Goal: Task Accomplishment & Management: Manage account settings

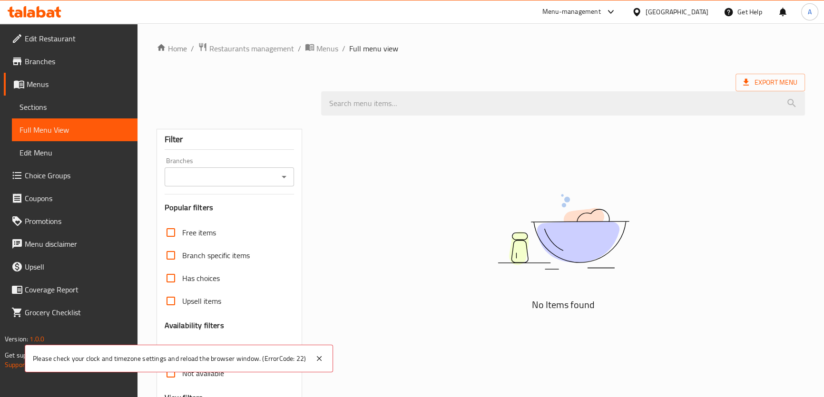
click at [646, 10] on div at bounding box center [639, 12] width 14 height 10
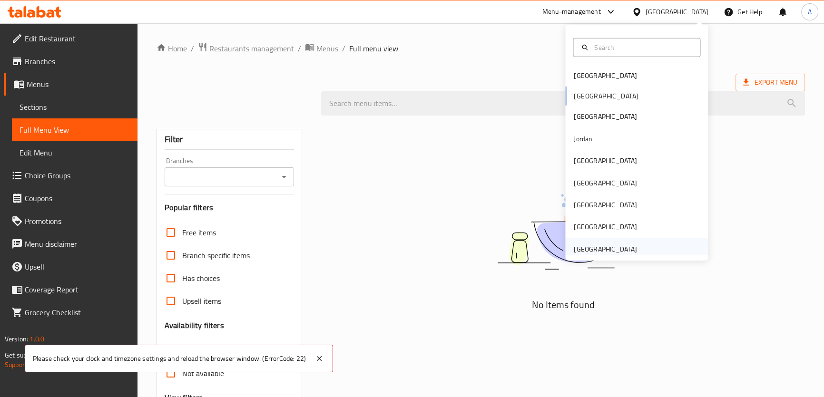
click at [601, 248] on div "[GEOGRAPHIC_DATA]" at bounding box center [605, 249] width 63 height 10
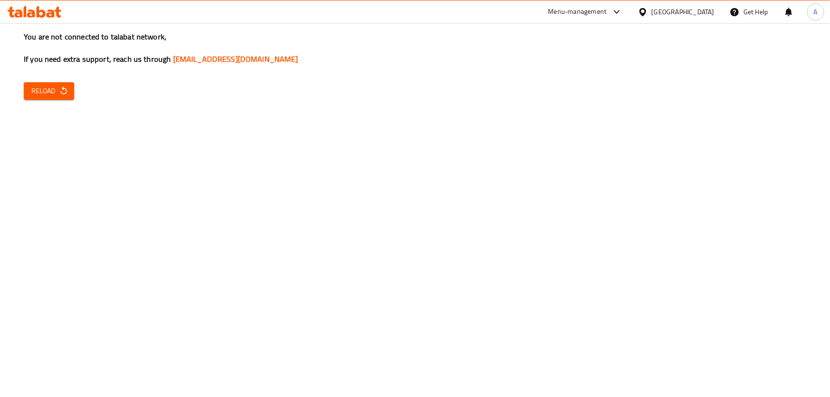
click at [813, 112] on div "You are not connected to talabat network, If you need extra support, reach us t…" at bounding box center [415, 198] width 830 height 397
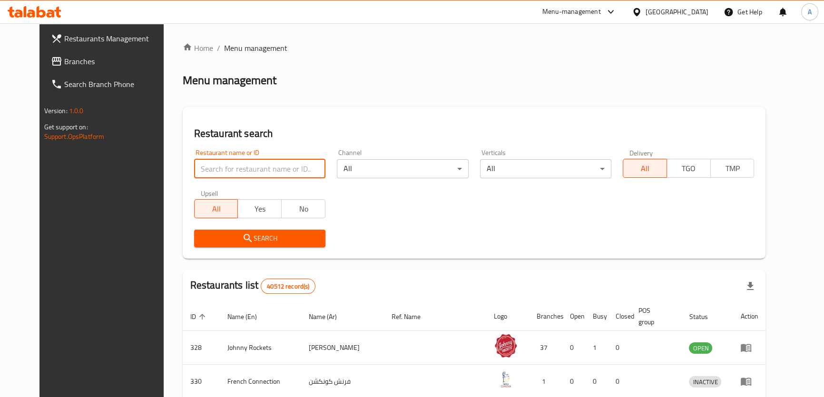
click at [259, 163] on input "search" at bounding box center [259, 168] width 131 height 19
paste input "Frankcastle@999"
click at [219, 165] on input "Frankcastle@999" at bounding box center [259, 168] width 131 height 19
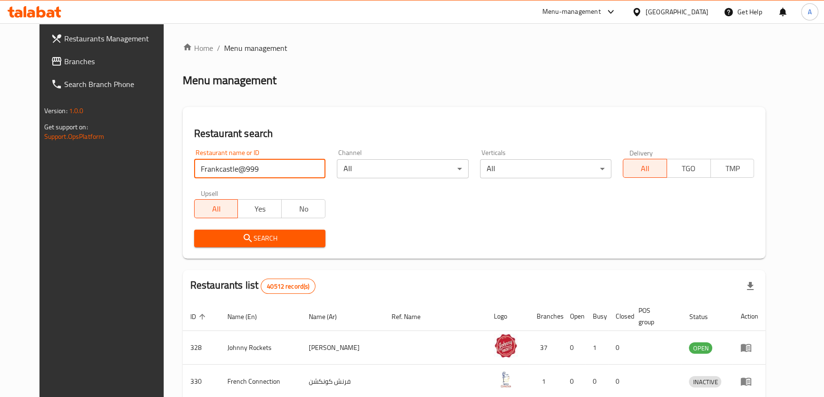
paste input "patty & Co."
type input "patty & Co."
click at [258, 242] on span "Search" at bounding box center [260, 239] width 116 height 12
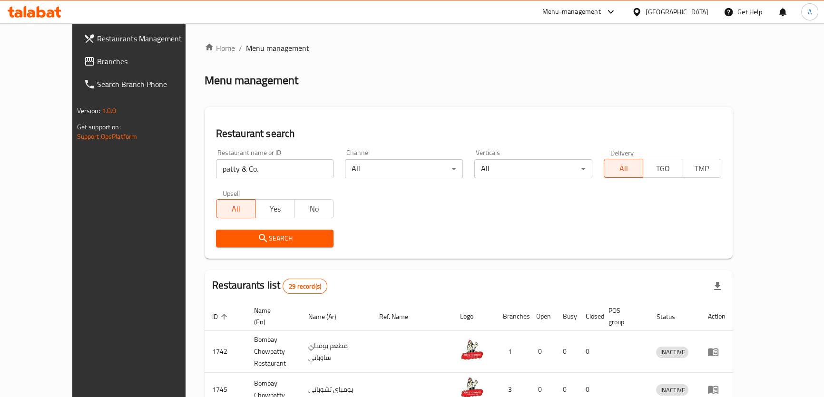
click at [97, 57] on span "Branches" at bounding box center [149, 61] width 105 height 11
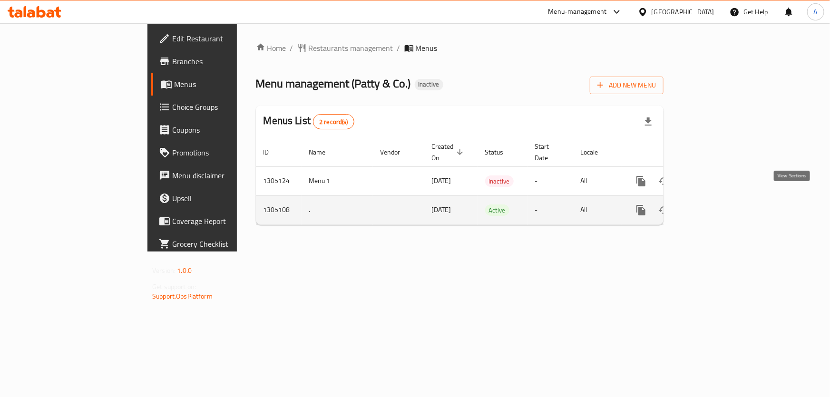
click at [716, 205] on icon "enhanced table" at bounding box center [709, 210] width 11 height 11
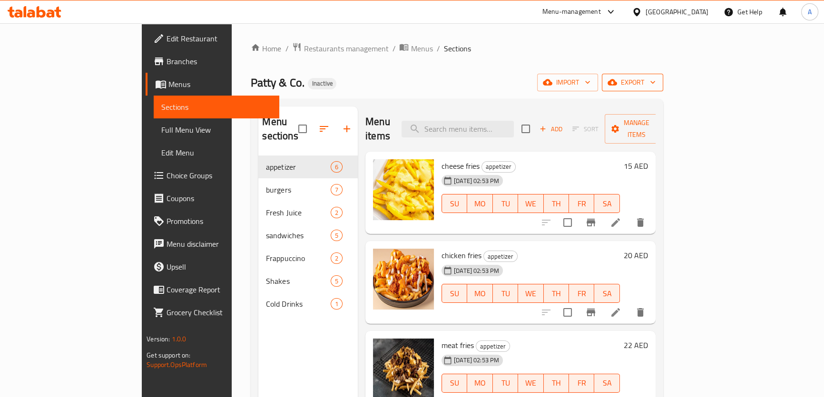
click at [663, 76] on button "export" at bounding box center [632, 83] width 61 height 18
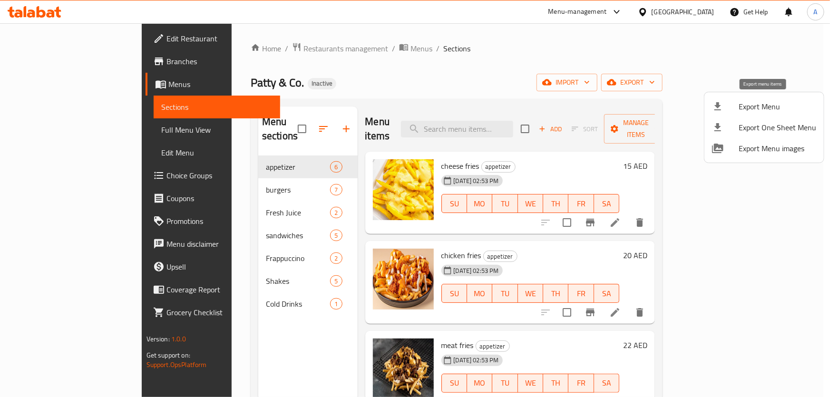
click at [726, 99] on li "Export Menu" at bounding box center [764, 106] width 119 height 21
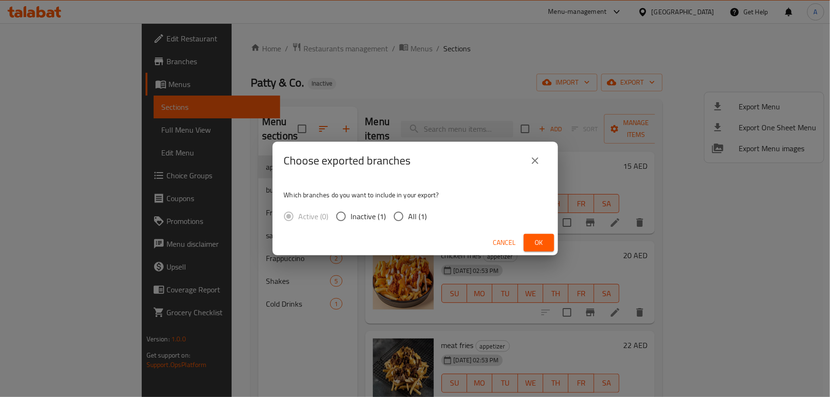
click at [496, 240] on span "Cancel" at bounding box center [504, 243] width 23 height 12
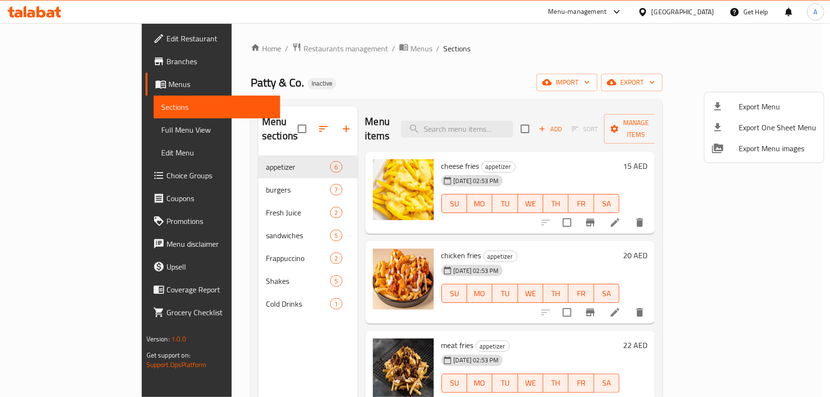
click at [733, 103] on div at bounding box center [725, 106] width 27 height 11
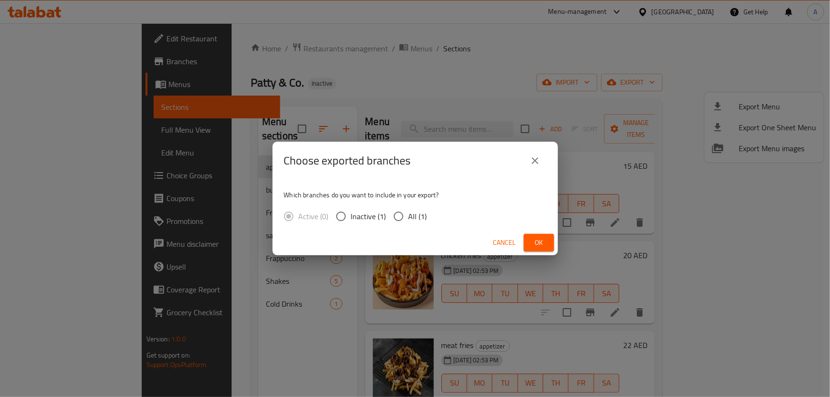
click at [411, 220] on span "All (1)" at bounding box center [418, 216] width 19 height 11
click at [409, 220] on input "All (1)" at bounding box center [399, 216] width 20 height 20
radio input "true"
click at [530, 245] on button "Ok" at bounding box center [539, 243] width 30 height 18
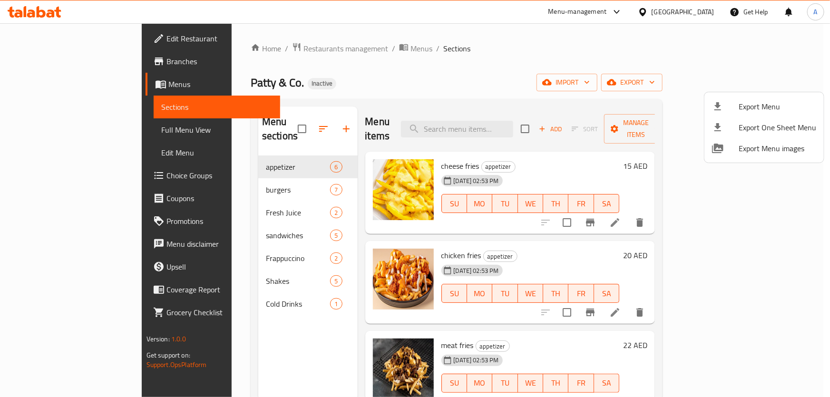
click at [57, 133] on div at bounding box center [415, 198] width 830 height 397
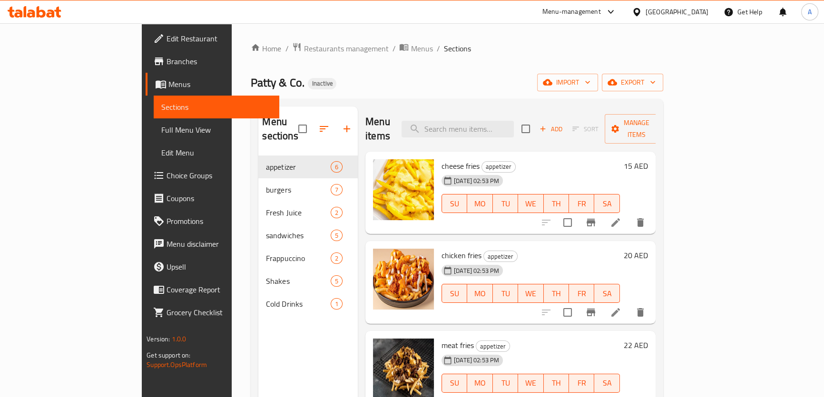
click at [161, 133] on span "Full Menu View" at bounding box center [216, 129] width 110 height 11
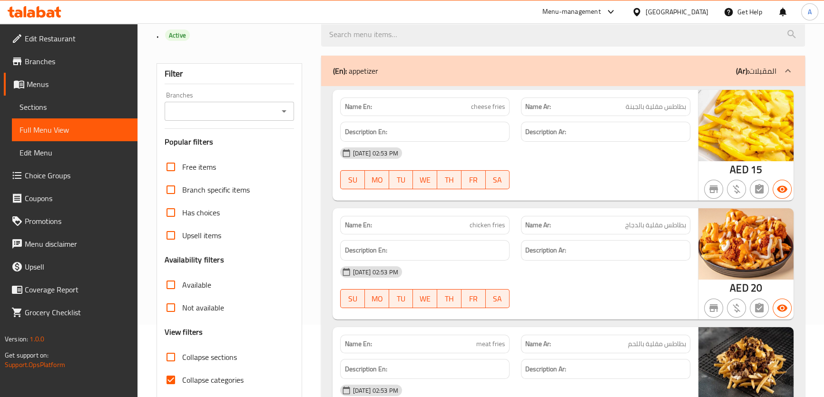
scroll to position [129, 0]
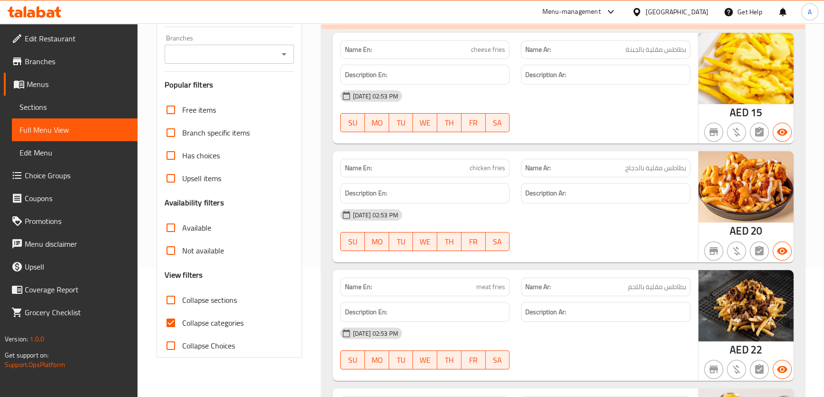
click at [210, 304] on span "Collapse sections" at bounding box center [209, 300] width 55 height 11
click at [182, 304] on input "Collapse sections" at bounding box center [170, 300] width 23 height 23
checkbox input "true"
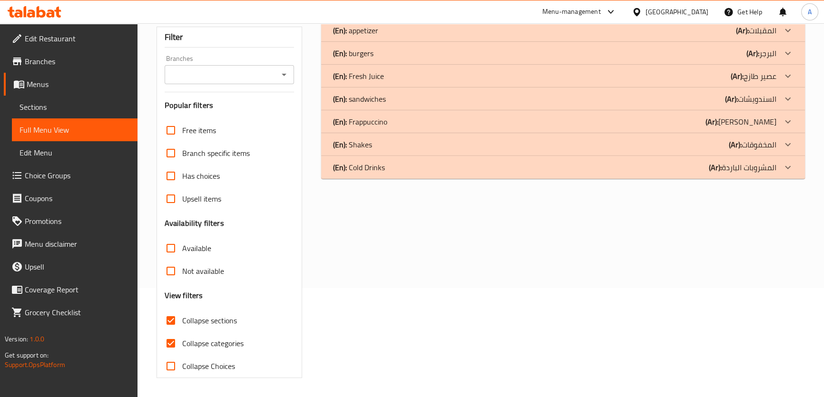
click at [196, 324] on div "Free items Branch specific items Has choices Upsell items Availability filters …" at bounding box center [230, 248] width 130 height 259
click at [218, 344] on span "Collapse categories" at bounding box center [212, 343] width 61 height 11
click at [182, 344] on input "Collapse categories" at bounding box center [170, 344] width 23 height 23
checkbox input "false"
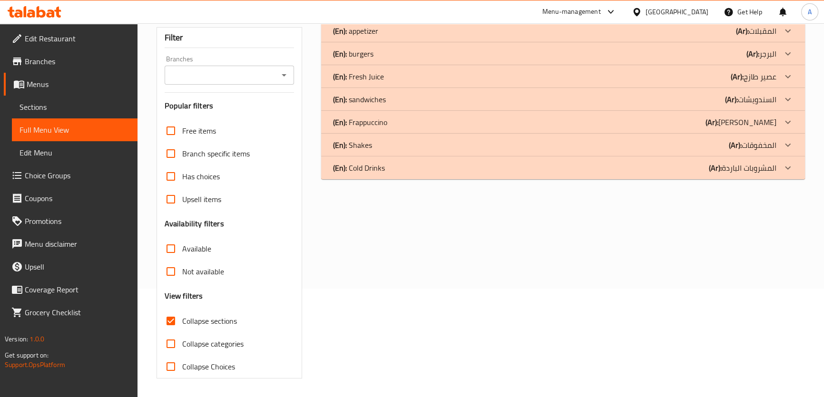
click at [293, 219] on div "Free items Branch specific items Has choices Upsell items Availability filters …" at bounding box center [230, 248] width 130 height 259
click at [746, 87] on div "(En): appetizer (Ar): المقبلات Name En: cheese fries Name Ar: بطاطس مقلية بالجب…" at bounding box center [562, 100] width 483 height 160
click at [740, 37] on div "(En): burgers (Ar): البرجر" at bounding box center [554, 30] width 443 height 11
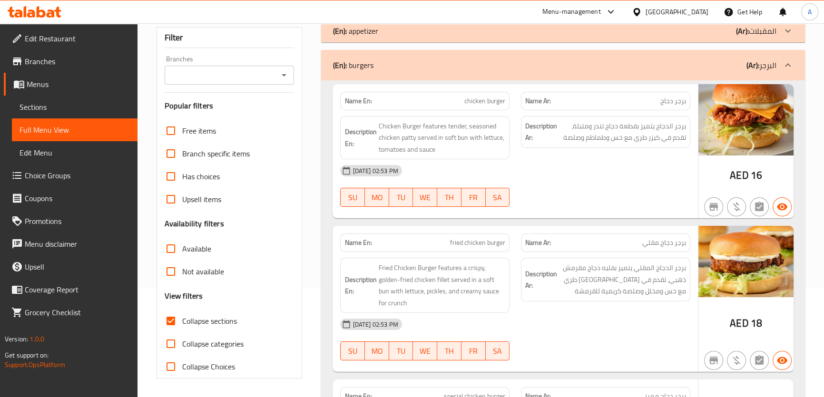
scroll to position [35, 0]
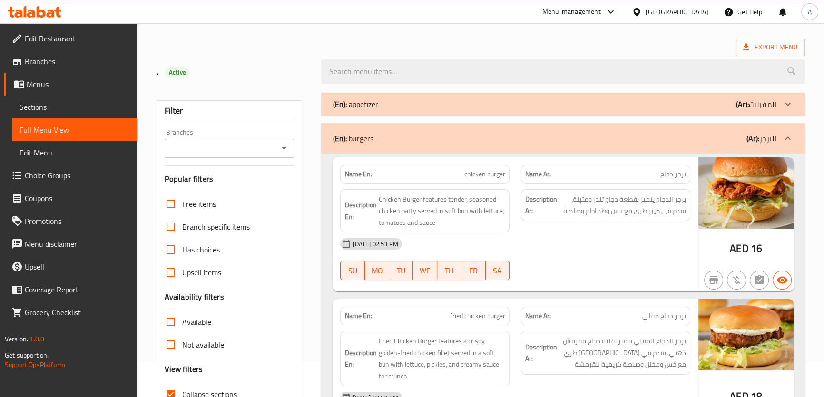
click at [735, 100] on div "(En): appetizer (Ar): المقبلات" at bounding box center [554, 103] width 443 height 11
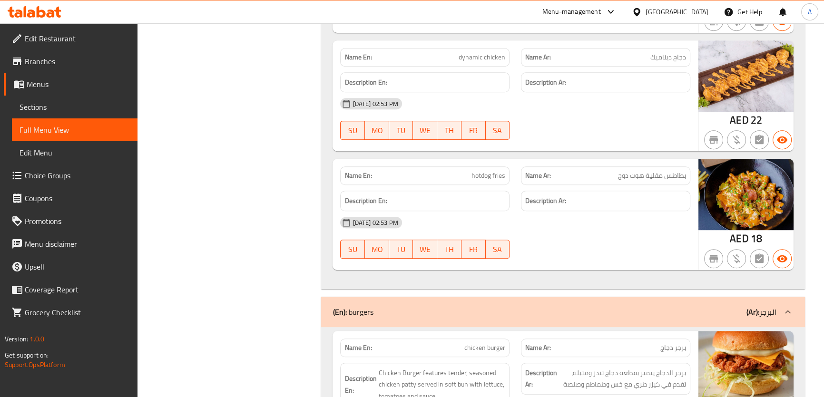
scroll to position [580, 0]
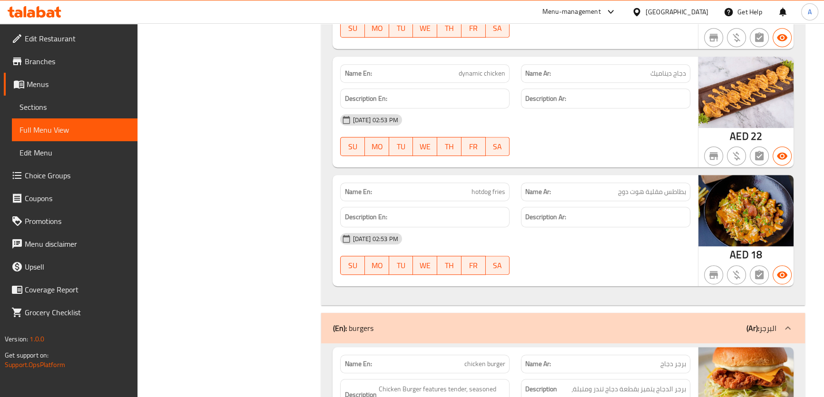
click at [622, 190] on span "بطاطس مقلية هوت دوج" at bounding box center [652, 192] width 68 height 10
click at [458, 190] on p "Name En: hotdog fries" at bounding box center [424, 192] width 161 height 10
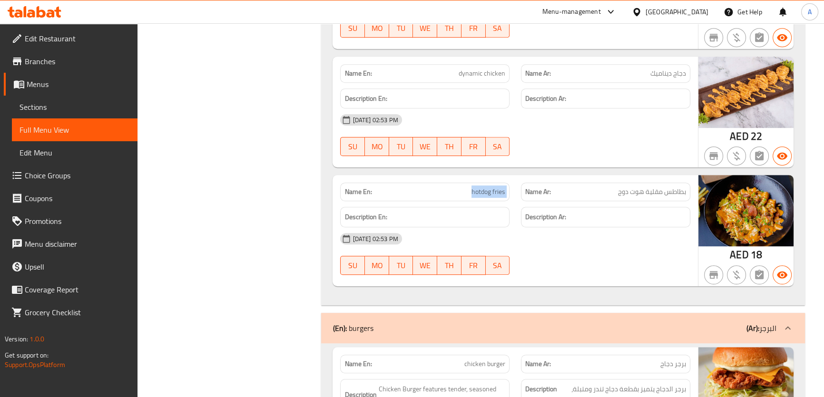
click at [458, 190] on p "Name En: hotdog fries" at bounding box center [424, 192] width 161 height 10
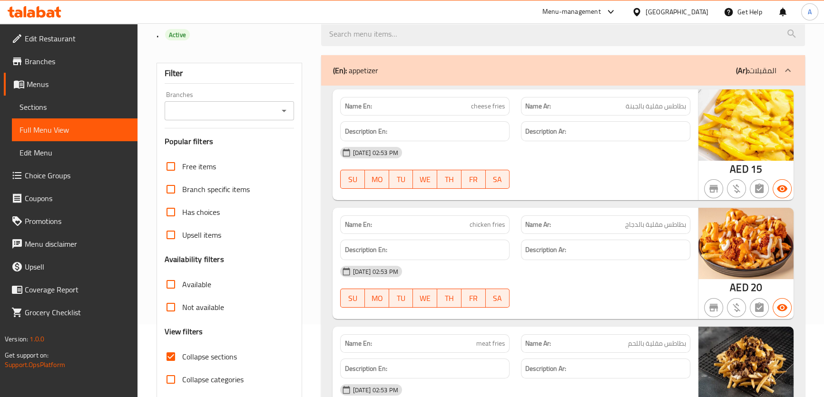
scroll to position [70, 0]
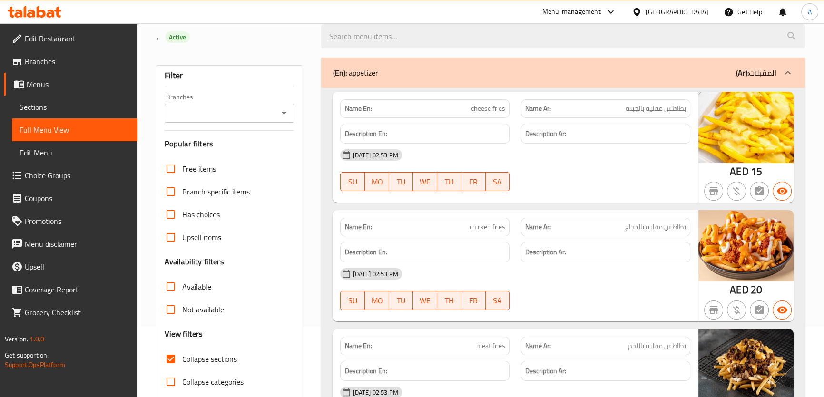
click at [621, 79] on div "(En): appetizer (Ar): المقبلات" at bounding box center [562, 73] width 483 height 30
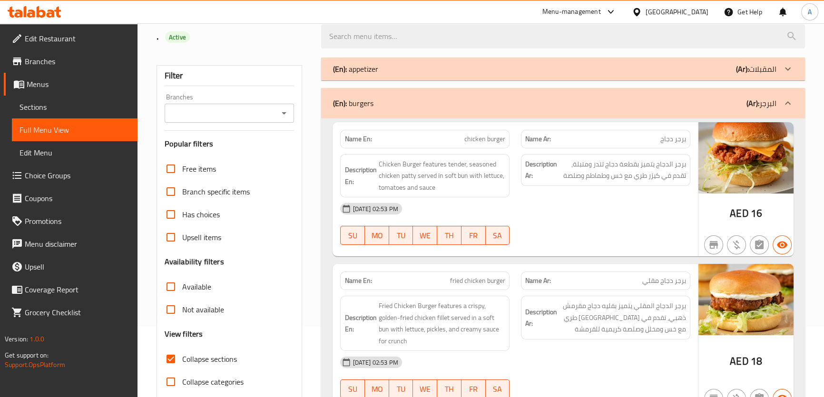
click at [188, 356] on span "Collapse sections" at bounding box center [209, 358] width 55 height 11
click at [182, 356] on input "Collapse sections" at bounding box center [170, 359] width 23 height 23
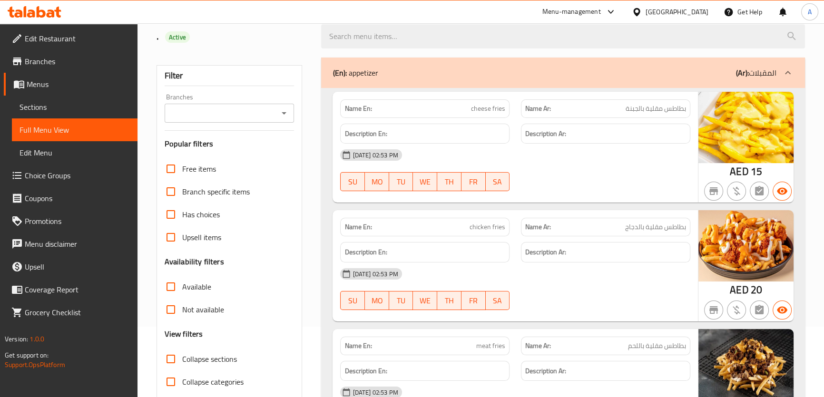
click at [188, 356] on span "Collapse sections" at bounding box center [209, 358] width 55 height 11
click at [182, 356] on input "Collapse sections" at bounding box center [170, 359] width 23 height 23
checkbox input "true"
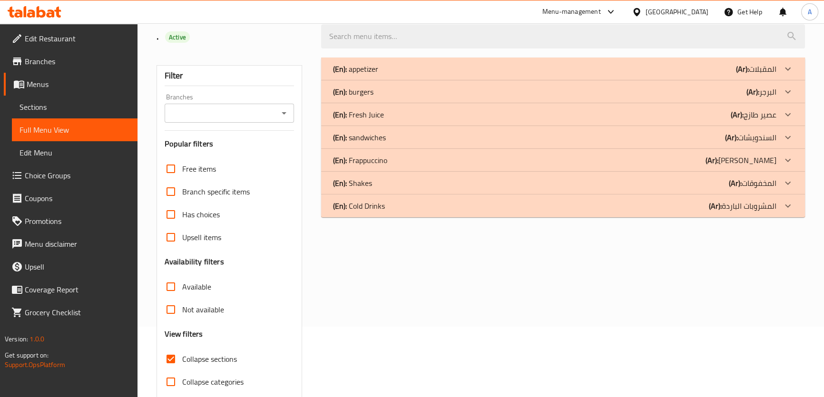
click at [461, 75] on div "(En): burgers (Ar): البرجر" at bounding box center [554, 68] width 443 height 11
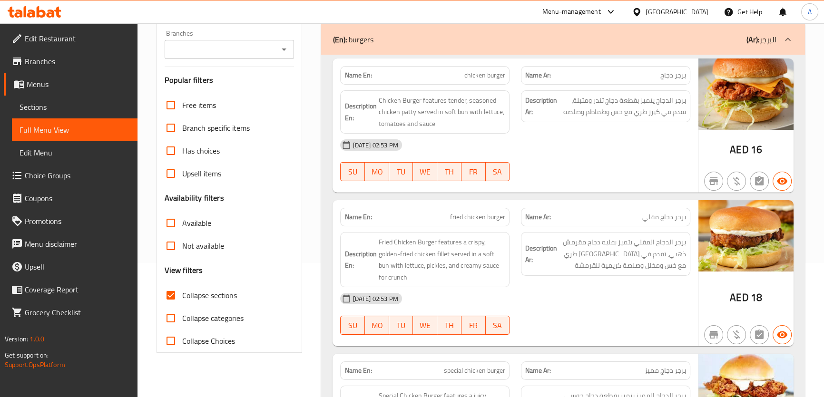
scroll to position [138, 0]
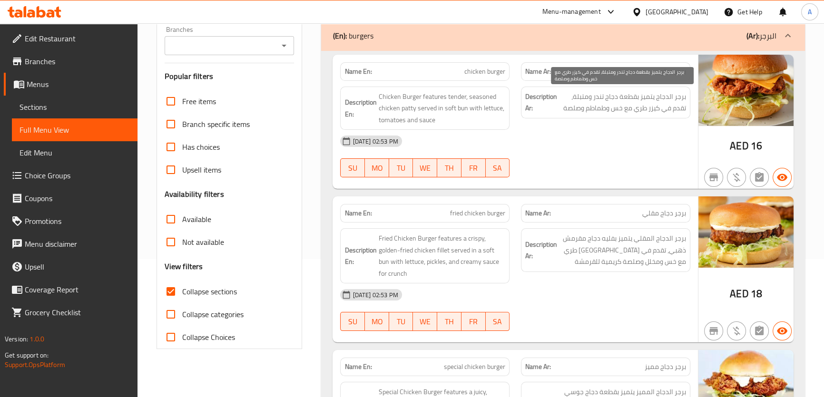
click at [618, 104] on span "برجر الدجاج يتميز بقطعة دجاج تندر ومتبلة، تقدم في كيزر طري مع خس وطماطم وصلصة" at bounding box center [622, 102] width 127 height 23
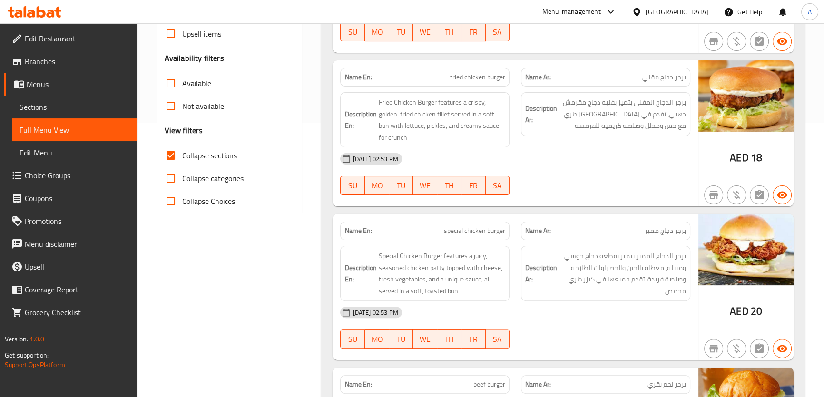
scroll to position [294, 0]
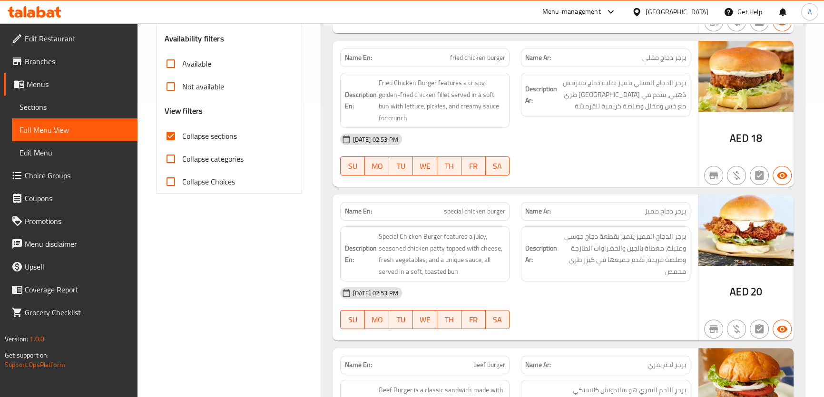
click at [634, 53] on p "Name Ar: برجر دجاج مقلي" at bounding box center [605, 58] width 161 height 10
click at [469, 67] on div "Description En: Fried Chicken Burger features a crispy, golden-fried chicken fi…" at bounding box center [424, 100] width 181 height 67
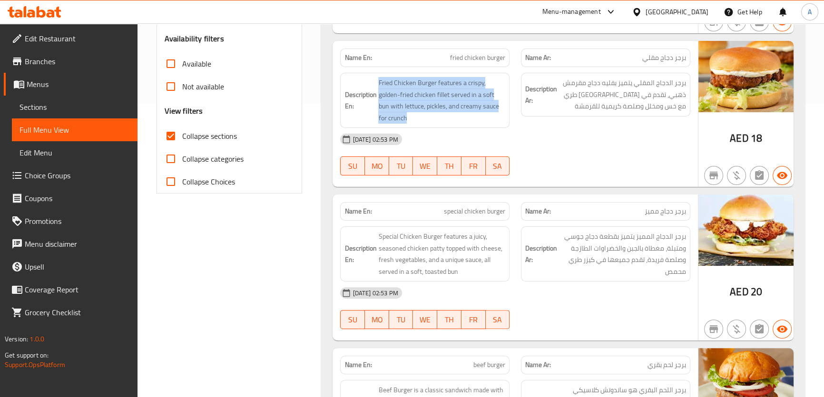
click at [469, 67] on div "Description En: Fried Chicken Burger features a crispy, golden-fried chicken fi…" at bounding box center [424, 100] width 181 height 67
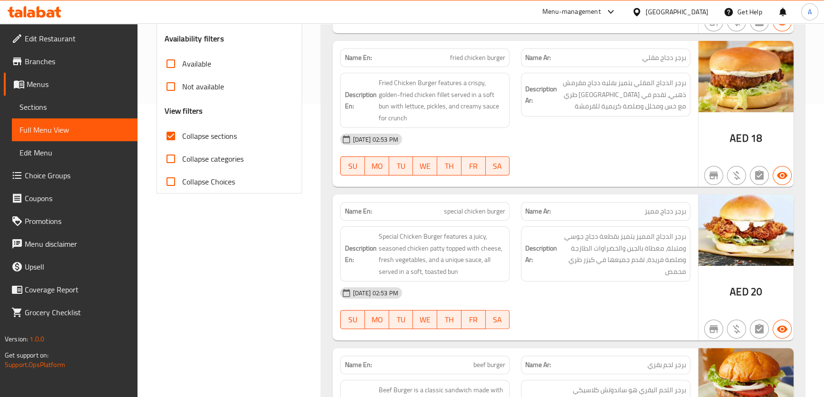
click at [496, 54] on span "fried chicken burger" at bounding box center [477, 58] width 55 height 10
click at [582, 54] on p "Name Ar: برجر دجاج مقلي" at bounding box center [605, 58] width 161 height 10
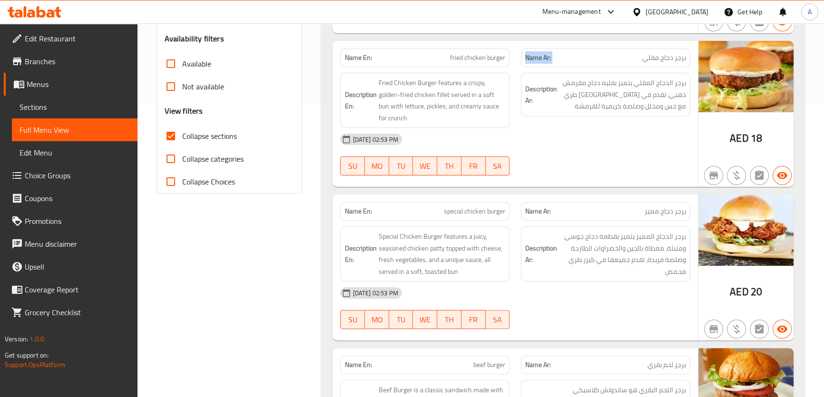
click at [582, 54] on p "Name Ar: برجر دجاج مقلي" at bounding box center [605, 58] width 161 height 10
click at [459, 68] on div "Description En: Fried Chicken Burger features a crispy, golden-fried chicken fi…" at bounding box center [424, 100] width 181 height 67
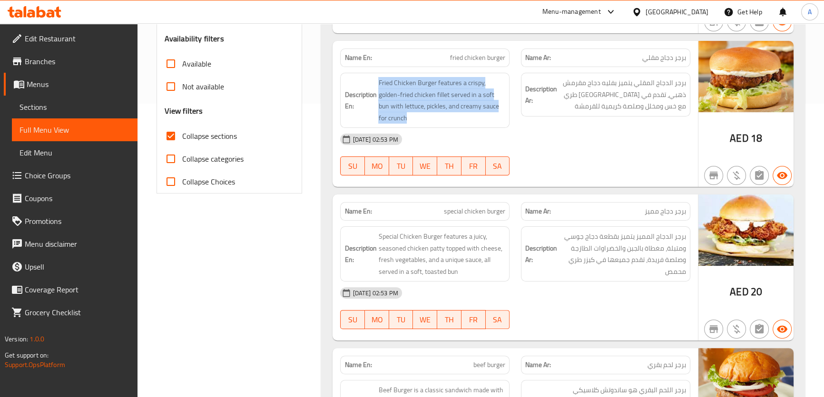
click at [459, 68] on div "Description En: Fried Chicken Burger features a crispy, golden-fried chicken fi…" at bounding box center [424, 100] width 181 height 67
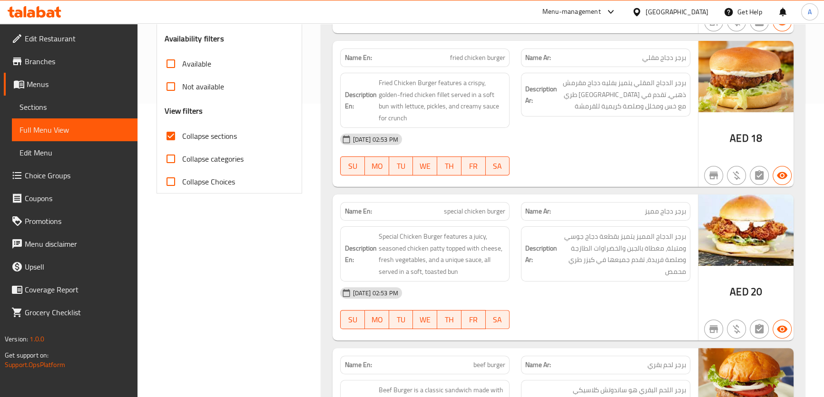
click at [605, 59] on p "Name Ar: برجر دجاج مقلي" at bounding box center [605, 58] width 161 height 10
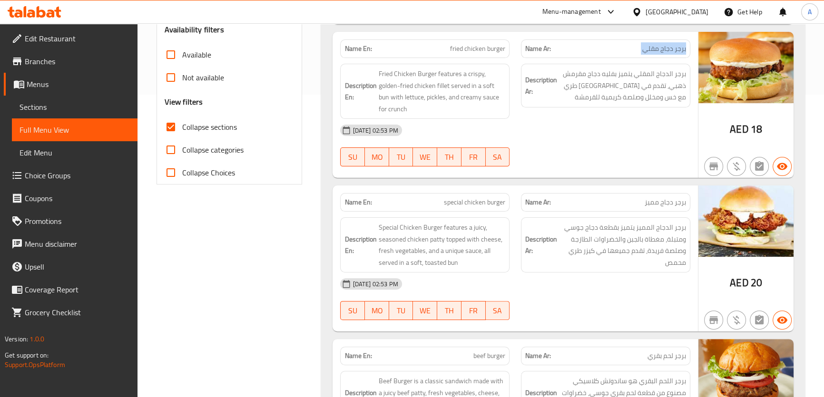
scroll to position [286, 0]
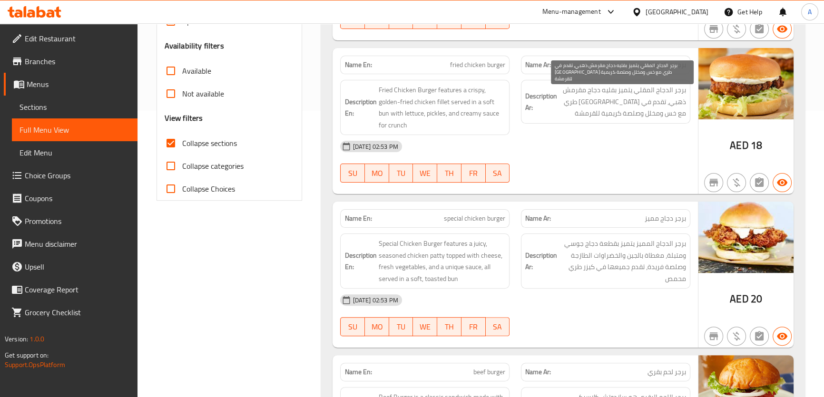
click at [654, 101] on span "برجر الدجاج المقلي يتميز بفليه دجاج مقرمش ذهبي، تقدم في [GEOGRAPHIC_DATA] طري م…" at bounding box center [622, 101] width 127 height 35
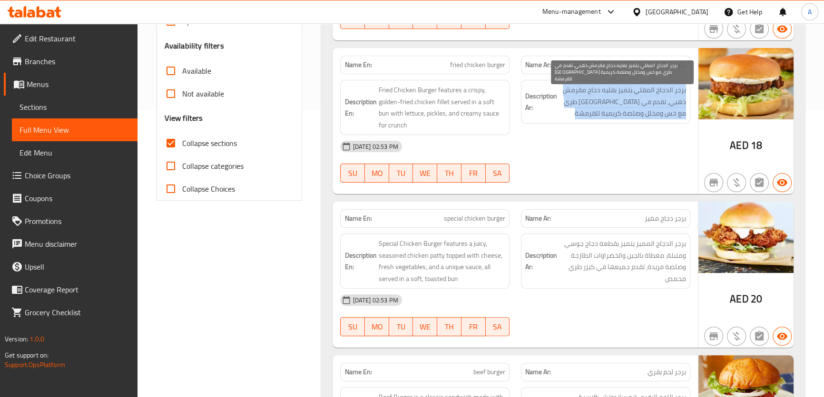
click at [654, 101] on span "برجر الدجاج المقلي يتميز بفليه دجاج مقرمش ذهبي، تقدم في [GEOGRAPHIC_DATA] طري م…" at bounding box center [622, 101] width 127 height 35
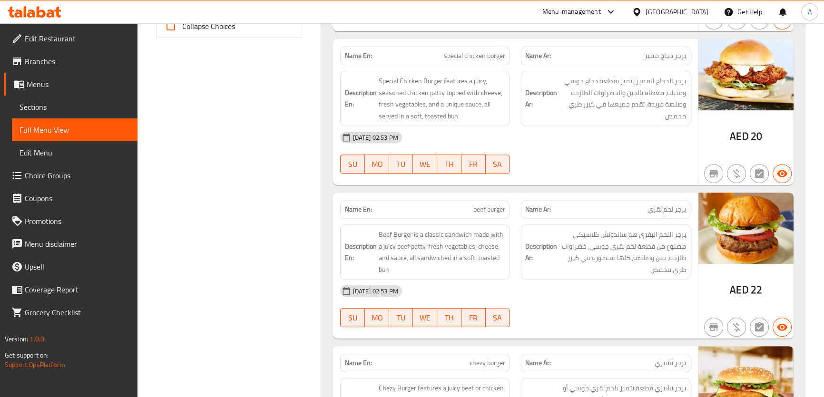
scroll to position [463, 0]
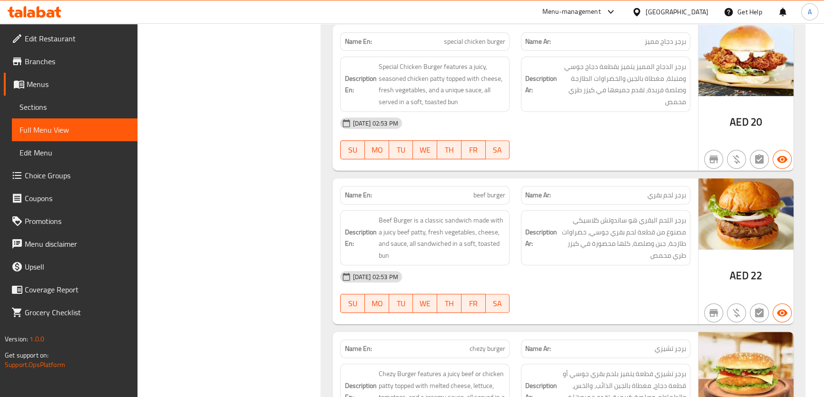
click at [605, 100] on span "برجر الدجاج المميز يتميز بقطعة دجاج جوسي ومتبلة، مغطاة بالجبن والخضراوات الطازج…" at bounding box center [622, 84] width 127 height 47
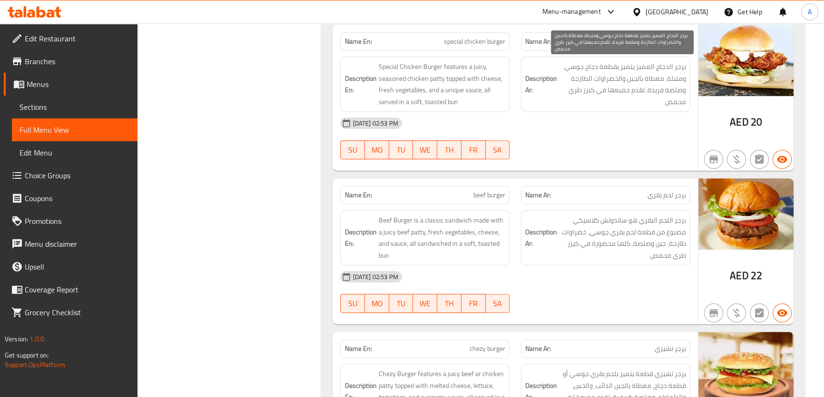
click at [605, 100] on span "برجر الدجاج المميز يتميز بقطعة دجاج جوسي ومتبلة، مغطاة بالجبن والخضراوات الطازج…" at bounding box center [622, 84] width 127 height 47
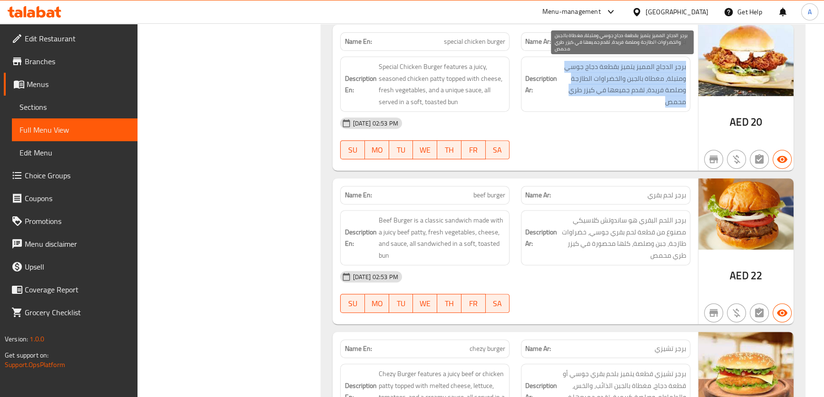
click at [605, 100] on span "برجر الدجاج المميز يتميز بقطعة دجاج جوسي ومتبلة، مغطاة بالجبن والخضراوات الطازج…" at bounding box center [622, 84] width 127 height 47
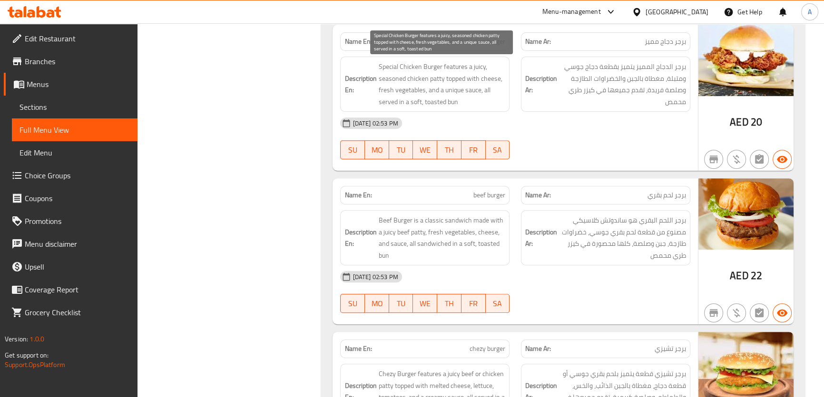
click at [452, 104] on span "Special Chicken Burger features a juicy, seasoned chicken patty topped with che…" at bounding box center [441, 84] width 127 height 47
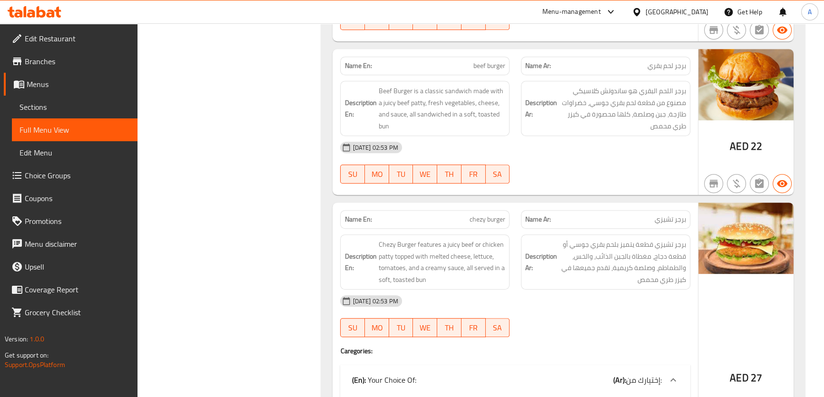
scroll to position [623, 0]
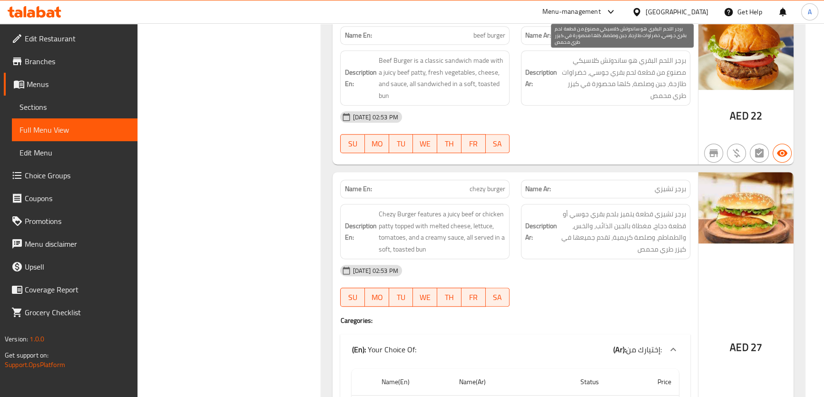
click at [622, 77] on span "برجر اللحم البقري هو ساندوتش كلاسيكي مصنوع من قطعة لحم بقري جوسي، خضراوات طازجة…" at bounding box center [622, 78] width 127 height 47
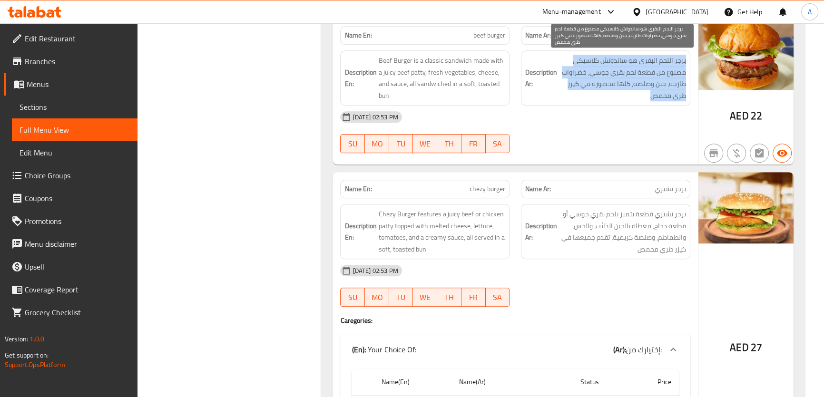
click at [622, 77] on span "برجر اللحم البقري هو ساندوتش كلاسيكي مصنوع من قطعة لحم بقري جوسي، خضراوات طازجة…" at bounding box center [622, 78] width 127 height 47
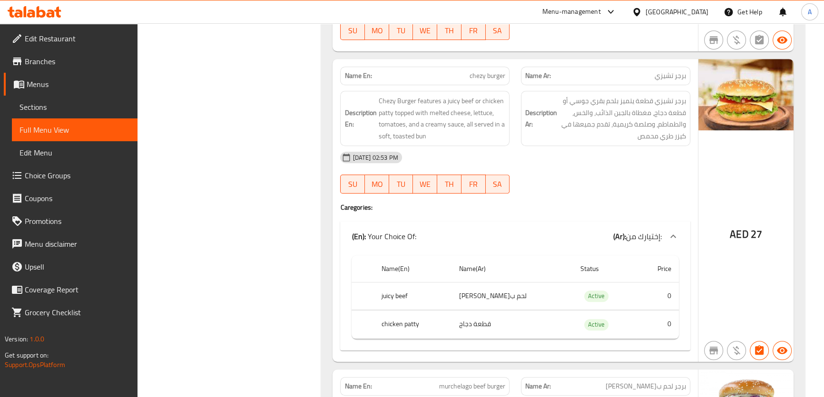
scroll to position [766, 0]
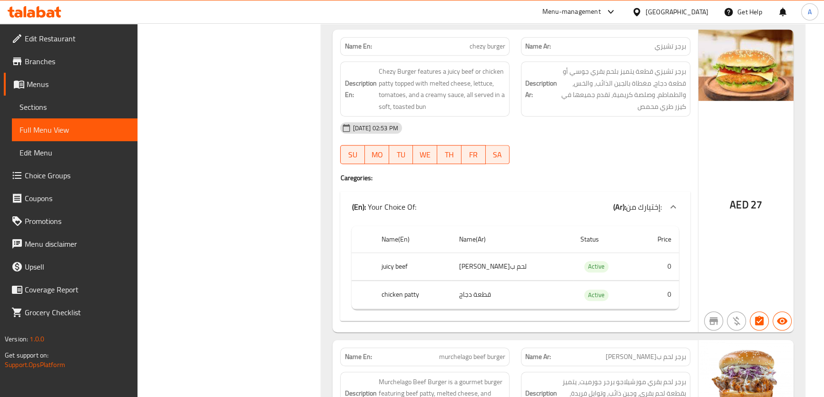
click at [634, 79] on span "برجر تشيزي قطعة يتميز بلحم بقري جوسي أو قطعة دجاج، مغطاة بالجبن الذائب، والخس، …" at bounding box center [622, 89] width 127 height 47
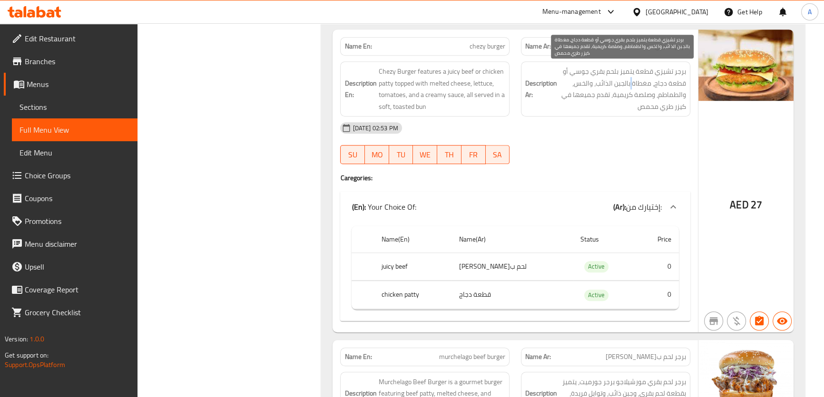
click at [634, 79] on span "برجر تشيزي قطعة يتميز بلحم بقري جوسي أو قطعة دجاج، مغطاة بالجبن الذائب، والخس، …" at bounding box center [622, 89] width 127 height 47
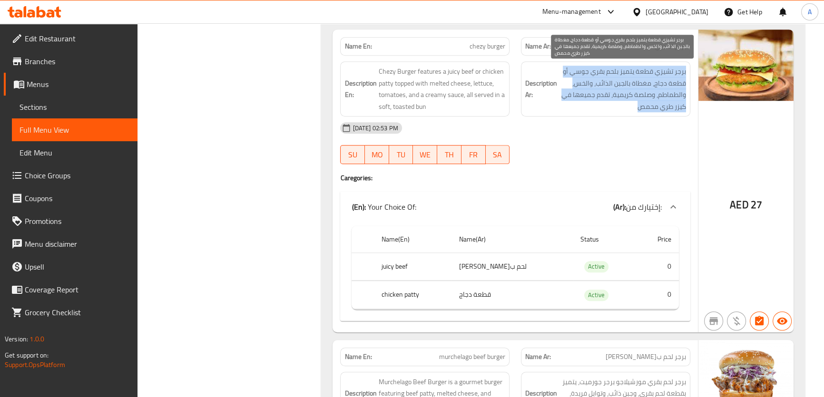
click at [634, 79] on span "برجر تشيزي قطعة يتميز بلحم بقري جوسي أو قطعة دجاج، مغطاة بالجبن الذائب، والخس، …" at bounding box center [622, 89] width 127 height 47
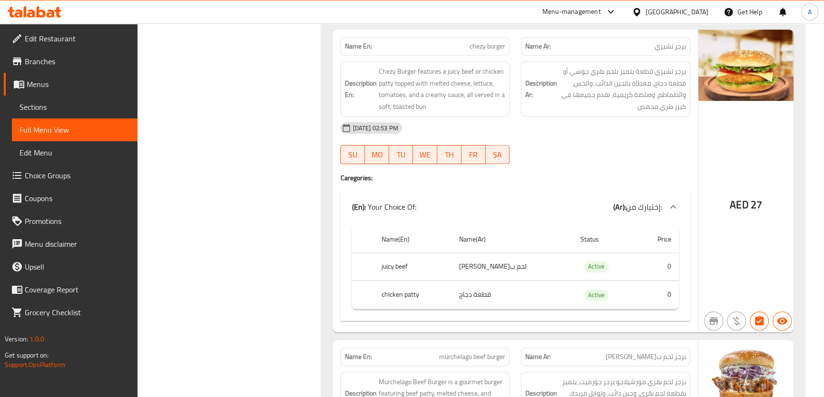
click at [481, 275] on td "لحم ب[PERSON_NAME]" at bounding box center [512, 267] width 121 height 28
click at [416, 270] on th "juicy beef" at bounding box center [413, 267] width 78 height 28
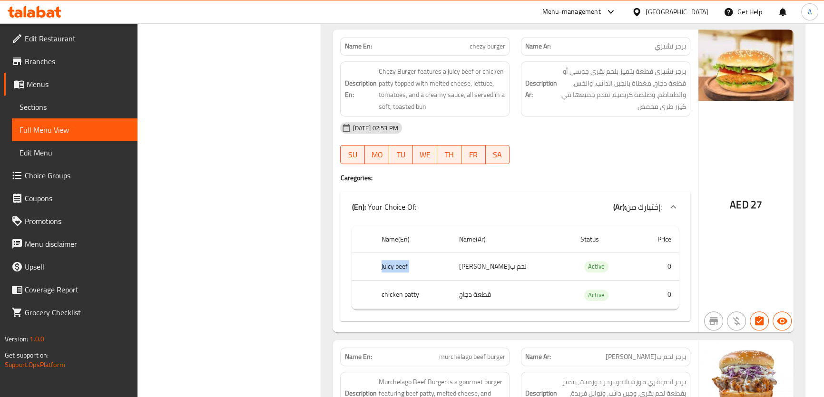
click at [416, 270] on th "juicy beef" at bounding box center [413, 267] width 78 height 28
click at [484, 292] on td "قطعة دجاج" at bounding box center [512, 295] width 121 height 28
click at [422, 286] on th "chicken patty" at bounding box center [413, 295] width 78 height 28
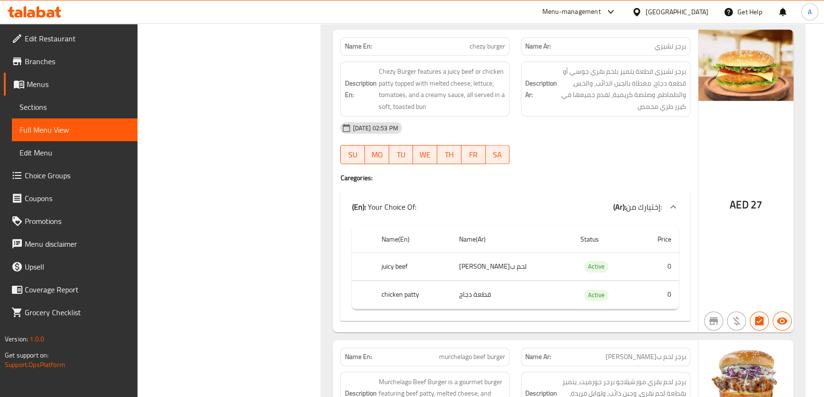
click at [422, 286] on th "chicken patty" at bounding box center [413, 295] width 78 height 28
click at [426, 254] on th "juicy beef" at bounding box center [413, 267] width 78 height 28
click at [481, 45] on span "chezy burger" at bounding box center [488, 46] width 36 height 10
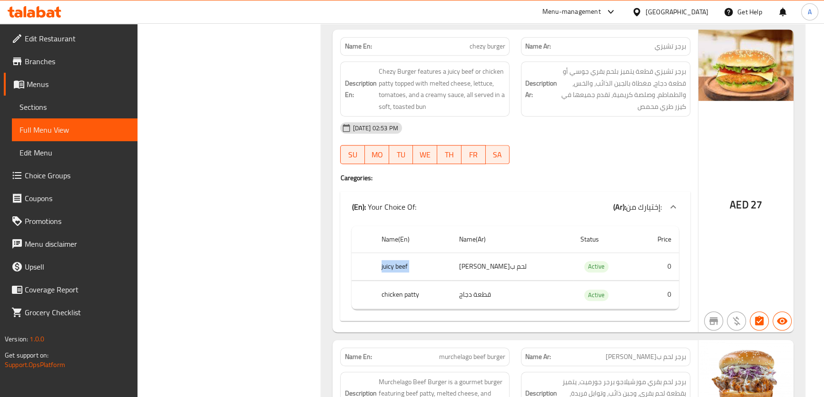
click at [481, 45] on span "chezy burger" at bounding box center [488, 46] width 36 height 10
click at [487, 41] on span "chezy burger" at bounding box center [488, 46] width 36 height 10
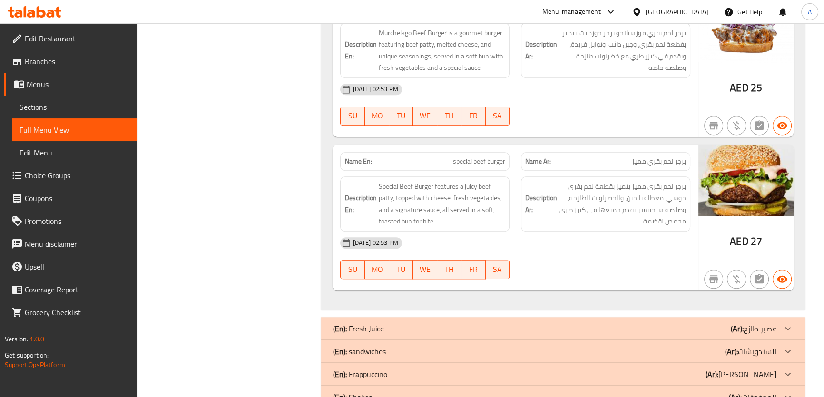
scroll to position [1167, 0]
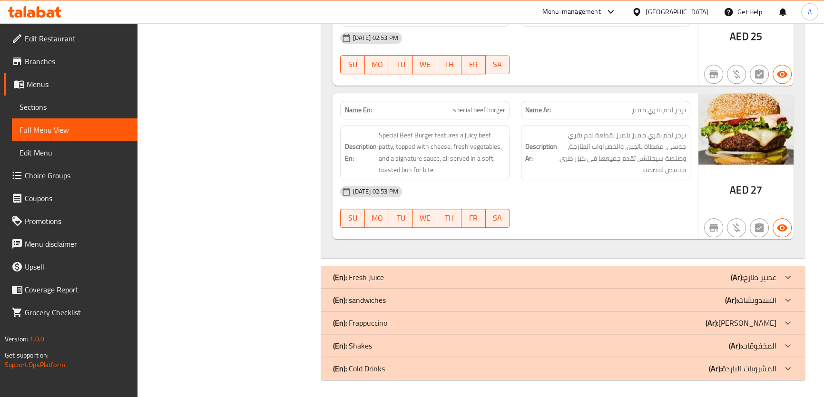
click at [597, 133] on span "برجر لحم بقري مميز يتميز بقطعة لحم بقري جوسي، مغطاة بالجبن، والخضراوات الطازجة،…" at bounding box center [622, 152] width 127 height 47
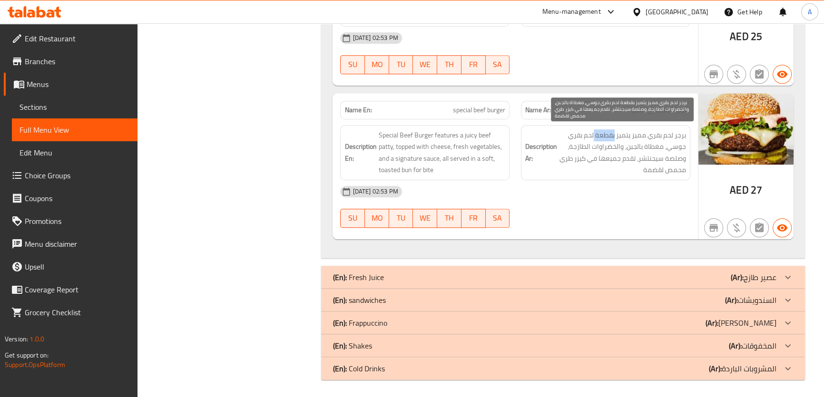
click at [597, 133] on span "برجر لحم بقري مميز يتميز بقطعة لحم بقري جوسي، مغطاة بالجبن، والخضراوات الطازجة،…" at bounding box center [622, 152] width 127 height 47
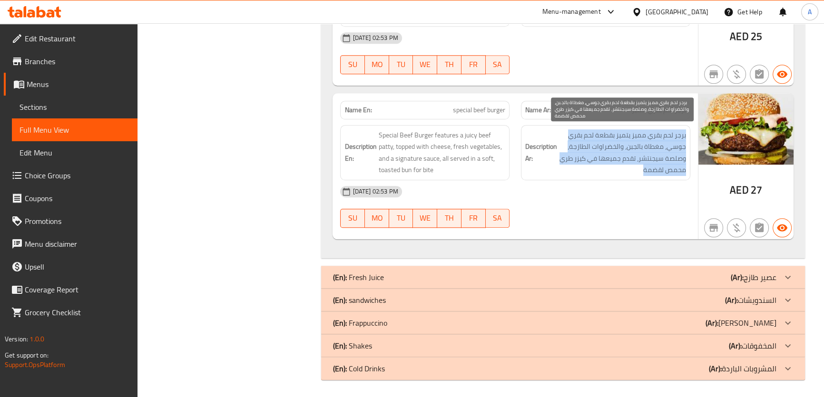
click at [597, 133] on span "برجر لحم بقري مميز يتميز بقطعة لحم بقري جوسي، مغطاة بالجبن، والخضراوات الطازجة،…" at bounding box center [622, 152] width 127 height 47
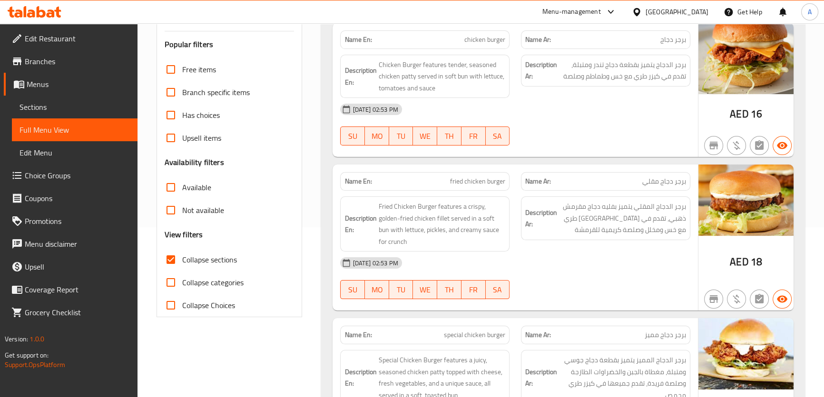
click at [824, 52] on html "​ Menu-management United Arab Emirates Get Help A Edit Restaurant Branches Menu…" at bounding box center [412, 28] width 824 height 397
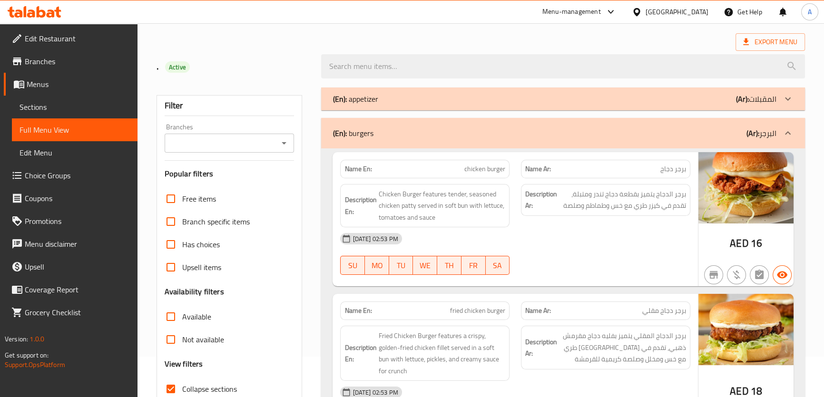
click at [745, 138] on div "(En): burgers (Ar): البرجر" at bounding box center [554, 133] width 443 height 11
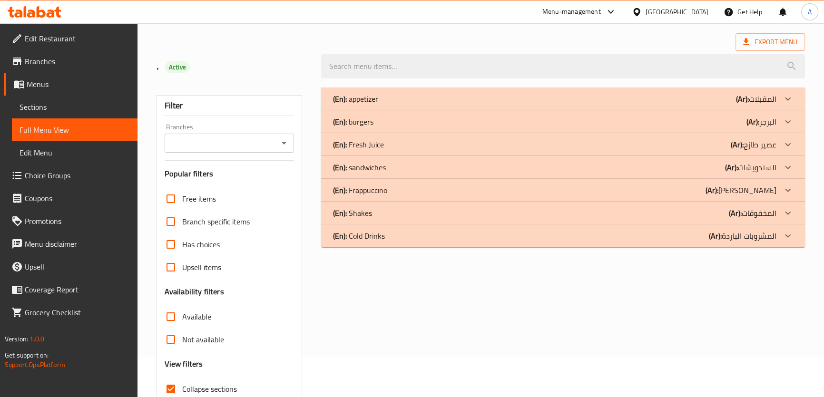
click at [409, 110] on div "(En): sandwiches (Ar): السندويشات" at bounding box center [562, 99] width 483 height 23
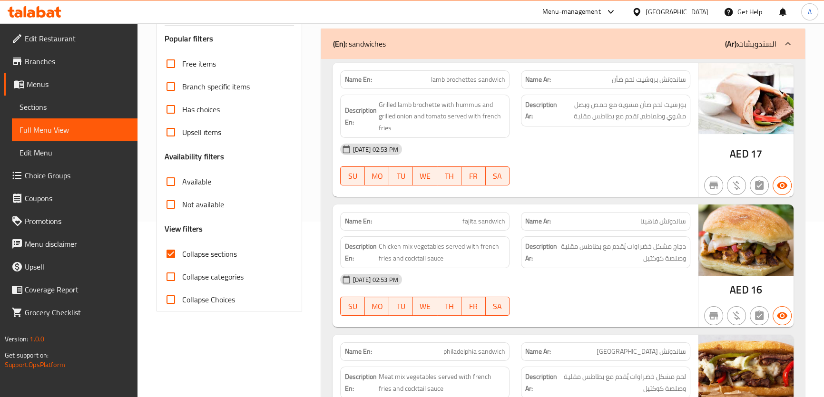
scroll to position [181, 0]
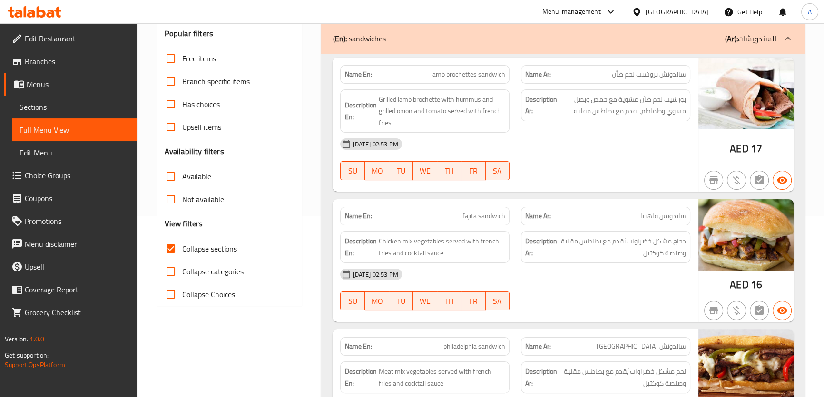
click at [646, 82] on div "Name Ar: ساندوتش بروشيت لحم ضأن" at bounding box center [605, 74] width 169 height 19
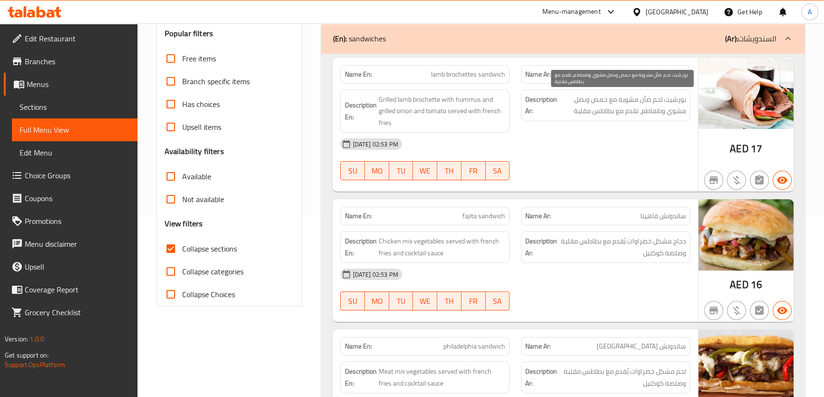
click at [579, 101] on span "بورشيت لحم ضأن مشوية مع حمص وبصل مشوي وطماطم، تقدم مع بطاطس مقلية" at bounding box center [622, 105] width 127 height 23
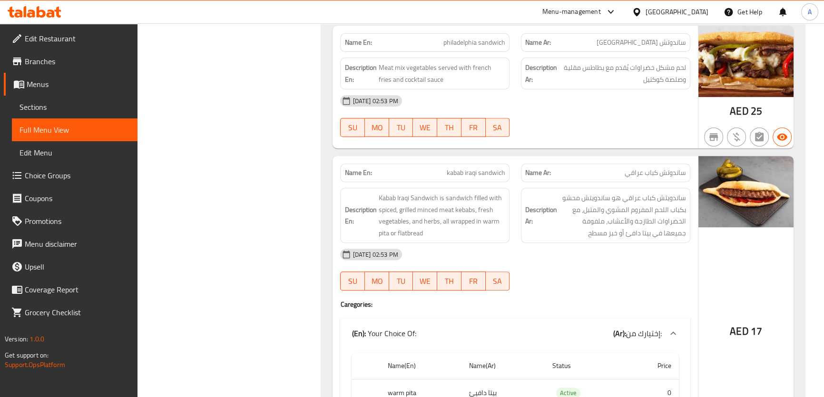
scroll to position [494, 0]
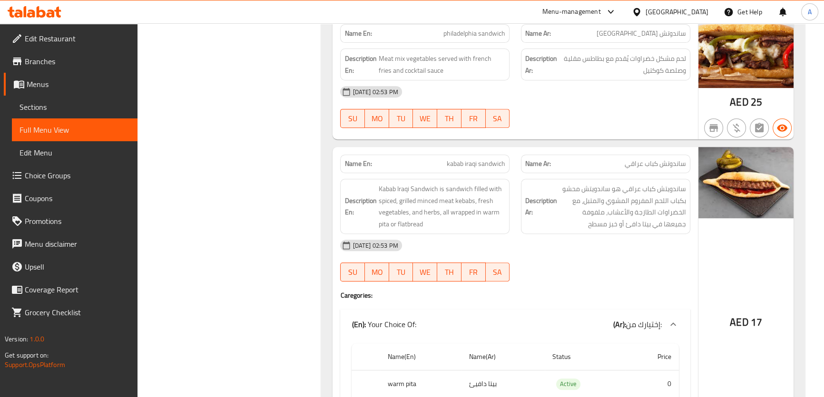
click at [660, 33] on span "ساندوتش [GEOGRAPHIC_DATA]" at bounding box center [641, 34] width 89 height 10
click at [653, 69] on span "لحم مشكل خضراوات يُقدم مع بطاطس مقلية وصلصة كوكتيل" at bounding box center [622, 64] width 127 height 23
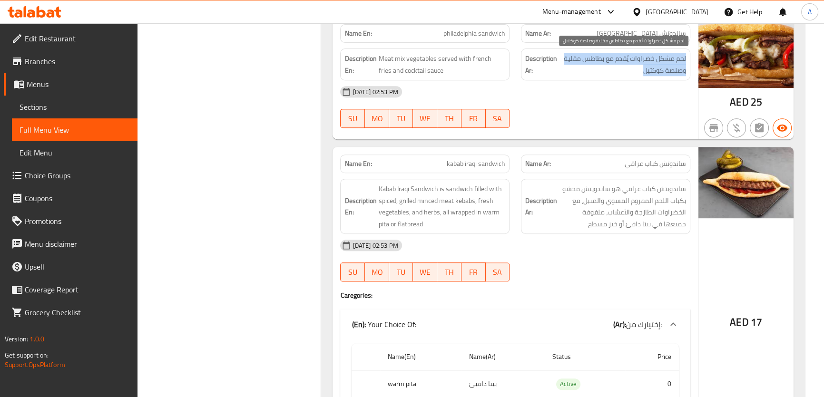
click at [653, 69] on span "لحم مشكل خضراوات يُقدم مع بطاطس مقلية وصلصة كوكتيل" at bounding box center [622, 64] width 127 height 23
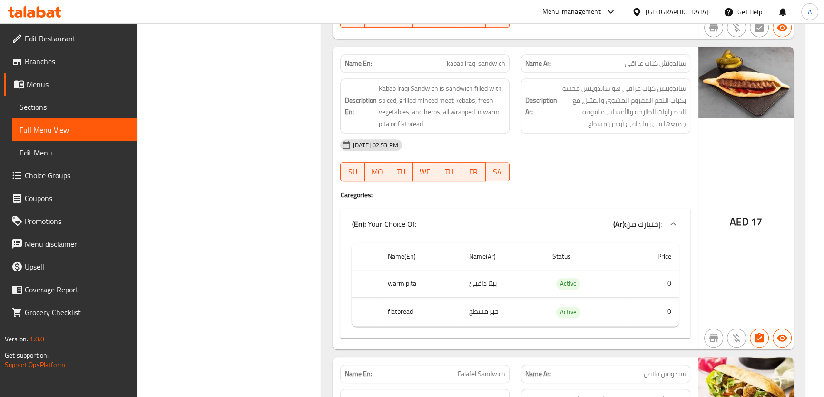
scroll to position [612, 0]
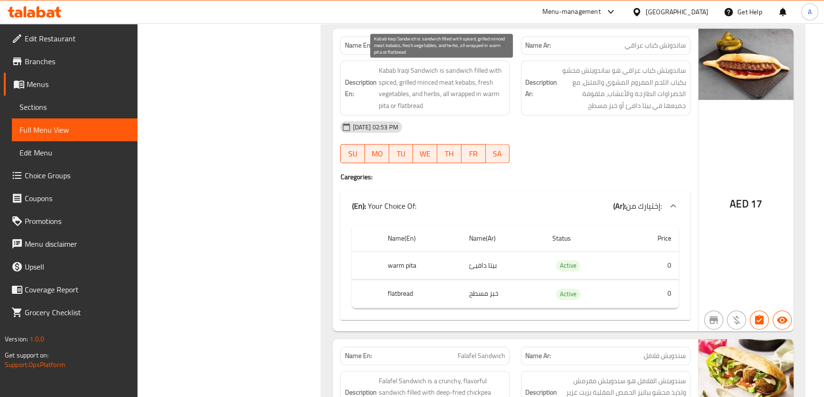
click at [495, 100] on span "Kabab Iraqi Sandwich is sandwich filled with spiced, grilled minced meat kebabs…" at bounding box center [441, 88] width 127 height 47
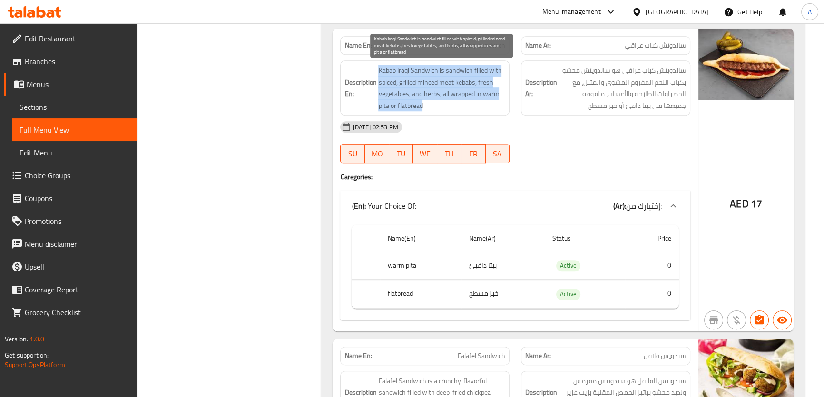
click at [495, 100] on span "Kabab Iraqi Sandwich is sandwich filled with spiced, grilled minced meat kebabs…" at bounding box center [441, 88] width 127 height 47
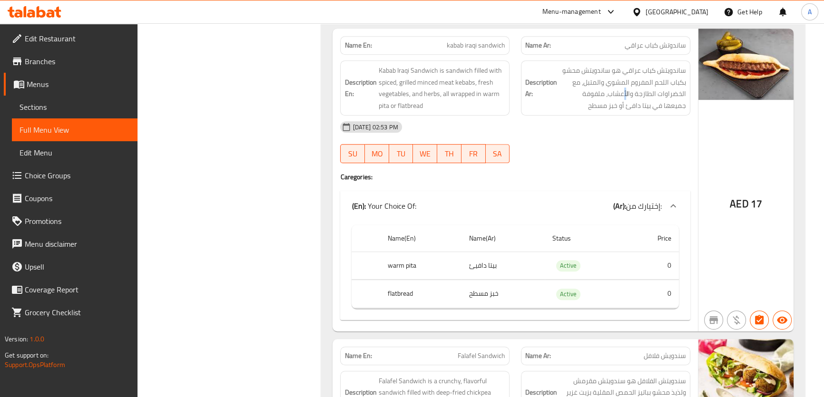
click at [627, 99] on span "ساندويتش كباب عراقي هو ساندويتش محشو بكباب اللحم المفروم المشوي والمتبل، مع الخ…" at bounding box center [622, 88] width 127 height 47
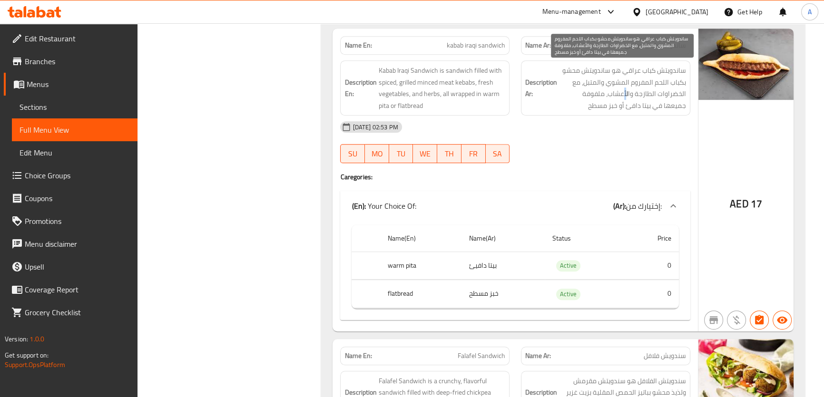
click at [627, 99] on span "ساندويتش كباب عراقي هو ساندويتش محشو بكباب اللحم المفروم المشوي والمتبل، مع الخ…" at bounding box center [622, 88] width 127 height 47
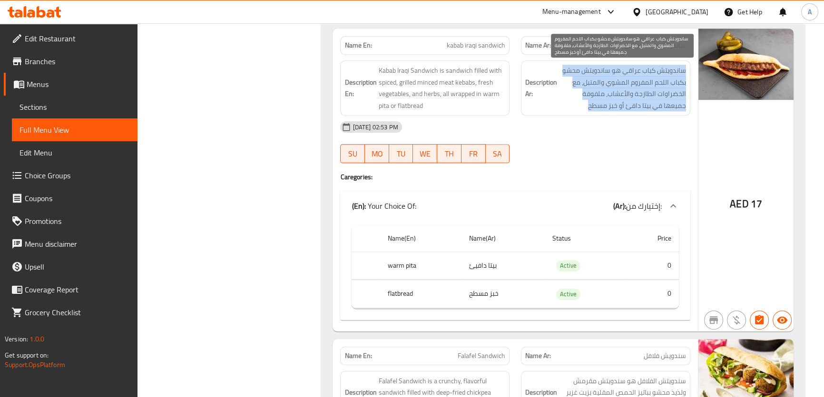
click at [627, 99] on span "ساندويتش كباب عراقي هو ساندويتش محشو بكباب اللحم المفروم المشوي والمتبل، مع الخ…" at bounding box center [622, 88] width 127 height 47
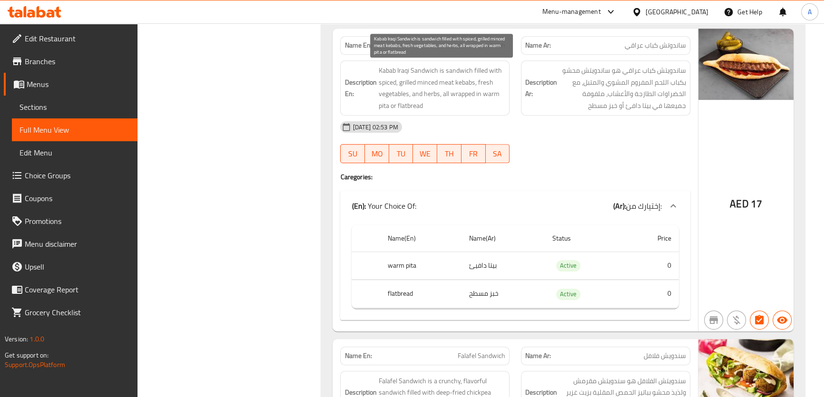
click at [467, 100] on span "Kabab Iraqi Sandwich is sandwich filled with spiced, grilled minced meat kebabs…" at bounding box center [441, 88] width 127 height 47
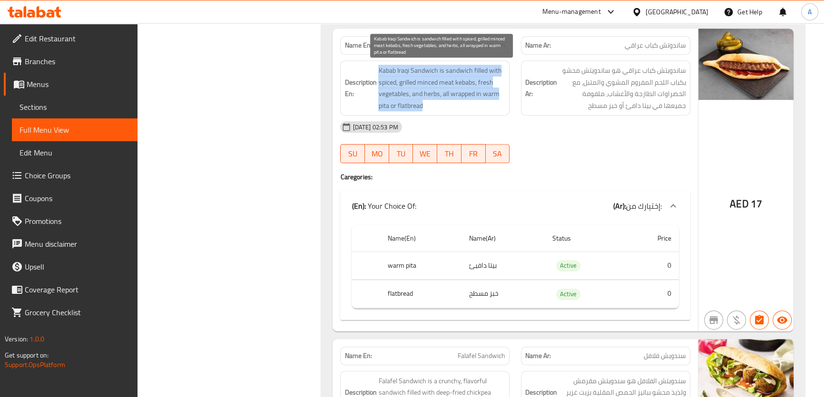
click at [467, 100] on span "Kabab Iraqi Sandwich is sandwich filled with spiced, grilled minced meat kebabs…" at bounding box center [441, 88] width 127 height 47
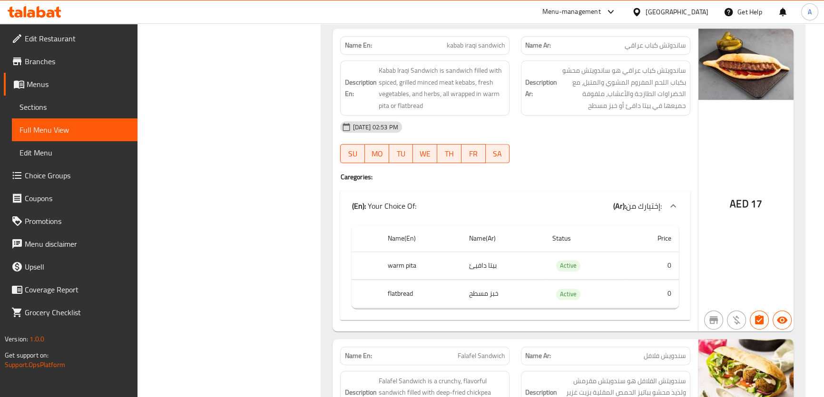
click at [490, 306] on td "خبز مسطح" at bounding box center [502, 294] width 83 height 28
click at [472, 280] on td "خبز مسطح" at bounding box center [502, 294] width 83 height 28
click at [426, 299] on th "flatbread" at bounding box center [420, 294] width 81 height 28
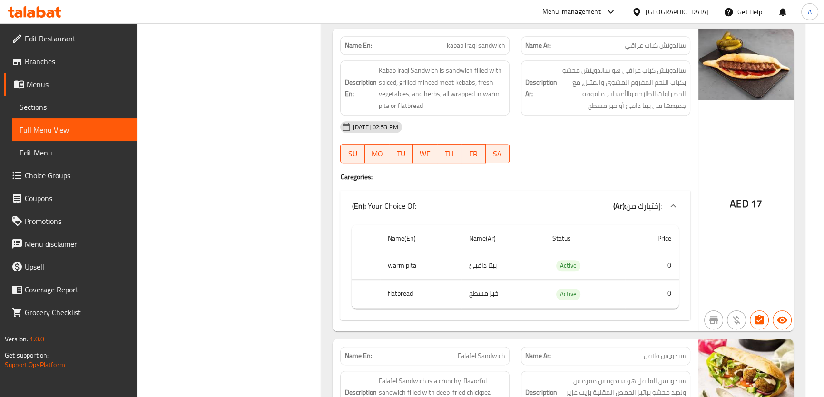
click at [426, 300] on th "flatbread" at bounding box center [420, 294] width 81 height 28
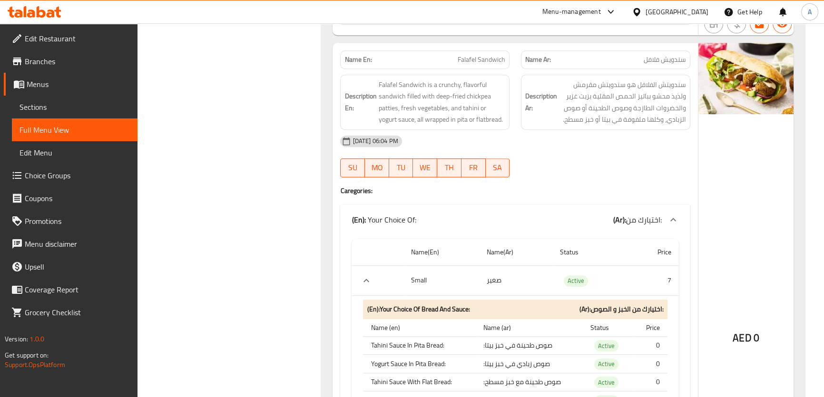
scroll to position [914, 0]
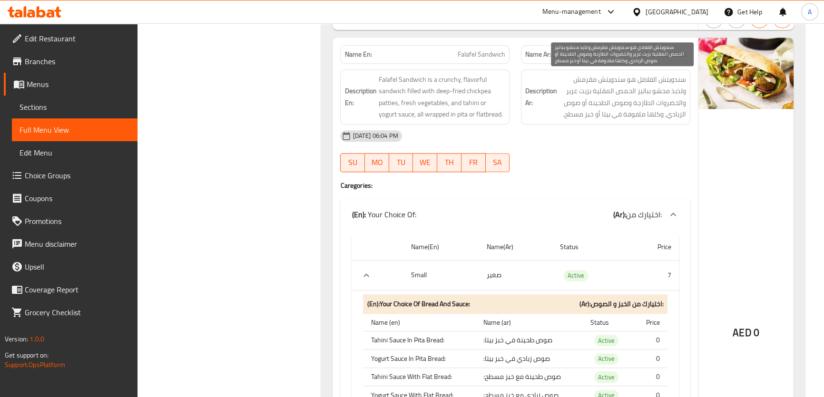
click at [636, 93] on span "سندويتش الفلافل هو سندويتش مقرمش ولذيذ محشو بباتيز الحمص المقلية بزيت غزير والخ…" at bounding box center [622, 97] width 127 height 47
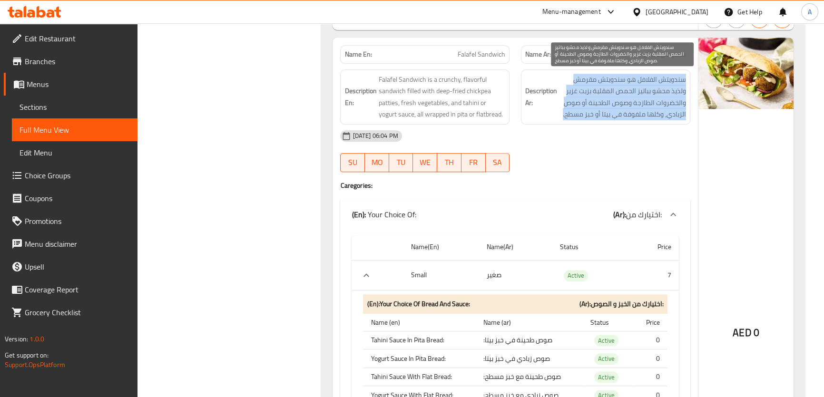
click at [636, 93] on span "سندويتش الفلافل هو سندويتش مقرمش ولذيذ محشو بباتيز الحمص المقلية بزيت غزير والخ…" at bounding box center [622, 97] width 127 height 47
click at [651, 88] on span "سندويتش الفلافل هو سندويتش مقرمش ولذيذ محشو بباتيز الحمص المقلية بزيت غزير والخ…" at bounding box center [622, 97] width 127 height 47
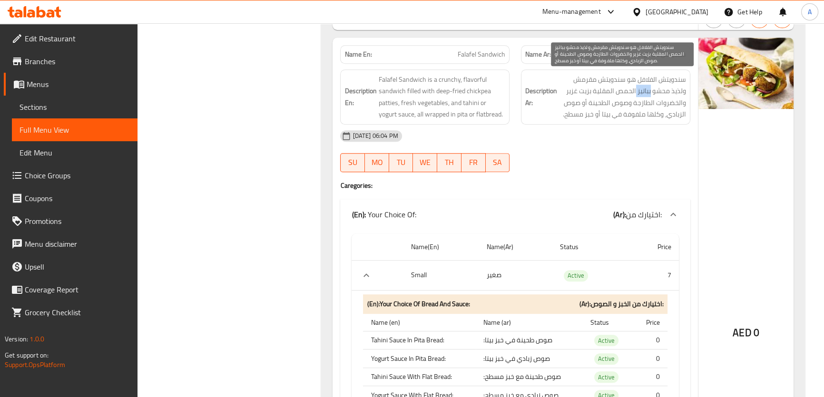
click at [651, 88] on span "سندويتش الفلافل هو سندويتش مقرمش ولذيذ محشو بباتيز الحمص المقلية بزيت غزير والخ…" at bounding box center [622, 97] width 127 height 47
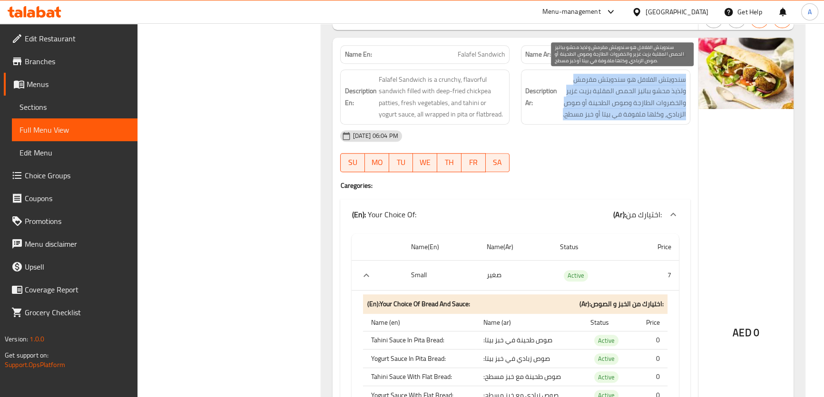
click at [651, 88] on span "سندويتش الفلافل هو سندويتش مقرمش ولذيذ محشو بباتيز الحمص المقلية بزيت غزير والخ…" at bounding box center [622, 97] width 127 height 47
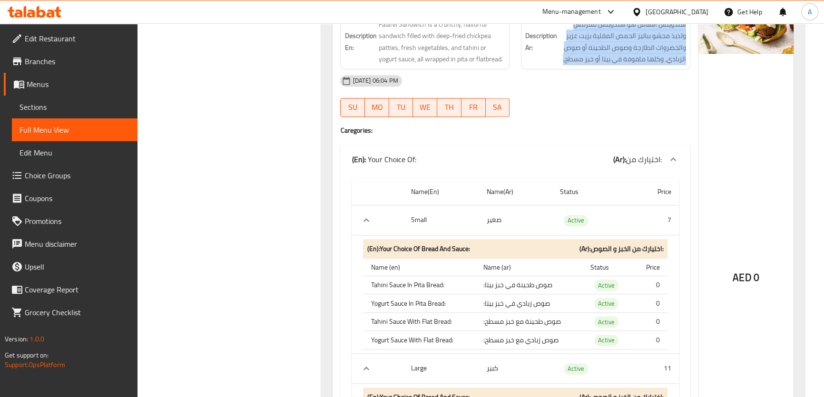
scroll to position [1073, 0]
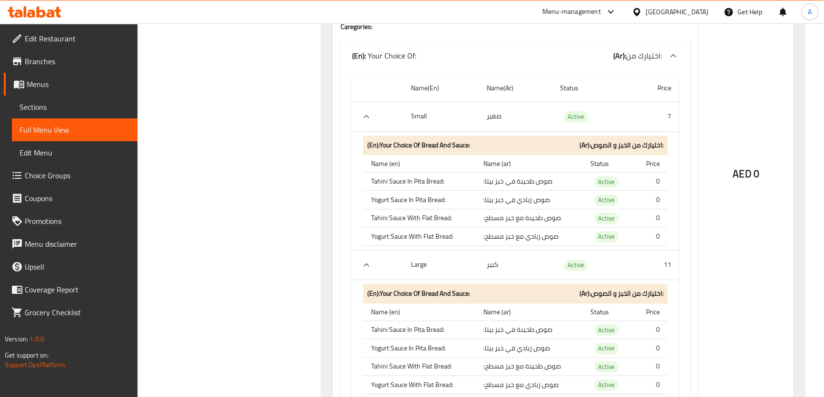
click at [415, 178] on th "Tahini Sauce In Pita Bread:" at bounding box center [419, 181] width 112 height 19
click at [427, 196] on th "Yogurt Sauce In Pita Bread:" at bounding box center [419, 200] width 112 height 19
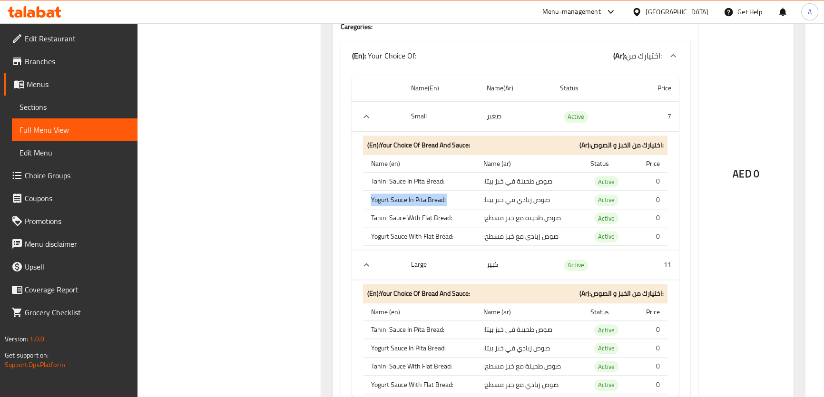
click at [427, 196] on th "Yogurt Sauce In Pita Bread:" at bounding box center [419, 200] width 112 height 19
click at [493, 199] on td "صوص زبادي في خبز بيتا:" at bounding box center [529, 200] width 107 height 19
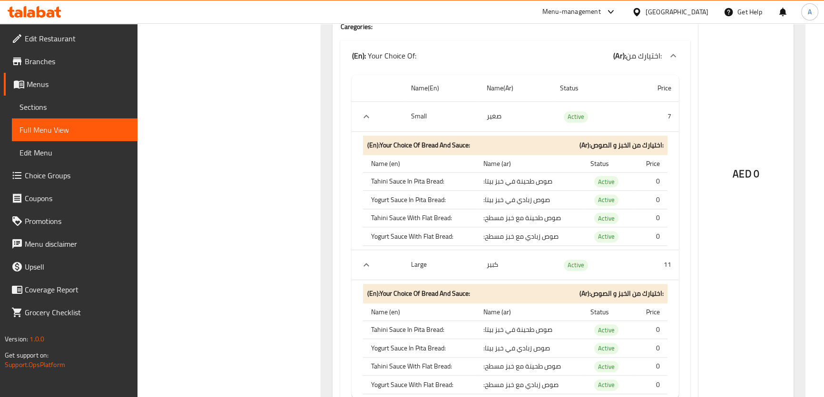
click at [430, 175] on th "Tahini Sauce In Pita Bread:" at bounding box center [419, 181] width 112 height 19
click at [525, 184] on td "صوص طحينة في خبز بيتا:" at bounding box center [529, 181] width 107 height 19
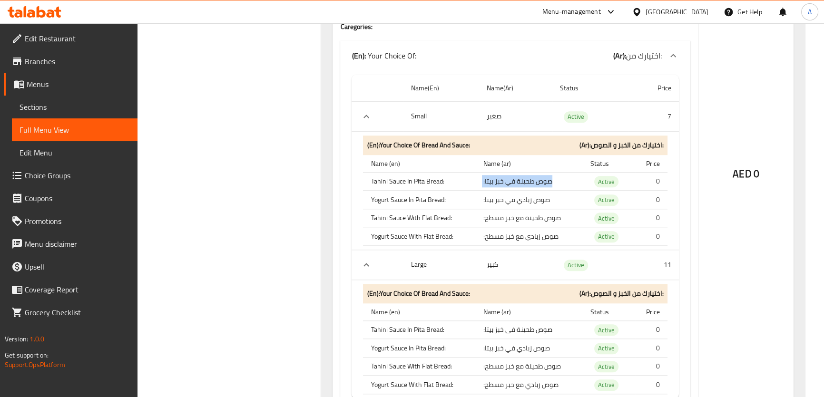
click at [525, 184] on td "صوص طحينة في خبز بيتا:" at bounding box center [529, 181] width 107 height 19
click at [421, 216] on th "Tahini Sauce With Flat Bread:" at bounding box center [419, 218] width 112 height 19
click at [529, 223] on td "صوص طحينة مع خبز مسطح:" at bounding box center [529, 218] width 107 height 19
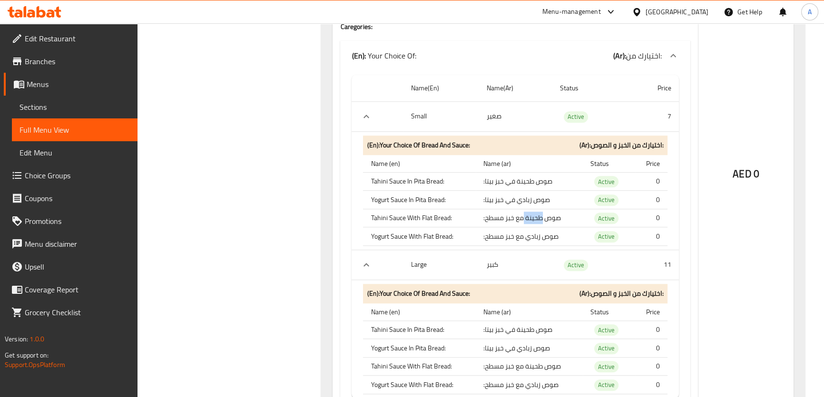
click at [529, 223] on td "صوص طحينة مع خبز مسطح:" at bounding box center [529, 218] width 107 height 19
click at [511, 242] on td "صوص زبادي مع خبز مسطح:" at bounding box center [529, 236] width 107 height 19
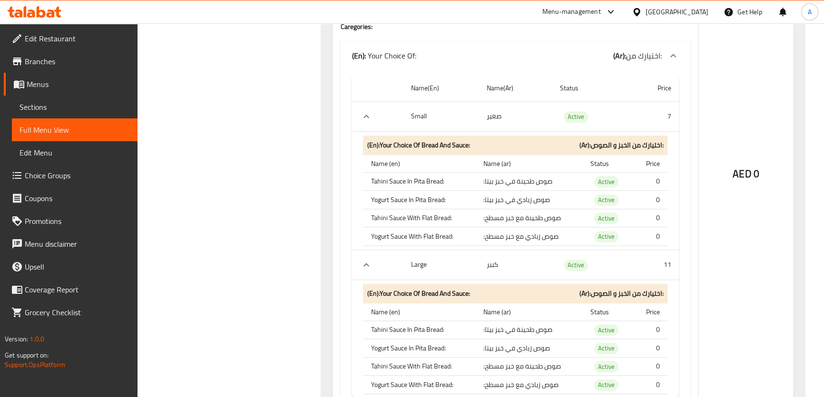
click at [429, 241] on th "Yogurt Sauce With Flat Bread:" at bounding box center [419, 236] width 112 height 19
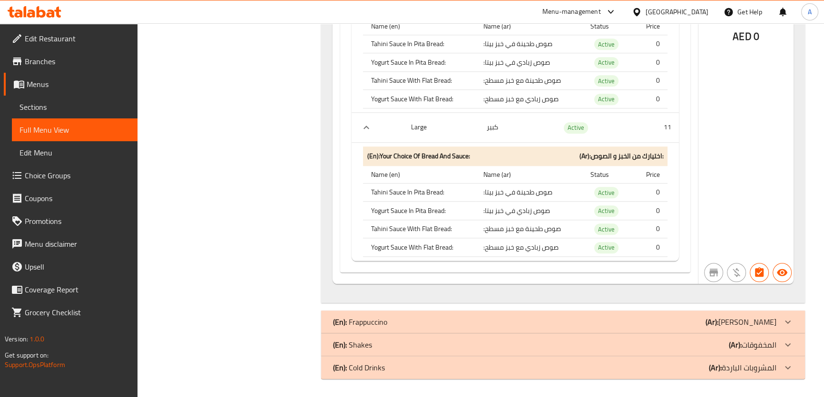
click at [495, 197] on td "صوص طحينة في خبز بيتا:" at bounding box center [529, 192] width 107 height 19
click at [413, 212] on th "Yogurt Sauce In Pita Bread:" at bounding box center [419, 211] width 112 height 19
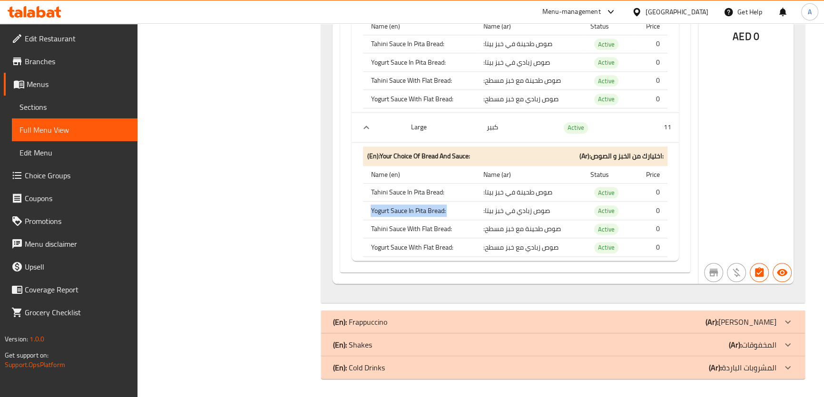
click at [413, 212] on th "Yogurt Sauce In Pita Bread:" at bounding box center [419, 211] width 112 height 19
click at [530, 214] on td "صوص زبادي في خبز بيتا:" at bounding box center [529, 211] width 107 height 19
click at [509, 233] on td "صوص طحينة مع خبز مسطح:" at bounding box center [529, 229] width 107 height 19
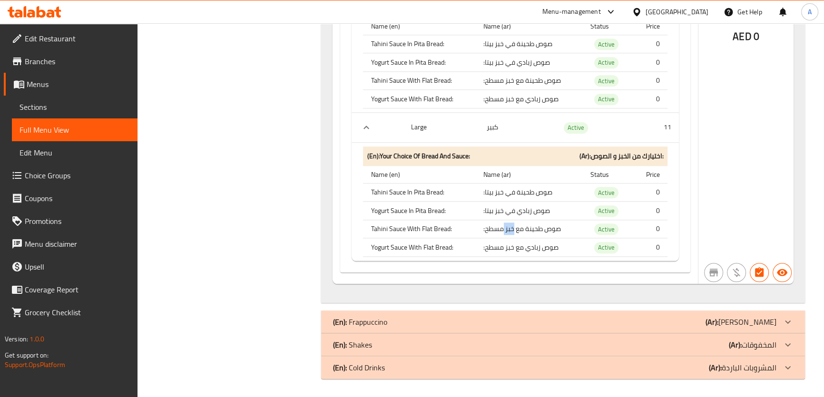
click at [509, 233] on td "صوص طحينة مع خبز مسطح:" at bounding box center [529, 229] width 107 height 19
click at [422, 221] on th "Tahini Sauce With Flat Bread:" at bounding box center [419, 229] width 112 height 19
click at [422, 220] on th "Tahini Sauce With Flat Bread:" at bounding box center [419, 229] width 112 height 19
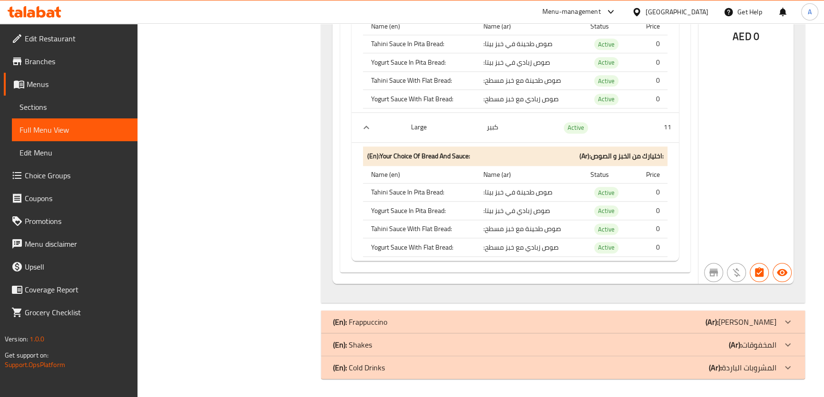
click at [554, 252] on td "صوص زبادي مع خبز مسطح:" at bounding box center [529, 247] width 107 height 19
click at [405, 240] on th "Yogurt Sauce With Flat Bread:" at bounding box center [419, 247] width 112 height 19
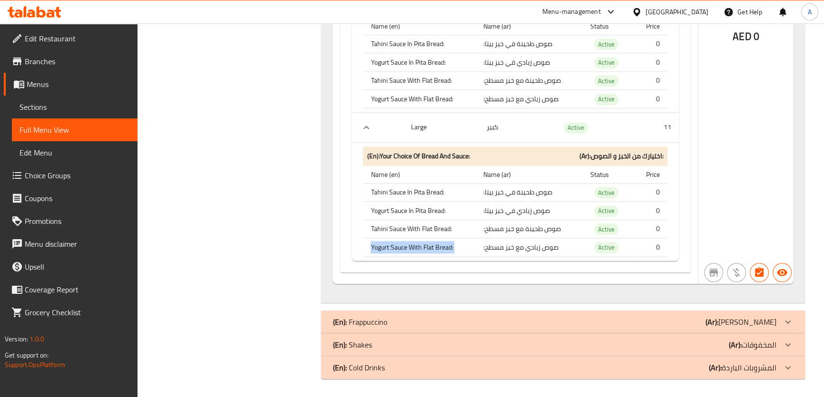
click at [405, 240] on th "Yogurt Sauce With Flat Bread:" at bounding box center [419, 247] width 112 height 19
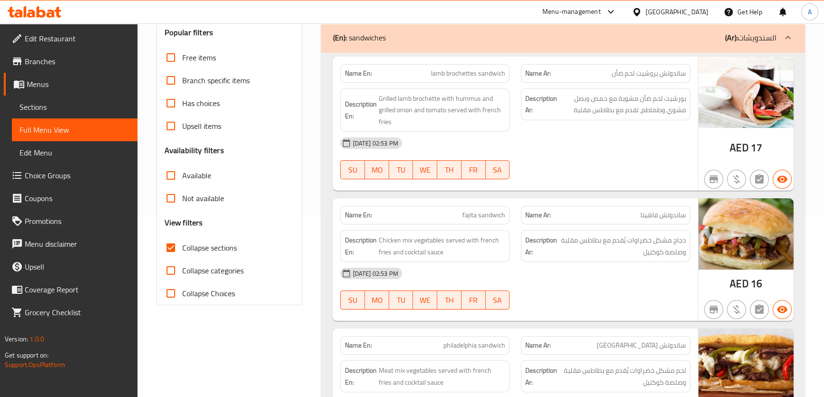
scroll to position [176, 0]
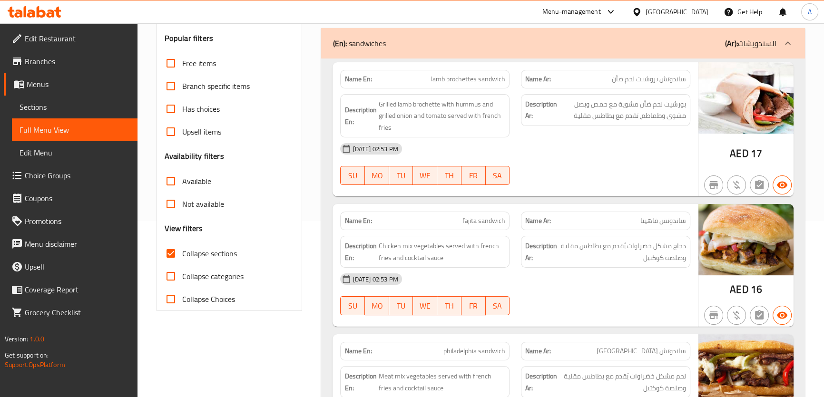
click at [766, 48] on p "(Ar): السندويشات" at bounding box center [750, 43] width 51 height 11
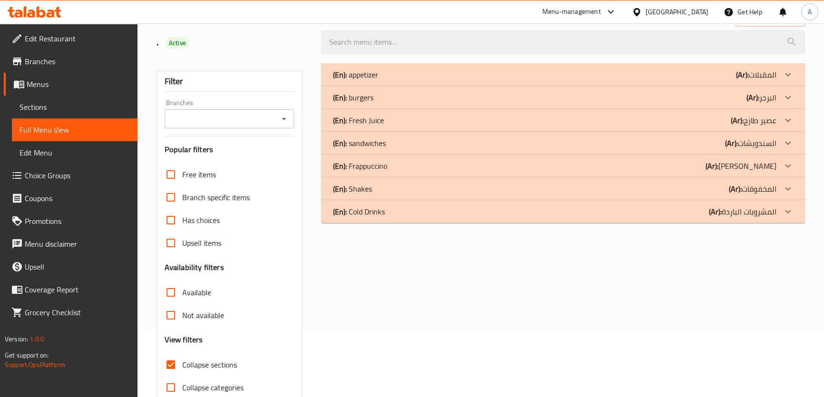
scroll to position [54, 0]
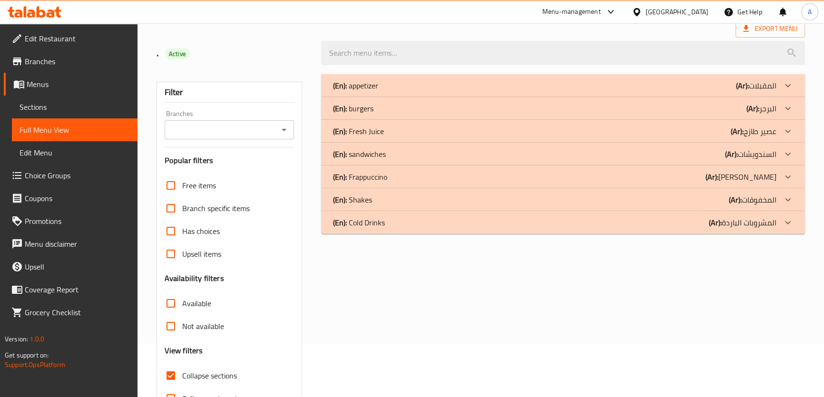
click at [373, 91] on p "(En): Fresh Juice" at bounding box center [355, 85] width 45 height 11
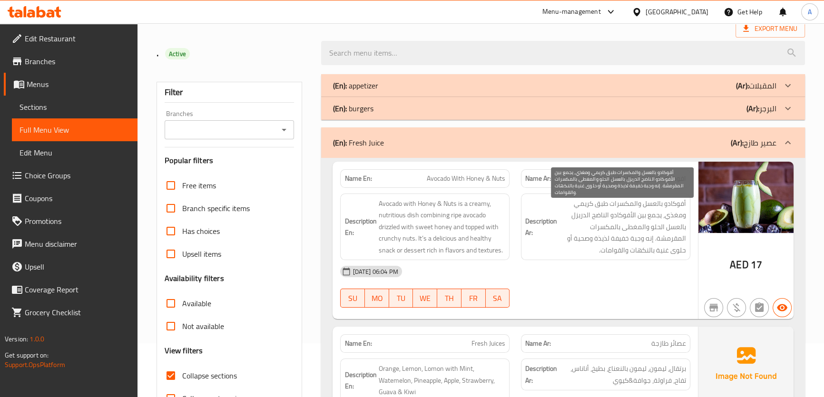
click at [676, 215] on span "أفوكادو بالعسل والمكسرات طبق كريمي ومغذي، يجمع بين الأفوكادو الناضج الدريزل بال…" at bounding box center [622, 227] width 127 height 59
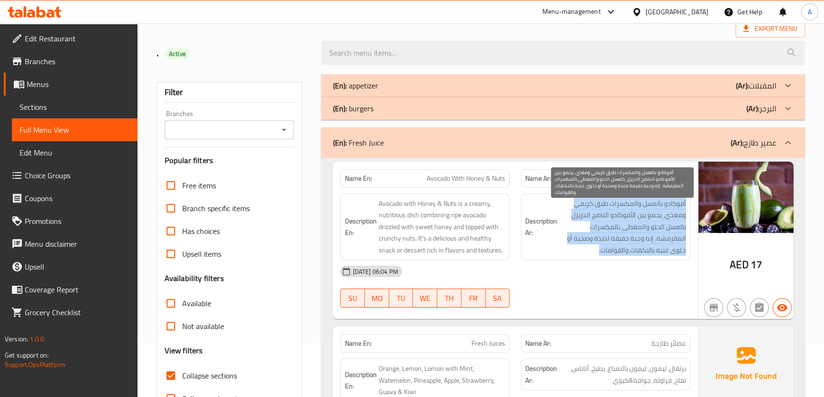
click at [676, 215] on span "أفوكادو بالعسل والمكسرات طبق كريمي ومغذي، يجمع بين الأفوكادو الناضج الدريزل بال…" at bounding box center [622, 227] width 127 height 59
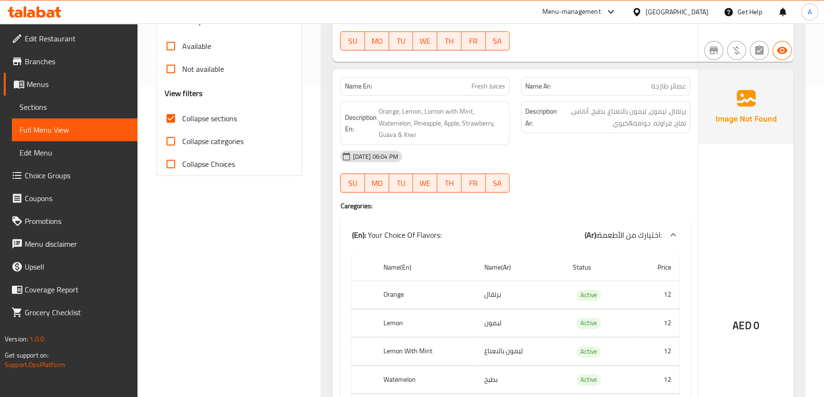
scroll to position [319, 0]
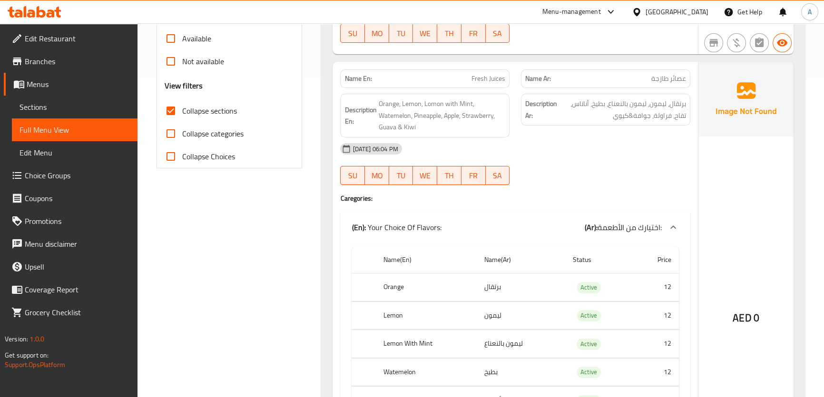
click at [669, 100] on span "برتقال، ليمون، ليمون بالنعناع، بطيخ، أناناس، تفاح، فراولة، جوافة&كيوي" at bounding box center [622, 109] width 127 height 23
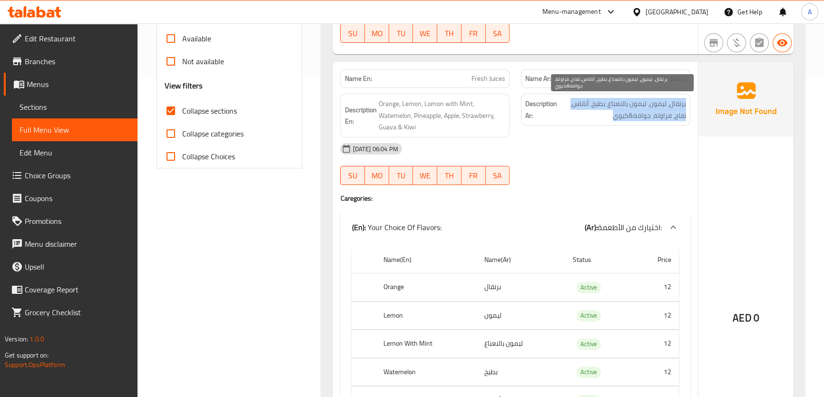
click at [669, 100] on span "برتقال، ليمون، ليمون بالنعناع، بطيخ، أناناس، تفاح، فراولة، جوافة&كيوي" at bounding box center [622, 109] width 127 height 23
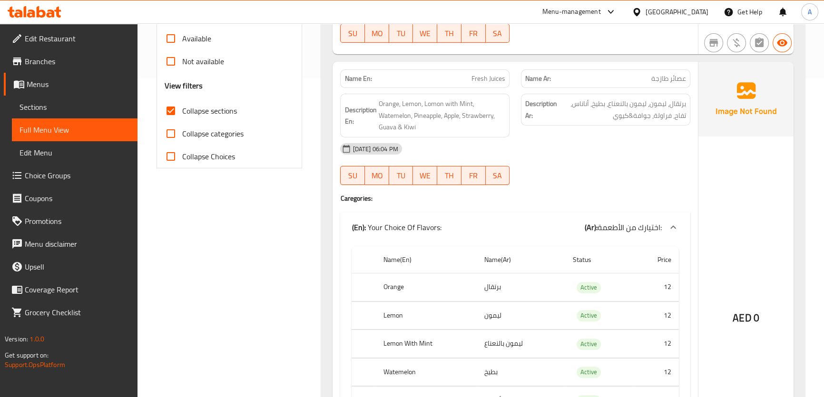
click at [469, 75] on p "Name En: Fresh Juices" at bounding box center [424, 79] width 161 height 10
click at [470, 138] on div "[DATE] 06:04 PM" at bounding box center [514, 148] width 361 height 23
click at [470, 137] on div "[DATE] 06:04 PM" at bounding box center [514, 148] width 361 height 23
click at [482, 116] on span "Orange, Lemon, Lomon with Mint, Watemelon, Pineapple, Apple, Strawberry, Guava …" at bounding box center [441, 115] width 127 height 35
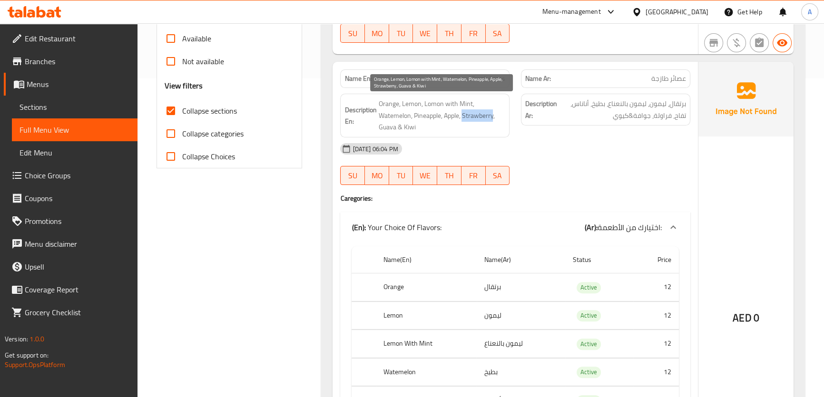
click at [482, 116] on span "Orange, Lemon, Lomon with Mint, Watemelon, Pineapple, Apple, Strawberry, Guava …" at bounding box center [441, 115] width 127 height 35
click at [672, 95] on div "Description Ar: برتقال، ليمون، ليمون بالنعناع، بطيخ، أناناس، تفاح، فراولة، جواف…" at bounding box center [605, 110] width 169 height 32
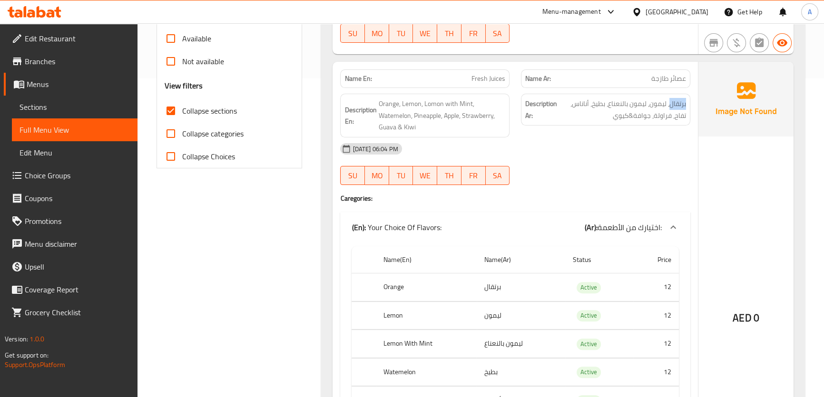
click at [672, 95] on div "Description Ar: برتقال، ليمون، ليمون بالنعناع، بطيخ، أناناس، تفاح، فراولة، جواف…" at bounding box center [605, 110] width 169 height 32
click at [406, 124] on span "Orange, Lemon, Lomon with Mint, Watemelon, Pineapple, Apple, Strawberry, Guava …" at bounding box center [441, 115] width 127 height 35
copy span "Kiwi"
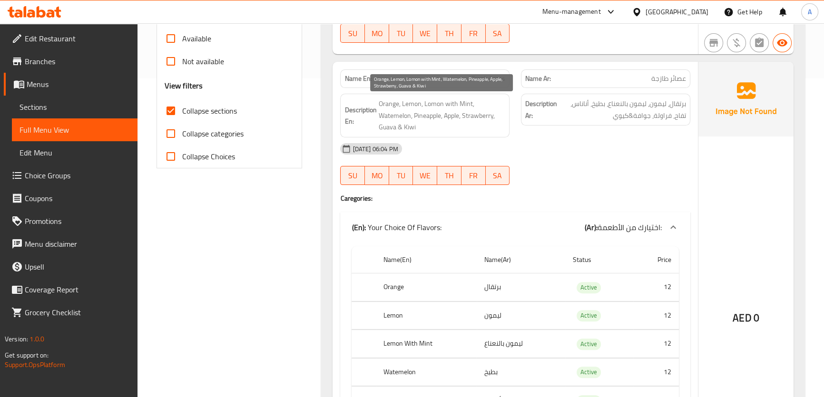
click at [452, 107] on span "Orange, Lemon, Lomon with Mint, Watemelon, Pineapple, Apple, Strawberry, Guava …" at bounding box center [441, 115] width 127 height 35
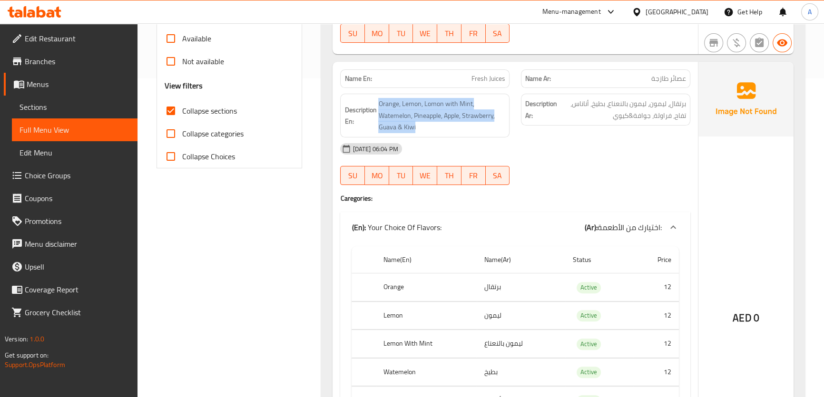
copy span "Orange, Lemon, Lomon with Mint, Watemelon, Pineapple, Apple, Strawberry, Guava …"
click at [470, 76] on p "Name En: Fresh Juices" at bounding box center [424, 79] width 161 height 10
copy span "Fresh Juices"
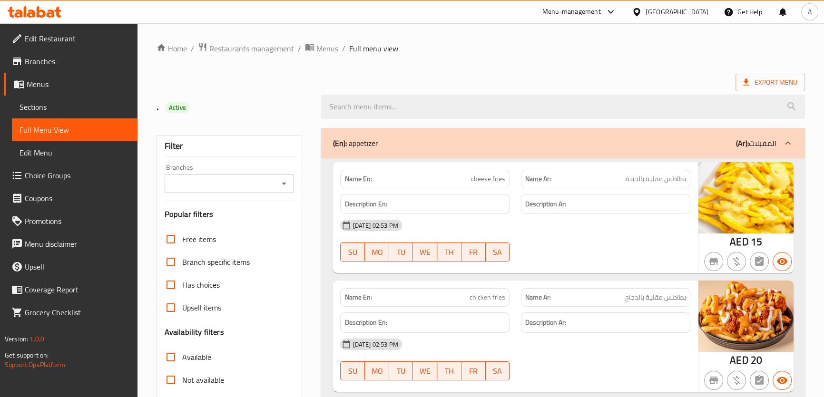
click at [60, 114] on link "Sections" at bounding box center [75, 107] width 126 height 23
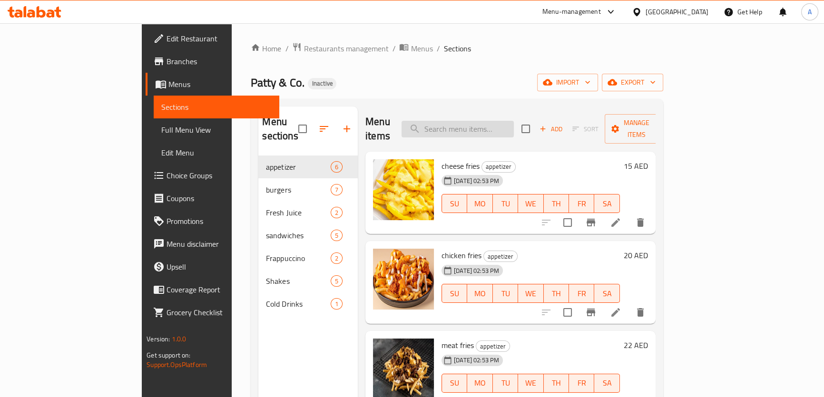
click at [511, 121] on input "search" at bounding box center [458, 129] width 112 height 17
paste input "chezy burger"
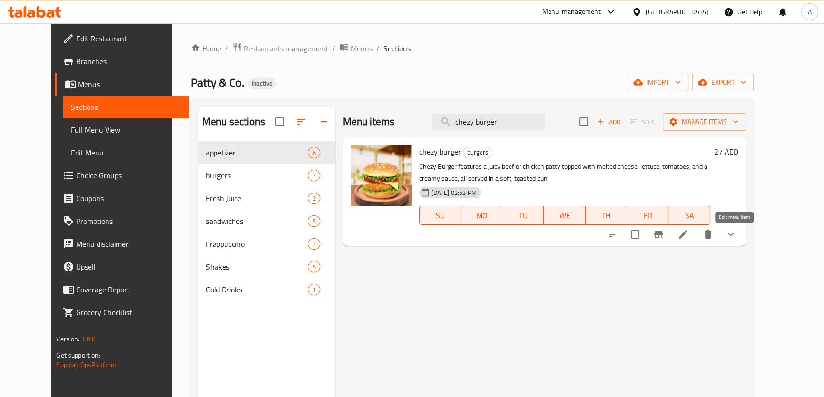
type input "chezy burger"
click at [689, 237] on icon at bounding box center [682, 234] width 11 height 11
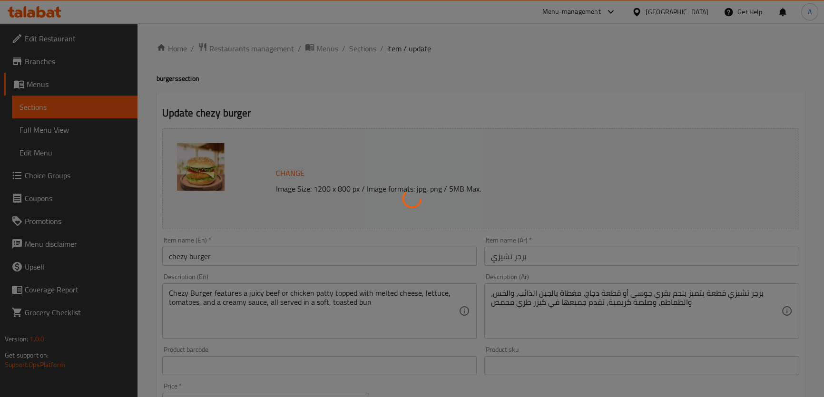
type input "إختيارك من:"
type input "1"
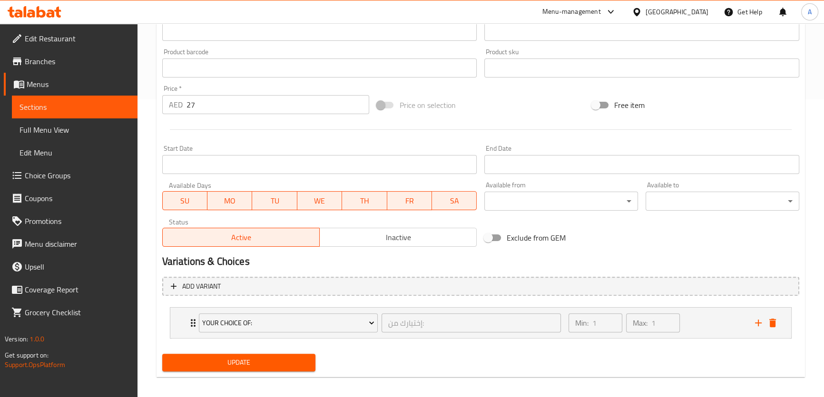
scroll to position [304, 0]
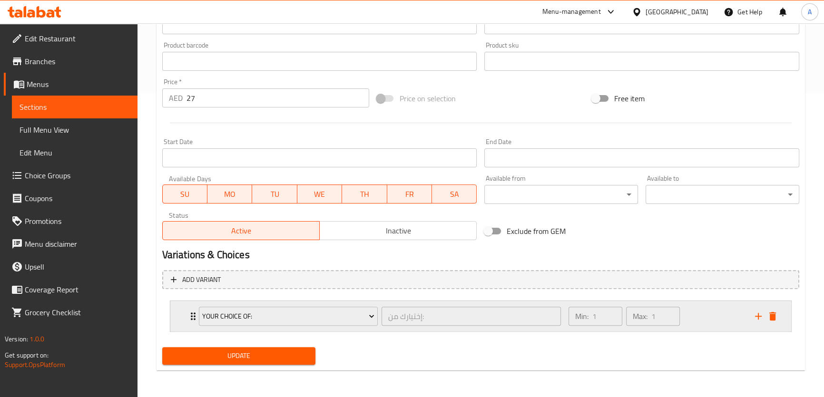
click at [703, 315] on div "Min: 1 ​ Max: 1 ​" at bounding box center [656, 316] width 187 height 30
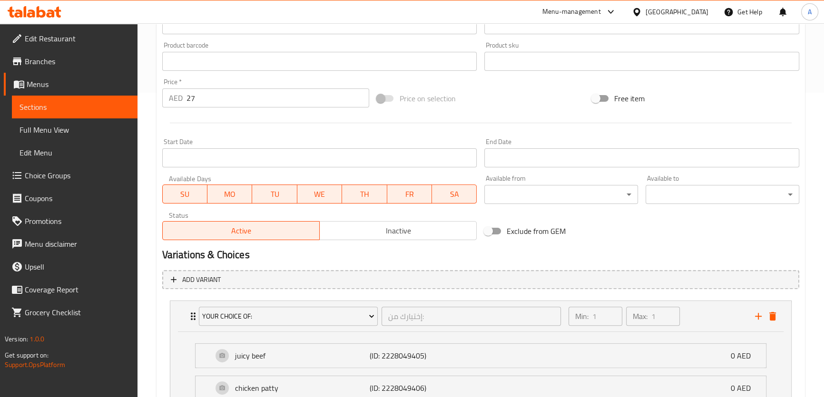
scroll to position [388, 0]
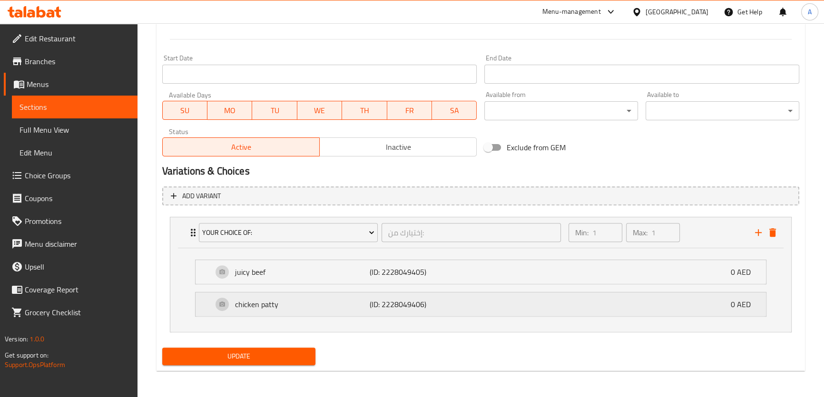
click at [435, 309] on p "(ID: 2228049406)" at bounding box center [415, 304] width 90 height 11
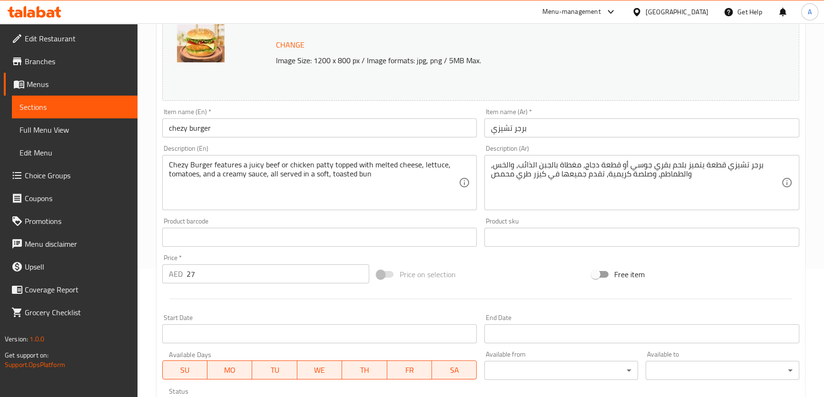
scroll to position [124, 0]
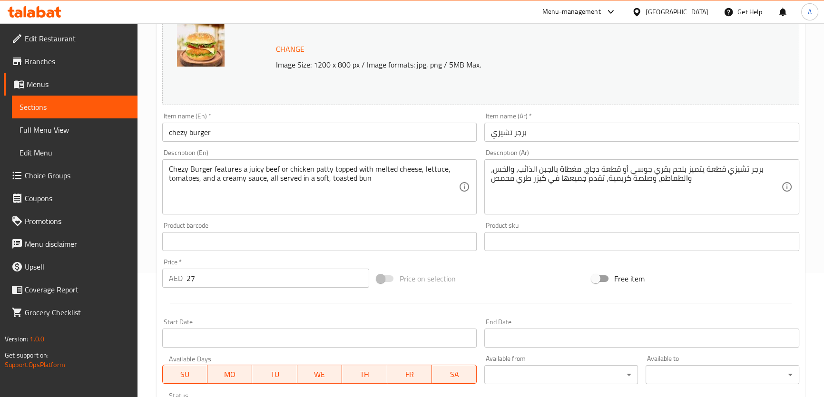
click at [73, 167] on link "Choice Groups" at bounding box center [71, 175] width 134 height 23
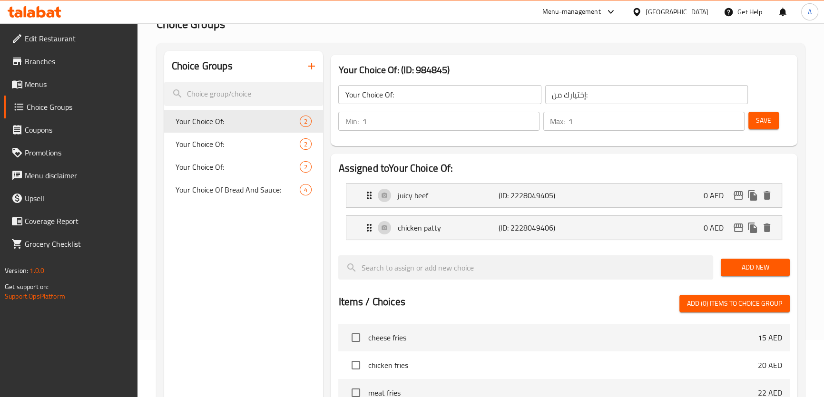
scroll to position [57, 0]
click at [483, 232] on p "chicken patty" at bounding box center [447, 228] width 101 height 11
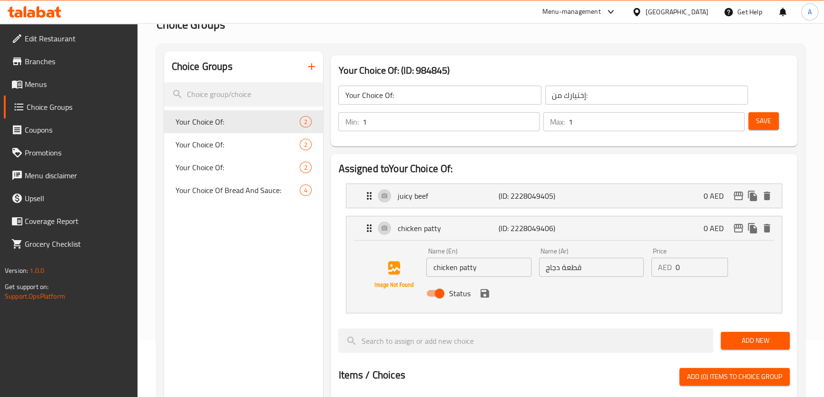
click at [467, 269] on input "chicken patty" at bounding box center [478, 267] width 105 height 19
click at [462, 190] on div "juicy beef (ID: 2228049405) 0 AED" at bounding box center [566, 196] width 406 height 24
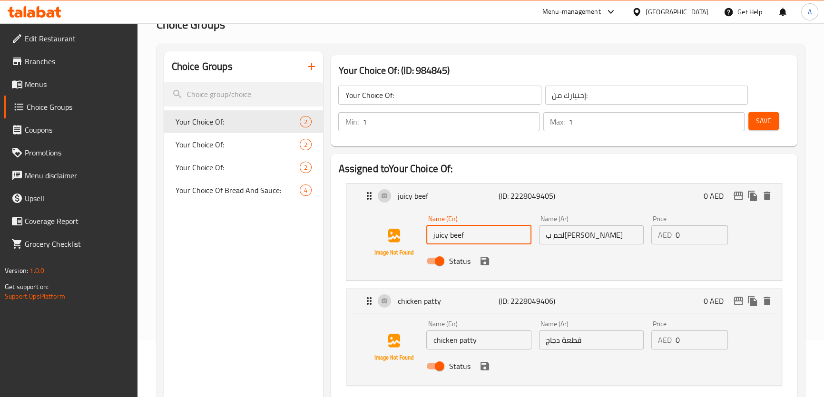
click at [480, 238] on input "juicy beef" at bounding box center [478, 235] width 105 height 19
paste input "patty"
click at [574, 352] on div "Name (Ar) قطعة دجاج Name (Ar)" at bounding box center [591, 335] width 112 height 37
type input "juicy beef patty"
click at [571, 346] on input "قطعة دجاج" at bounding box center [591, 340] width 105 height 19
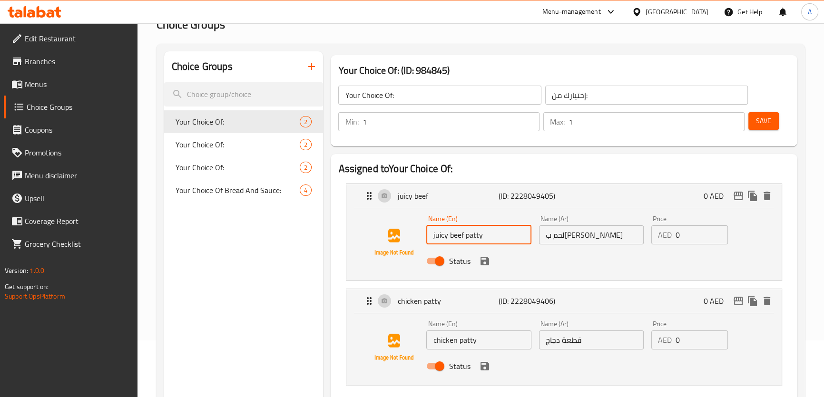
click at [571, 346] on input "قطعة دجاج" at bounding box center [591, 340] width 105 height 19
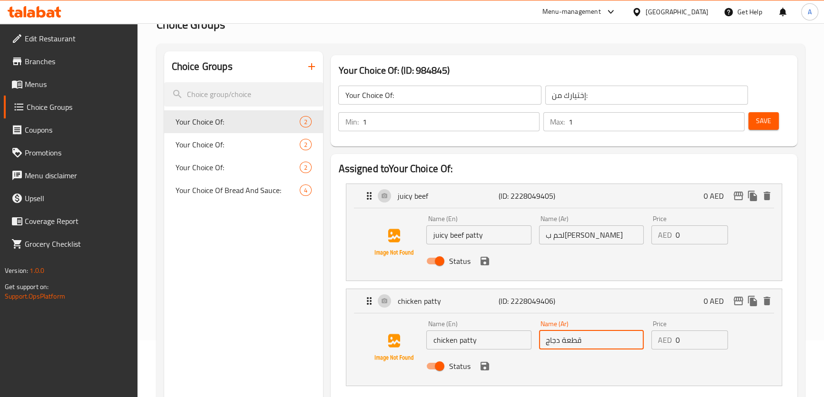
click at [542, 231] on input "لحم ب[PERSON_NAME]" at bounding box center [591, 235] width 105 height 19
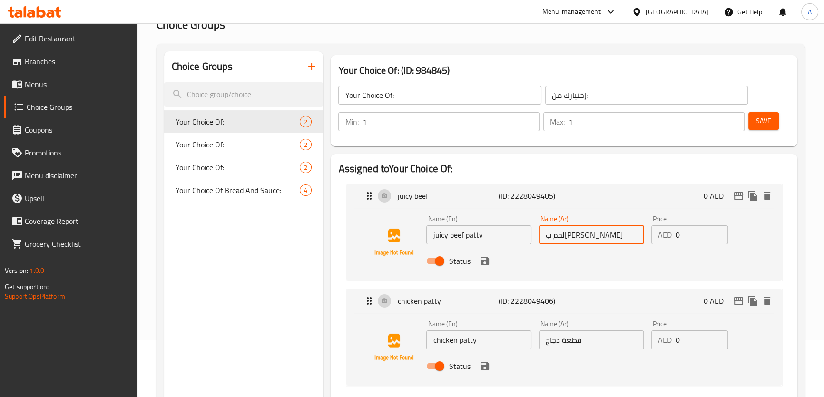
paste input "قطعة"
click at [564, 238] on input "قطعة لحم بقري جوسي" at bounding box center [591, 235] width 105 height 19
type input "قطعة لحم بقري"
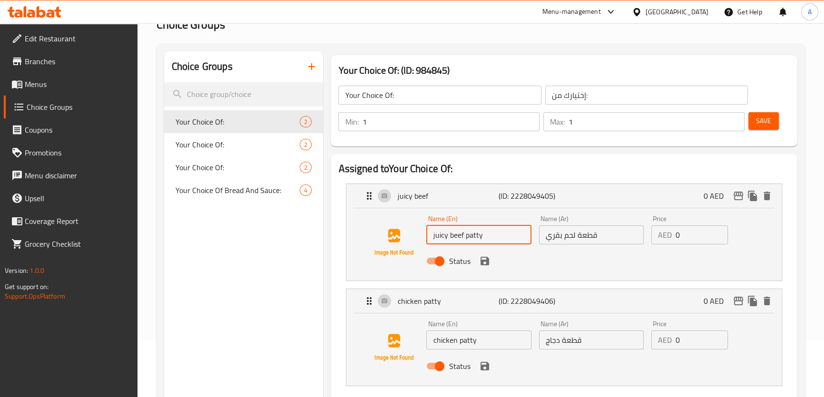
click at [441, 233] on input "juicy beef patty" at bounding box center [478, 235] width 105 height 19
type input "beef patty"
click at [767, 123] on span "Save" at bounding box center [763, 121] width 15 height 12
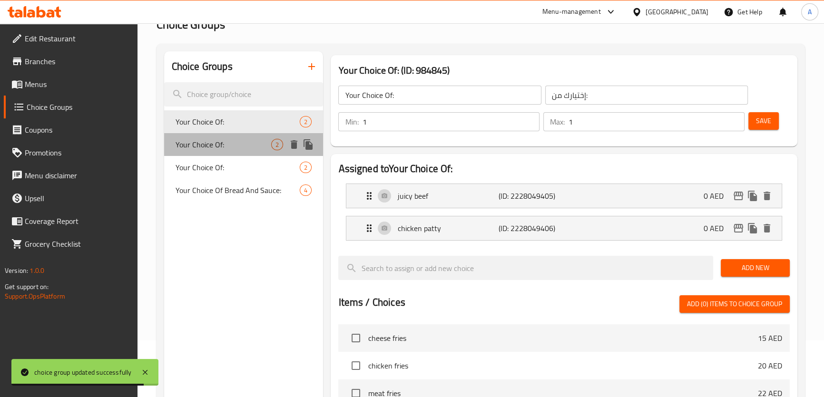
click at [242, 139] on span "Your Choice Of:" at bounding box center [224, 144] width 96 height 11
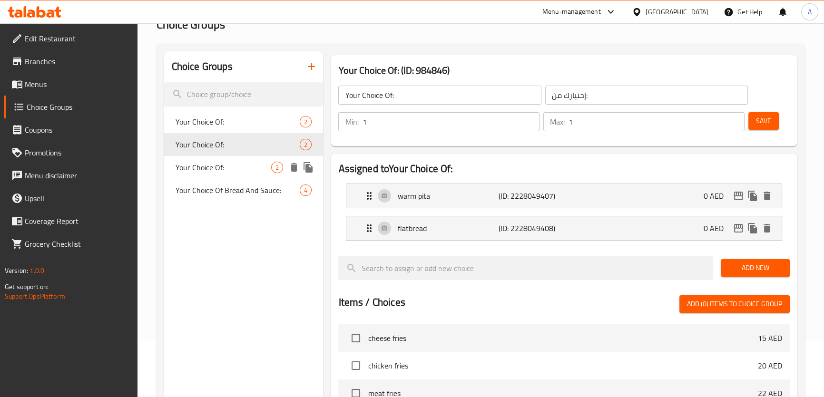
click at [240, 164] on span "Your Choice Of:" at bounding box center [224, 167] width 96 height 11
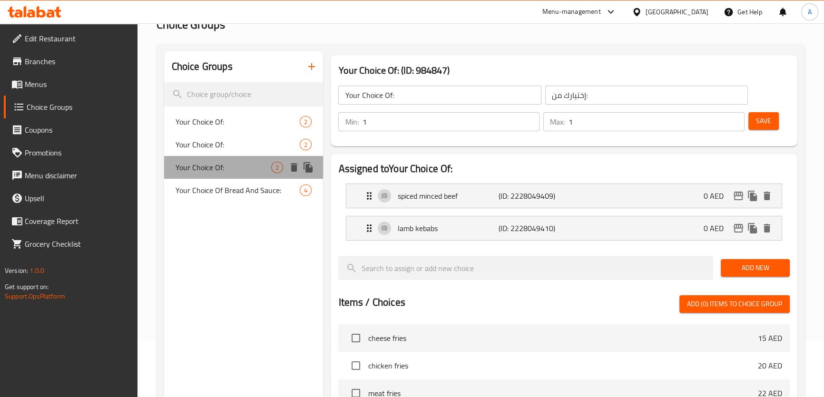
click at [239, 166] on span "Your Choice Of:" at bounding box center [224, 167] width 96 height 11
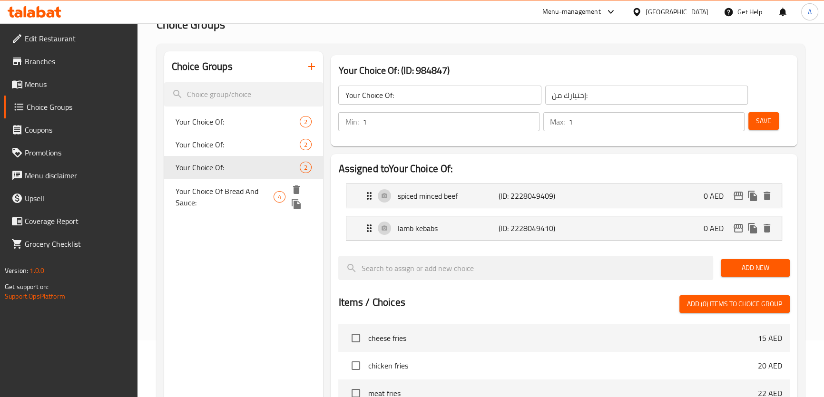
click at [238, 180] on div "Your Choice Of Bread And Sauce: 4" at bounding box center [243, 197] width 159 height 36
type input "Your Choice Of Bread And Sauce:"
type input "اختيارك من الخبز و الصوص:"
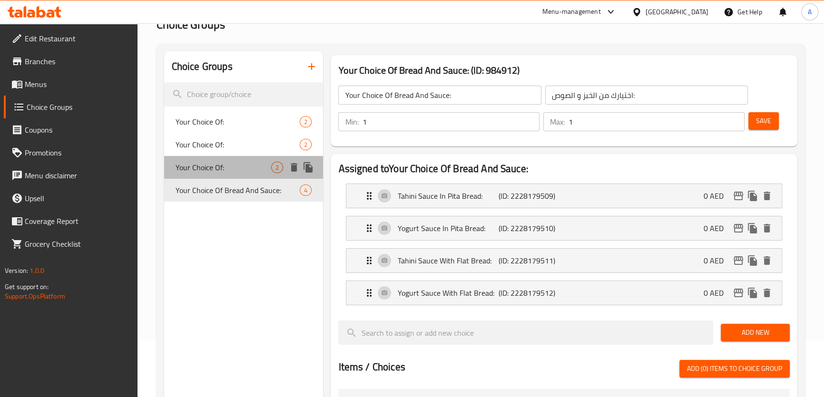
click at [236, 161] on div "Your Choice Of: 2" at bounding box center [243, 167] width 159 height 23
type input "Your Choice Of:"
type input "إختيارك من:"
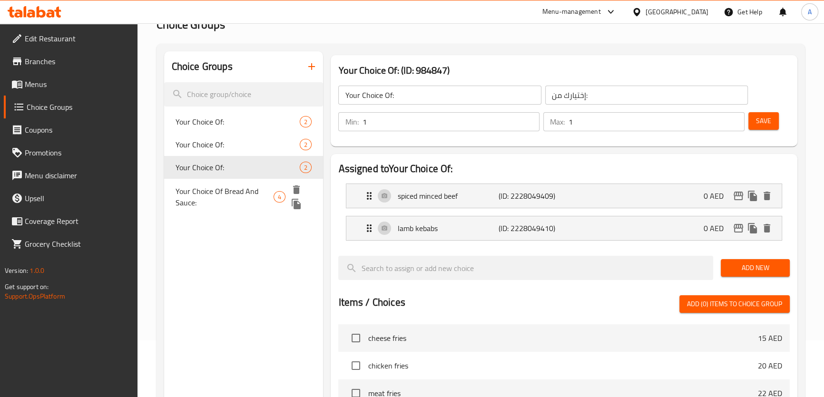
click at [245, 191] on span "Your Choice Of Bread And Sauce:" at bounding box center [225, 197] width 98 height 23
type input "Your Choice Of Bread And Sauce:"
type input "اختيارك من الخبز و الصوص:"
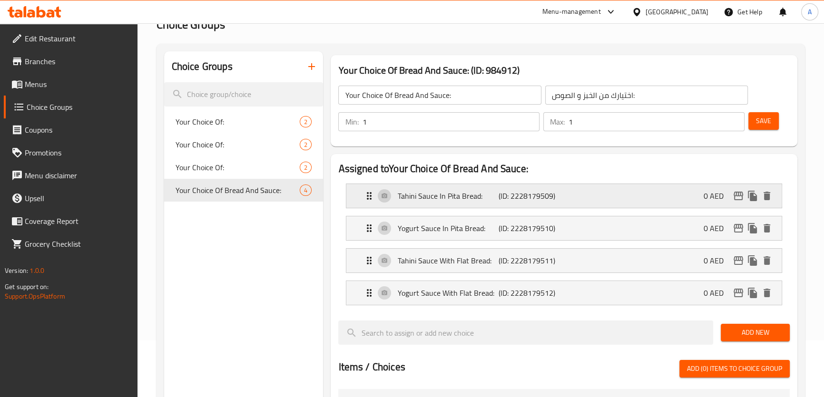
click at [488, 201] on p "Tahini Sauce In Pita Bread:" at bounding box center [447, 195] width 101 height 11
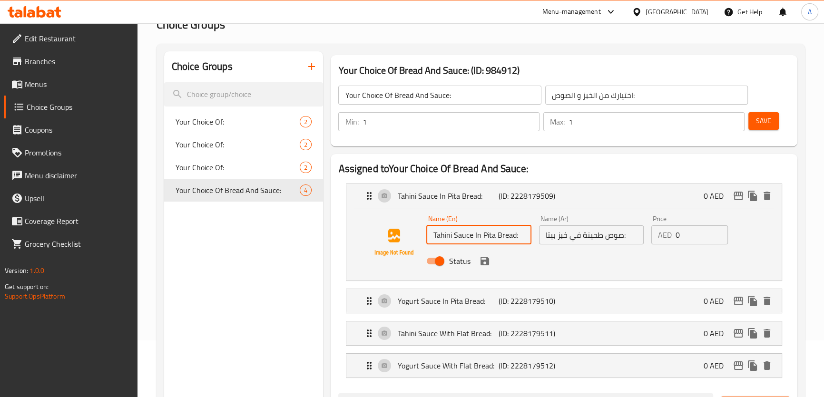
click at [518, 236] on input "Tahini Sauce In Pita Bread:" at bounding box center [478, 235] width 105 height 19
type input "Tahini Sauce In Pita Bread"
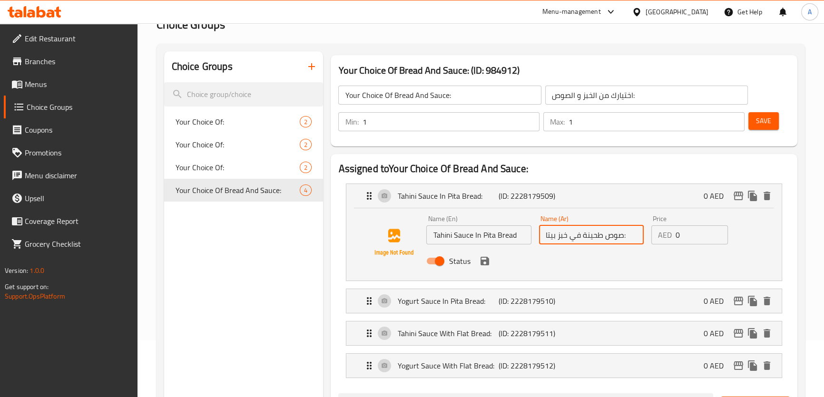
click at [625, 235] on input "صوص طحينة في خبز بيتا:" at bounding box center [591, 235] width 105 height 19
click at [489, 260] on icon "save" at bounding box center [484, 260] width 11 height 11
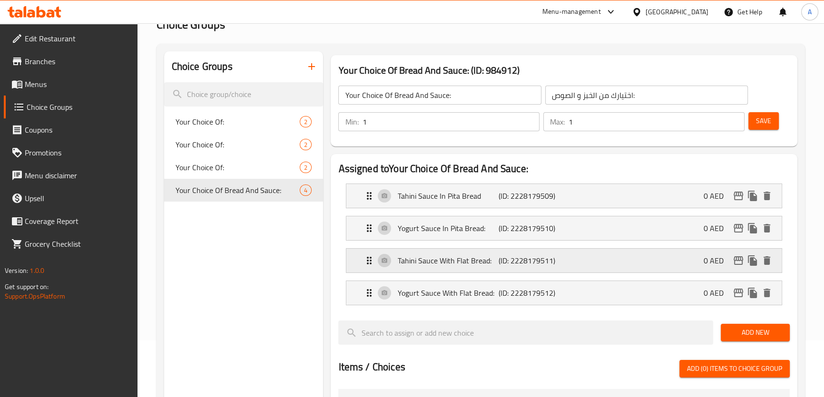
type input "صوص طحينة في خبز بيتا"
click at [458, 228] on p "Yogurt Sauce In Pita Bread:" at bounding box center [447, 228] width 101 height 11
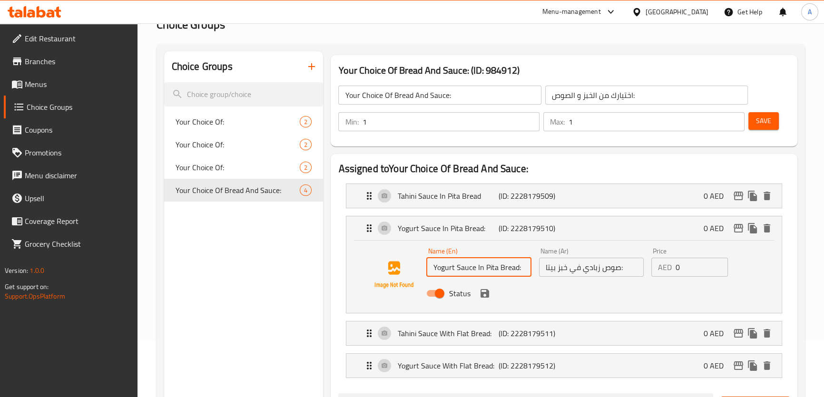
click at [516, 270] on input "Yogurt Sauce In Pita Bread:" at bounding box center [478, 267] width 105 height 19
type input "Yogurt Sauce In Pita Bread"
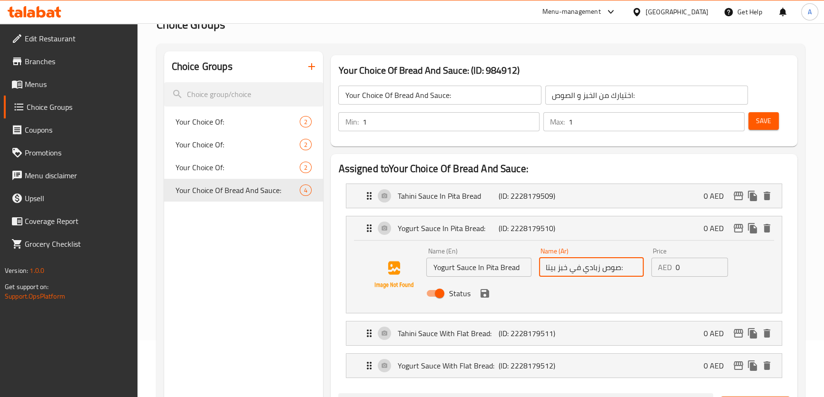
click at [623, 271] on input "صوص زبادي في خبز بيتا:" at bounding box center [591, 267] width 105 height 19
click at [486, 293] on icon "save" at bounding box center [485, 293] width 9 height 9
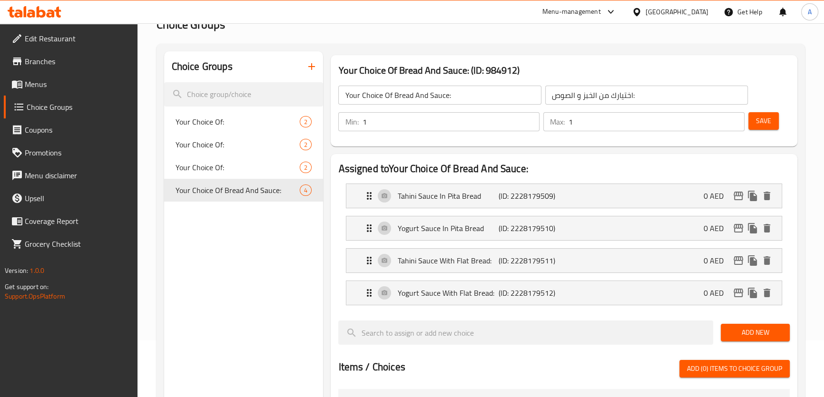
type input "صوص زبادي في خبز بيتا"
click at [469, 262] on p "Tahini Sauce With Flat Bread:" at bounding box center [447, 260] width 101 height 11
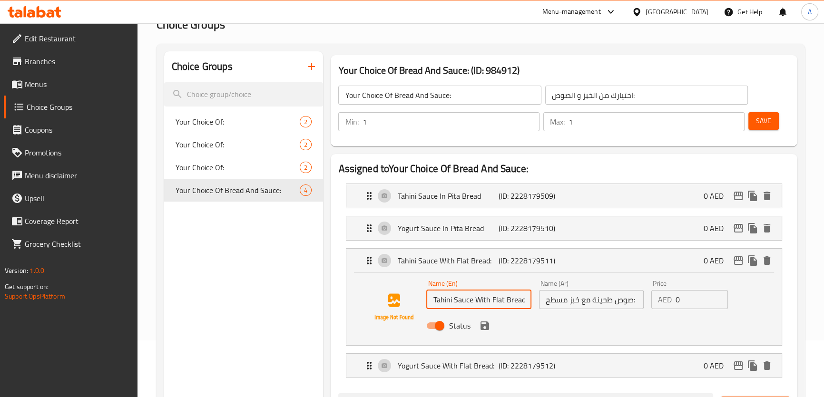
click at [525, 304] on input "Tahini Sauce With Flat Bread:" at bounding box center [478, 299] width 105 height 19
type input "Tahini Sauce With Flat Bread"
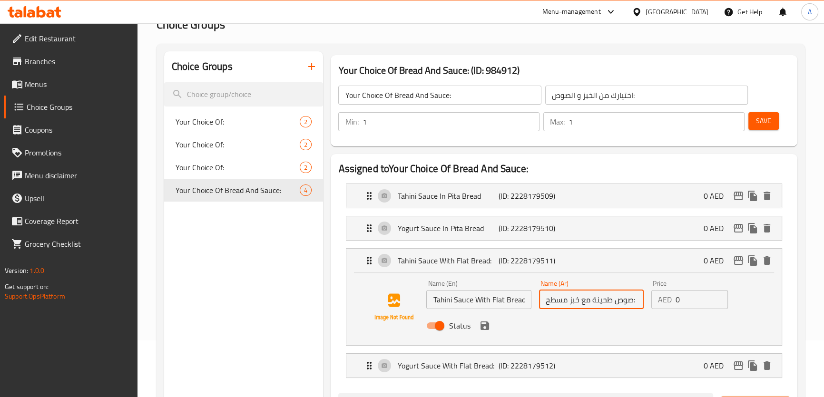
drag, startPoint x: 633, startPoint y: 304, endPoint x: 638, endPoint y: 304, distance: 5.3
click at [638, 304] on input "صوص طحينة مع خبز مسطح:" at bounding box center [591, 299] width 105 height 19
click at [484, 328] on icon "save" at bounding box center [484, 325] width 11 height 11
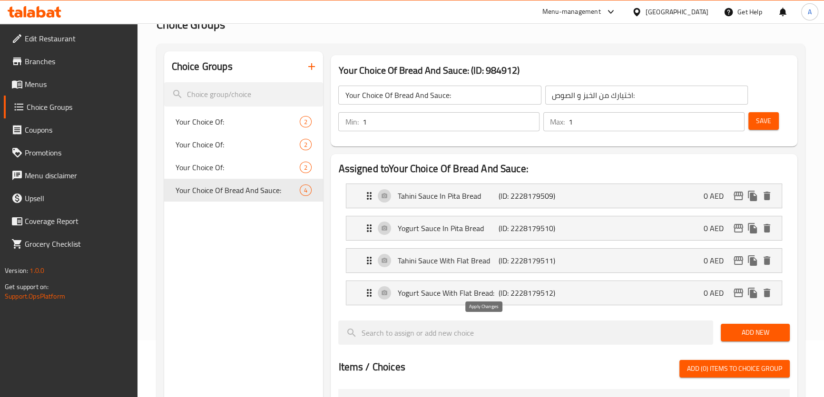
click at [484, 273] on div "Tahini Sauce With Flat Bread (ID: 2228179511) 0 AED Name (En) Tahini Sauce With…" at bounding box center [563, 261] width 435 height 24
type input "صوص طحينة مع خبز مسطح"
click at [500, 293] on p "(ID: 2228179512)" at bounding box center [533, 292] width 68 height 11
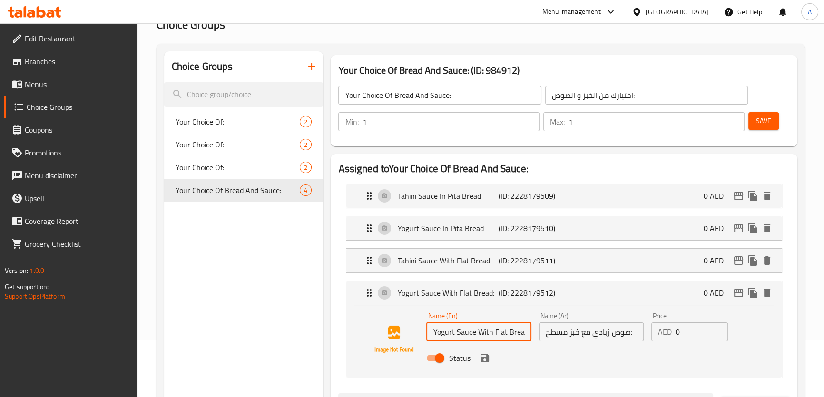
scroll to position [0, 3]
drag, startPoint x: 506, startPoint y: 328, endPoint x: 553, endPoint y: 328, distance: 47.1
click at [553, 328] on div "Name (En) Yogurt Sauce With Flat Bread: Name (En) Name (Ar) صوص زبادي مع خبز مس…" at bounding box center [590, 340] width 337 height 62
click at [523, 333] on input "Yogurt Sauce With Flat Bread:" at bounding box center [478, 332] width 105 height 19
click at [524, 335] on input "Yogurt Sauce With Flat Bread:" at bounding box center [478, 332] width 105 height 19
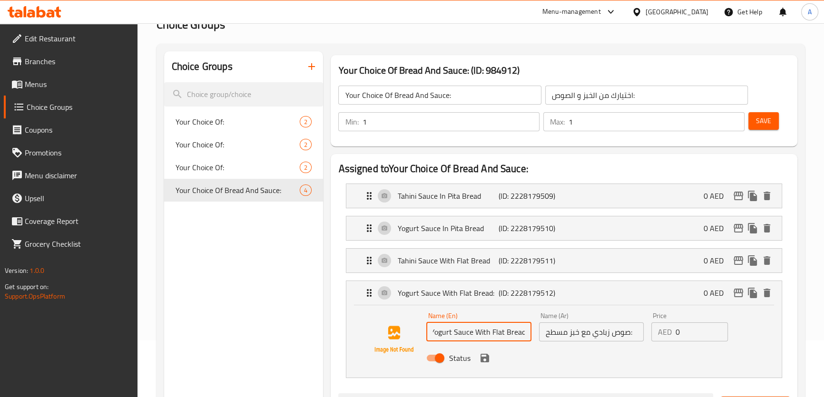
click at [521, 332] on input "Yogurt Sauce With Flat Bread:" at bounding box center [478, 332] width 105 height 19
type input "Yogurt Sauce With Flat Bread"
click at [628, 334] on input "صوص زبادي مع خبز مسطح:" at bounding box center [591, 332] width 105 height 19
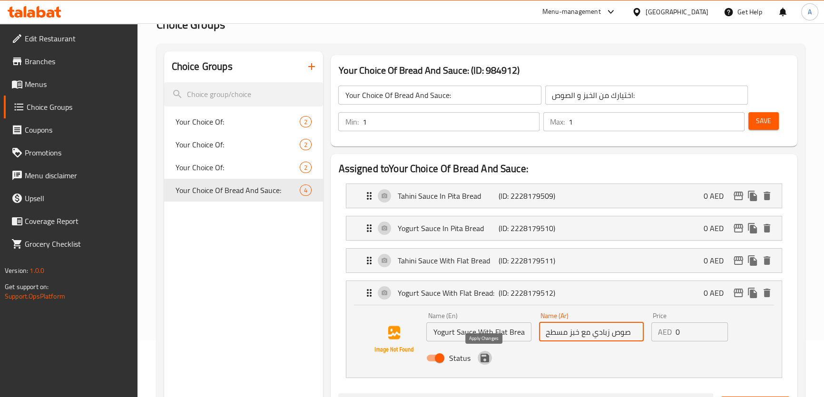
click at [486, 357] on icon "save" at bounding box center [485, 358] width 9 height 9
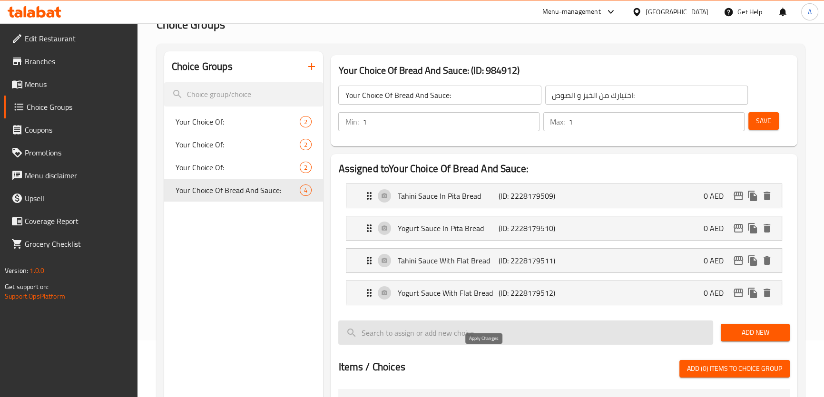
type input "صوص زبادي مع خبز مسطح"
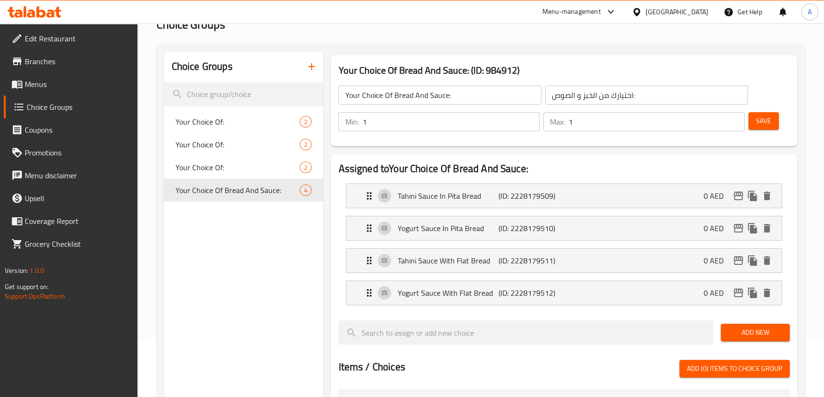
click at [775, 124] on button "Save" at bounding box center [763, 121] width 30 height 18
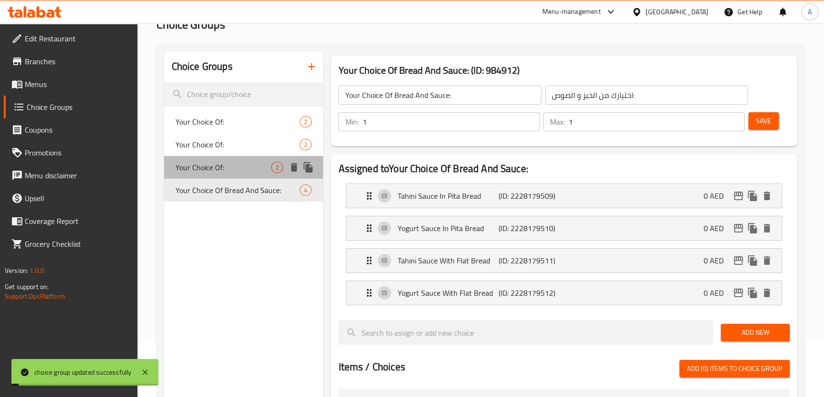
click at [241, 174] on div "Your Choice Of: 2" at bounding box center [243, 167] width 159 height 23
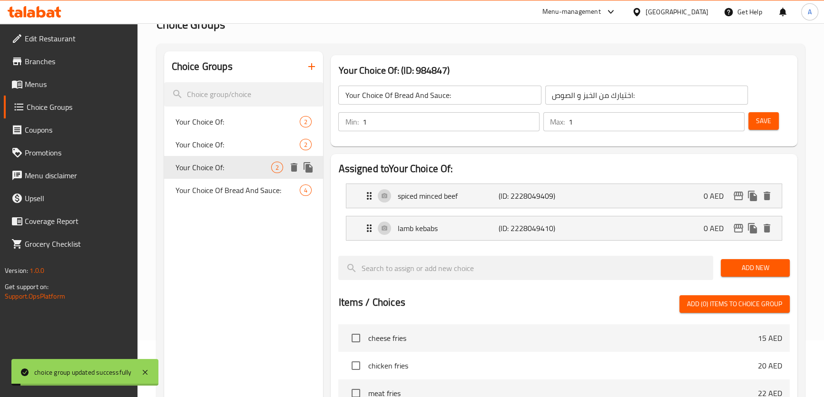
type input "Your Choice Of:"
type input "إختيارك من:"
click at [233, 149] on span "Your Choice Of:" at bounding box center [238, 144] width 125 height 11
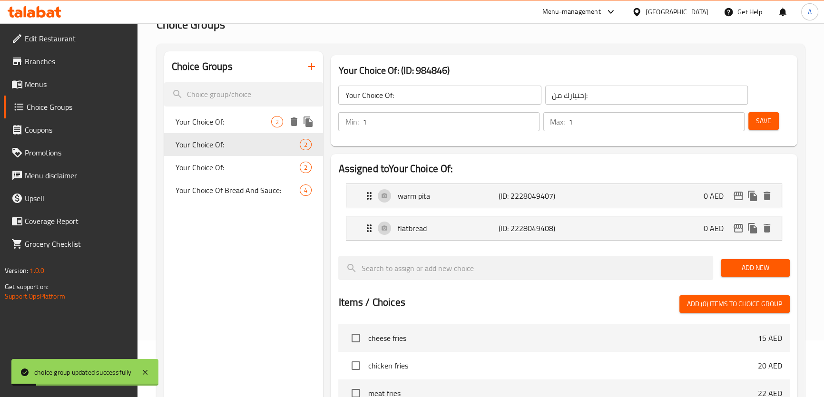
click at [231, 122] on span "Your Choice Of:" at bounding box center [224, 121] width 96 height 11
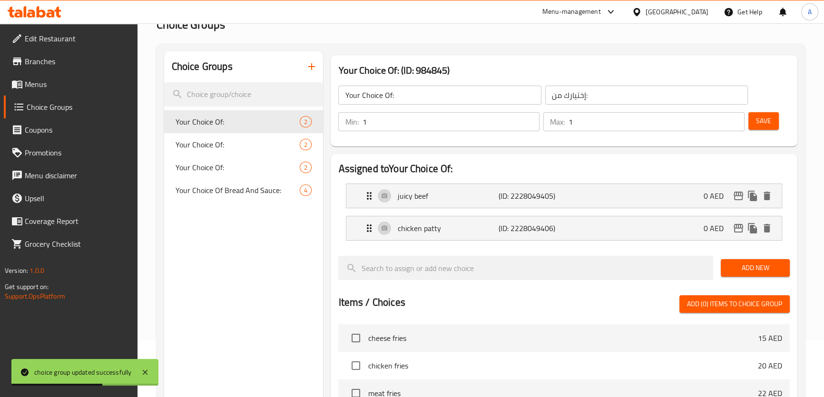
click at [54, 82] on span "Menus" at bounding box center [77, 84] width 105 height 11
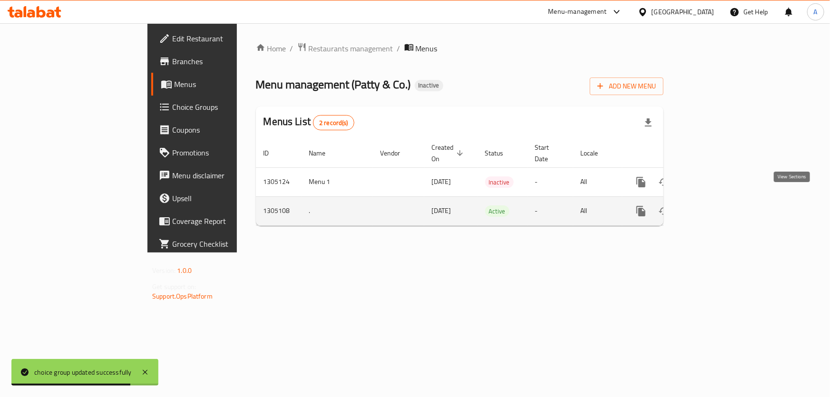
click at [721, 201] on link "enhanced table" at bounding box center [709, 211] width 23 height 23
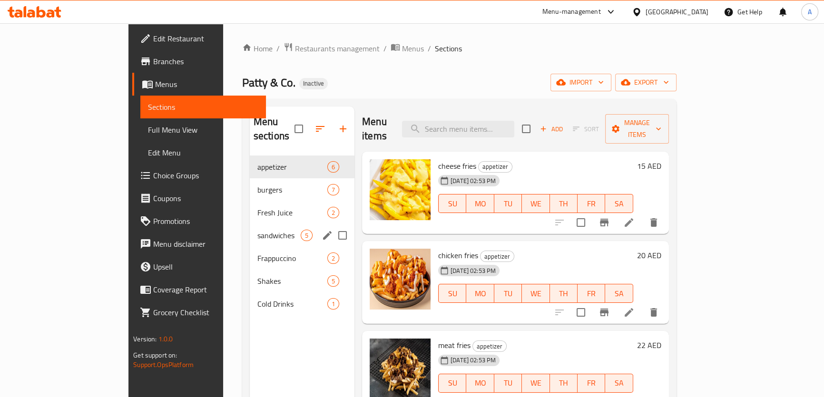
click at [333, 226] on input "Menu sections" at bounding box center [343, 236] width 20 height 20
checkbox input "true"
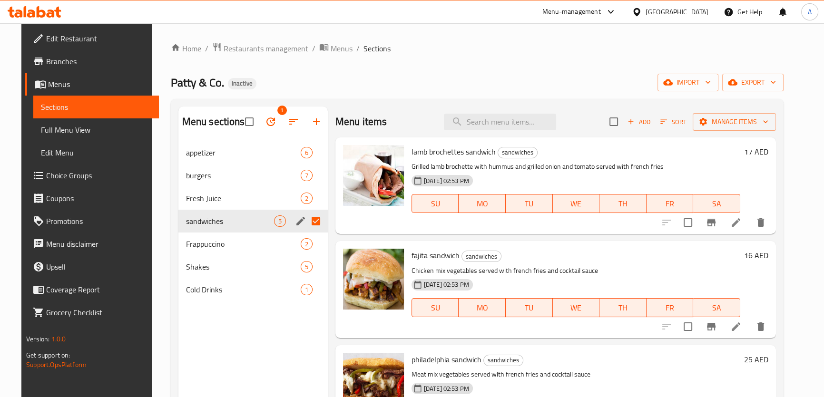
click at [296, 218] on icon "edit" at bounding box center [300, 221] width 11 height 11
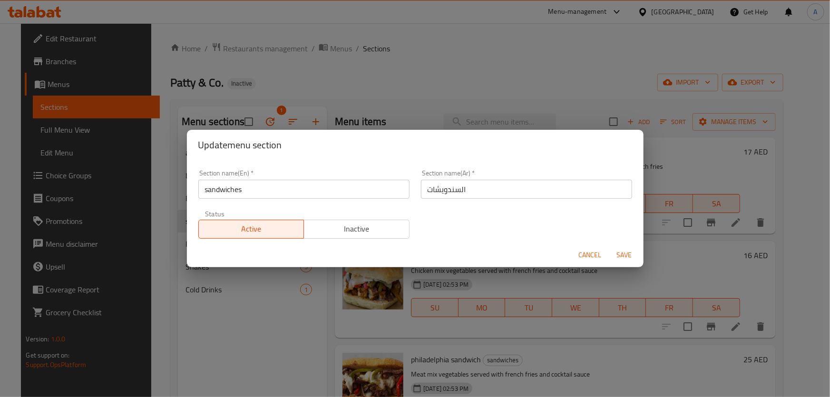
click at [328, 193] on input "sandwiches" at bounding box center [303, 189] width 211 height 19
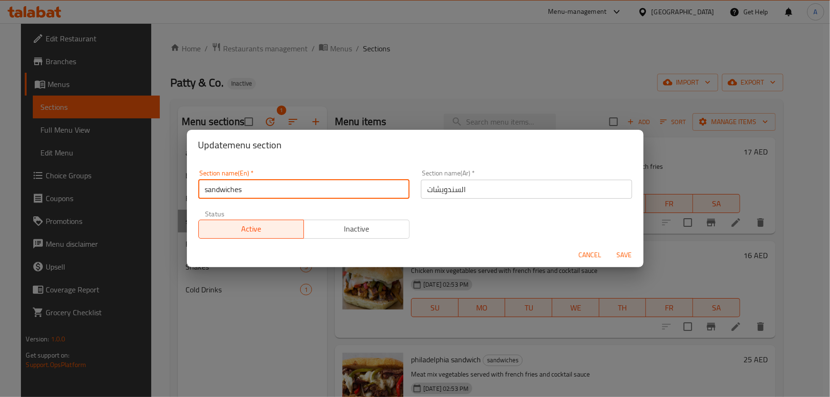
click at [328, 193] on input "sandwiches" at bounding box center [303, 189] width 211 height 19
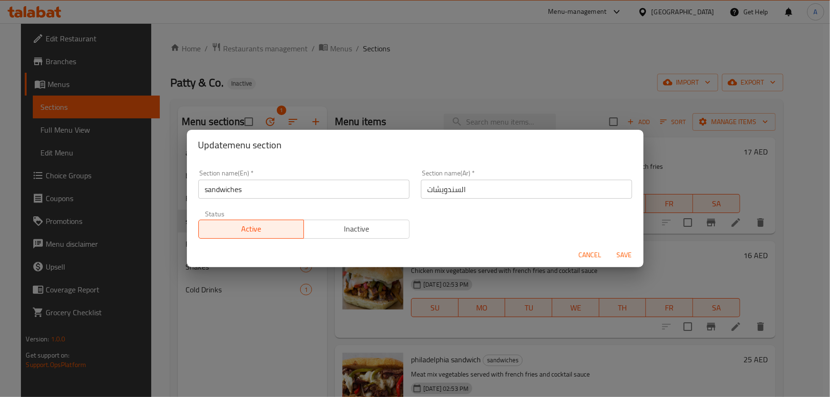
click at [586, 257] on span "Cancel" at bounding box center [590, 255] width 23 height 12
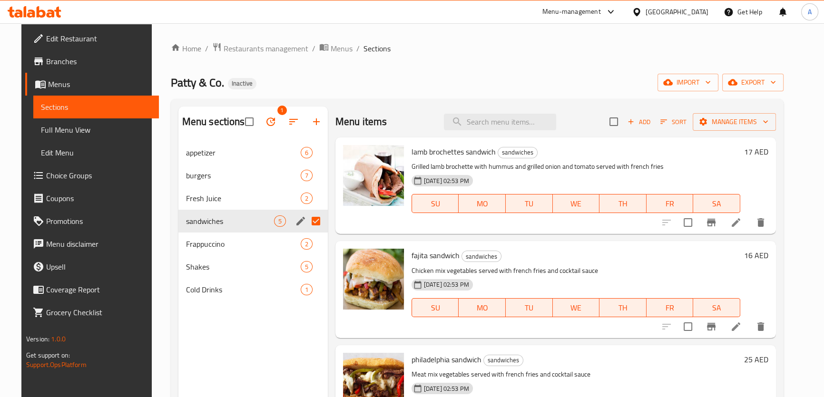
click at [57, 88] on span "Menus" at bounding box center [99, 84] width 103 height 11
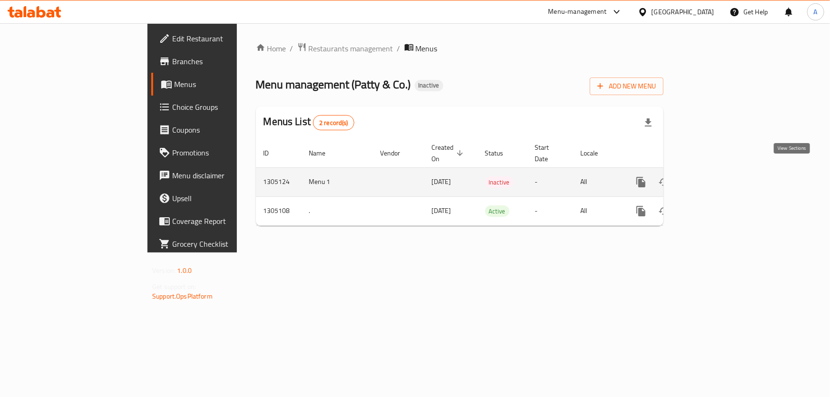
click at [716, 177] on icon "enhanced table" at bounding box center [709, 182] width 11 height 11
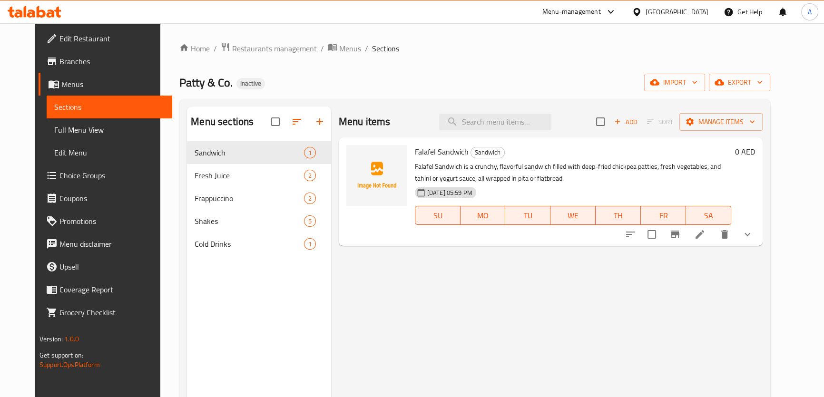
click at [54, 107] on span "Sections" at bounding box center [109, 106] width 110 height 11
click at [61, 80] on span "Menus" at bounding box center [112, 84] width 103 height 11
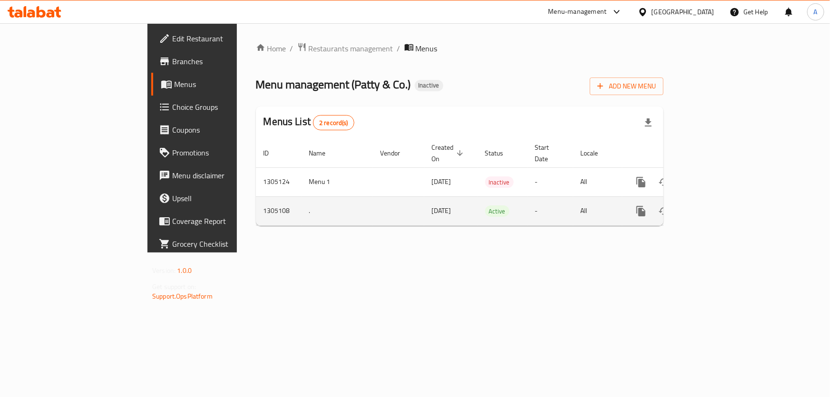
click at [721, 201] on link "enhanced table" at bounding box center [709, 211] width 23 height 23
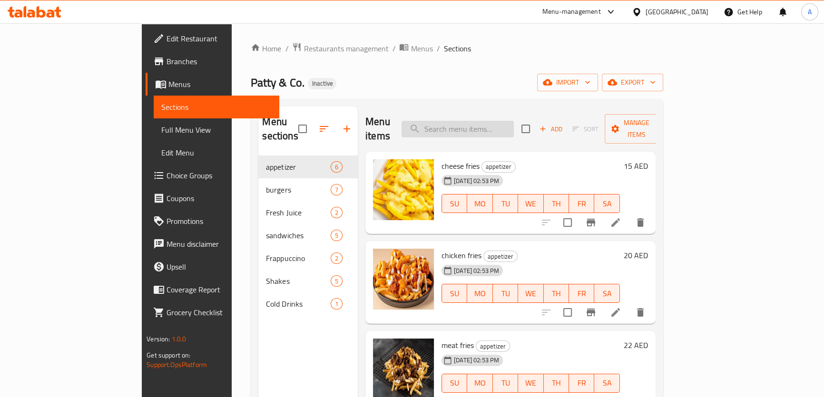
click at [514, 122] on input "search" at bounding box center [458, 129] width 112 height 17
paste input "FRESH JUICES"
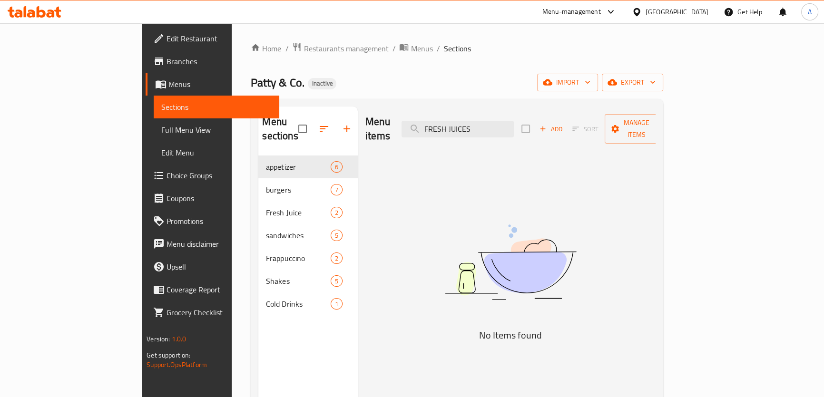
drag, startPoint x: 532, startPoint y: 125, endPoint x: 518, endPoint y: 109, distance: 21.2
click at [518, 109] on div "Menu items FRESH JUICES Add Sort Manage items" at bounding box center [510, 129] width 290 height 45
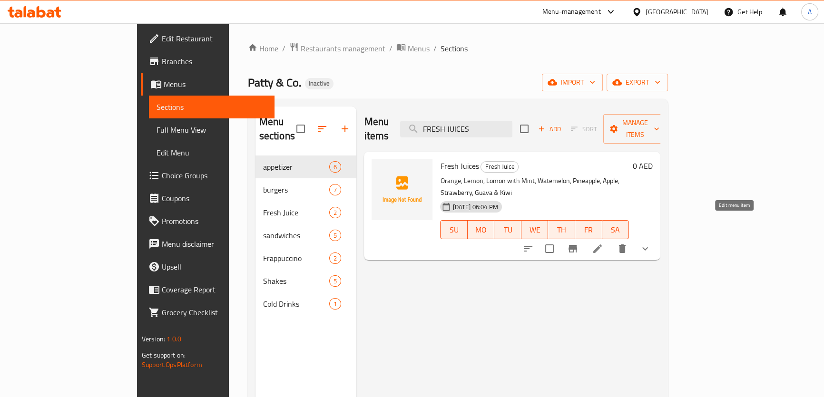
type input "FRESH JUICES"
click at [603, 243] on icon at bounding box center [597, 248] width 11 height 11
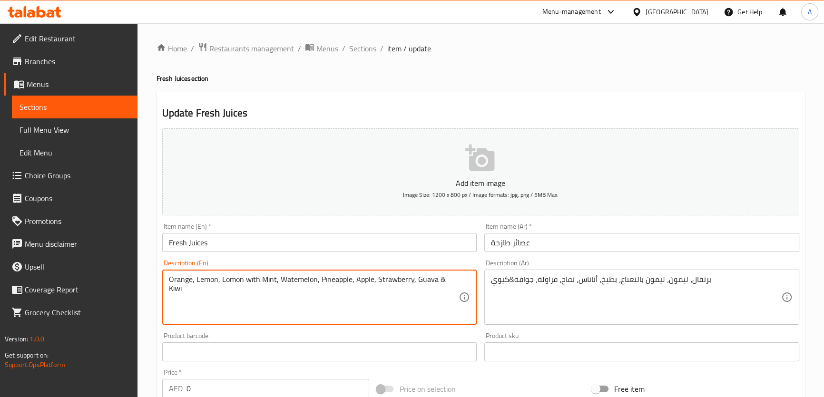
click at [209, 280] on textarea "Orange, Lemon, Lomon with Mint, Watemelon, Pineapple, Apple, Strawberry, Guava …" at bounding box center [314, 297] width 290 height 45
click at [231, 279] on textarea "Orange, Lemon, Lomon with Mint, Watemelon, Pineapple, Apple, Strawberry, Guava …" at bounding box center [314, 297] width 290 height 45
paste textarea "emon"
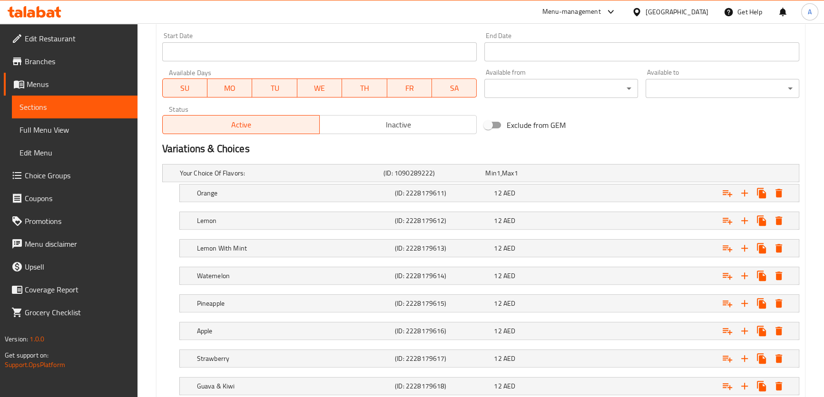
scroll to position [460, 0]
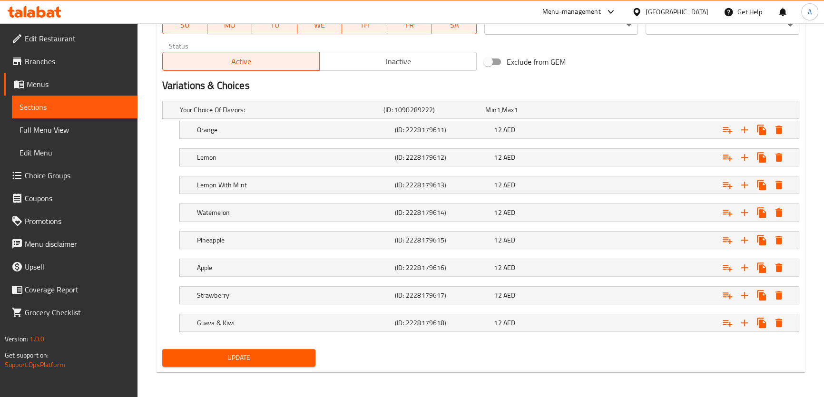
type textarea "Orange, Lemon, Lemon with Mint, Watermelon, Pineapple, Apple, Strawberry, Guava…"
click at [279, 357] on span "Update" at bounding box center [239, 358] width 138 height 12
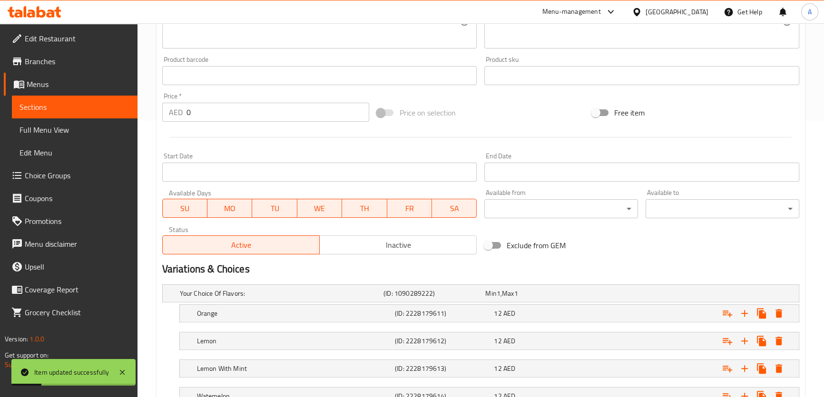
scroll to position [160, 0]
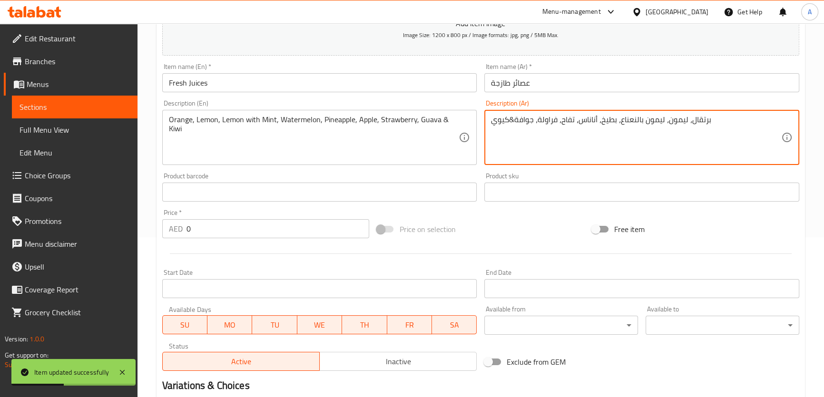
drag, startPoint x: 509, startPoint y: 120, endPoint x: 514, endPoint y: 118, distance: 5.1
click at [513, 116] on textarea "برتقال، ليمون، ليمون بالنعناع، بطيخ، أناناس، تفاح، فراولة، جوافةو كيوي" at bounding box center [636, 137] width 290 height 45
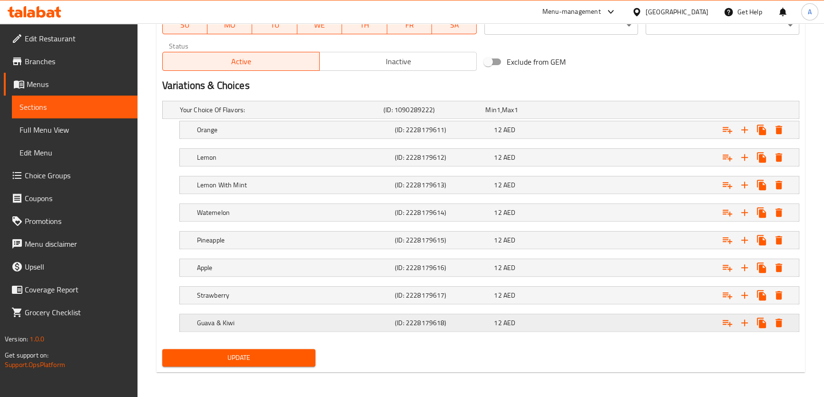
type textarea "برتقال، ليمون، ليمون بالنعناع، بطيخ، أناناس، تفاح، فراولة، جوافة و كيوي"
click at [486, 120] on div "Guava & Kiwi (ID: 2228179618) 12 AED" at bounding box center [483, 109] width 611 height 21
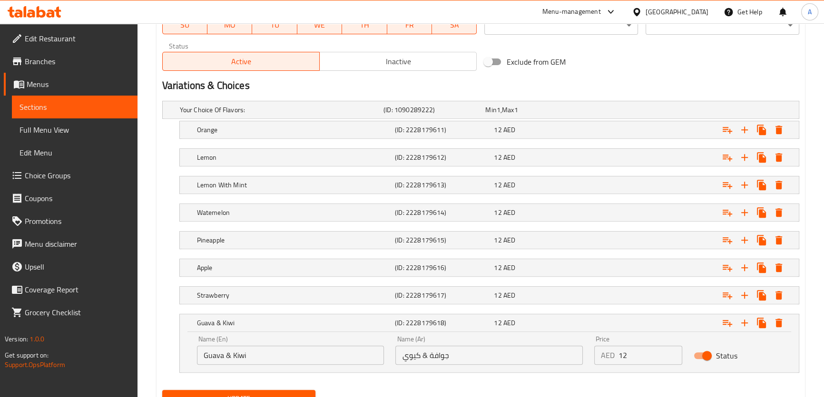
scroll to position [501, 0]
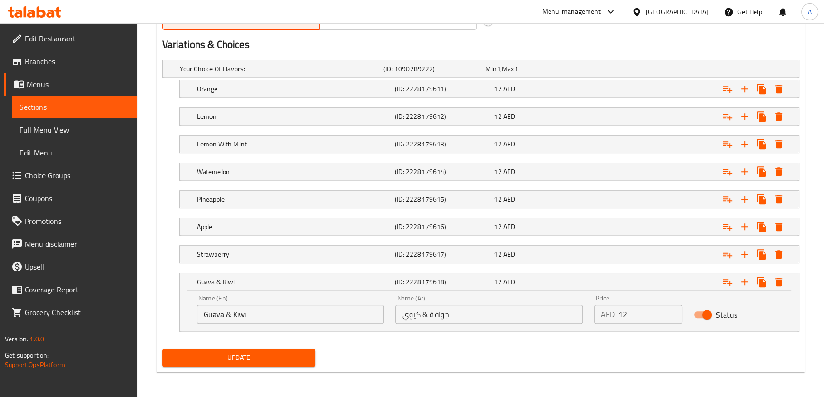
click at [478, 315] on input "جوافة & كيوي" at bounding box center [488, 314] width 187 height 19
click at [744, 279] on icon "Expand" at bounding box center [744, 282] width 7 height 7
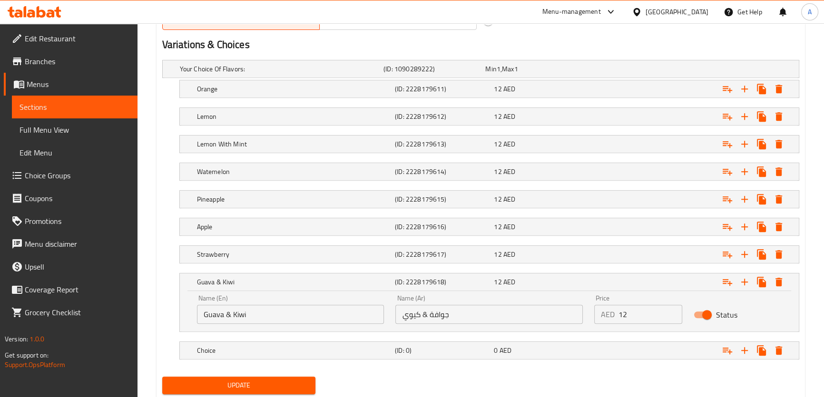
scroll to position [528, 0]
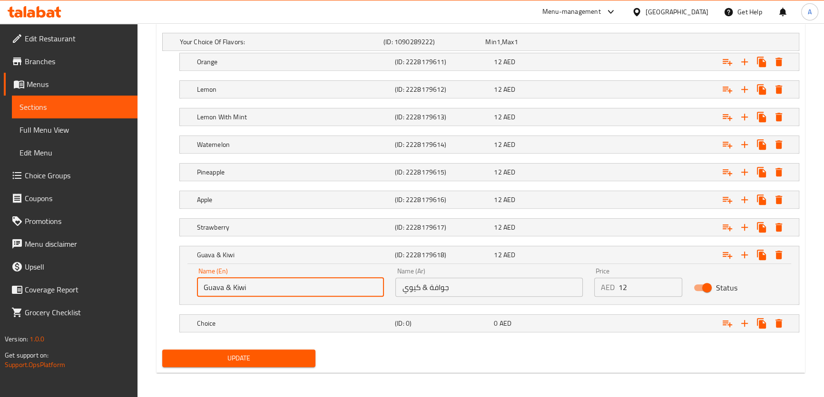
drag, startPoint x: 226, startPoint y: 284, endPoint x: 273, endPoint y: 286, distance: 46.7
click at [273, 286] on input "Guava & Kiwi" at bounding box center [290, 287] width 187 height 19
type input "Guava"
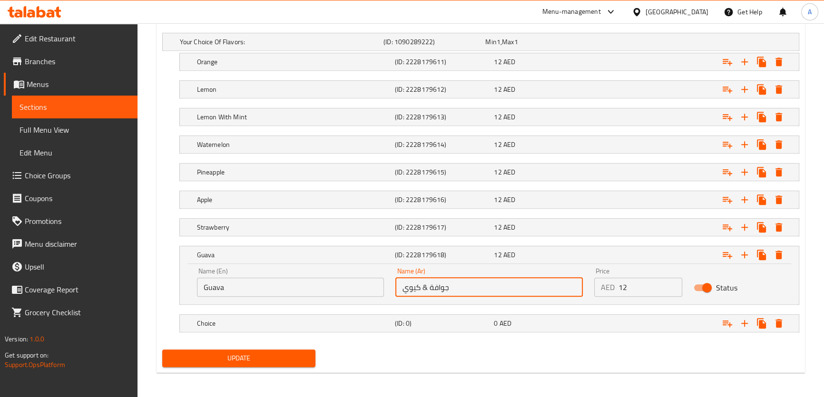
drag, startPoint x: 429, startPoint y: 283, endPoint x: 384, endPoint y: 284, distance: 44.7
click at [384, 284] on div "Name (En) Guava Name (En) Name (Ar) جوافة & كيوي Name (Ar) Price AED 12 Price S…" at bounding box center [489, 282] width 596 height 40
click at [437, 283] on input "جوافة & كيوي" at bounding box center [488, 287] width 187 height 19
drag, startPoint x: 427, startPoint y: 285, endPoint x: 384, endPoint y: 293, distance: 43.6
click at [385, 279] on div "Name (En) Guava Name (En) Name (Ar) جوافة & كيوي Name (Ar) Price AED 12 Price S…" at bounding box center [489, 282] width 596 height 40
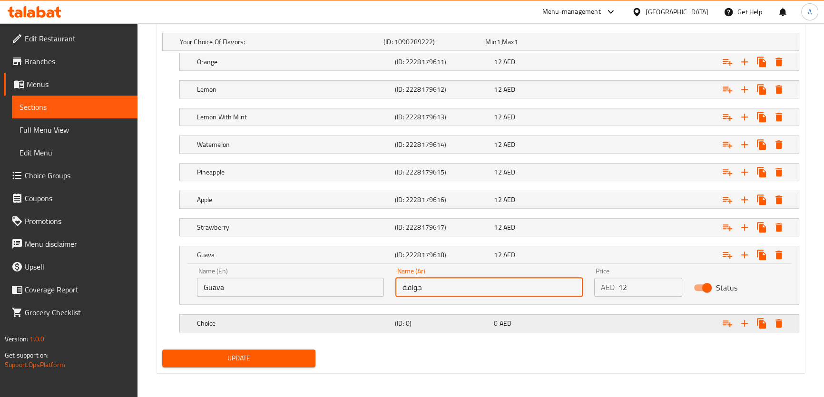
type input "جوافة"
click at [305, 47] on h5 "Choice" at bounding box center [280, 42] width 200 height 10
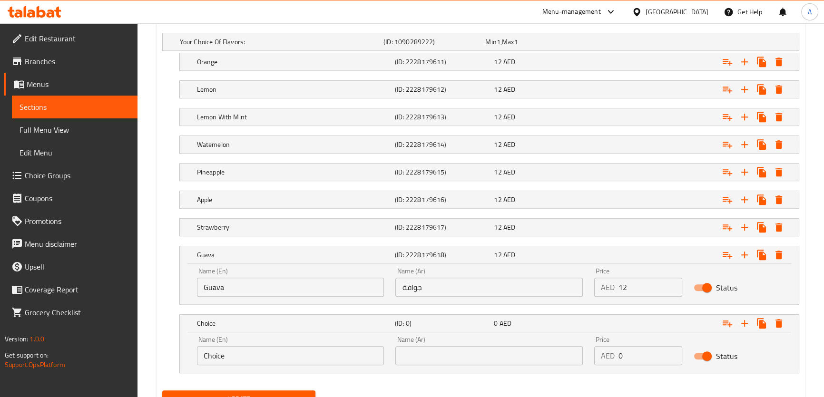
click at [455, 359] on input "text" at bounding box center [488, 355] width 187 height 19
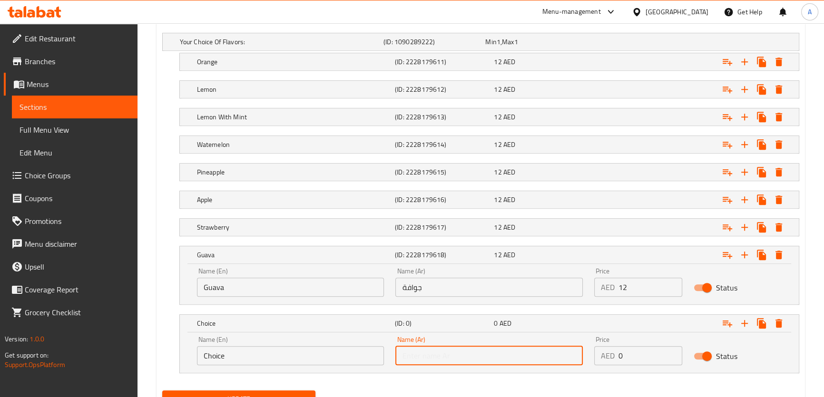
paste input "& كيوي"
drag, startPoint x: 408, startPoint y: 355, endPoint x: 392, endPoint y: 354, distance: 16.2
click at [392, 354] on div "Name (Ar) & كيوي Name (Ar)" at bounding box center [489, 351] width 199 height 40
type input "كيوي"
click at [257, 350] on input "Choice" at bounding box center [290, 355] width 187 height 19
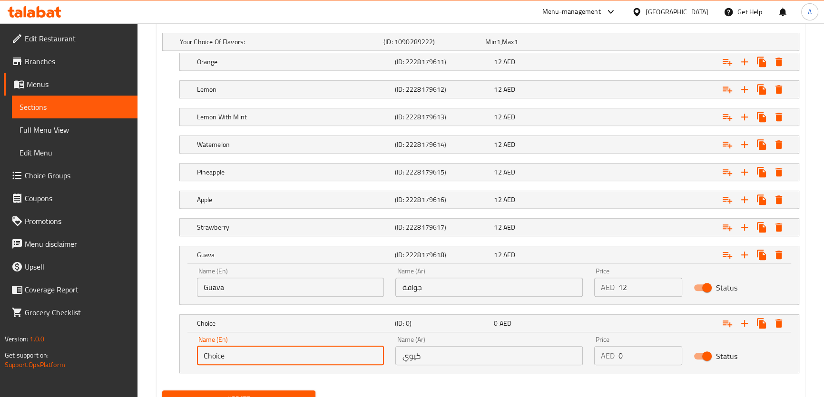
click at [256, 350] on input "Choice" at bounding box center [290, 355] width 187 height 19
paste input "Kiwi"
type input "Kiwi"
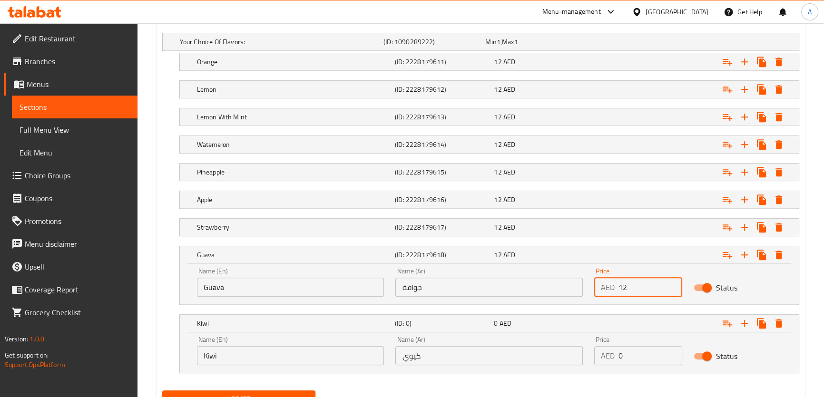
click at [631, 288] on input "12" at bounding box center [651, 287] width 64 height 19
click at [621, 282] on input "12" at bounding box center [651, 287] width 64 height 19
click at [625, 363] on div "Price AED 0 Price" at bounding box center [638, 351] width 99 height 40
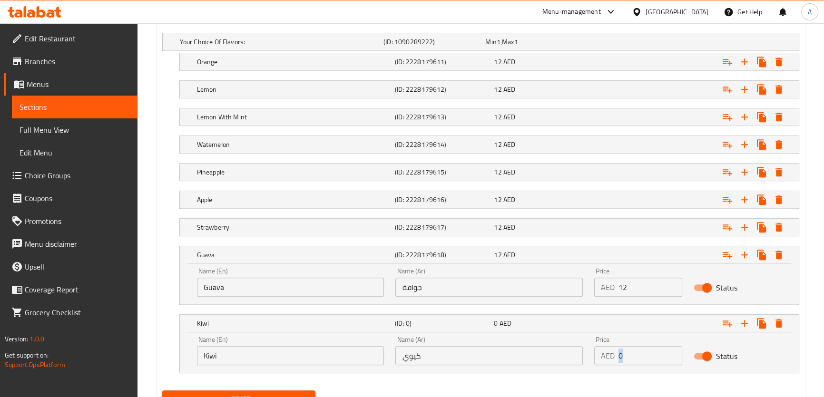
click at [625, 363] on div "Price AED 0 Price" at bounding box center [638, 351] width 99 height 40
click at [621, 356] on input "0" at bounding box center [651, 355] width 64 height 19
paste input "12"
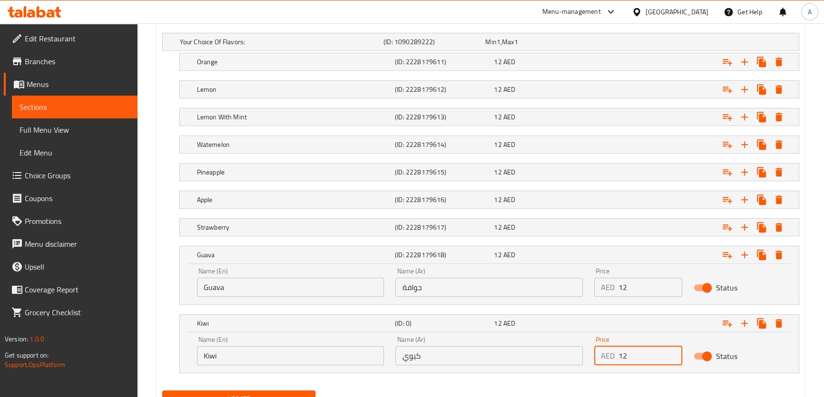
scroll to position [569, 0]
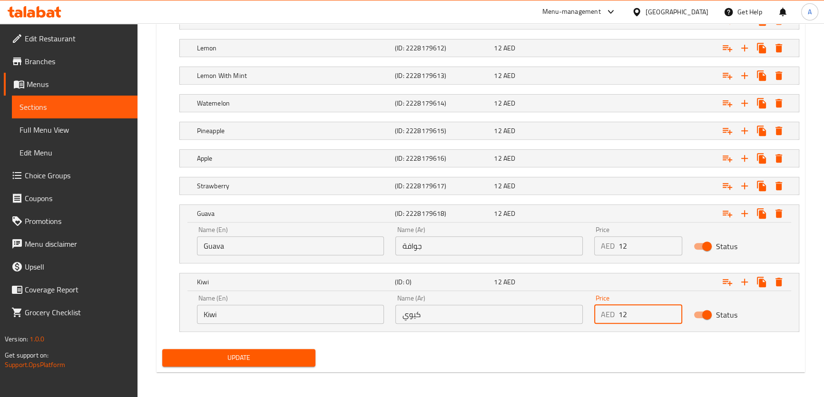
type input "12"
click at [240, 357] on span "Update" at bounding box center [239, 358] width 138 height 12
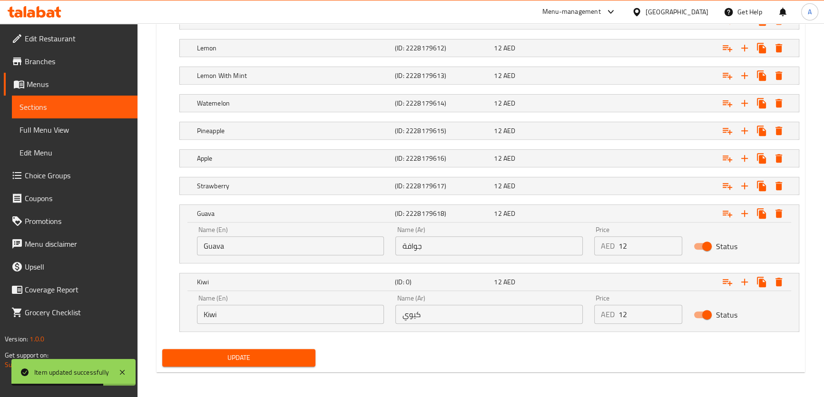
click at [79, 105] on span "Sections" at bounding box center [75, 106] width 110 height 11
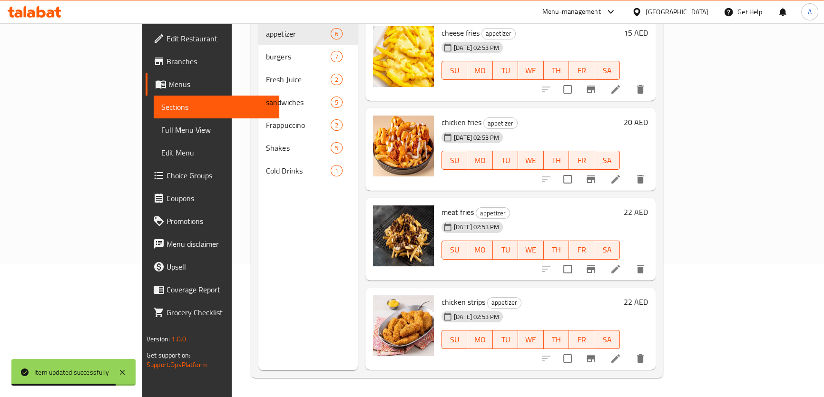
scroll to position [38, 0]
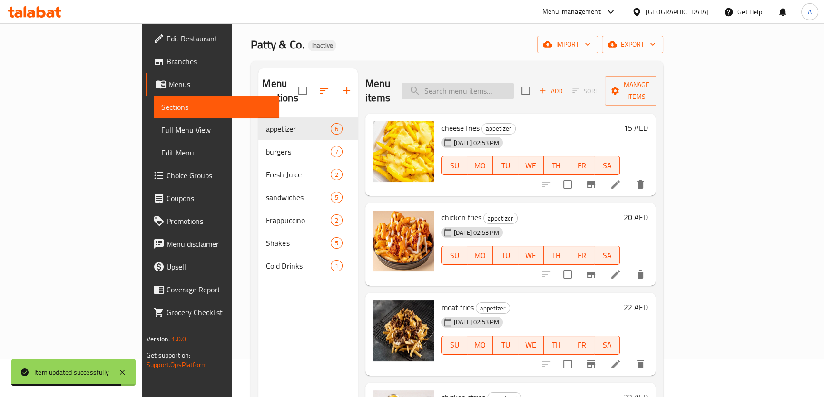
click at [514, 83] on input "search" at bounding box center [458, 91] width 112 height 17
paste input "Avocado With Honey & Nuts"
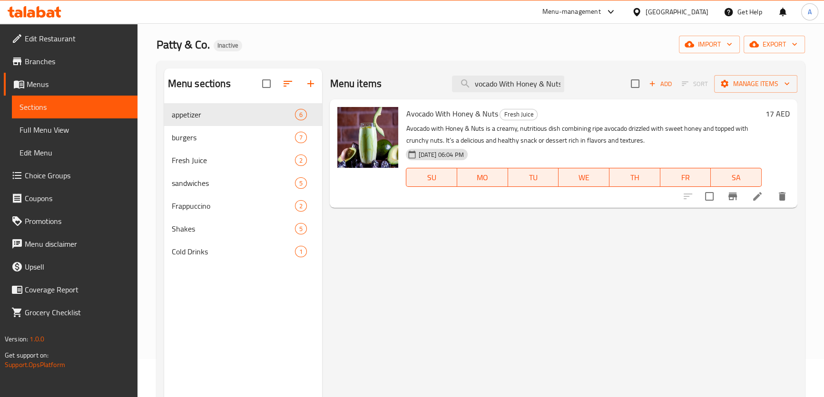
type input "Avocado With Honey & Nuts"
click at [761, 202] on icon at bounding box center [757, 196] width 11 height 11
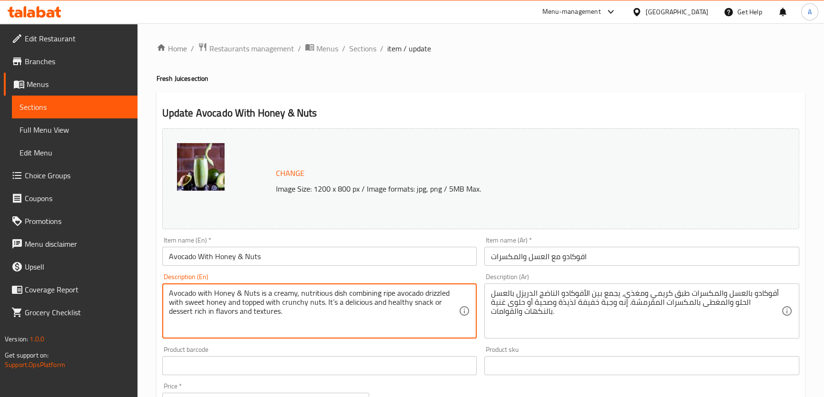
click at [239, 304] on textarea "Avocado with Honey & Nuts is a creamy, nutritious dish combining ripe avocado d…" at bounding box center [314, 311] width 290 height 45
paste textarea "refreshing juice blend of avocado, honey and nut"
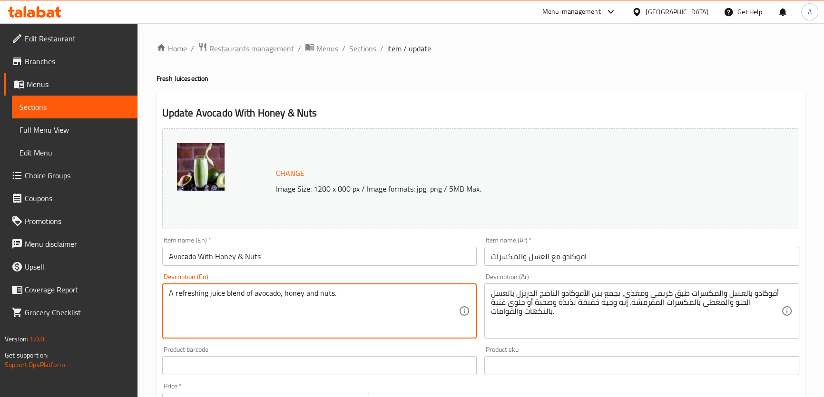
type textarea "A refreshing juice blend of avocado, honey and nuts."
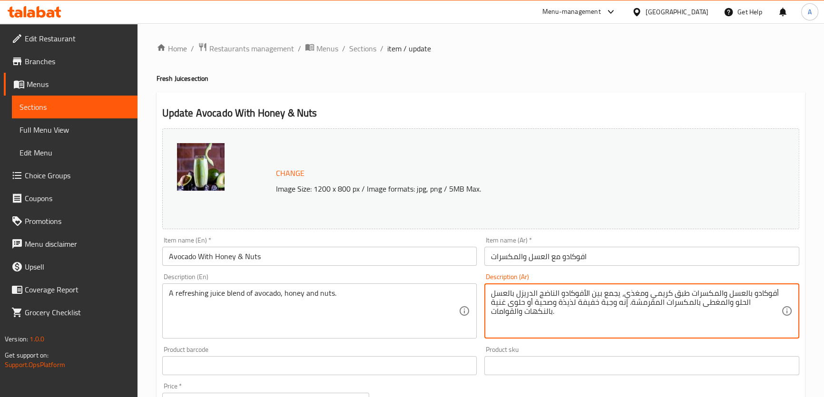
click at [619, 309] on textarea "أفوكادو بالعسل والمكسرات طبق كريمي ومغذي، يجمع بين الأفوكادو الناضج الدريزل بال…" at bounding box center [636, 311] width 290 height 45
paste textarea "مزيج عصير منعش من الأفوكادو، عسل ومكسر"
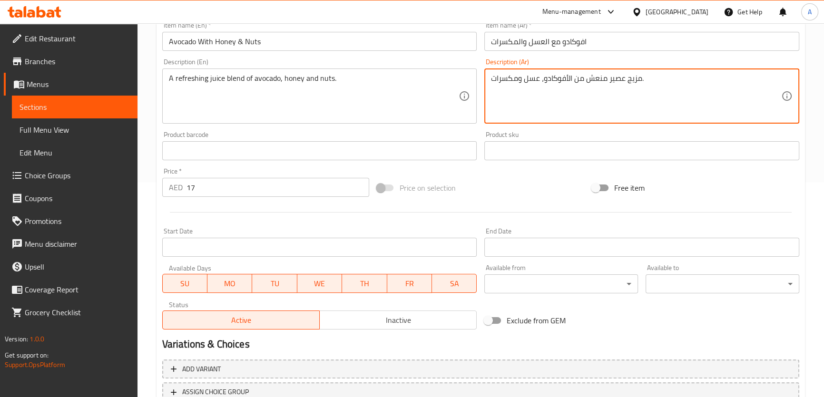
scroll to position [288, 0]
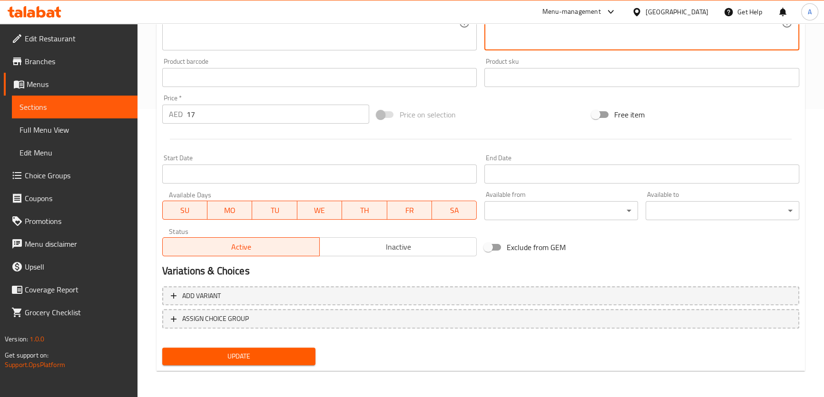
type textarea "مزيج عصير منعش من الأفوكادو، عسل ومكسرات."
click at [244, 352] on span "Update" at bounding box center [239, 357] width 138 height 12
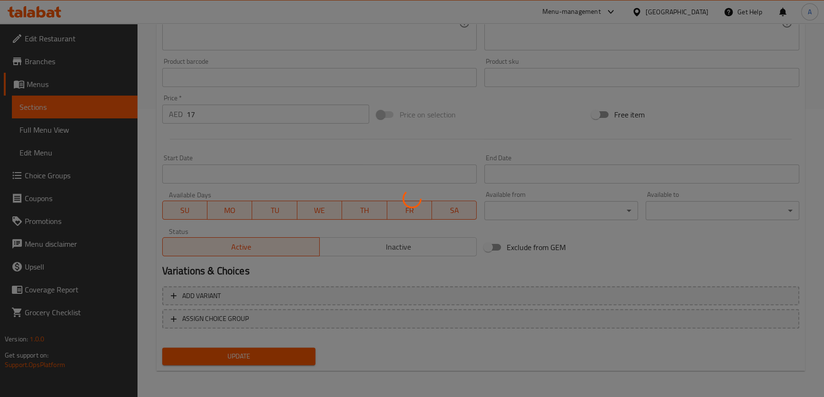
click at [254, 350] on div at bounding box center [412, 198] width 824 height 397
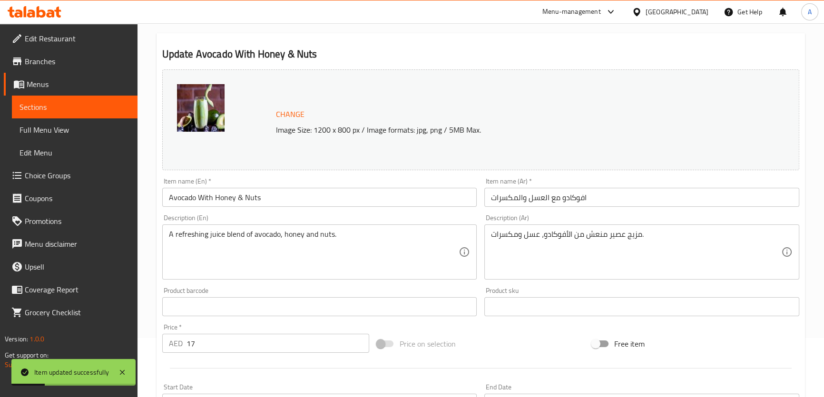
scroll to position [5, 0]
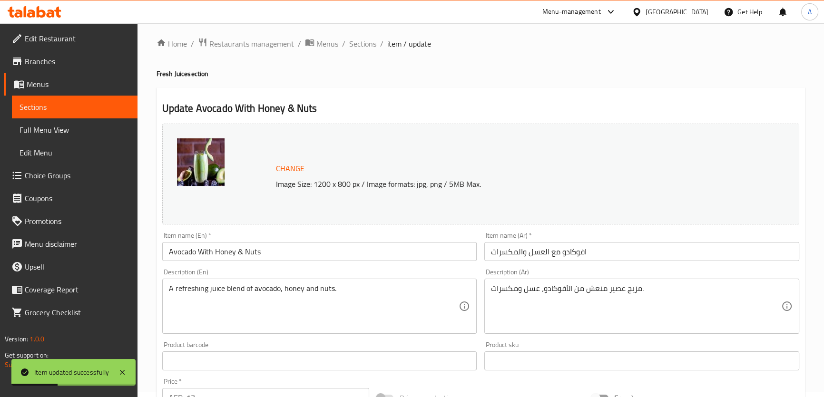
click at [371, 53] on div "Home / Restaurants management / Menus / Sections / item / update Fresh Juice se…" at bounding box center [481, 350] width 648 height 625
click at [367, 48] on span "Sections" at bounding box center [362, 43] width 27 height 11
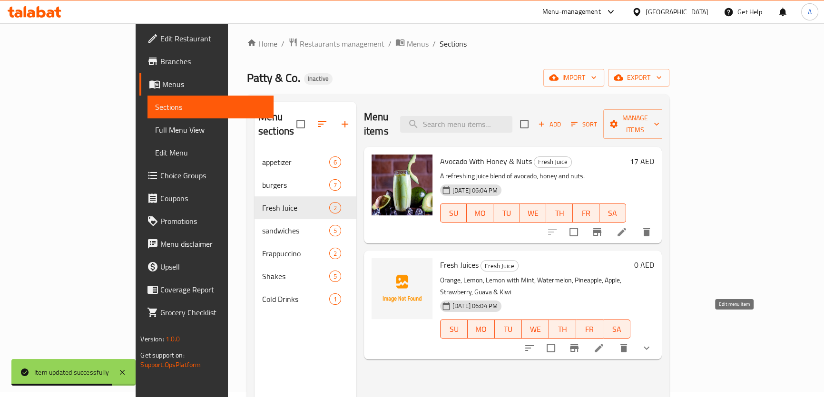
click at [605, 343] on icon at bounding box center [598, 348] width 11 height 11
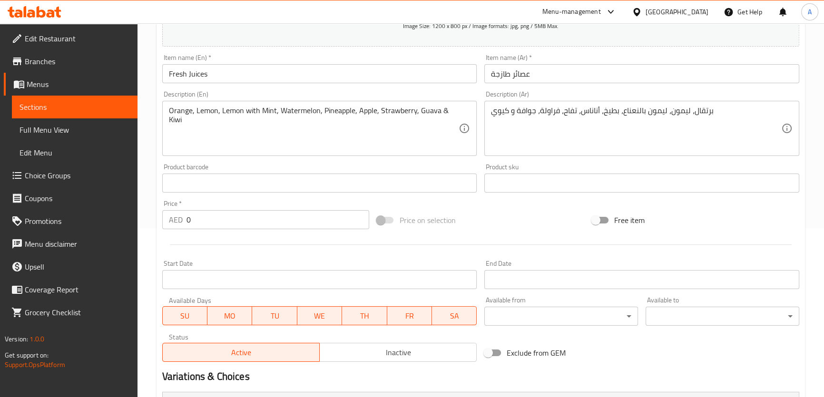
scroll to position [488, 0]
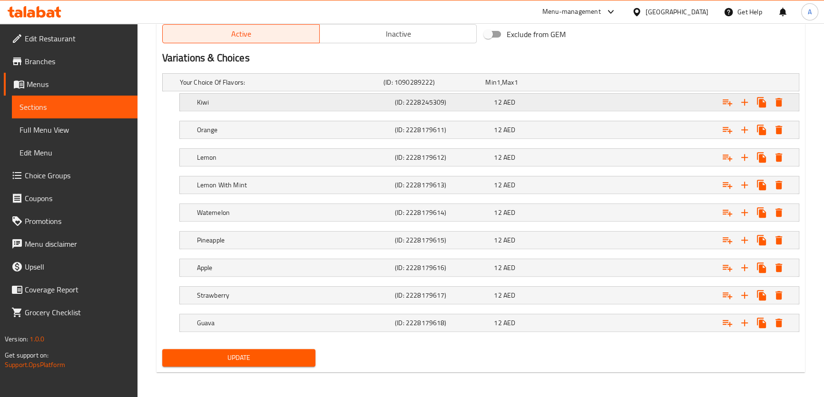
click at [334, 93] on div "Kiwi (ID: 2228245309) 12 AED" at bounding box center [483, 82] width 611 height 21
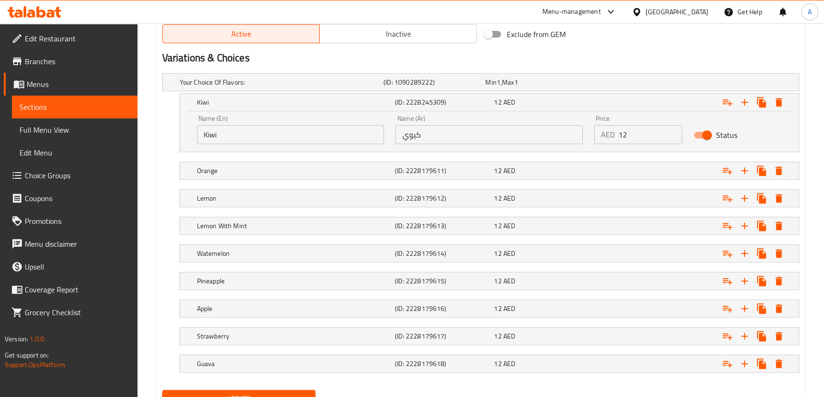
click at [242, 132] on input "Kiwi" at bounding box center [290, 134] width 187 height 19
click at [228, 87] on h5 "Guava" at bounding box center [280, 83] width 200 height 10
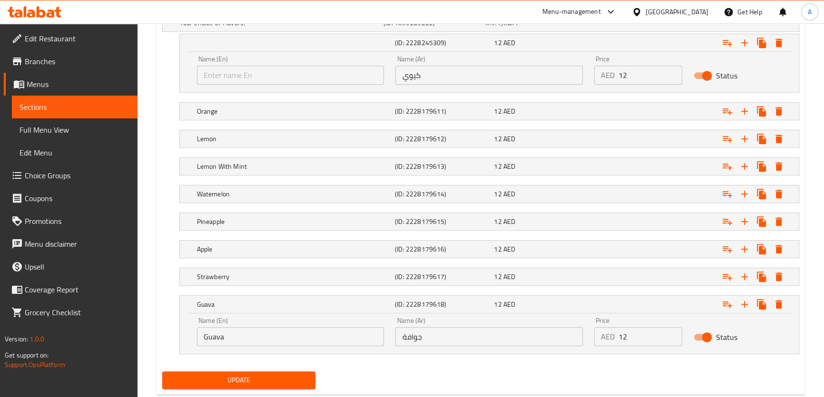
scroll to position [569, 0]
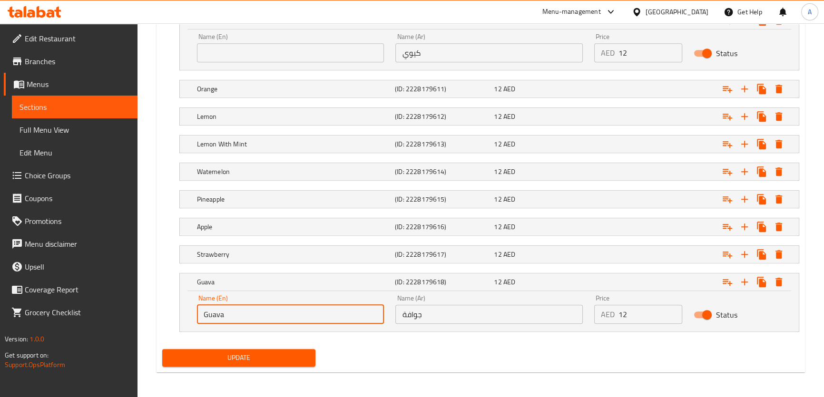
click at [295, 312] on input "Guava" at bounding box center [290, 314] width 187 height 19
paste input "Kiwi"
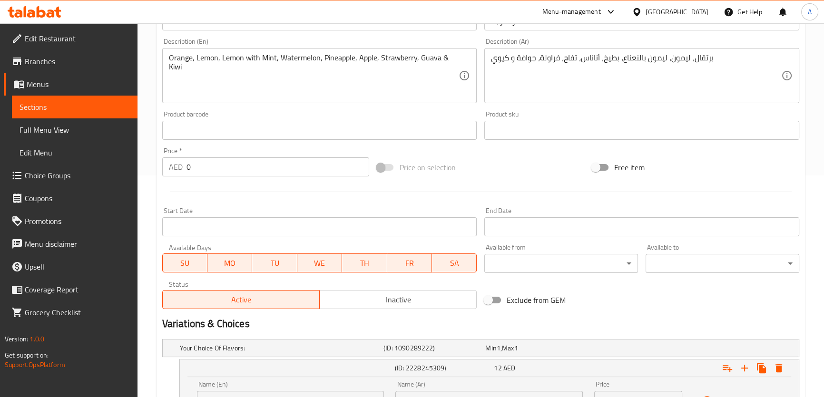
drag, startPoint x: 464, startPoint y: 60, endPoint x: 416, endPoint y: 57, distance: 47.7
click at [416, 57] on div "Orange, Lemon, Lemon with Mint, Watermelon, Pineapple, Apple, Strawberry, Guava…" at bounding box center [319, 75] width 315 height 55
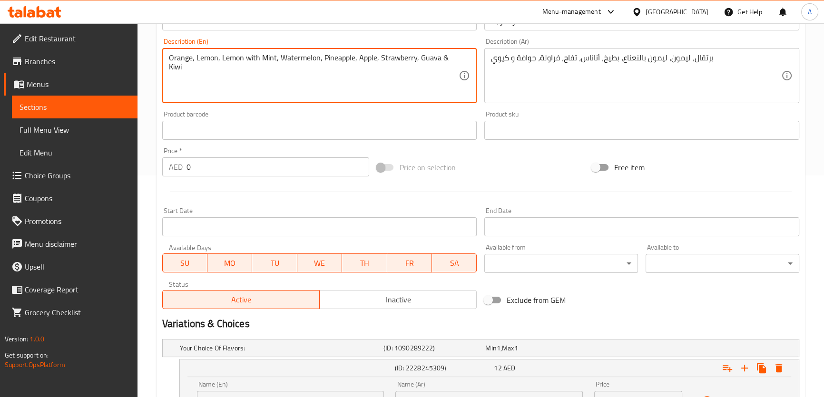
drag, startPoint x: 416, startPoint y: 57, endPoint x: 469, endPoint y: 57, distance: 52.3
click at [469, 57] on div "Orange, Lemon, Lemon with Mint, Watermelon, Pineapple, Apple, Strawberry, Guava…" at bounding box center [319, 75] width 315 height 55
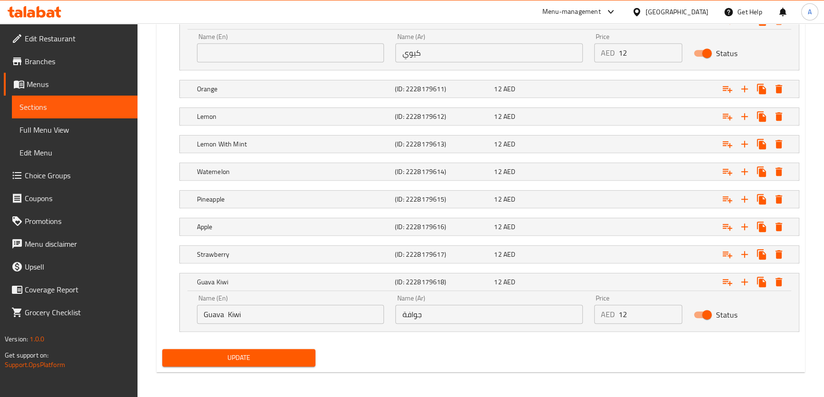
click at [235, 315] on input "Guava Kiwi" at bounding box center [290, 314] width 187 height 19
paste input "&"
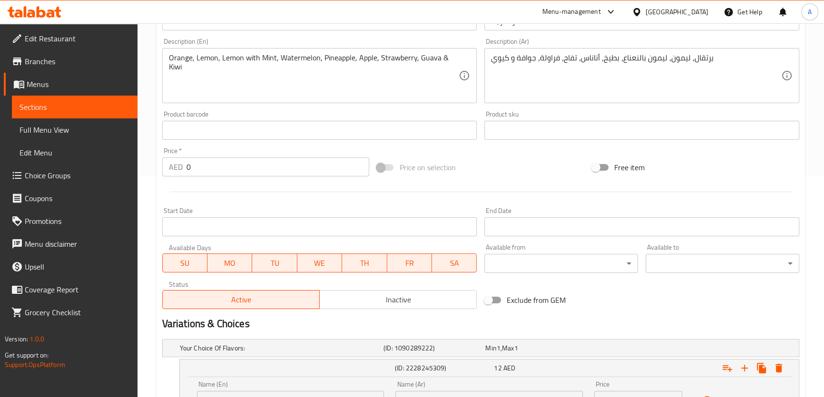
type input "Guava & Kiwi"
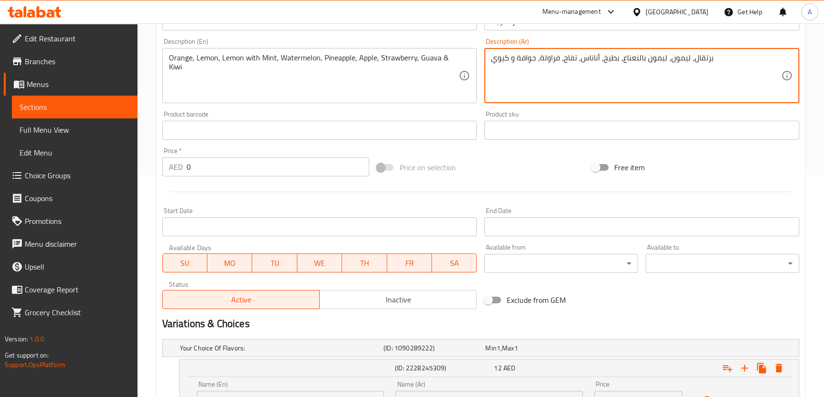
drag, startPoint x: 537, startPoint y: 55, endPoint x: 448, endPoint y: 67, distance: 89.3
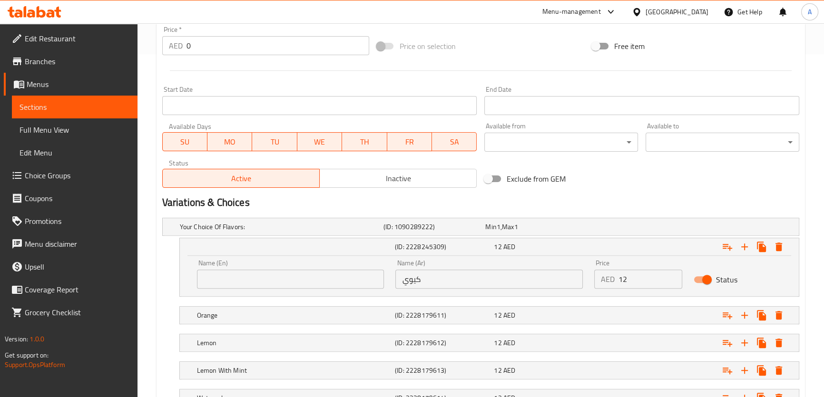
scroll to position [569, 0]
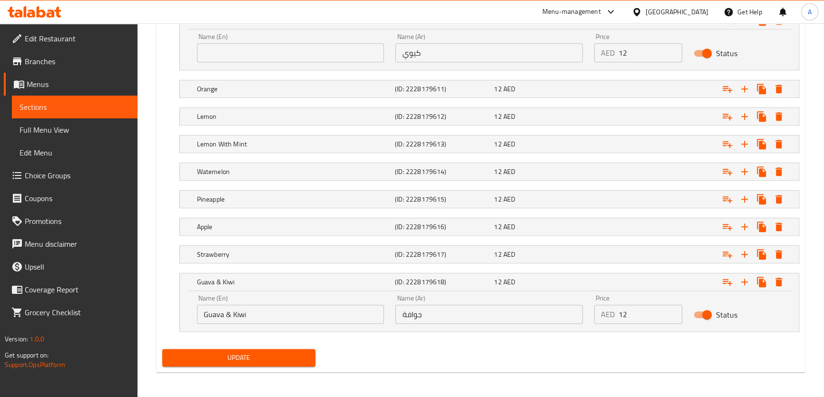
click at [481, 308] on input "جوافة" at bounding box center [488, 314] width 187 height 19
paste input "جوافة و كيوي"
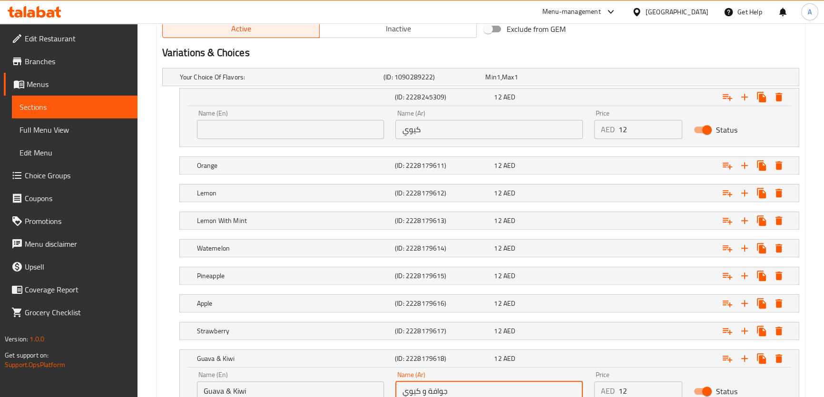
scroll to position [480, 0]
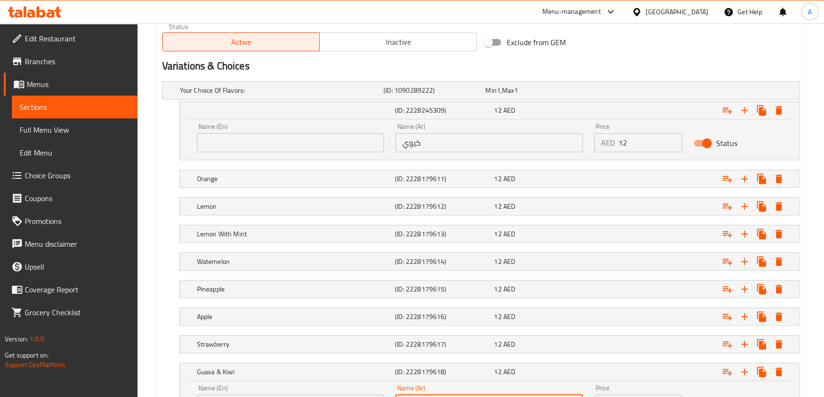
type input "جوافة و كيوي"
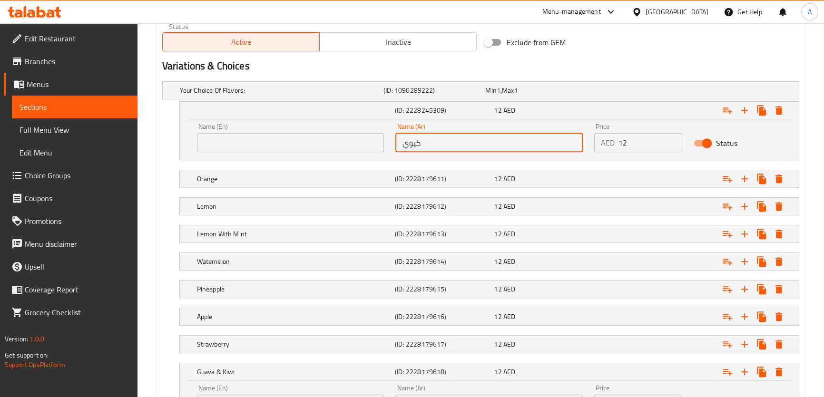
click at [440, 147] on input "كيوي" at bounding box center [488, 142] width 187 height 19
click at [784, 105] on icon "Expand" at bounding box center [778, 110] width 11 height 11
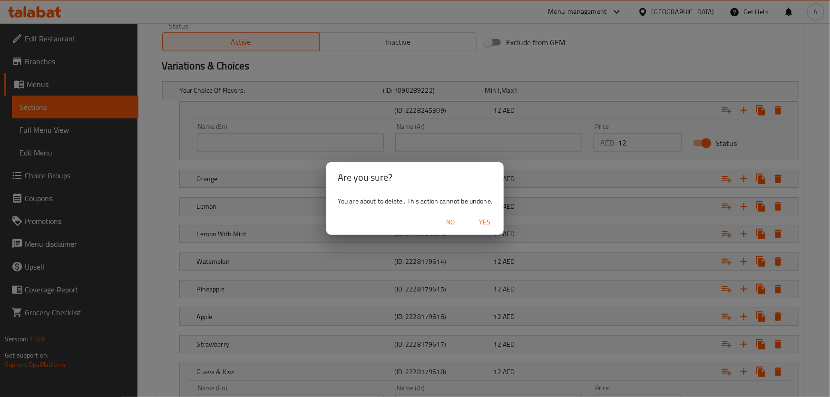
click at [494, 219] on span "Yes" at bounding box center [484, 222] width 23 height 12
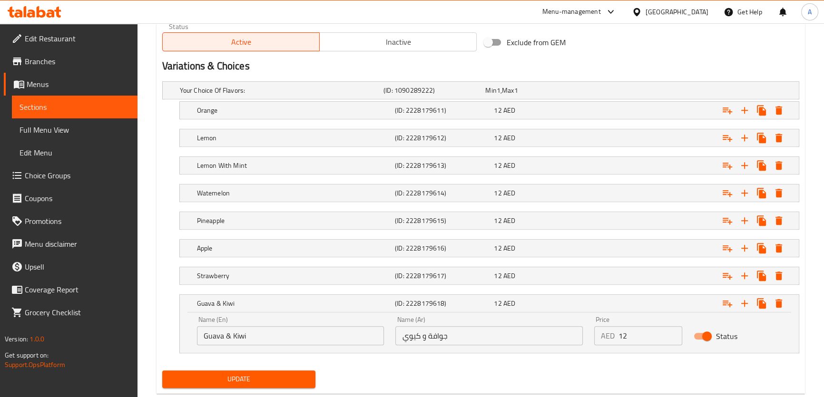
click at [270, 373] on span "Update" at bounding box center [239, 379] width 138 height 12
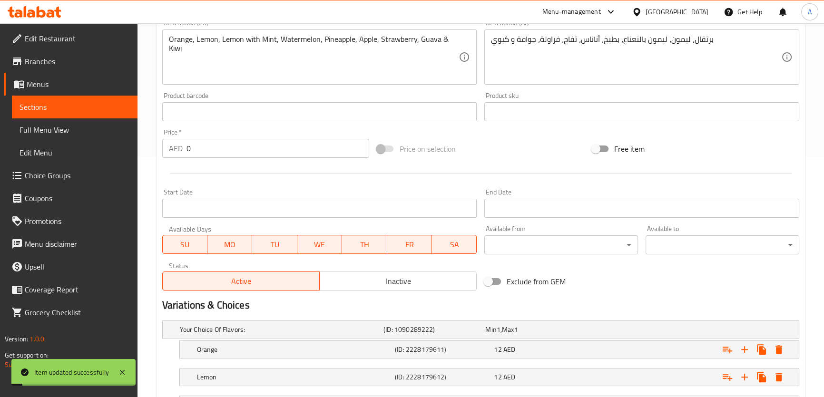
scroll to position [182, 0]
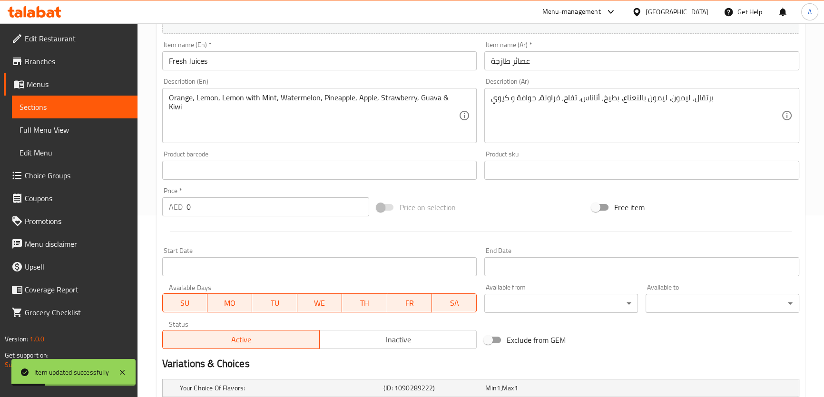
click at [254, 57] on input "Fresh Juices" at bounding box center [319, 60] width 315 height 19
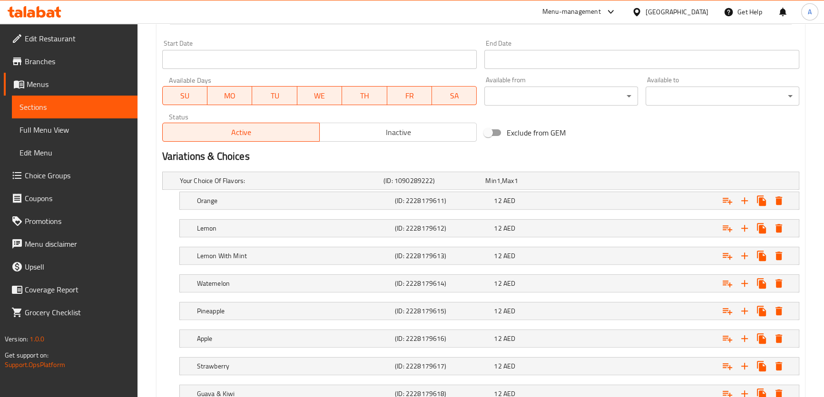
scroll to position [501, 0]
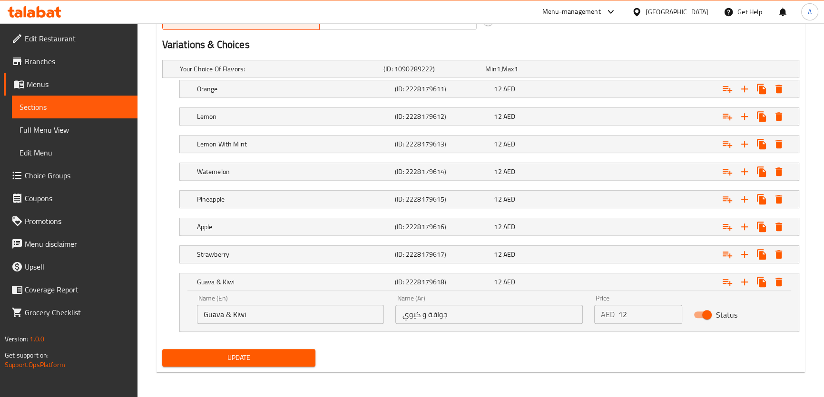
click at [750, 313] on div "Status" at bounding box center [737, 314] width 99 height 29
click at [753, 308] on div "Status" at bounding box center [737, 314] width 99 height 29
click at [588, 285] on div "12 AED" at bounding box center [541, 281] width 99 height 13
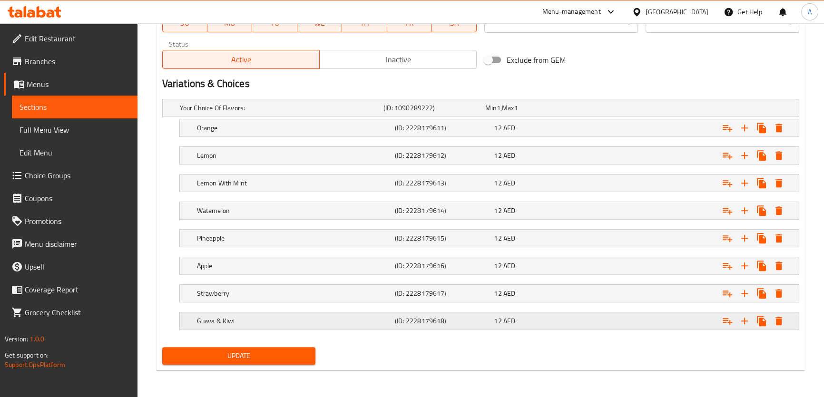
scroll to position [460, 0]
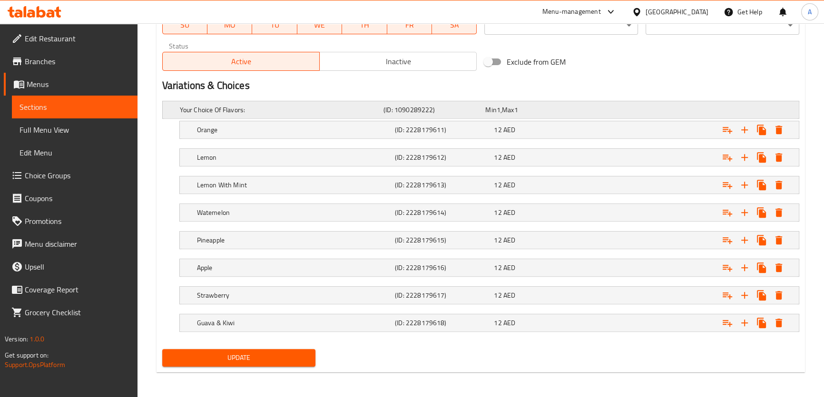
click at [323, 105] on h5 "Your Choice Of Flavors:" at bounding box center [280, 110] width 200 height 10
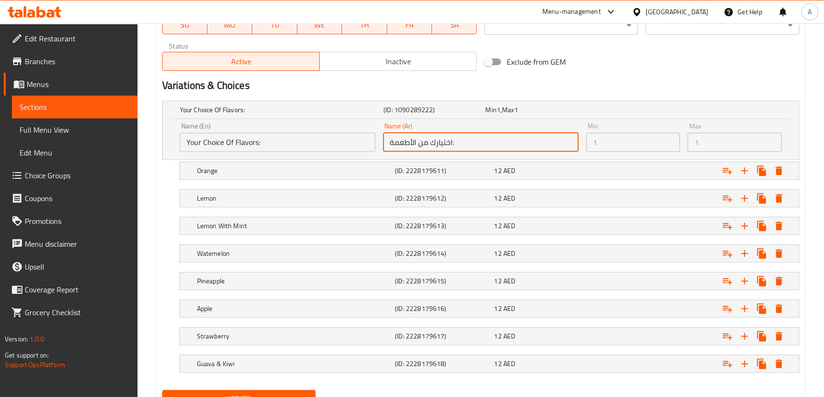
click at [409, 142] on input "اختيارك من الأطعمة:" at bounding box center [481, 142] width 196 height 19
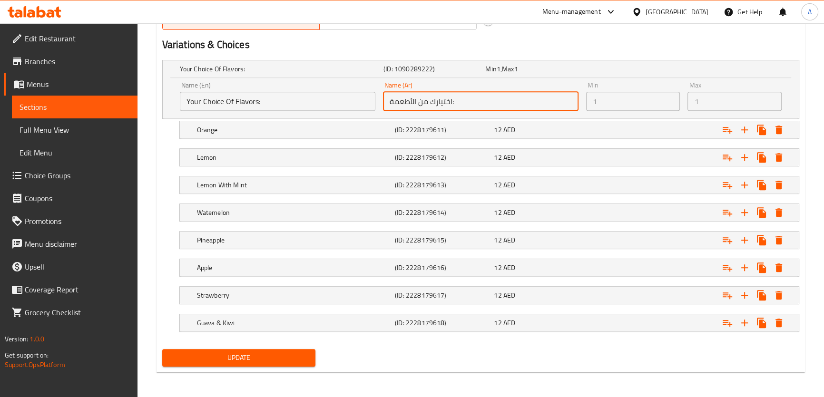
click at [252, 352] on span "Update" at bounding box center [239, 358] width 138 height 12
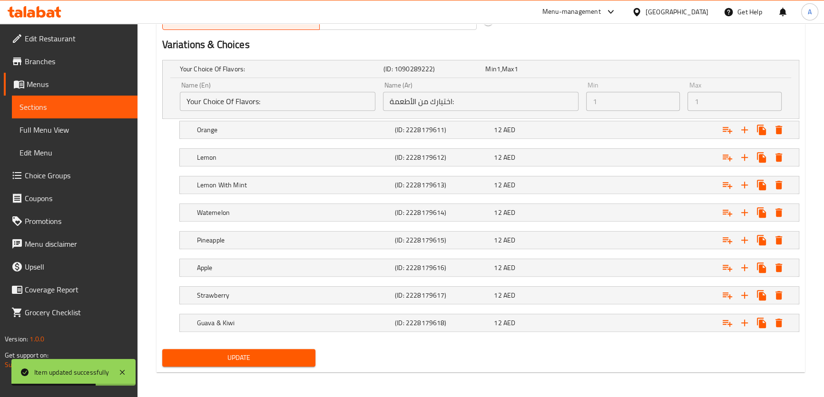
click at [49, 180] on span "Choice Groups" at bounding box center [77, 175] width 105 height 11
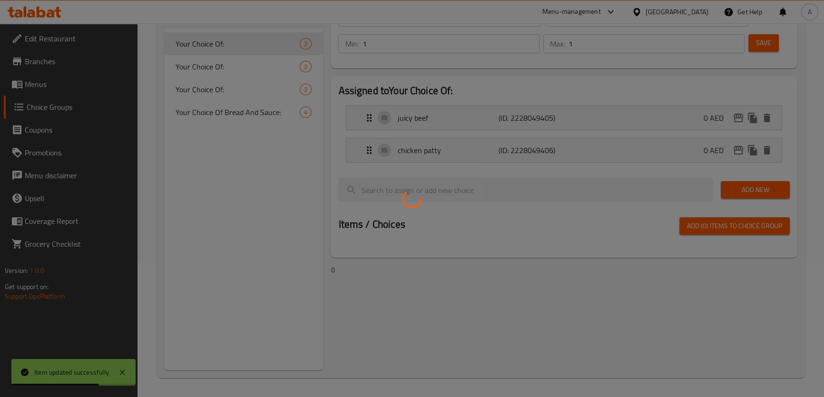
scroll to position [135, 0]
click at [250, 113] on div at bounding box center [412, 198] width 824 height 397
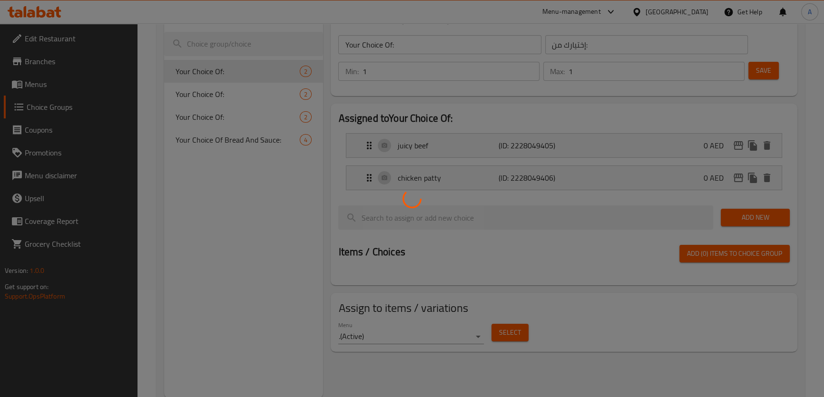
scroll to position [63, 0]
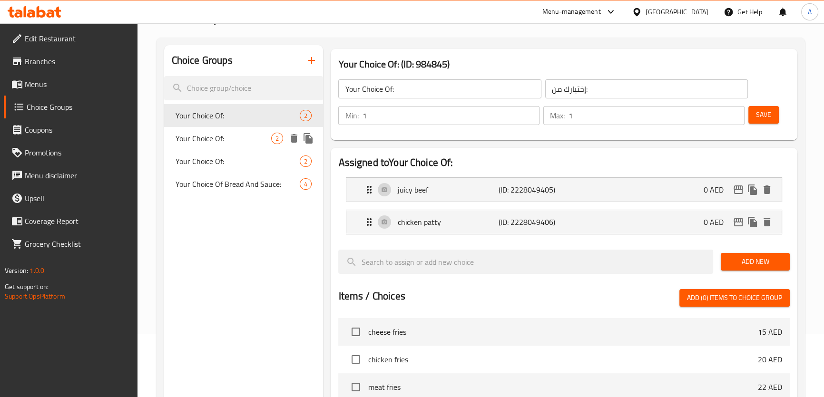
click at [207, 122] on div "Your Choice Of: 2" at bounding box center [243, 115] width 159 height 23
click at [228, 138] on span "Your Choice Of:" at bounding box center [224, 138] width 96 height 11
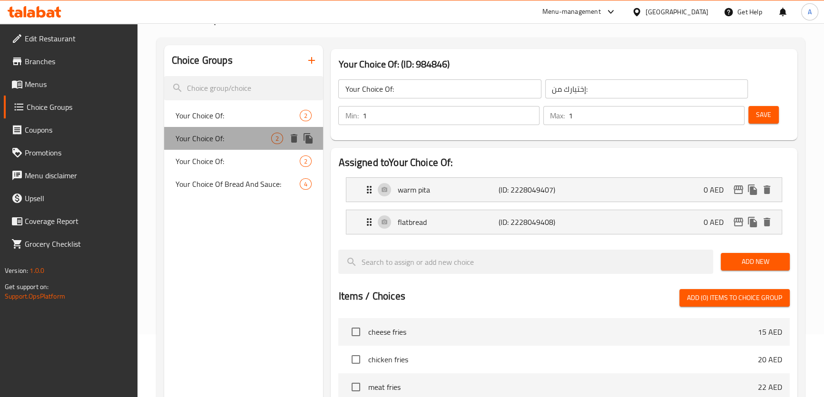
click at [230, 149] on div "Your Choice Of: 2" at bounding box center [243, 138] width 159 height 23
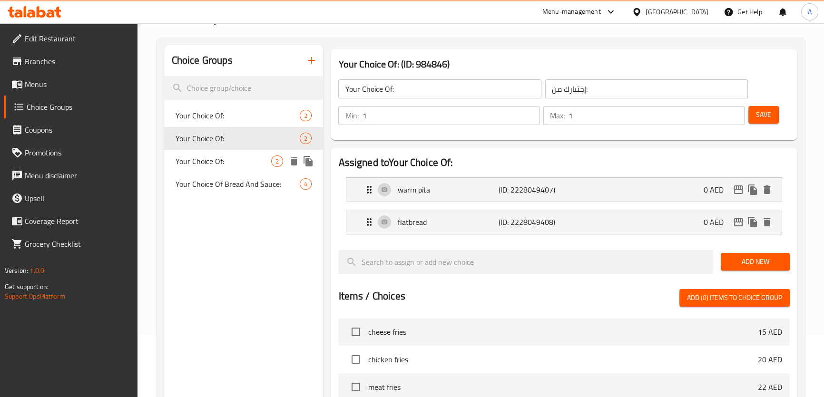
click at [230, 152] on div "Your Choice Of: 2" at bounding box center [243, 161] width 159 height 23
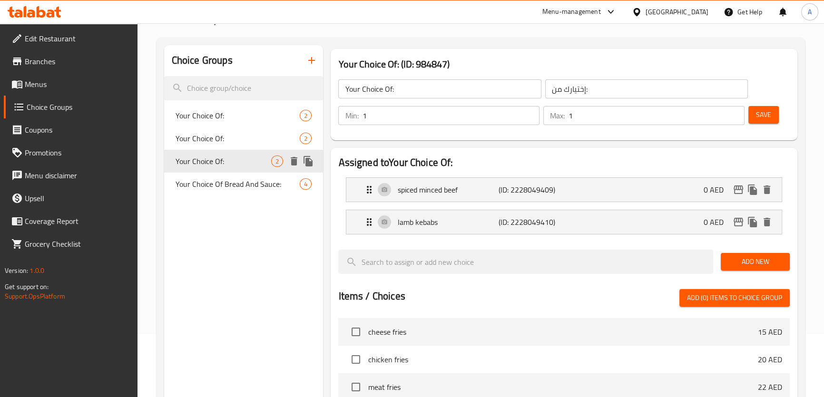
click at [232, 170] on div "Your Choice Of: 2" at bounding box center [243, 161] width 159 height 23
click at [233, 196] on span "Your Choice Of Bread And Sauce:" at bounding box center [225, 190] width 98 height 23
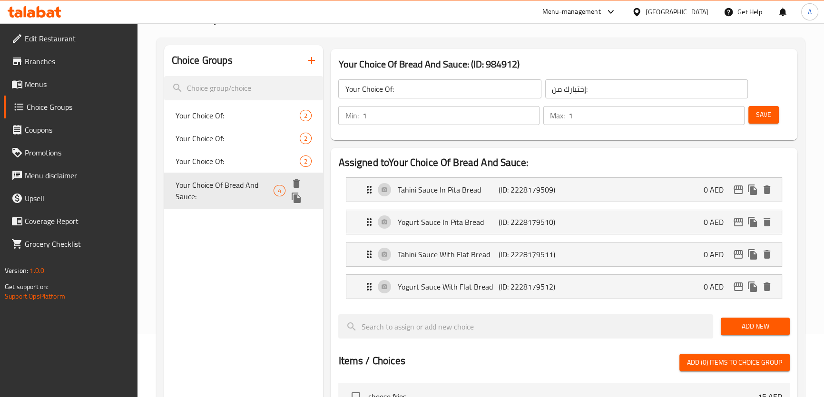
type input "Your Choice Of Bread And Sauce:"
type input "اختيارك من الخبز و الصوص:"
click at [227, 173] on div "Your Choice Of Bread And Sauce: 4" at bounding box center [243, 191] width 159 height 36
click at [69, 86] on span "Menus" at bounding box center [77, 84] width 105 height 11
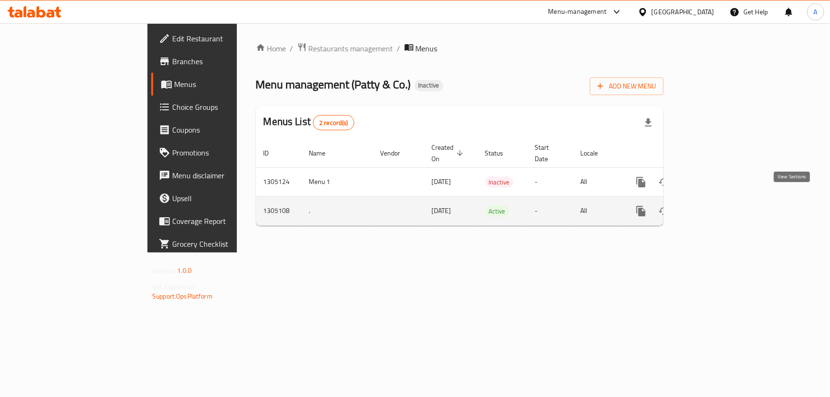
click at [714, 207] on icon "enhanced table" at bounding box center [710, 211] width 9 height 9
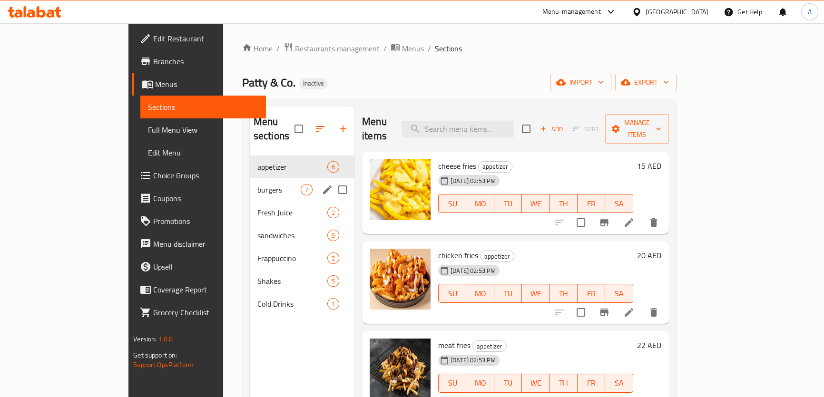
click at [257, 207] on span "Fresh Juice" at bounding box center [292, 212] width 70 height 11
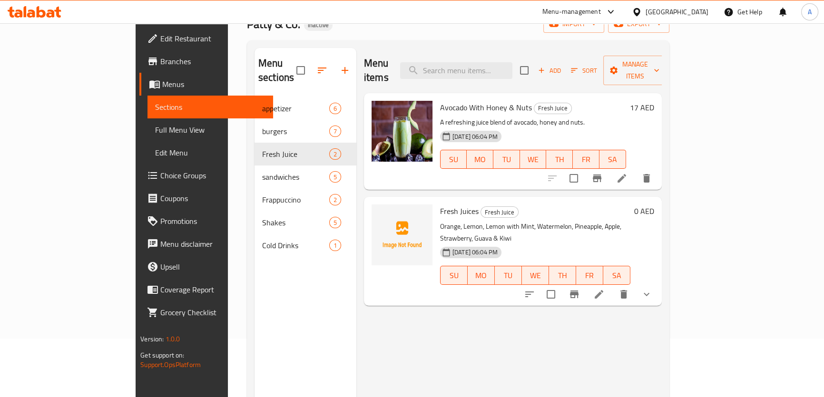
scroll to position [60, 0]
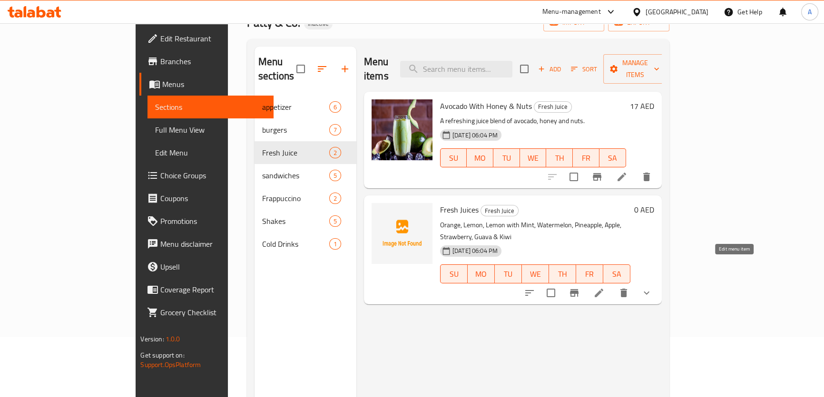
click at [605, 287] on icon at bounding box center [598, 292] width 11 height 11
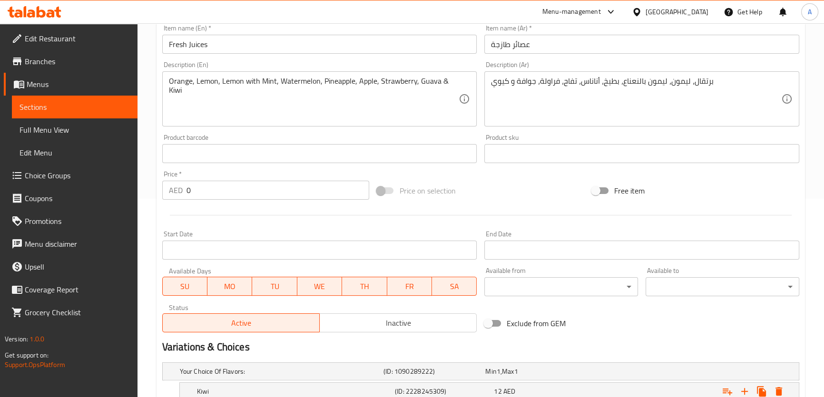
scroll to position [191, 0]
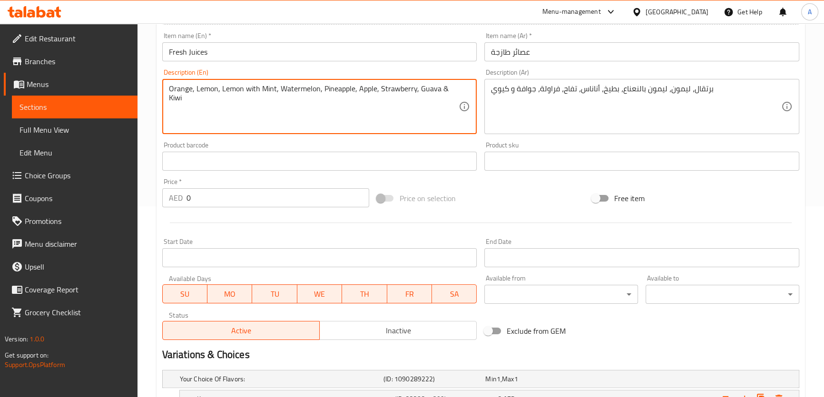
drag, startPoint x: 417, startPoint y: 85, endPoint x: 548, endPoint y: 121, distance: 135.7
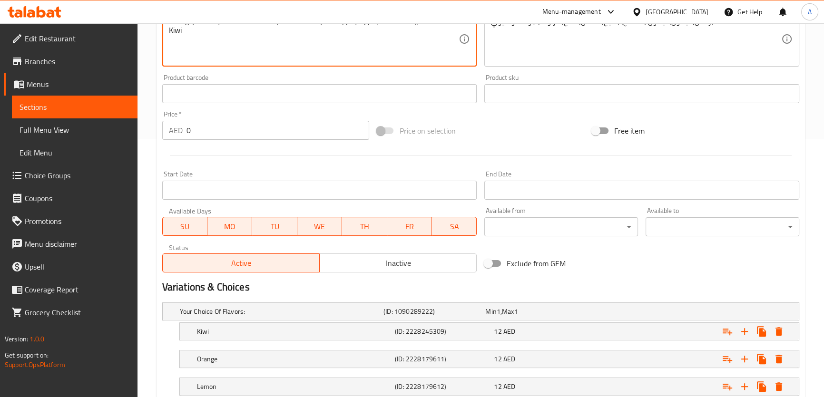
scroll to position [488, 0]
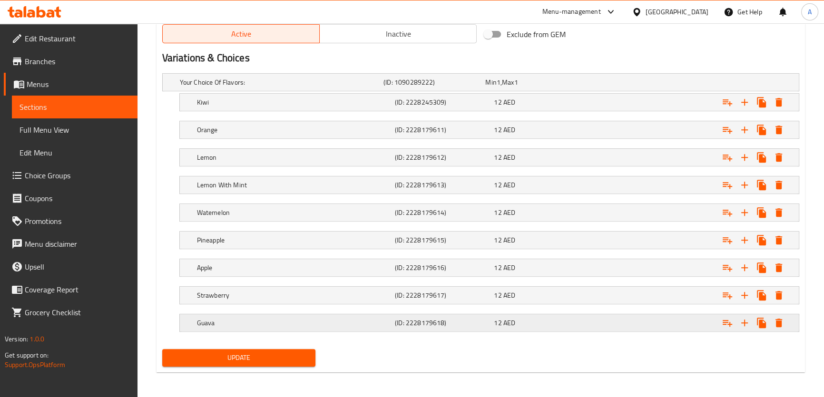
click at [223, 87] on h5 "Guava" at bounding box center [280, 83] width 200 height 10
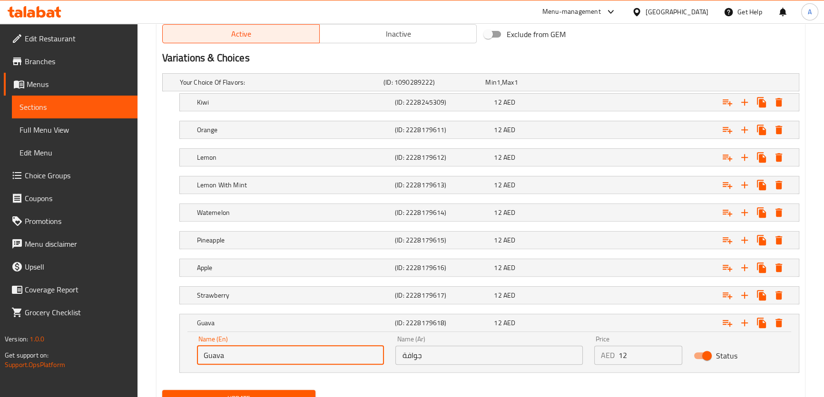
click at [260, 355] on input "Guava" at bounding box center [290, 355] width 187 height 19
paste input "& Kiwi"
type input "Guava & Kiwi"
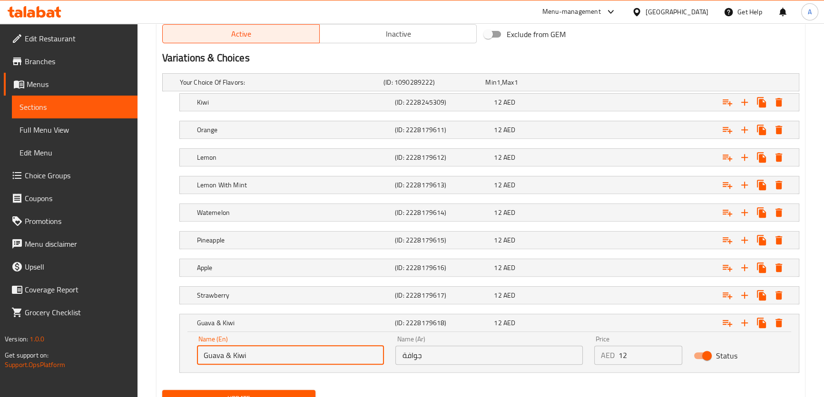
click at [490, 354] on input "جوافة" at bounding box center [488, 355] width 187 height 19
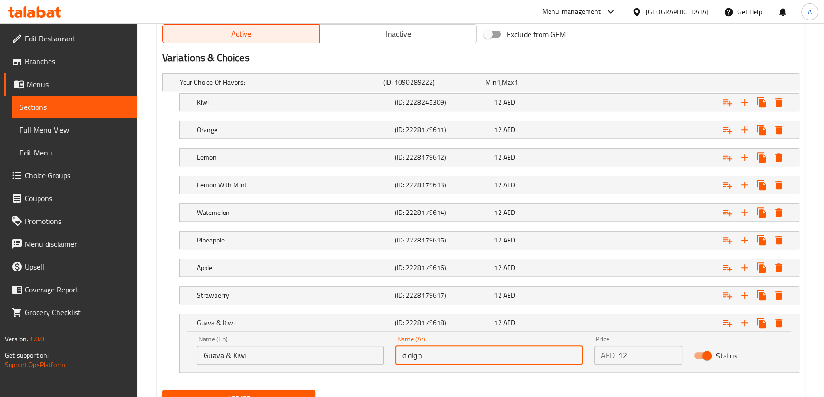
click at [490, 354] on input "جوافة" at bounding box center [488, 355] width 187 height 19
click at [490, 354] on input "text" at bounding box center [488, 355] width 187 height 19
type input "جوافة و كيوي"
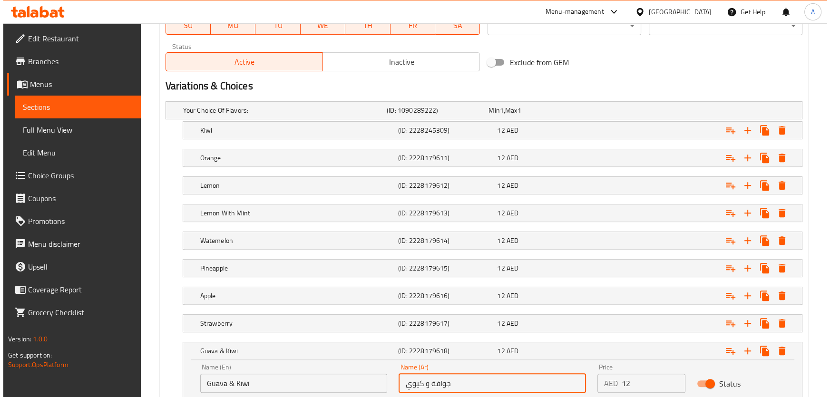
scroll to position [528, 0]
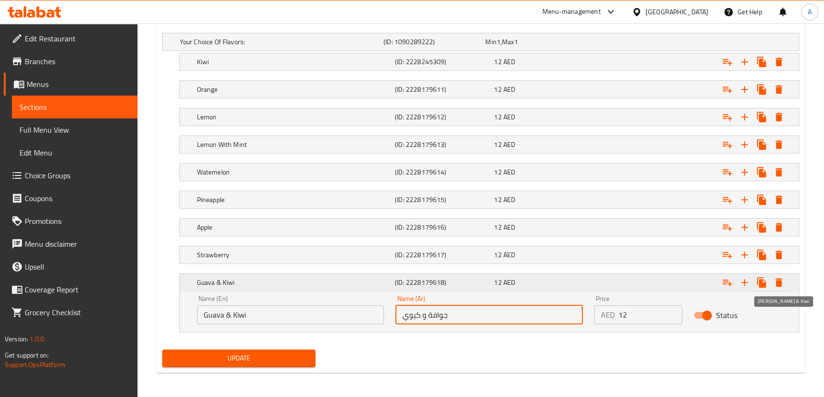
click at [779, 280] on icon "Expand" at bounding box center [779, 282] width 7 height 9
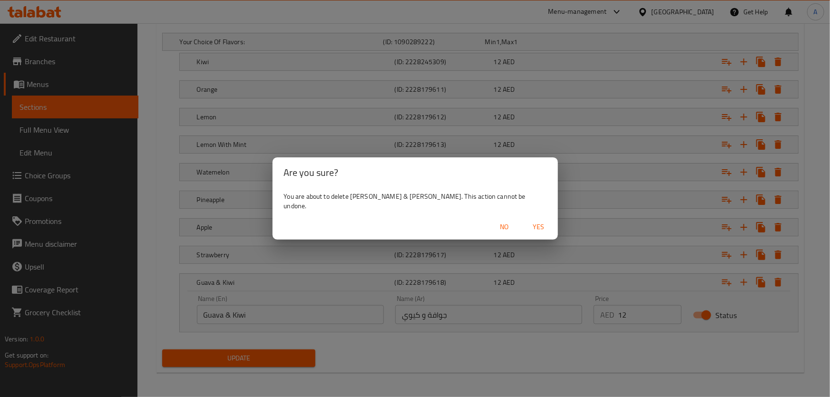
click at [528, 223] on span "Yes" at bounding box center [539, 227] width 23 height 12
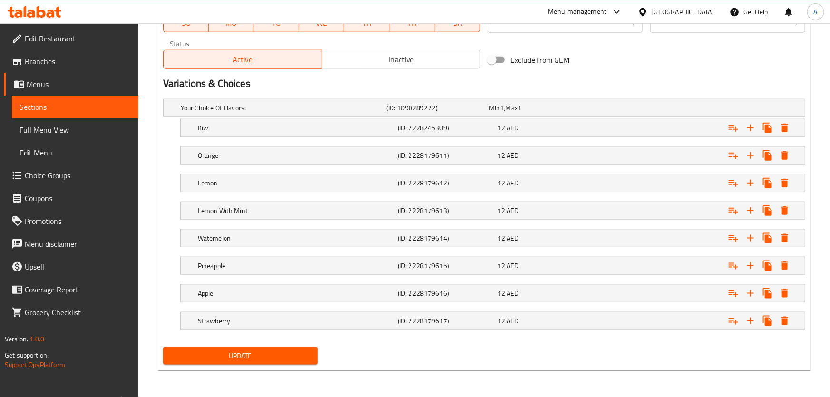
scroll to position [460, 0]
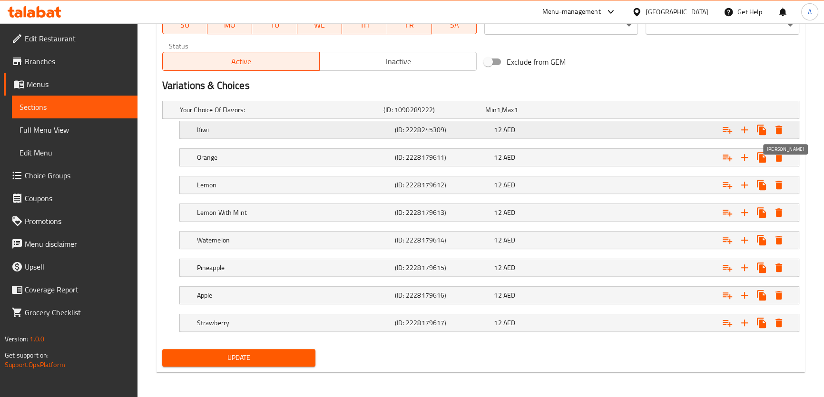
click at [780, 124] on icon "Expand" at bounding box center [778, 129] width 11 height 11
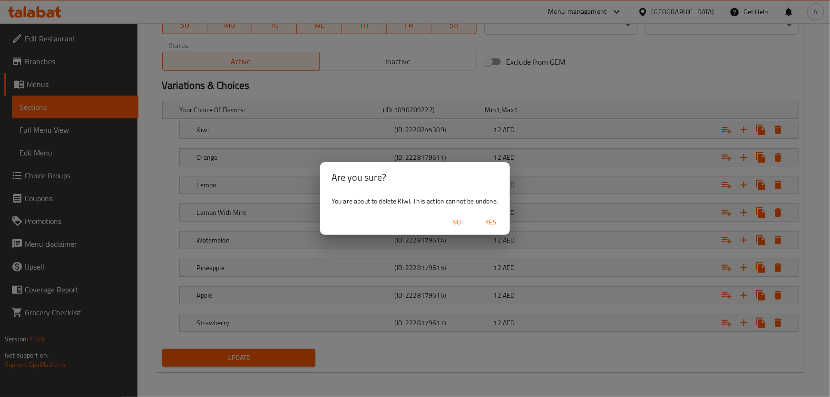
click at [494, 224] on span "Yes" at bounding box center [491, 222] width 23 height 12
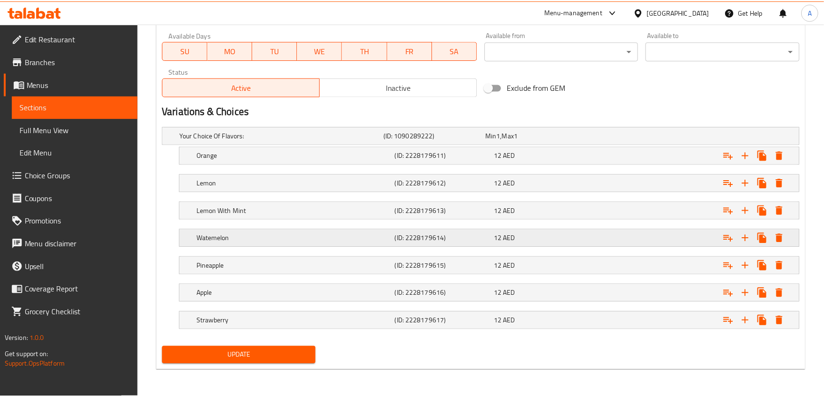
scroll to position [432, 0]
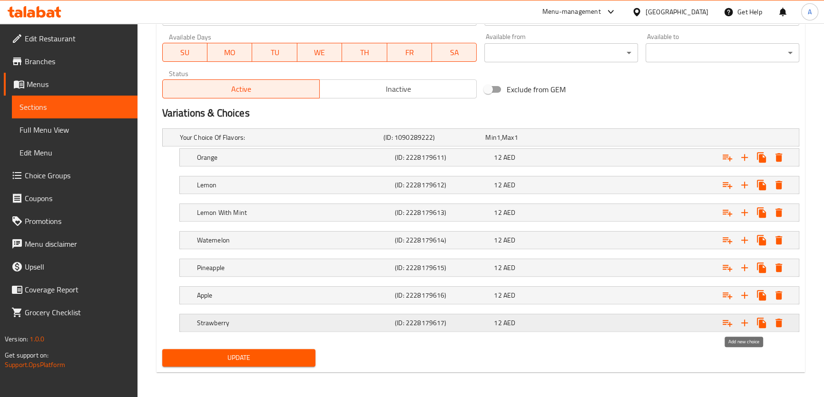
click at [748, 321] on icon "Expand" at bounding box center [744, 322] width 11 height 11
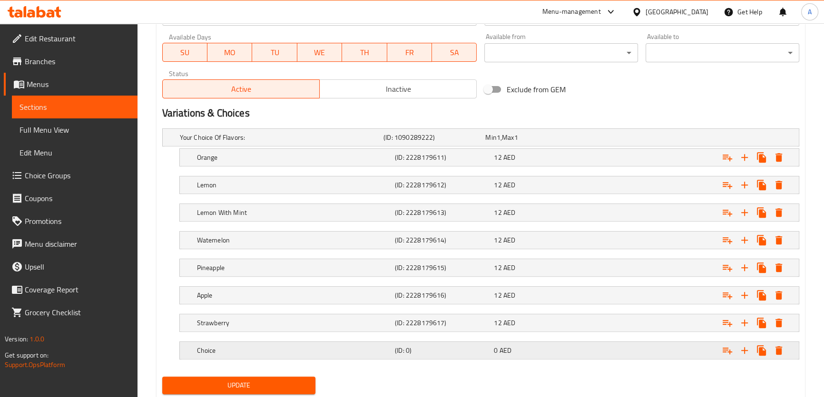
click at [438, 142] on h5 "(ID: 0)" at bounding box center [432, 138] width 98 height 10
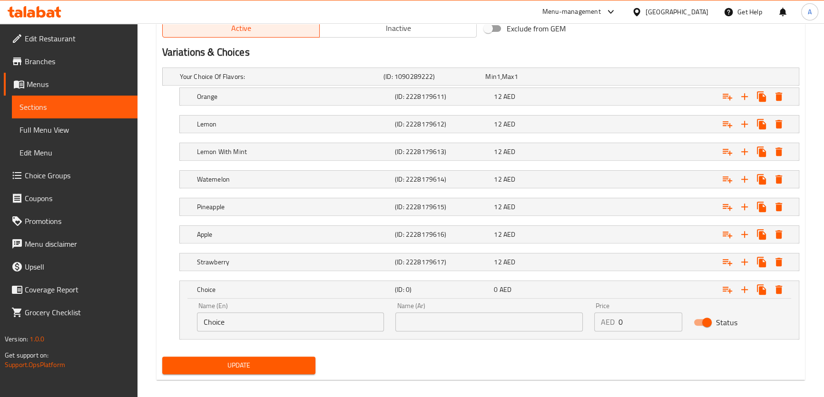
scroll to position [501, 0]
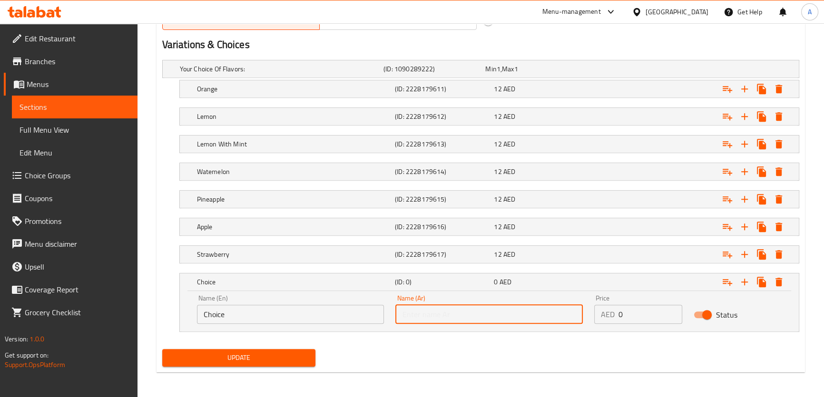
click at [432, 322] on input "text" at bounding box center [488, 314] width 187 height 19
click at [433, 316] on input "text" at bounding box center [488, 314] width 187 height 19
paste input "جوافة"
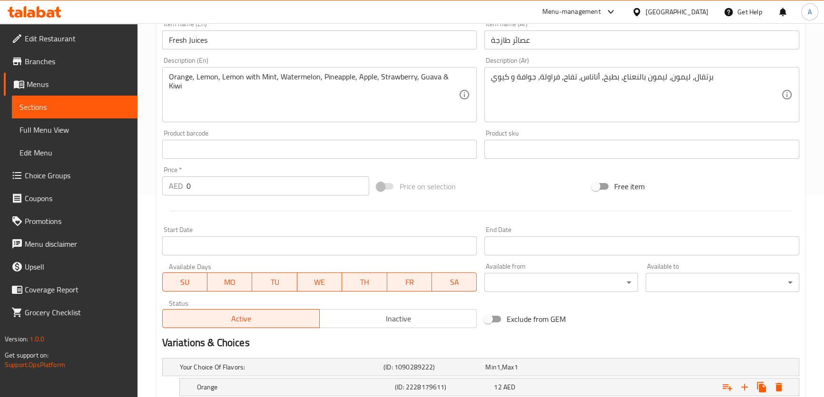
scroll to position [196, 0]
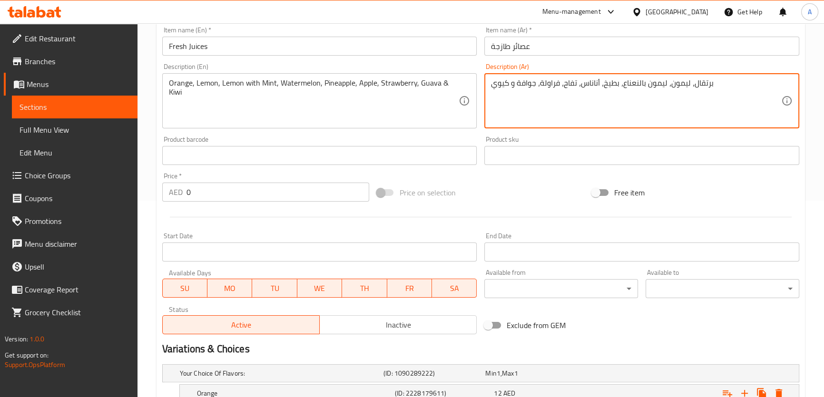
drag, startPoint x: 537, startPoint y: 80, endPoint x: 518, endPoint y: 89, distance: 20.9
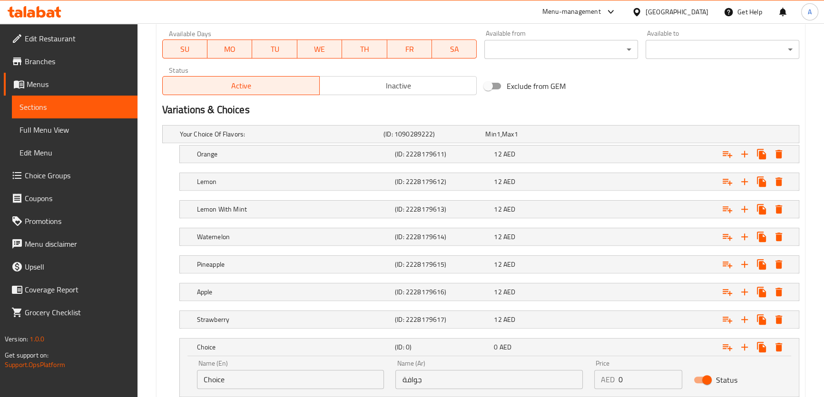
scroll to position [501, 0]
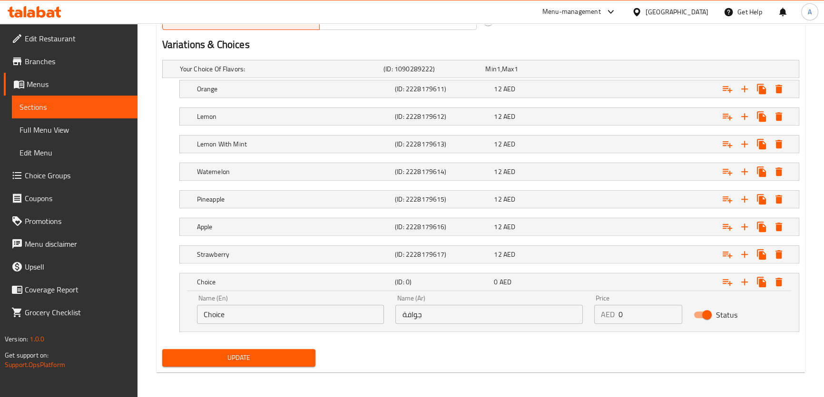
click at [512, 314] on input "جوافة" at bounding box center [488, 314] width 187 height 19
paste input "جوافة و كيوي"
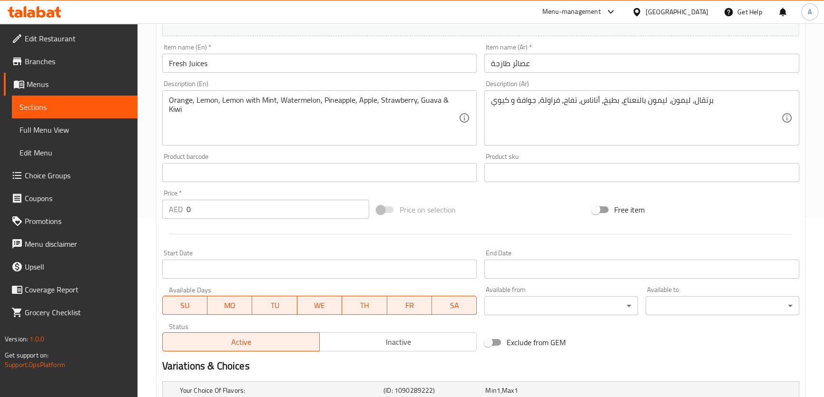
type input "جوافة و كيوي"
drag, startPoint x: 459, startPoint y: 100, endPoint x: 421, endPoint y: 105, distance: 37.9
click at [421, 105] on div "Orange, Lemon, Lemon with Mint, Watermelon, Pineapple, Apple, Strawberry, Guava…" at bounding box center [319, 117] width 315 height 55
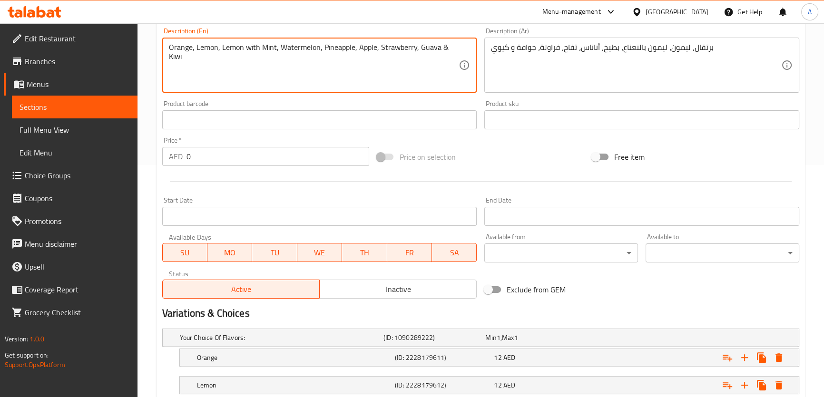
scroll to position [501, 0]
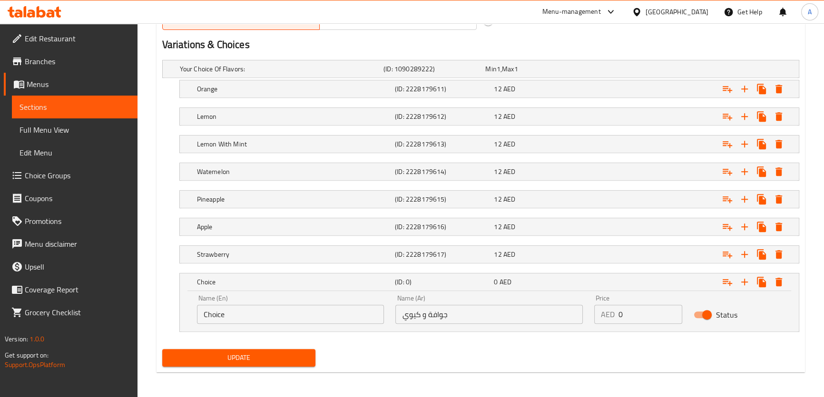
click at [227, 310] on input "Choice" at bounding box center [290, 314] width 187 height 19
paste input "Guava & Kiwi"
type input "Guava & Kiwi"
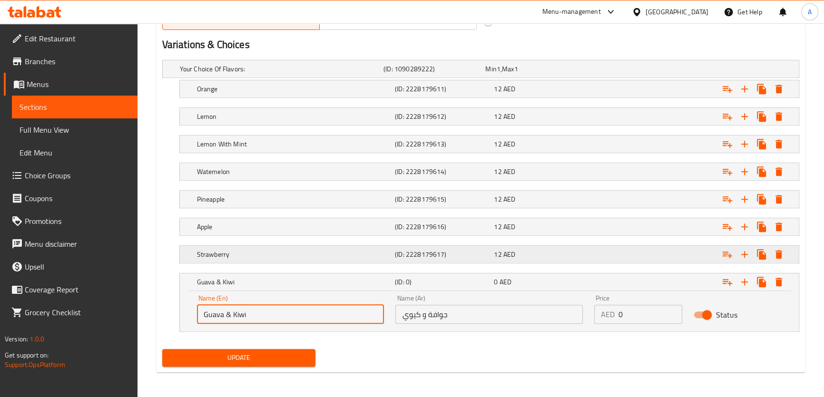
click at [520, 79] on div "Strawberry (ID: 2228179617) 12 AED" at bounding box center [483, 69] width 611 height 21
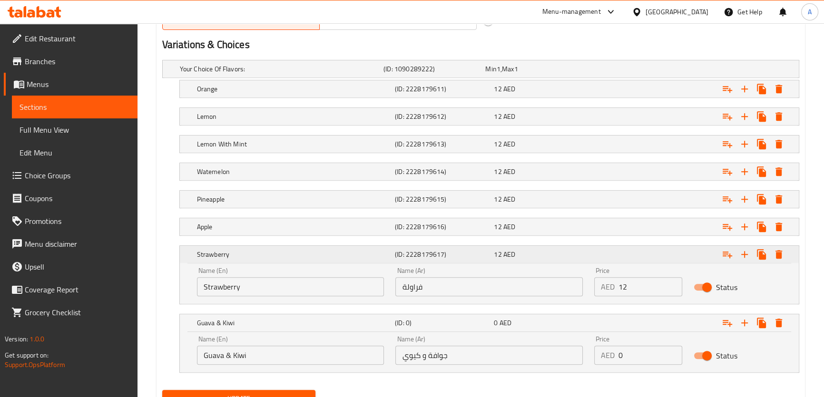
click at [534, 251] on div "12 AED" at bounding box center [541, 255] width 95 height 10
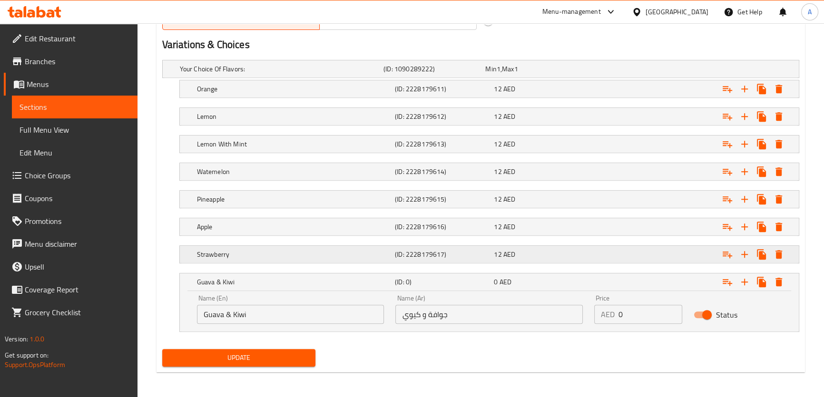
click at [530, 74] on div "12 AED" at bounding box center [534, 69] width 98 height 10
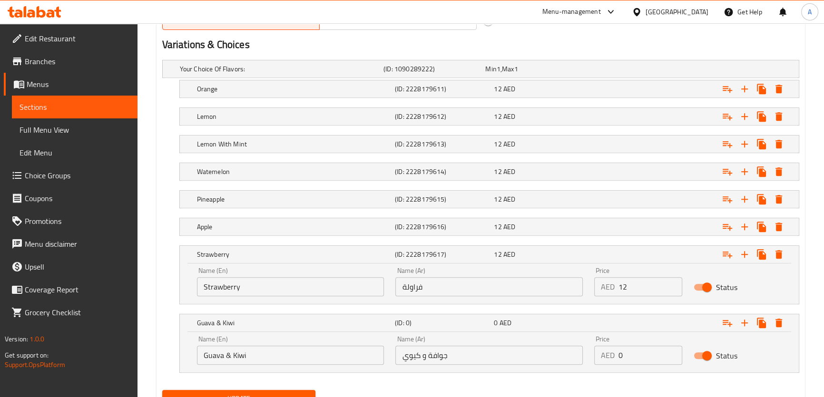
click at [503, 292] on input "فراولة" at bounding box center [488, 286] width 187 height 19
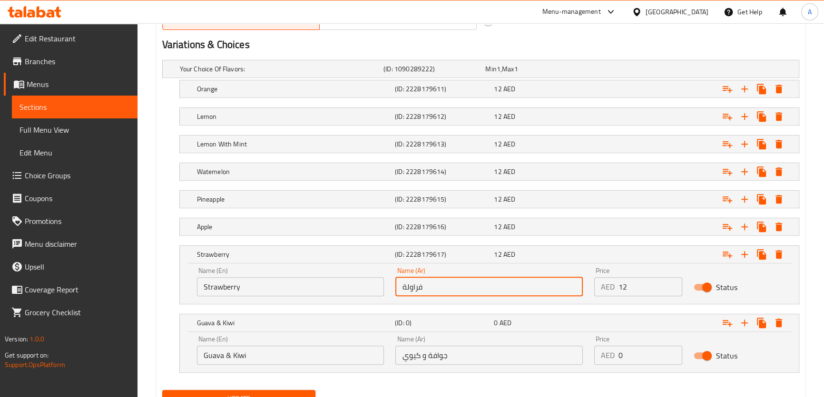
click at [633, 285] on input "12" at bounding box center [651, 286] width 64 height 19
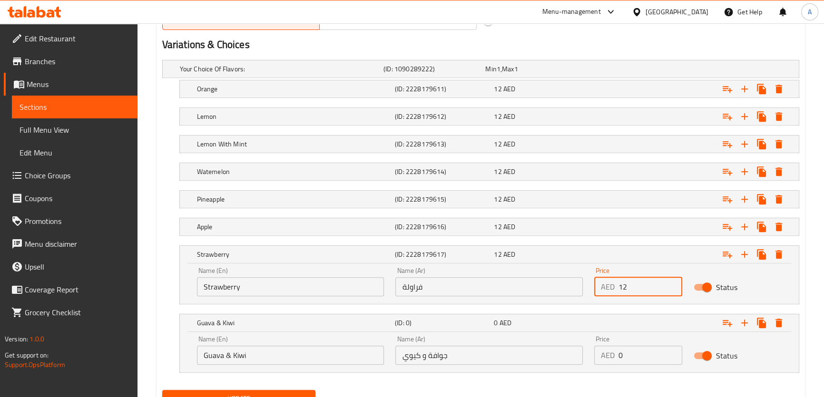
click at [623, 284] on input "12" at bounding box center [651, 286] width 64 height 19
click at [616, 357] on div "AED 0 Price" at bounding box center [638, 355] width 88 height 19
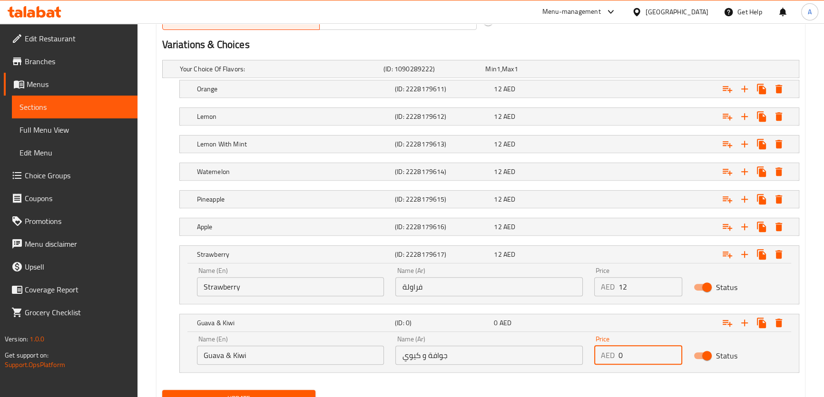
click at [616, 357] on div "AED 0 Price" at bounding box center [638, 355] width 88 height 19
click at [631, 351] on input "0" at bounding box center [651, 355] width 64 height 19
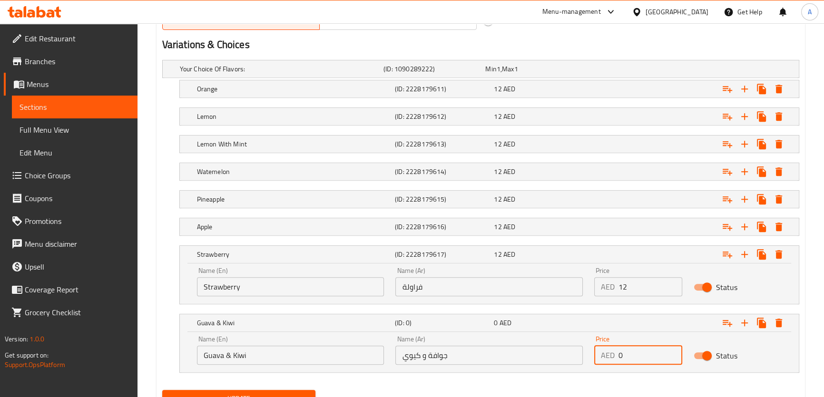
paste input "12"
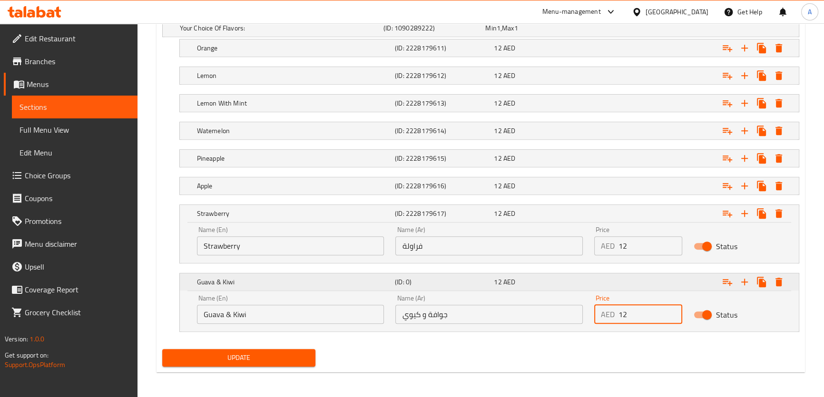
type input "12"
click at [676, 224] on div "Expand" at bounding box center [690, 213] width 198 height 21
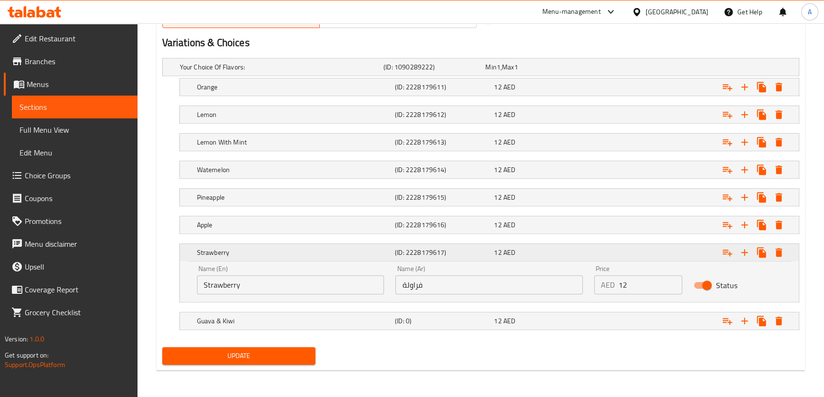
scroll to position [501, 0]
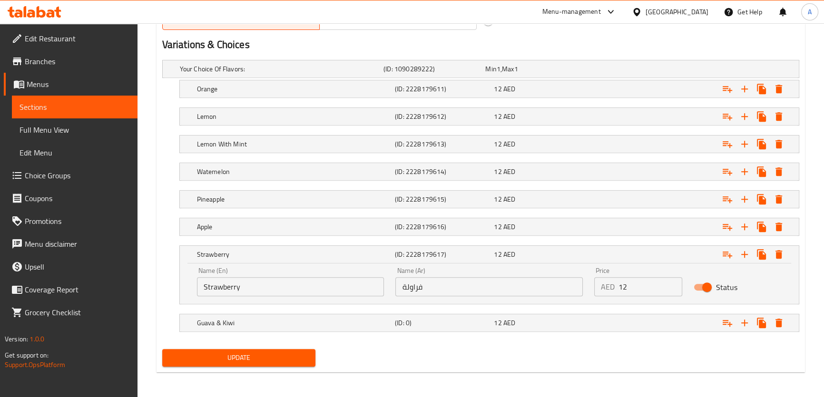
click at [665, 274] on div "Price AED 12 Price" at bounding box center [638, 281] width 88 height 29
click at [653, 267] on div "Price AED 12 Price" at bounding box center [638, 281] width 88 height 29
click at [593, 251] on div "Expand" at bounding box center [690, 254] width 198 height 21
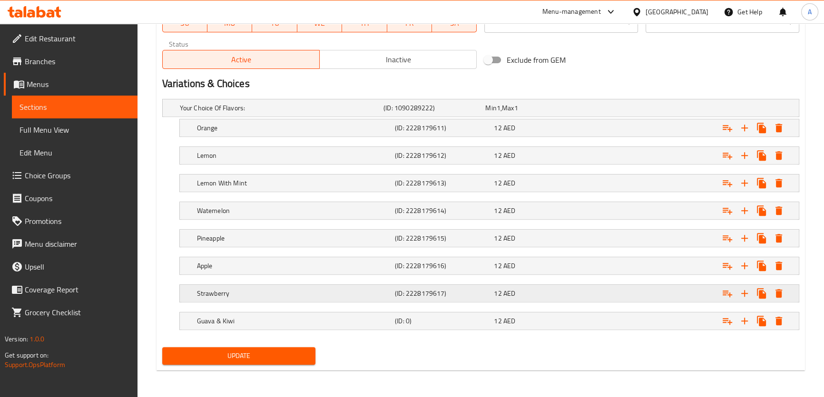
scroll to position [460, 0]
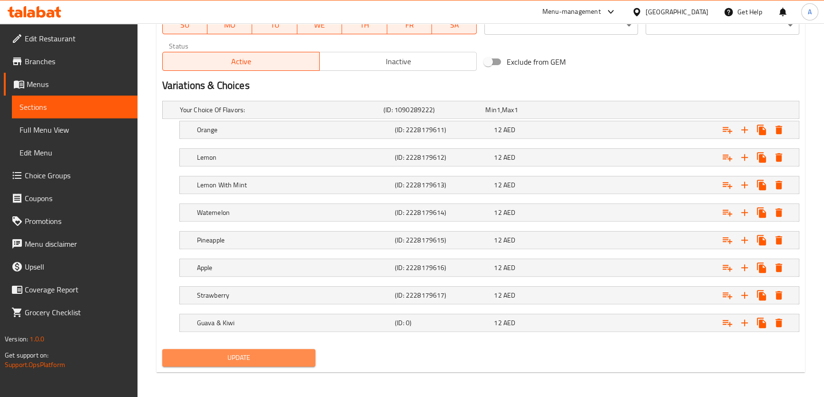
click at [253, 353] on span "Update" at bounding box center [239, 358] width 138 height 12
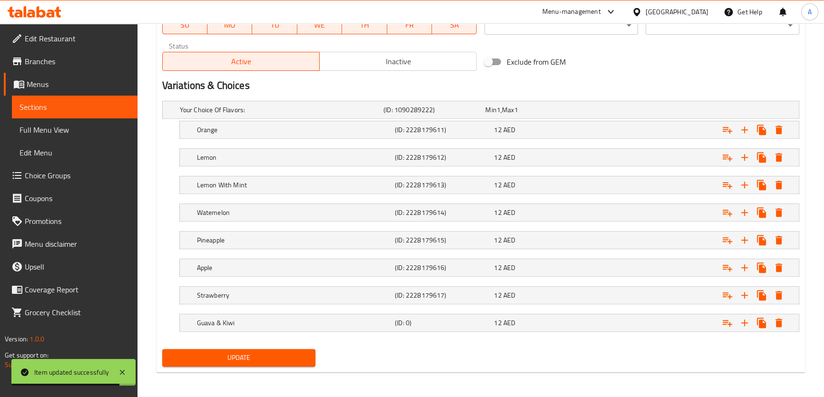
click at [68, 101] on span "Sections" at bounding box center [75, 106] width 110 height 11
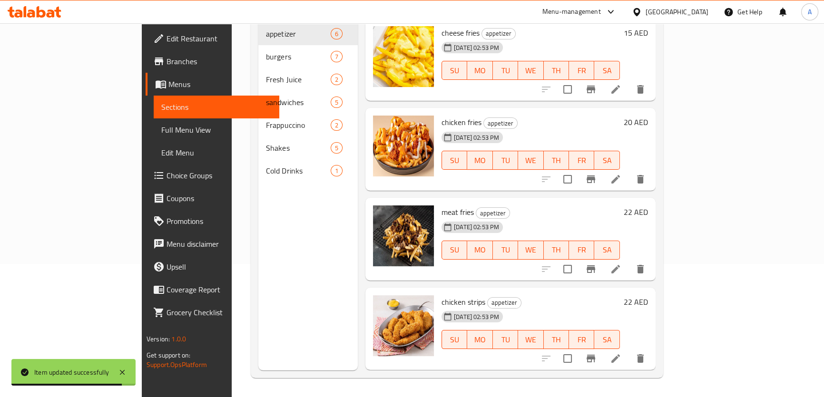
scroll to position [133, 0]
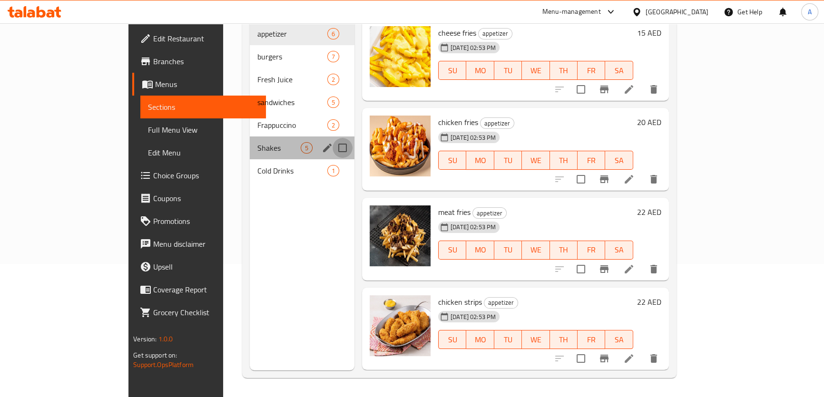
click at [333, 138] on input "Menu sections" at bounding box center [343, 148] width 20 height 20
checkbox input "true"
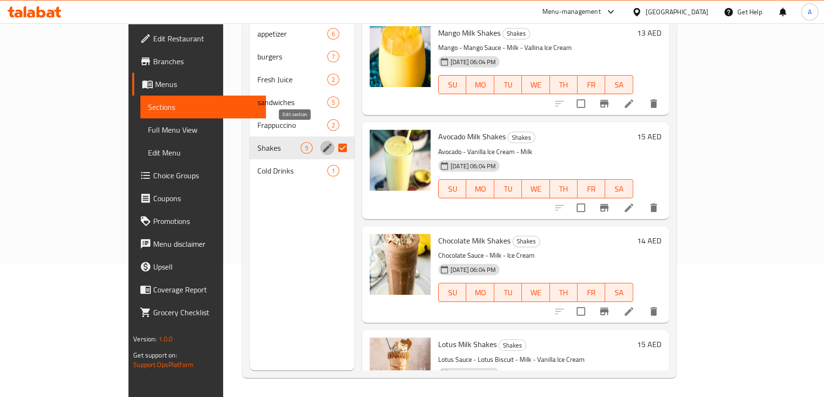
click at [322, 142] on icon "edit" at bounding box center [327, 147] width 11 height 11
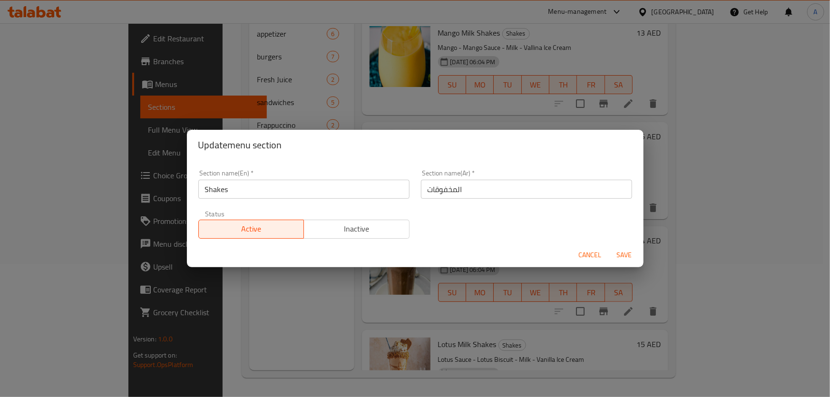
click at [438, 189] on input "المخفوقات" at bounding box center [526, 189] width 211 height 19
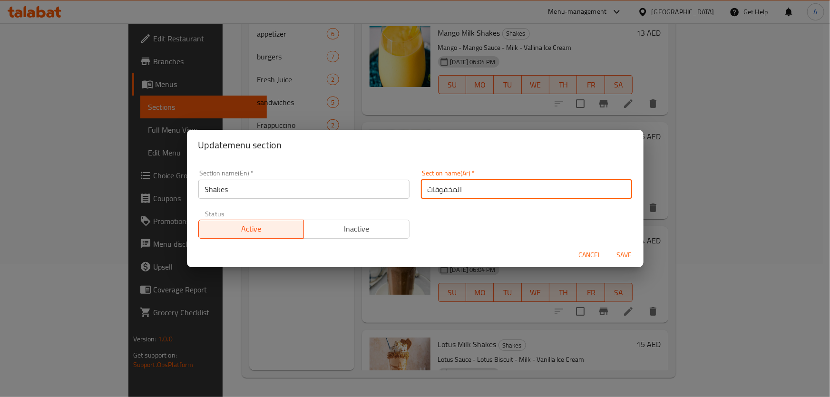
click at [438, 189] on input "المخفوقات" at bounding box center [526, 189] width 211 height 19
click at [475, 187] on input "س" at bounding box center [526, 189] width 211 height 19
click at [475, 187] on input "تا" at bounding box center [526, 189] width 211 height 19
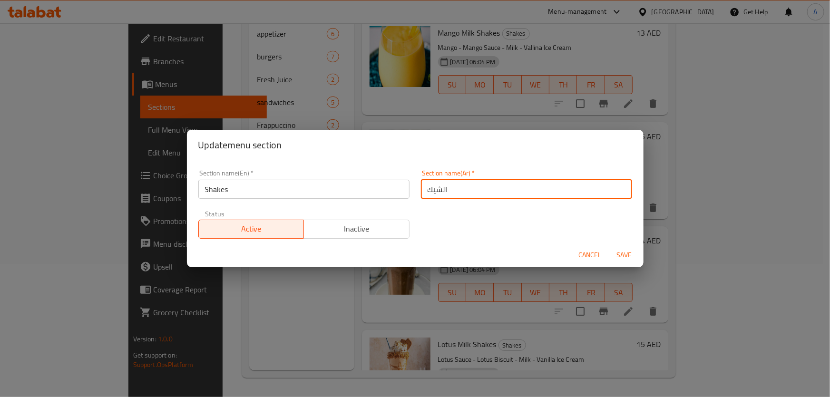
type input "الشيك"
click at [622, 254] on span "Save" at bounding box center [624, 255] width 23 height 12
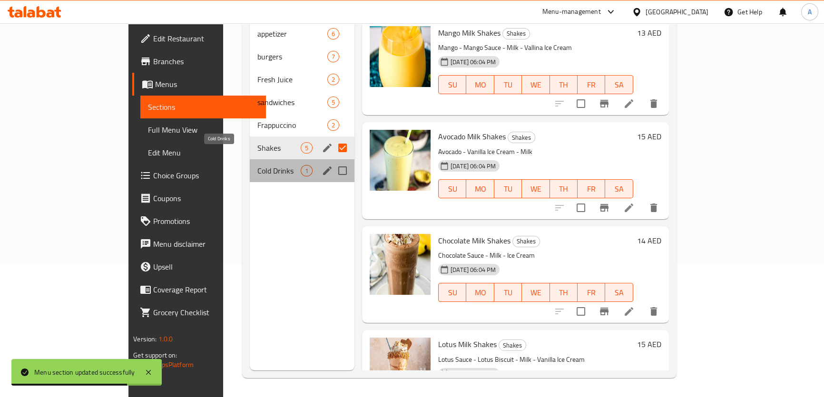
click at [257, 165] on span "Cold Drinks" at bounding box center [278, 170] width 43 height 11
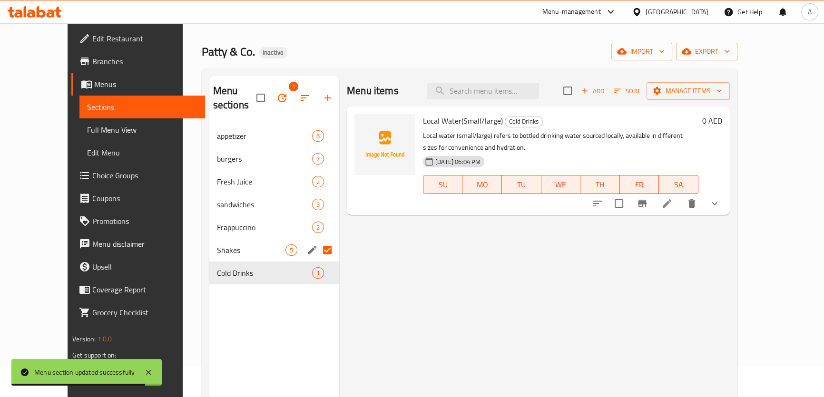
scroll to position [21, 0]
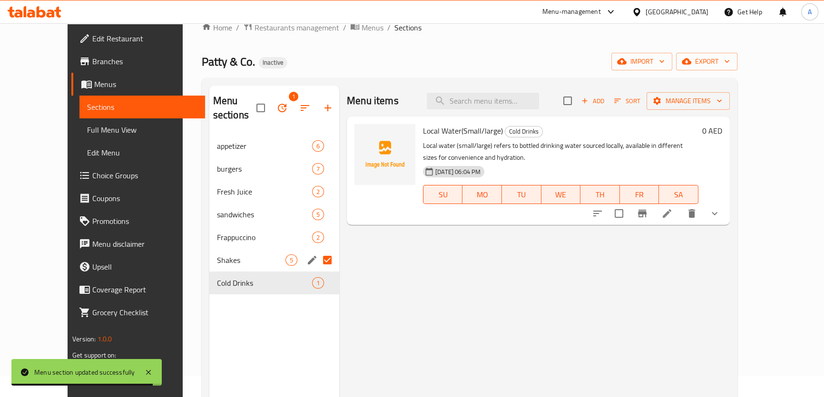
click at [606, 97] on span "Add" at bounding box center [593, 101] width 26 height 11
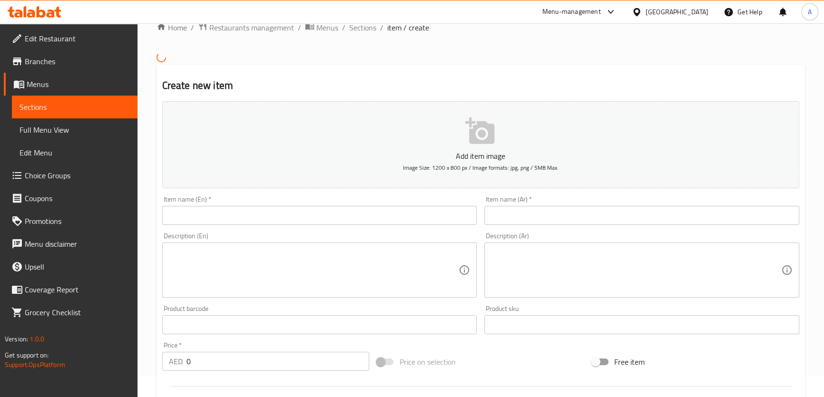
click at [235, 210] on input "text" at bounding box center [319, 215] width 315 height 19
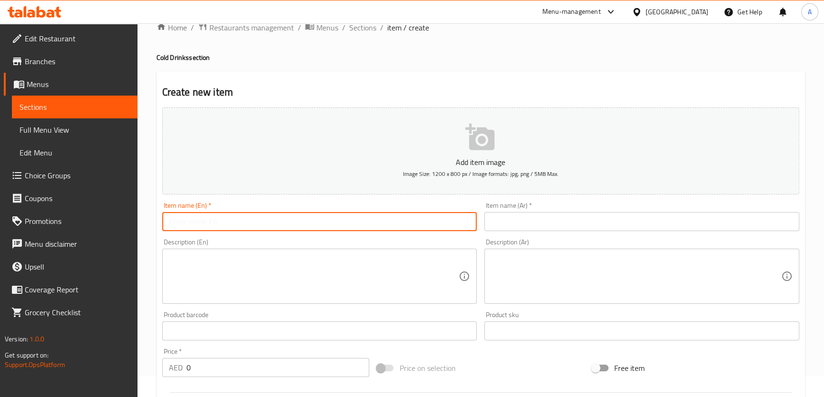
paste input "SOFT DRINKS"
type input "SOFT DRINKS"
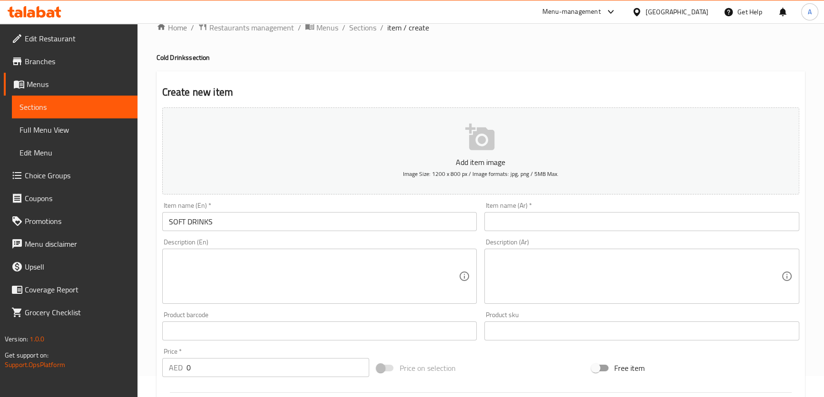
drag, startPoint x: 558, startPoint y: 204, endPoint x: 553, endPoint y: 224, distance: 20.4
click at [558, 205] on div "Item name (Ar)   * Item name (Ar) *" at bounding box center [641, 216] width 315 height 29
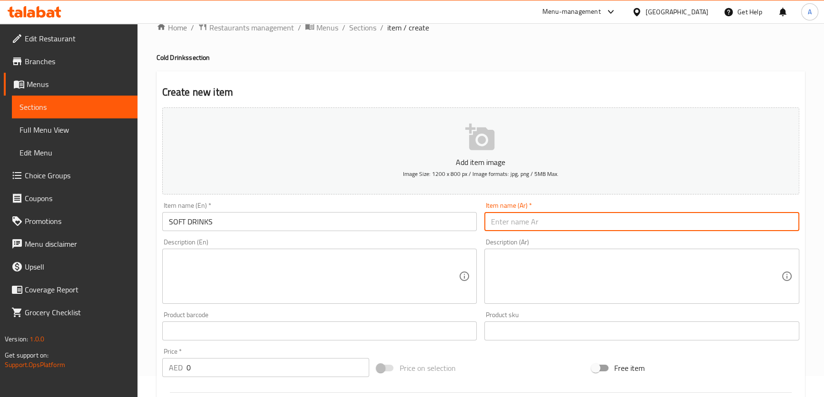
click at [553, 224] on input "text" at bounding box center [641, 221] width 315 height 19
paste input "المشروبات الغازية"
type input "المشروبات الغازية"
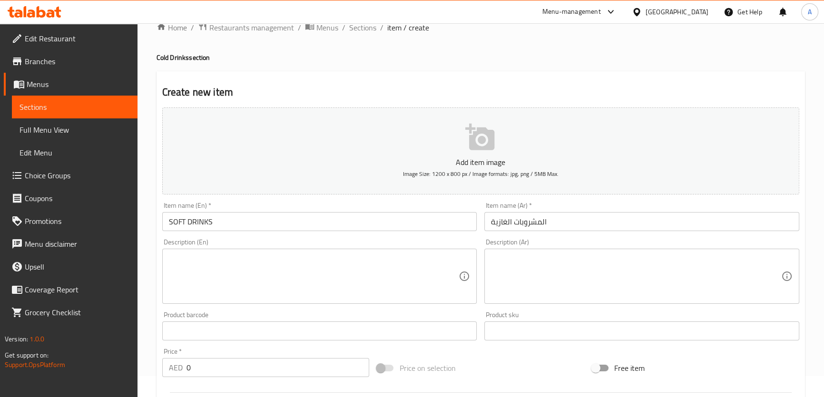
click at [343, 231] on div "Item name (En)   * SOFT DRINKS Item name (En) *" at bounding box center [319, 216] width 323 height 37
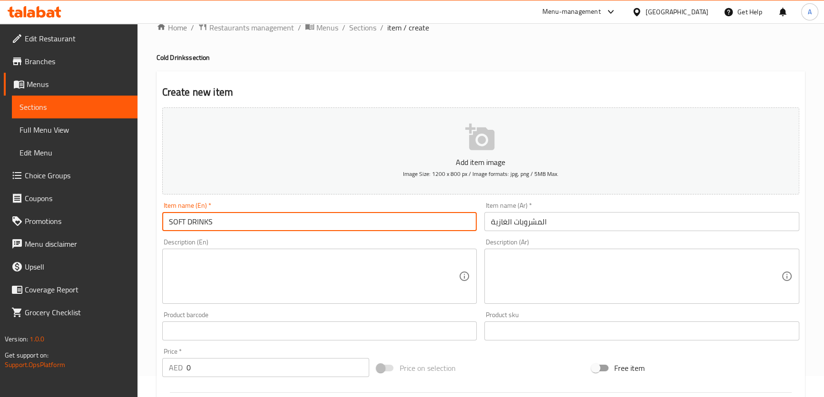
click at [275, 217] on input "SOFT DRINKS" at bounding box center [319, 221] width 315 height 19
click at [237, 224] on input "SOFT DRINKS" at bounding box center [319, 221] width 315 height 19
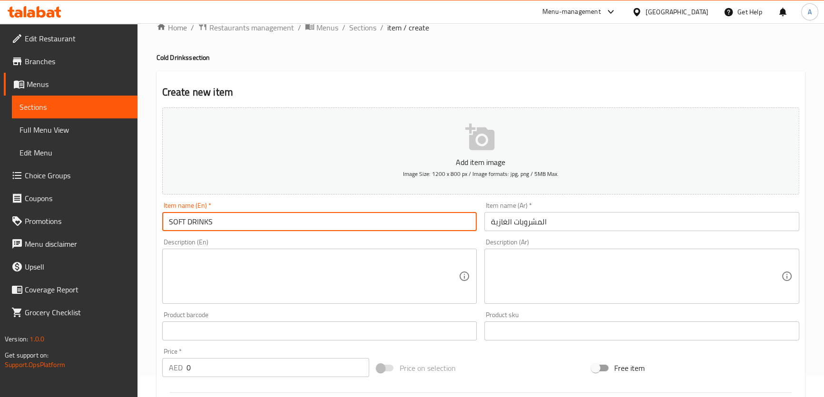
click at [237, 224] on input "SOFT DRINKS" at bounding box center [319, 221] width 315 height 19
click at [292, 290] on textarea at bounding box center [314, 276] width 290 height 45
paste textarea "Assorted flavored soft drinks."
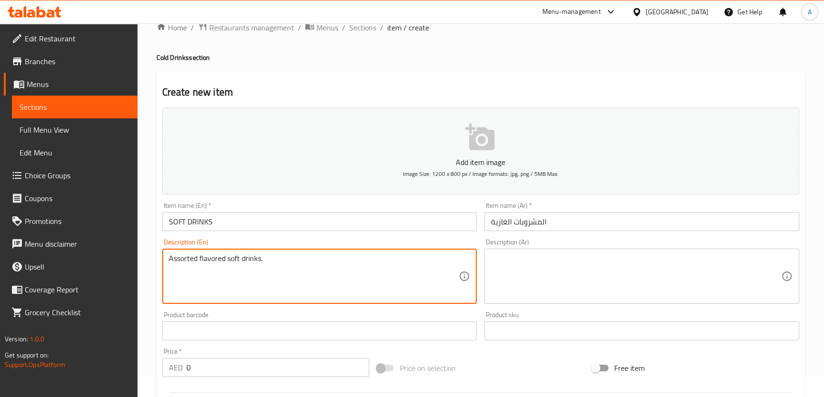
type textarea "Assorted flavored soft drinks."
click at [556, 295] on textarea at bounding box center [636, 276] width 290 height 45
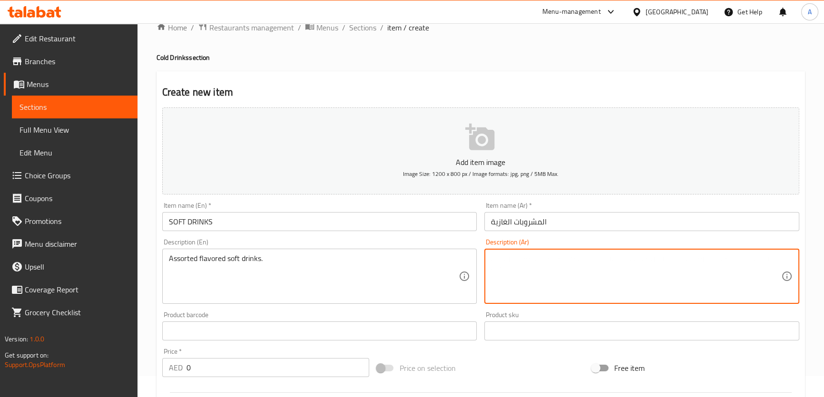
paste textarea "مشروبات غازية متنوعة بالنكهات."
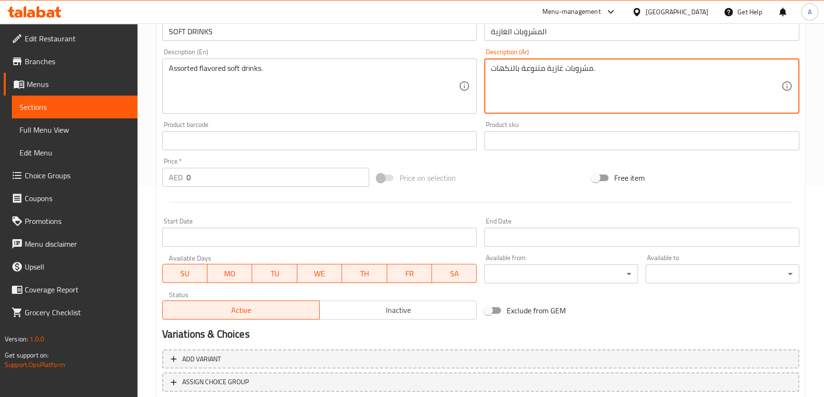
scroll to position [213, 0]
type textarea "مشروبات غازية متنوعة بالنكهات."
click at [185, 181] on div "AED 0 Price *" at bounding box center [265, 175] width 207 height 19
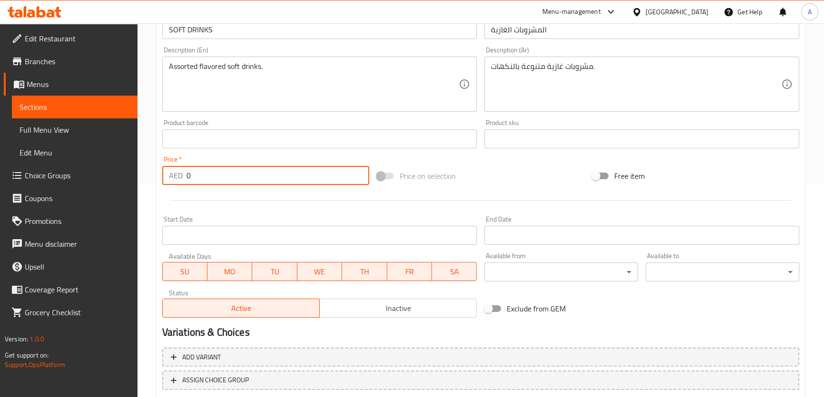
click at [185, 181] on div "AED 0 Price *" at bounding box center [265, 175] width 207 height 19
paste input "4"
click at [223, 171] on input "04" at bounding box center [278, 175] width 183 height 19
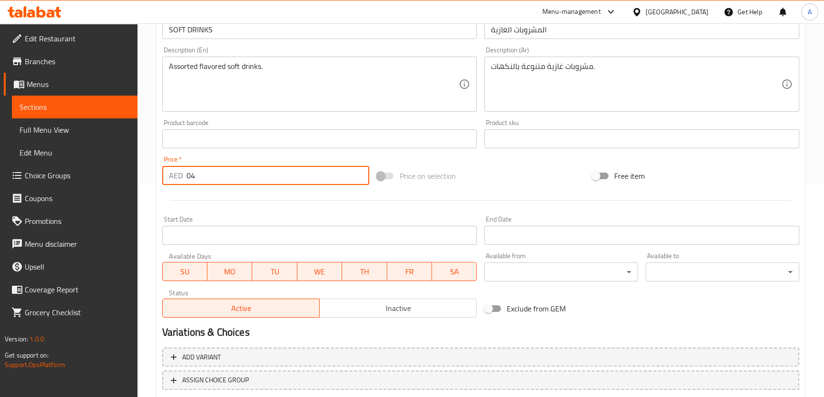
click at [223, 171] on input "04" at bounding box center [278, 175] width 183 height 19
paste input "number"
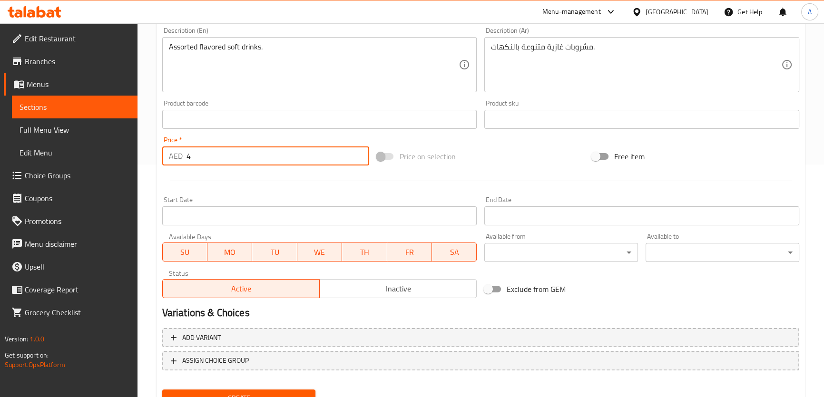
scroll to position [274, 0]
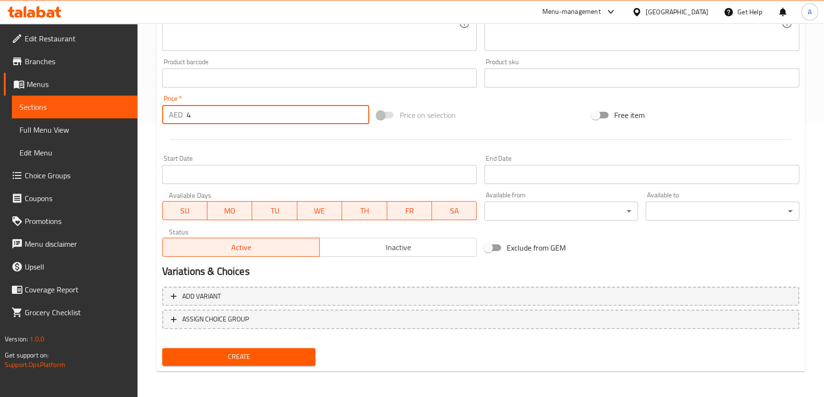
type input "4"
click at [203, 356] on span "Create" at bounding box center [239, 357] width 138 height 12
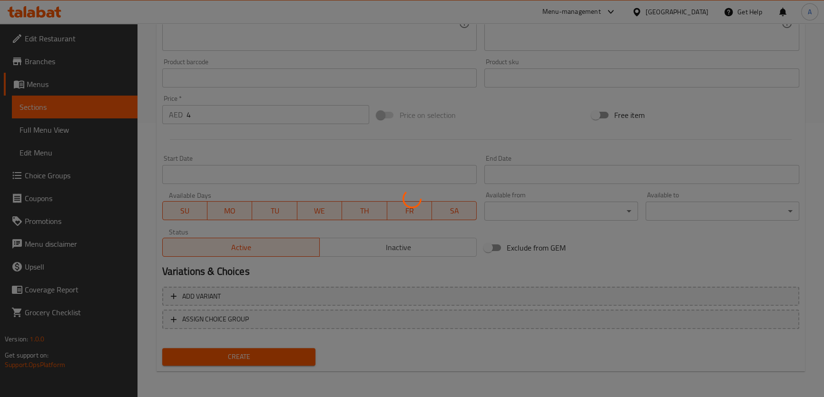
type input "0"
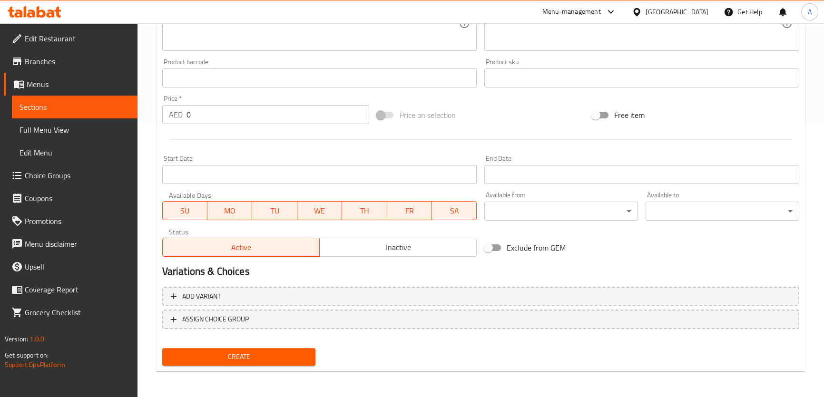
scroll to position [0, 0]
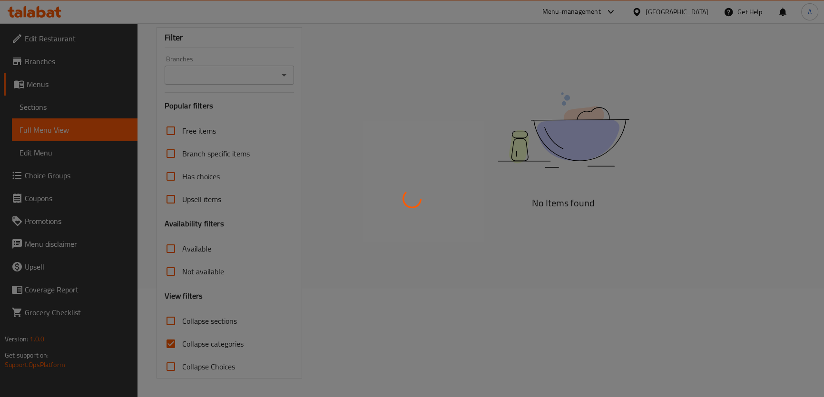
scroll to position [108, 0]
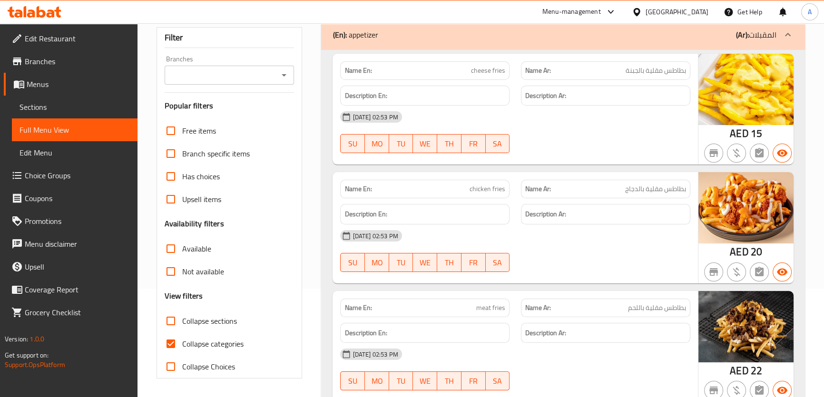
click at [204, 324] on span "Collapse sections" at bounding box center [209, 320] width 55 height 11
click at [182, 324] on input "Collapse sections" at bounding box center [170, 321] width 23 height 23
checkbox input "true"
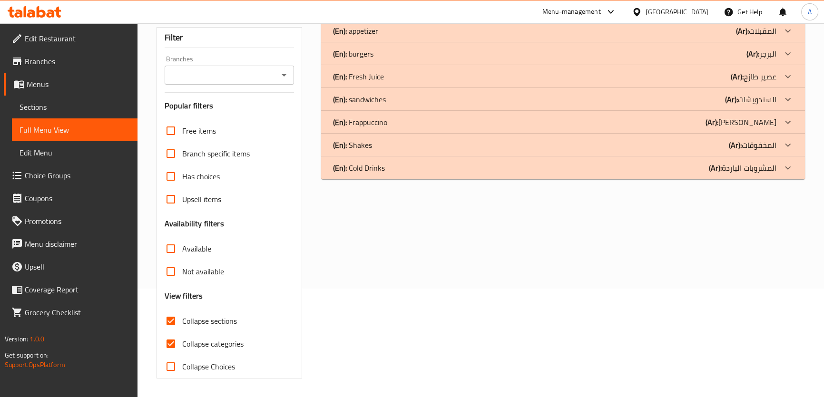
click at [200, 351] on label "Collapse categories" at bounding box center [201, 344] width 84 height 23
click at [182, 351] on input "Collapse categories" at bounding box center [170, 344] width 23 height 23
checkbox input "false"
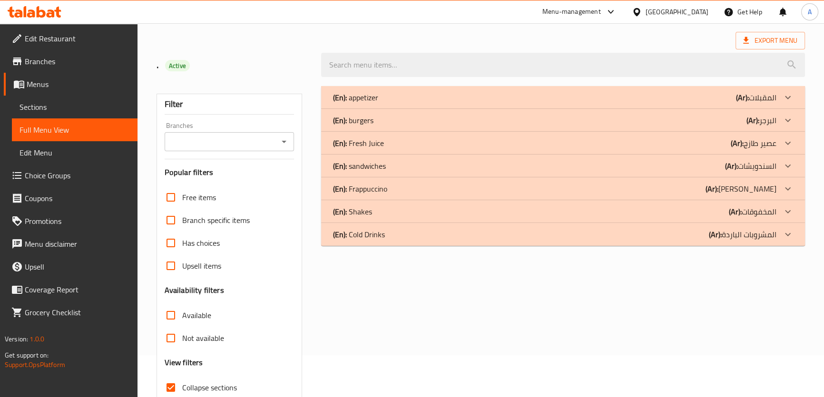
scroll to position [41, 0]
click at [720, 104] on div "(En): Fresh Juice (Ar): عصير طازج" at bounding box center [554, 97] width 443 height 11
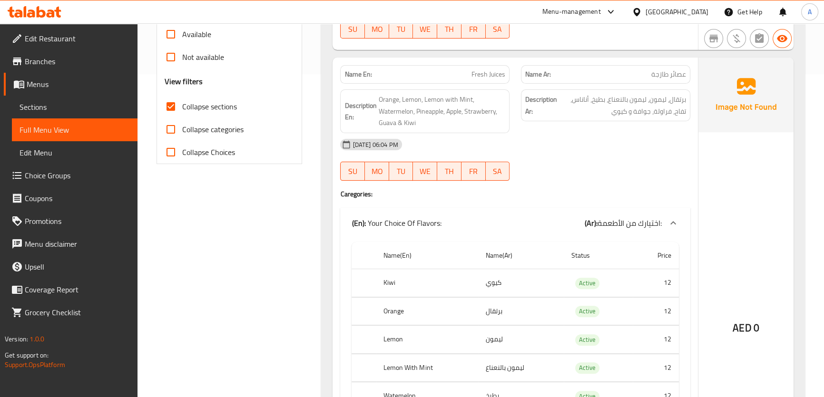
scroll to position [322, 0]
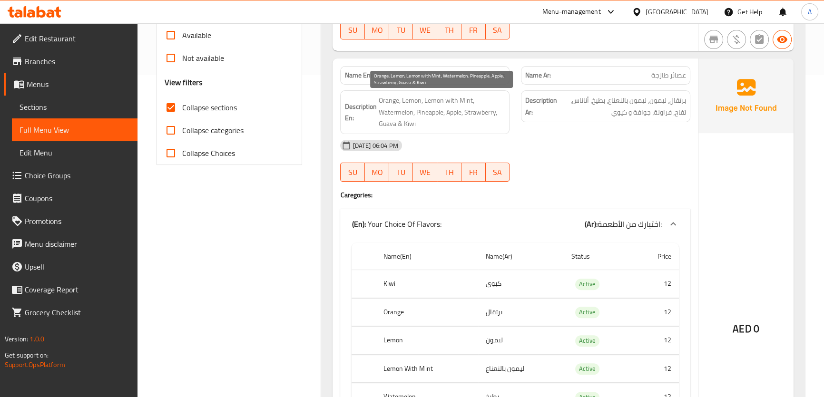
click at [407, 123] on span "Orange, Lemon, Lemon with Mint, Watermelon, Pineapple, Apple, Strawberry, Guava…" at bounding box center [441, 112] width 127 height 35
copy span "Kiwi"
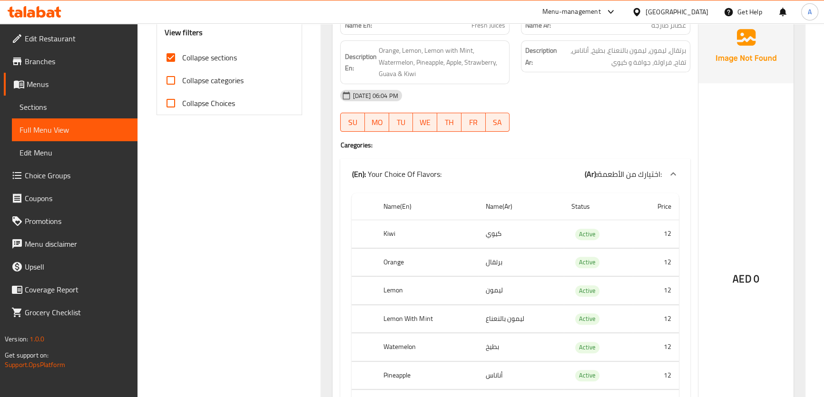
scroll to position [392, 0]
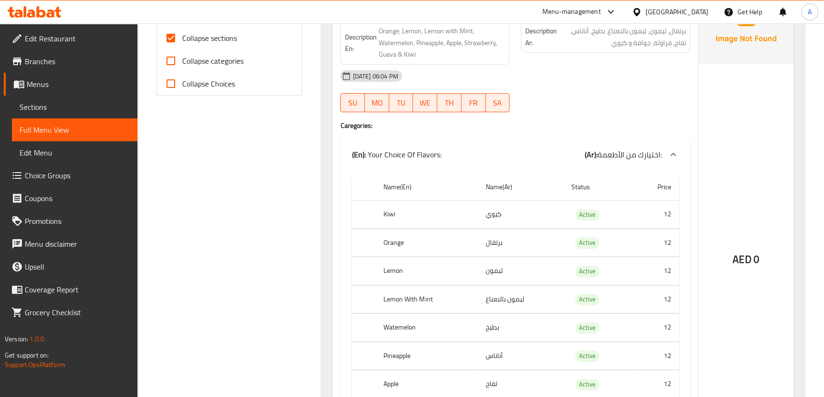
click at [406, 350] on th "Pineapple" at bounding box center [427, 356] width 102 height 28
click at [392, 386] on th "Apple" at bounding box center [427, 385] width 102 height 28
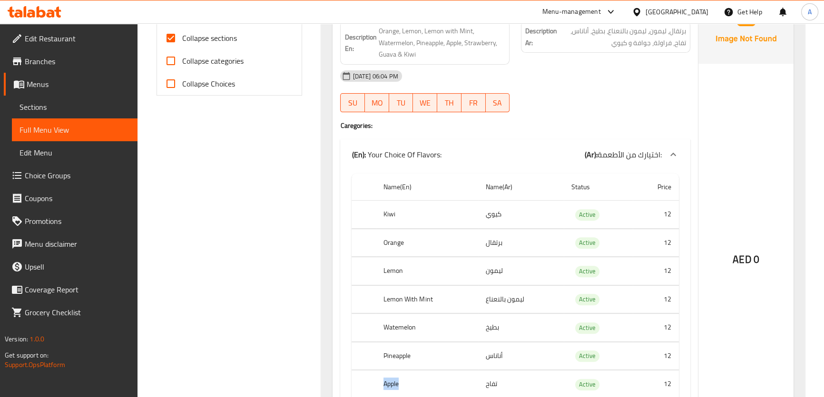
click at [392, 386] on th "Apple" at bounding box center [427, 385] width 102 height 28
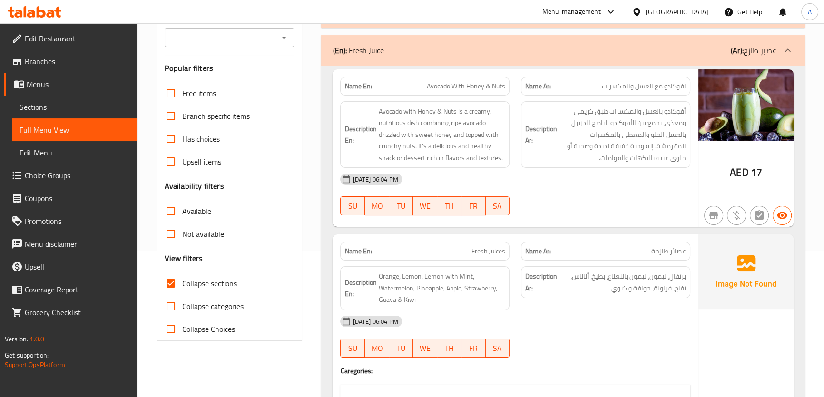
scroll to position [124, 0]
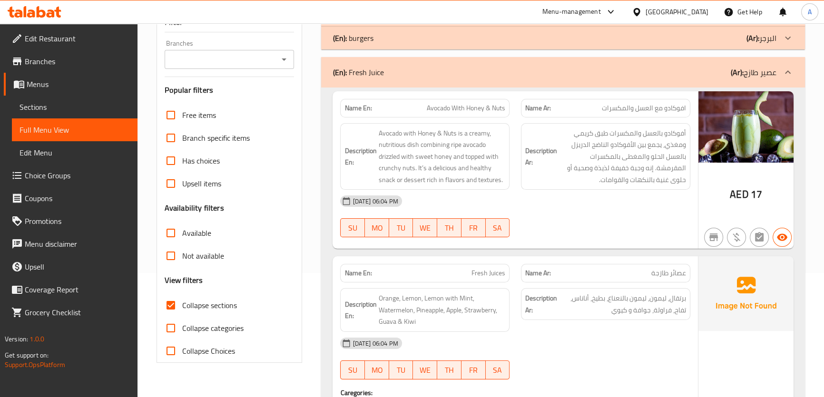
click at [646, 118] on div "Description Ar: أفوكادو بالعسل والمكسرات طبق كريمي ومغذي، يجمع بين الأفوكادو ال…" at bounding box center [605, 157] width 181 height 79
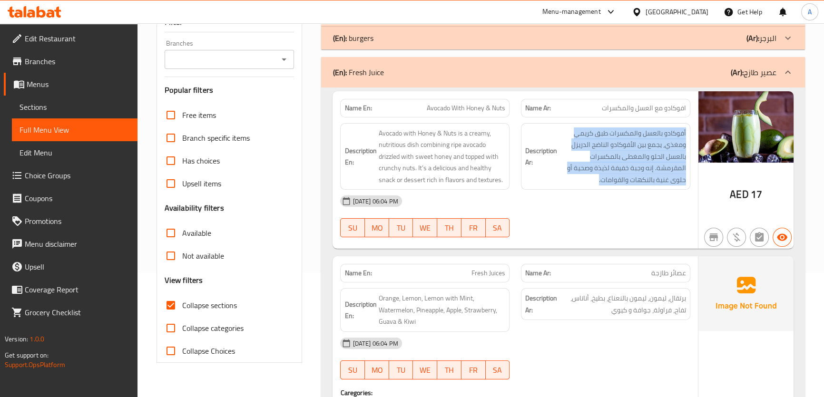
click at [646, 118] on div "Description Ar: أفوكادو بالعسل والمكسرات طبق كريمي ومغذي، يجمع بين الأفوكادو ال…" at bounding box center [605, 157] width 181 height 79
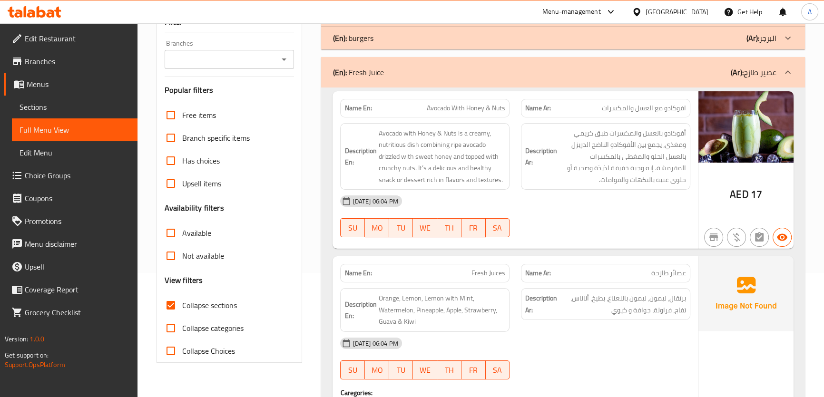
click at [643, 107] on span "افوكادو مع العسل والمكسرات" at bounding box center [644, 108] width 84 height 10
click at [580, 103] on p "Name Ar: افوكادو مع العسل والمكسرات" at bounding box center [605, 108] width 161 height 10
click at [491, 113] on span "Avocado With Honey & Nuts" at bounding box center [466, 108] width 79 height 10
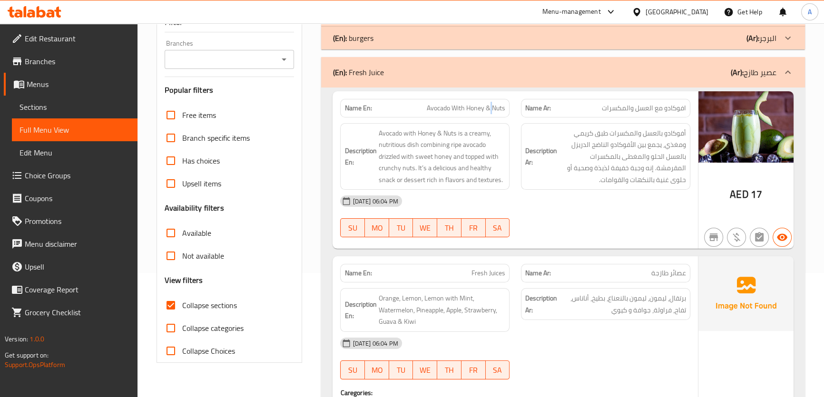
click at [491, 113] on span "Avocado With Honey & Nuts" at bounding box center [466, 108] width 79 height 10
click at [692, 161] on div "Description Ar: أفوكادو بالعسل والمكسرات طبق كريمي ومغذي، يجمع بين الأفوكادو ال…" at bounding box center [605, 157] width 181 height 79
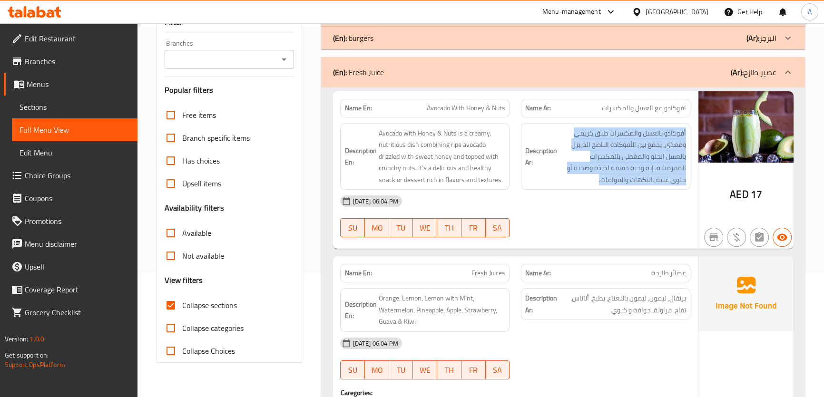
click at [692, 161] on div "Description Ar: أفوكادو بالعسل والمكسرات طبق كريمي ومغذي، يجمع بين الأفوكادو ال…" at bounding box center [605, 157] width 181 height 79
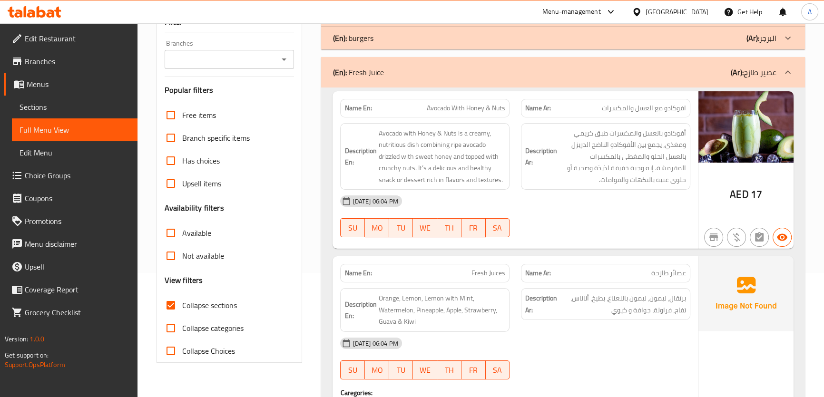
click at [424, 113] on p "Name En: Avocado With Honey & Nuts" at bounding box center [424, 108] width 161 height 10
copy span "Avocado With Honey & Nuts"
click at [464, 99] on div "Name En: Avocado With Honey & Nuts" at bounding box center [424, 108] width 169 height 19
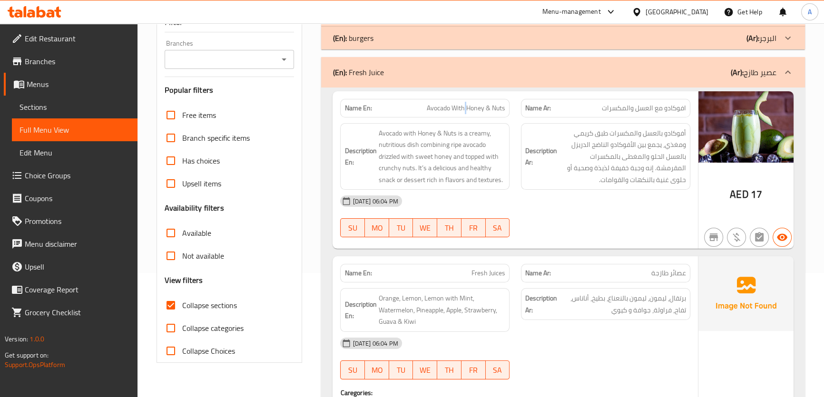
click at [464, 99] on div "Name En: Avocado With Honey & Nuts" at bounding box center [424, 108] width 169 height 19
click at [756, 69] on p "(Ar): عصير طازج" at bounding box center [754, 72] width 46 height 11
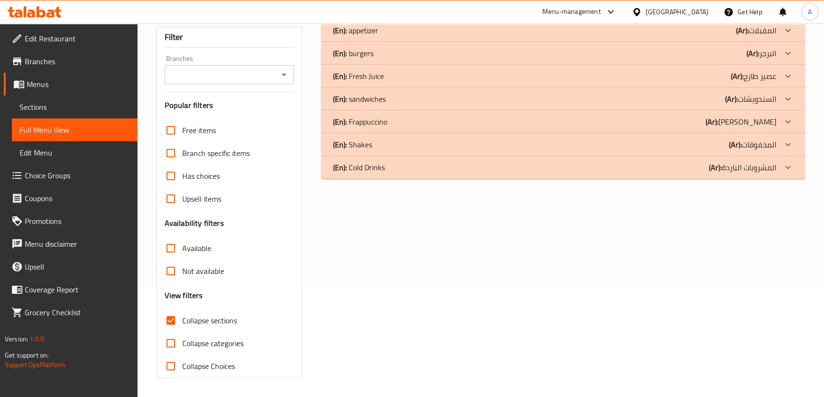
scroll to position [108, 0]
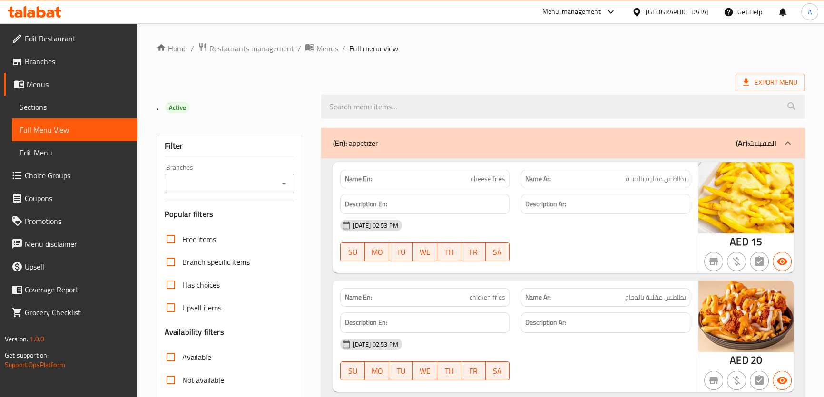
scroll to position [2041, 0]
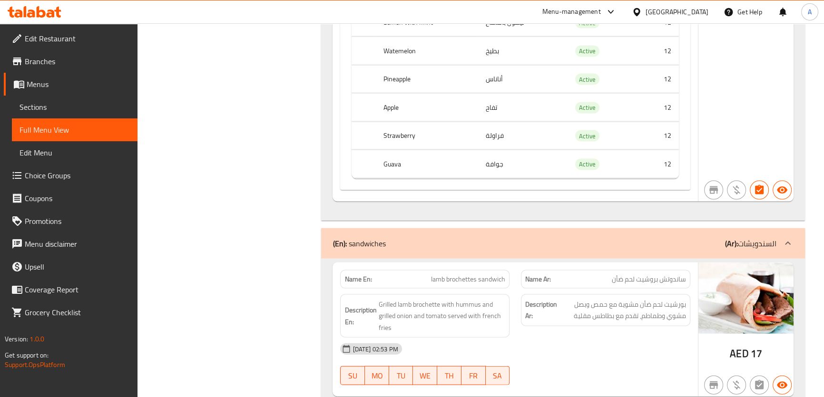
scroll to position [2348, 0]
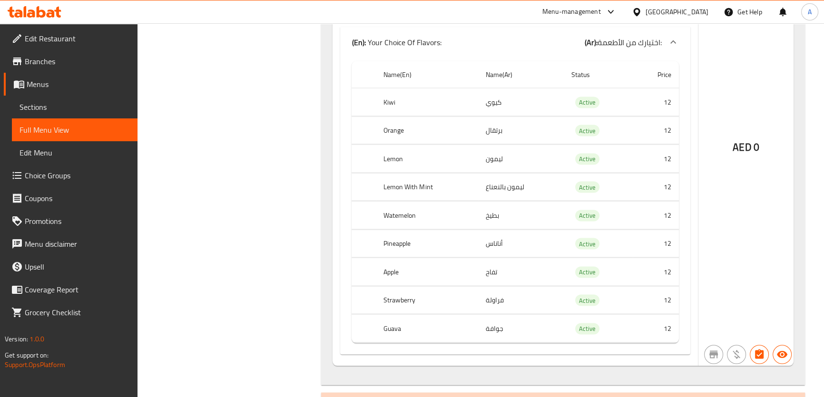
click at [451, 338] on th "Guava" at bounding box center [427, 329] width 102 height 28
click at [507, 328] on td "جوافة" at bounding box center [521, 329] width 86 height 28
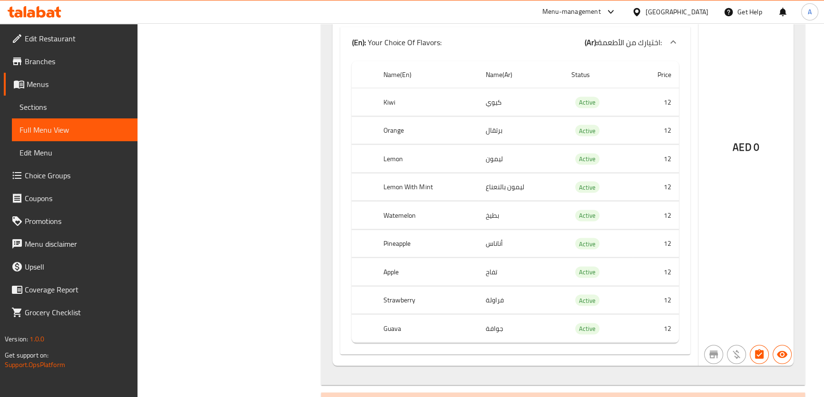
click at [507, 309] on td "فراولة" at bounding box center [521, 300] width 86 height 28
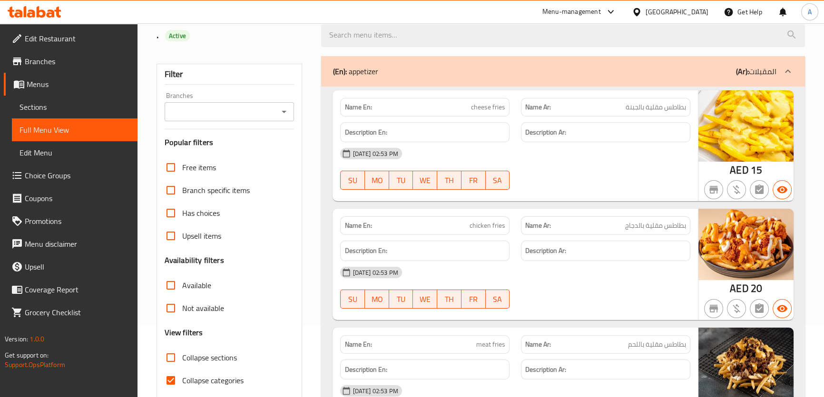
scroll to position [113, 0]
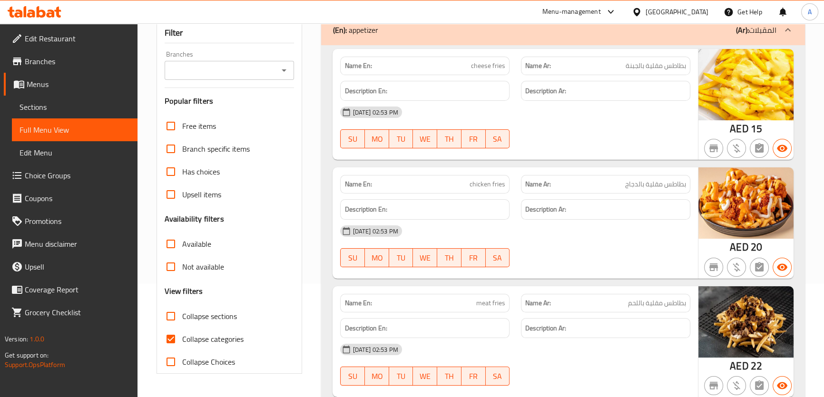
click at [206, 316] on span "Collapse sections" at bounding box center [209, 316] width 55 height 11
click at [182, 316] on input "Collapse sections" at bounding box center [170, 316] width 23 height 23
checkbox input "true"
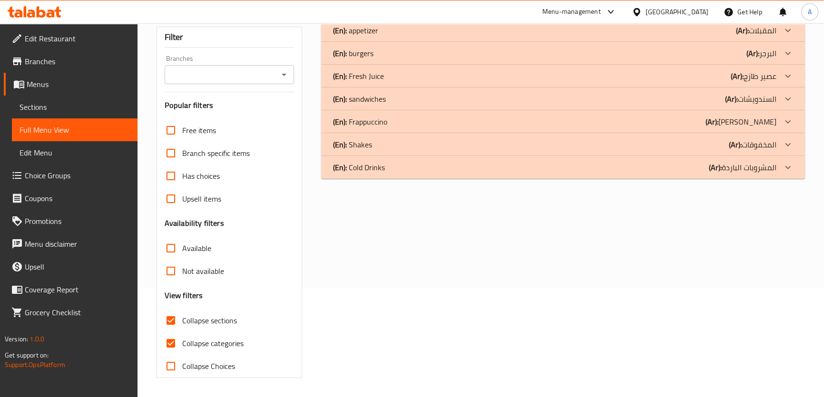
click at [187, 340] on span "Collapse categories" at bounding box center [212, 343] width 61 height 11
click at [182, 340] on input "Collapse categories" at bounding box center [170, 343] width 23 height 23
checkbox input "false"
click at [400, 37] on div "(En): Fresh Juice (Ar): عصير طازج" at bounding box center [554, 30] width 443 height 11
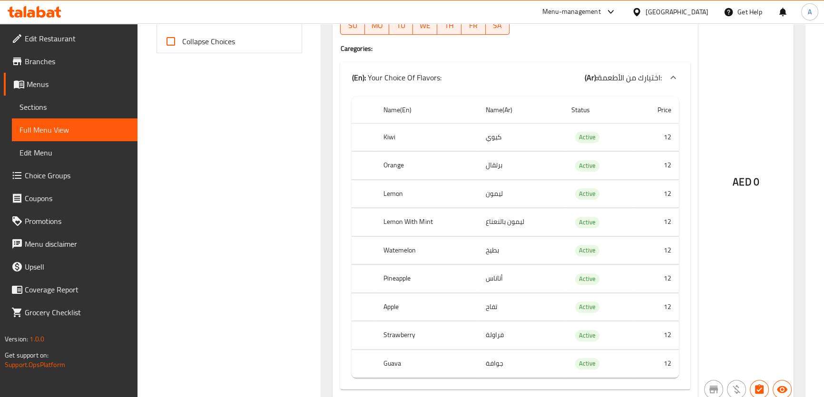
scroll to position [432, 0]
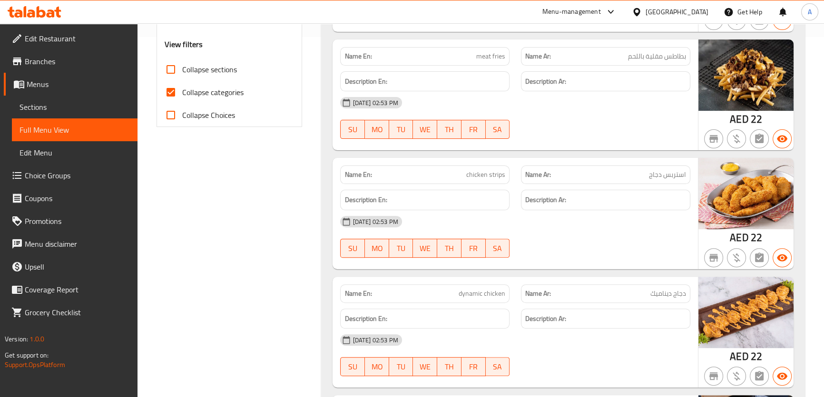
scroll to position [355, 0]
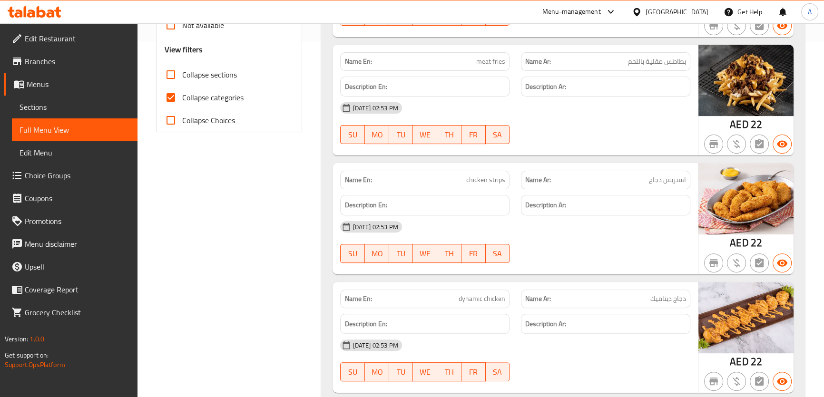
click at [207, 79] on span "Collapse sections" at bounding box center [209, 74] width 55 height 11
click at [182, 79] on input "Collapse sections" at bounding box center [170, 74] width 23 height 23
checkbox input "true"
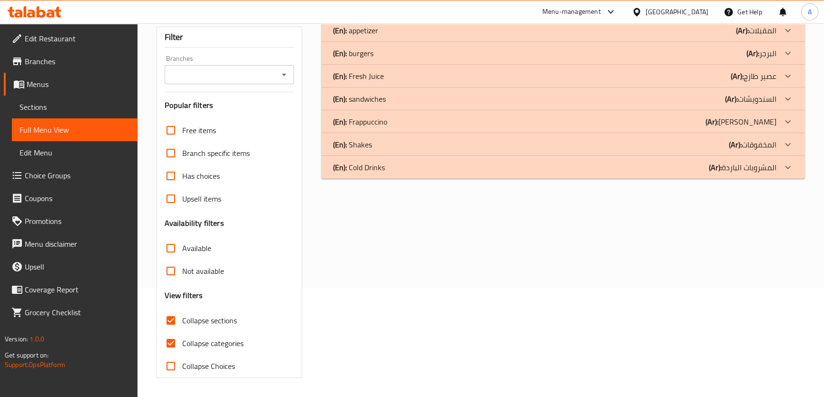
scroll to position [108, 0]
click at [201, 347] on span "Collapse categories" at bounding box center [212, 343] width 61 height 11
click at [182, 347] on input "Collapse categories" at bounding box center [170, 344] width 23 height 23
checkbox input "false"
click at [371, 37] on p "(En): Fresh Juice" at bounding box center [355, 30] width 45 height 11
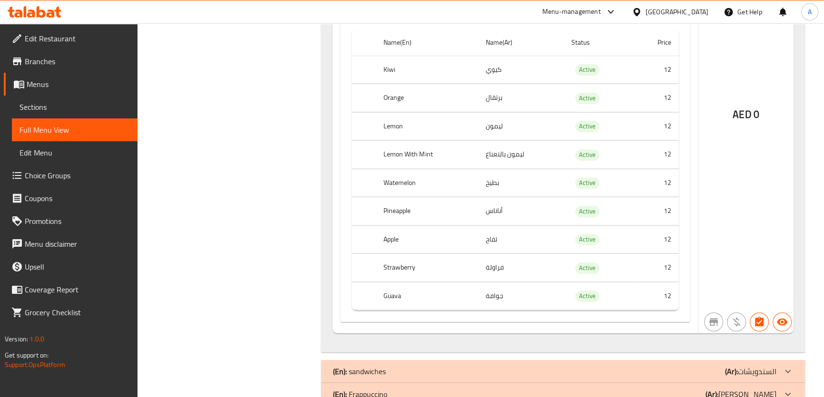
scroll to position [469, 0]
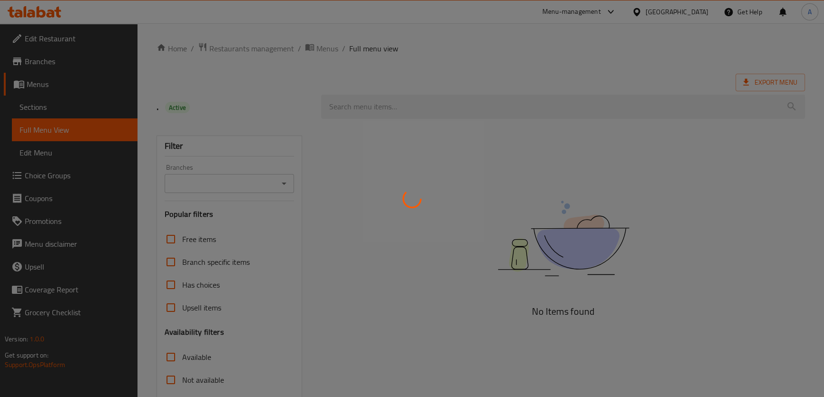
scroll to position [108, 0]
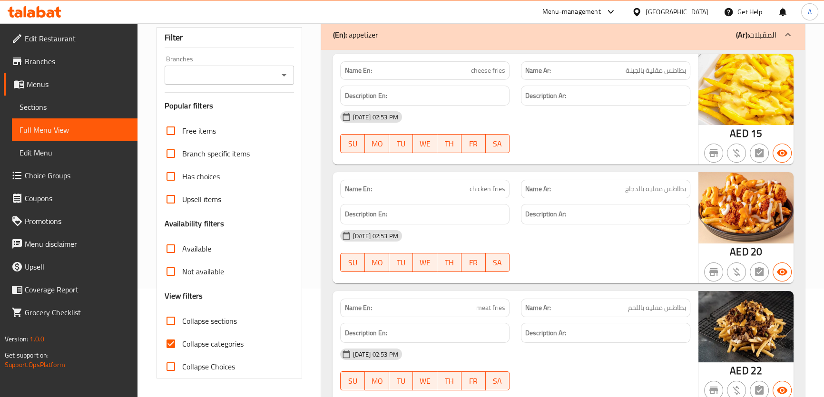
click at [202, 323] on span "Collapse sections" at bounding box center [209, 320] width 55 height 11
click at [182, 323] on input "Collapse sections" at bounding box center [170, 321] width 23 height 23
checkbox input "true"
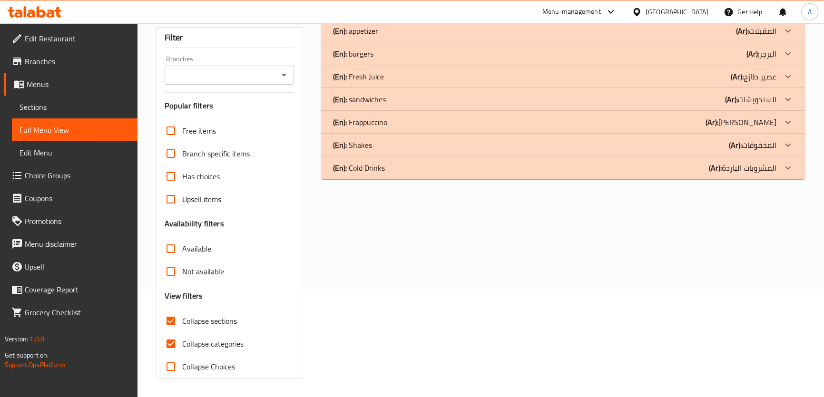
click at [186, 347] on span "Collapse categories" at bounding box center [212, 343] width 61 height 11
click at [182, 347] on input "Collapse categories" at bounding box center [170, 344] width 23 height 23
checkbox input "false"
drag, startPoint x: 385, startPoint y: 78, endPoint x: 391, endPoint y: 78, distance: 5.2
click at [385, 37] on div "(En): Fresh Juice (Ar): عصير طازج" at bounding box center [554, 30] width 443 height 11
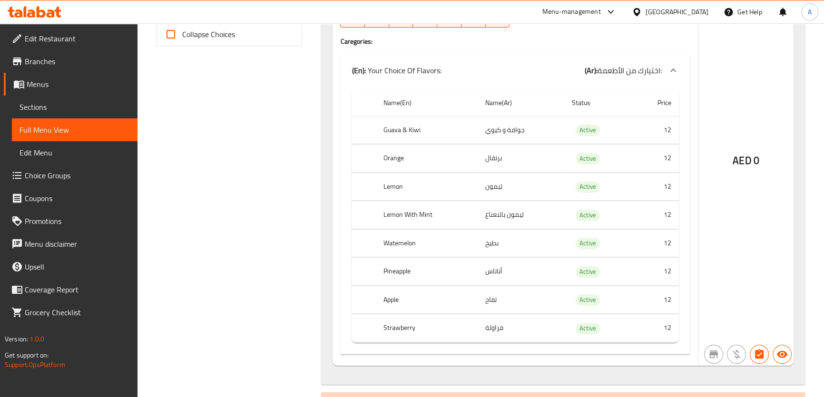
scroll to position [443, 0]
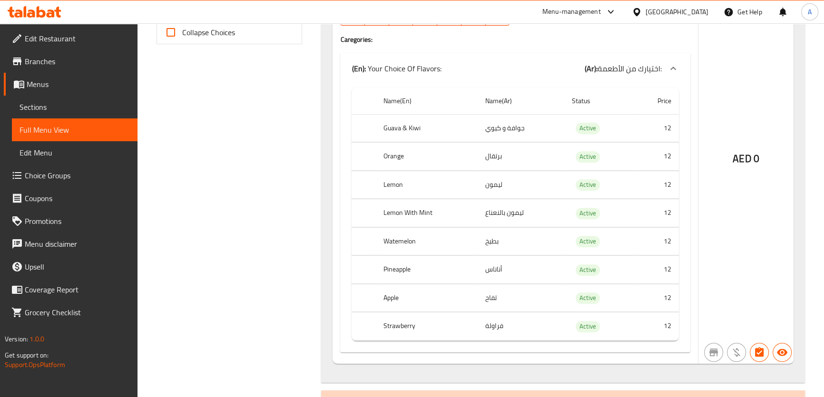
click at [516, 131] on td "جوافة و كيوي" at bounding box center [521, 128] width 87 height 28
click at [487, 153] on td "برتقال" at bounding box center [521, 157] width 87 height 28
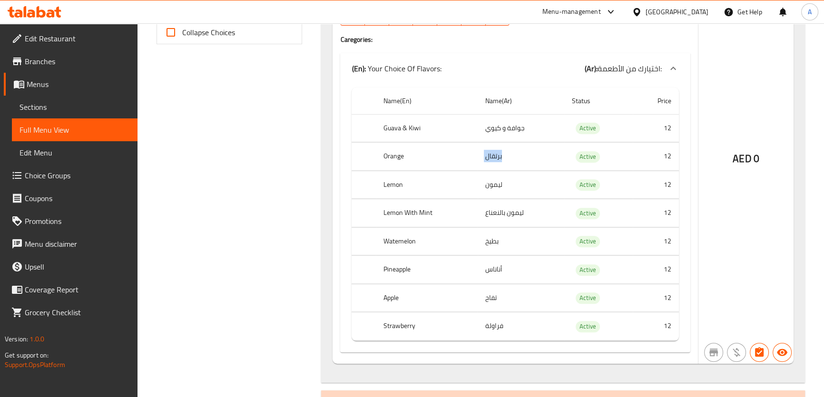
click at [487, 153] on td "برتقال" at bounding box center [521, 157] width 87 height 28
click at [514, 186] on td "ليمون" at bounding box center [521, 185] width 87 height 28
click at [513, 221] on td "ليمون بالنعناع" at bounding box center [521, 213] width 87 height 28
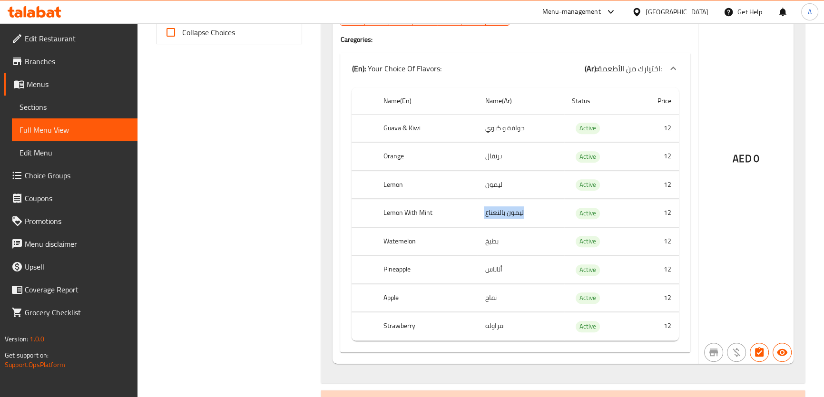
click at [513, 221] on td "ليمون بالنعناع" at bounding box center [521, 213] width 87 height 28
click at [490, 249] on td "بطيخ" at bounding box center [521, 241] width 87 height 28
click at [500, 291] on td "تفاح" at bounding box center [521, 298] width 87 height 28
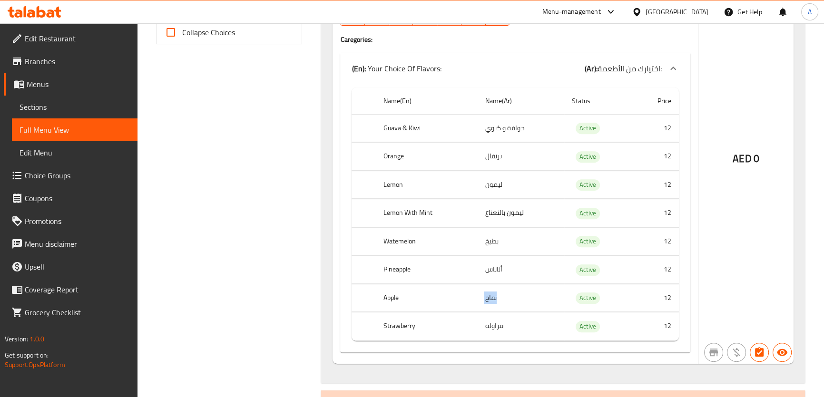
click at [500, 291] on td "تفاح" at bounding box center [521, 298] width 87 height 28
click at [511, 328] on td "فراولة" at bounding box center [521, 327] width 87 height 28
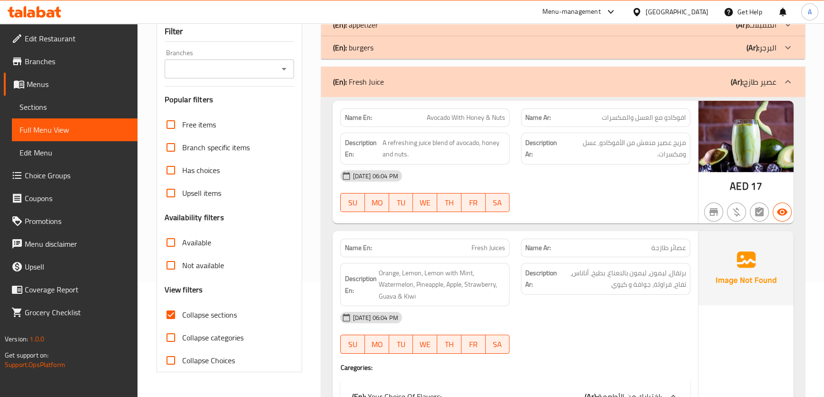
scroll to position [111, 0]
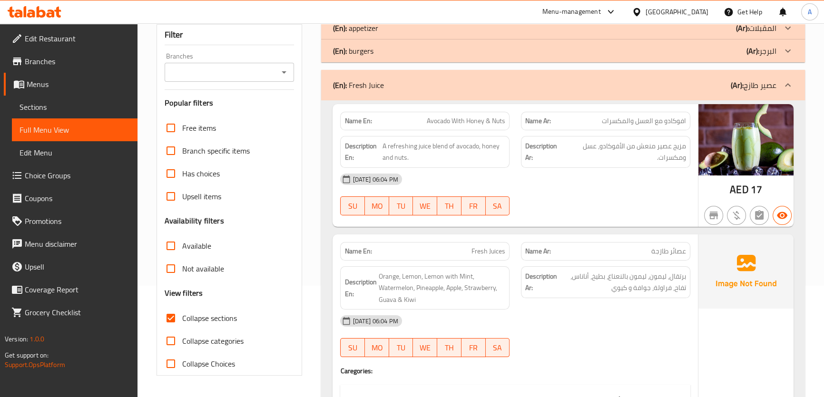
click at [746, 79] on p "(Ar): عصير طازج" at bounding box center [754, 84] width 46 height 11
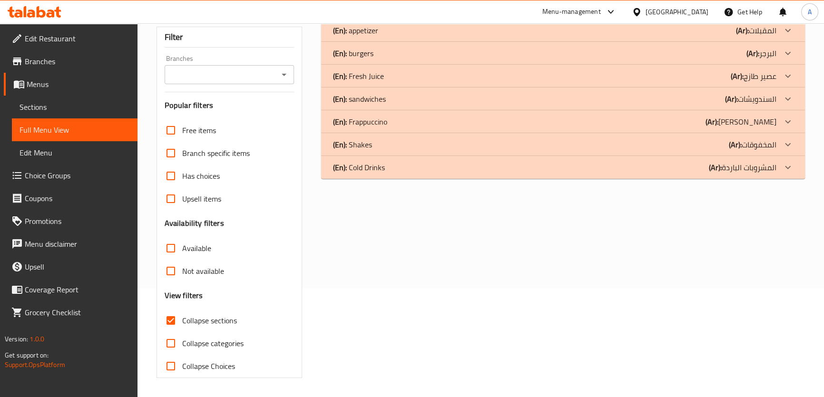
scroll to position [108, 0]
click at [378, 37] on p "(En): Frappuccino" at bounding box center [355, 30] width 45 height 11
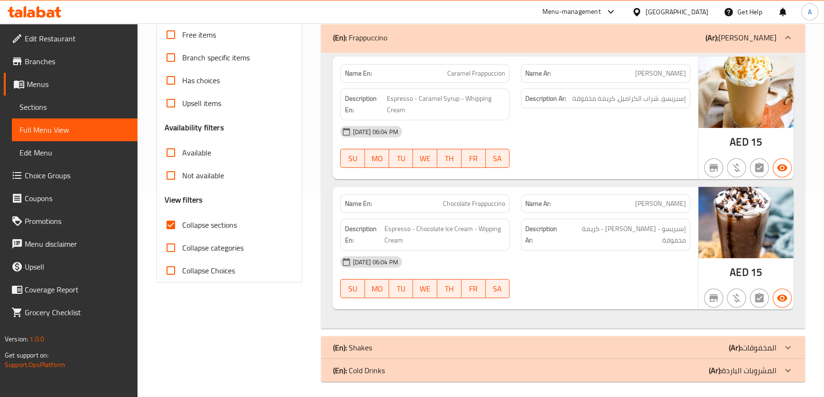
scroll to position [208, 0]
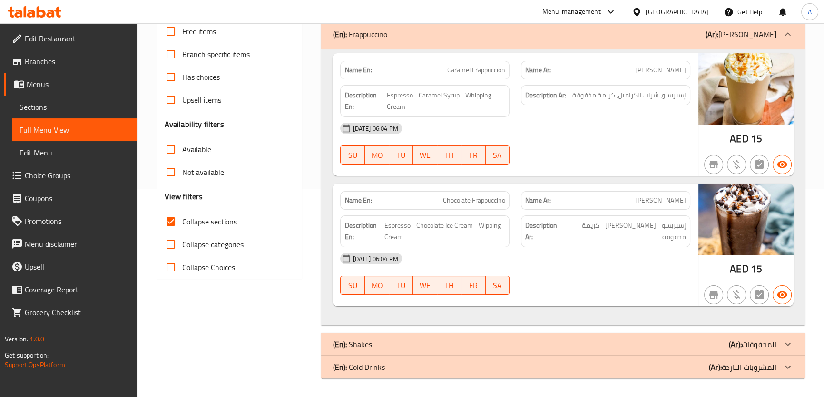
click at [506, 208] on div "Name En: Chocolate Frappuccino" at bounding box center [424, 200] width 169 height 19
click at [620, 199] on p "Name Ar: [PERSON_NAME]" at bounding box center [605, 201] width 161 height 10
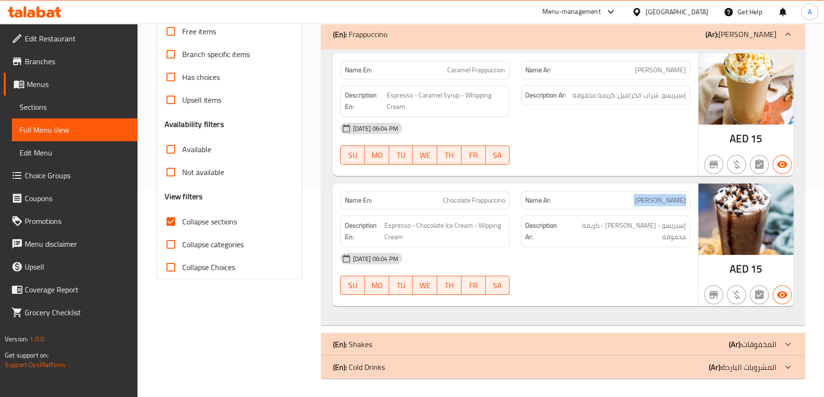
click at [620, 199] on p "Name Ar: [PERSON_NAME]" at bounding box center [605, 201] width 161 height 10
click at [633, 228] on span "إسبريسو - [PERSON_NAME] - كريمة مخفوقة" at bounding box center [625, 231] width 121 height 23
click at [712, 29] on div "(En): Frappuccino (Ar): [PERSON_NAME]" at bounding box center [554, 34] width 443 height 11
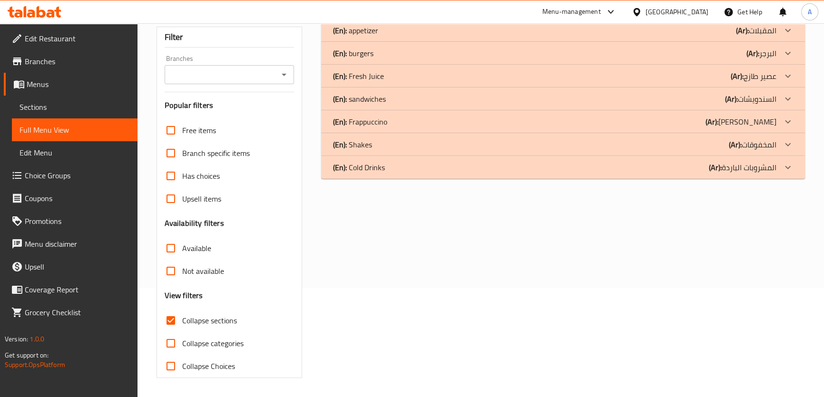
scroll to position [108, 0]
click at [363, 37] on p "(En): Shakes" at bounding box center [355, 30] width 45 height 11
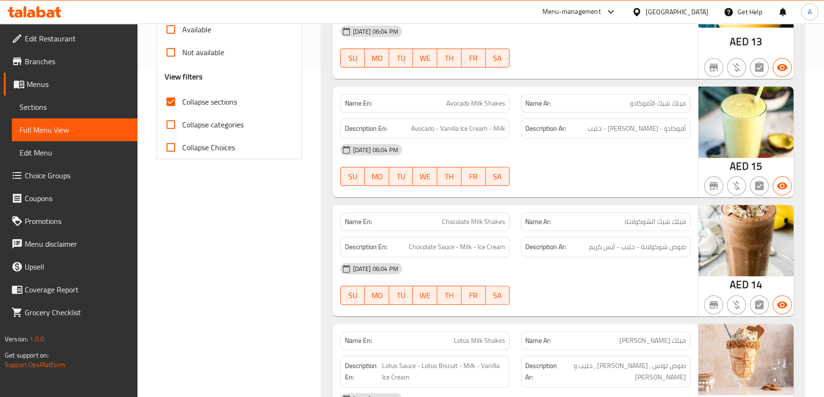
scroll to position [371, 0]
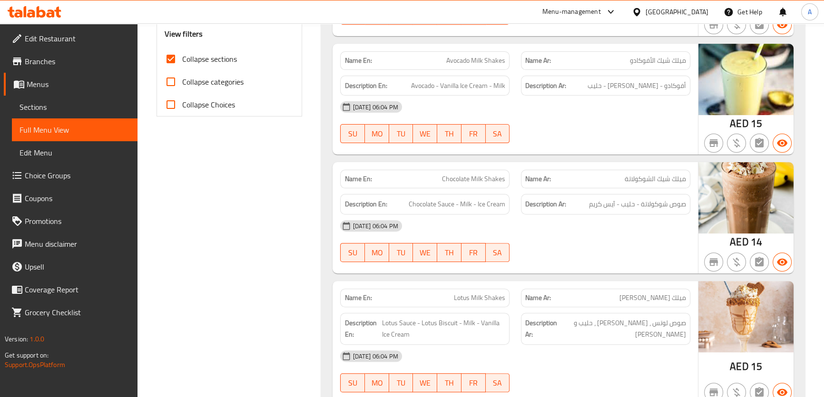
click at [678, 93] on div "Description Ar: أفوكادو - آيس [PERSON_NAME] - حليب" at bounding box center [605, 86] width 169 height 20
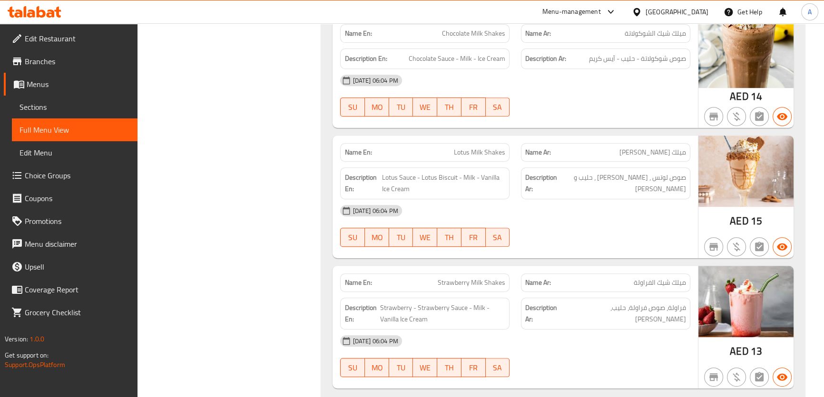
scroll to position [575, 0]
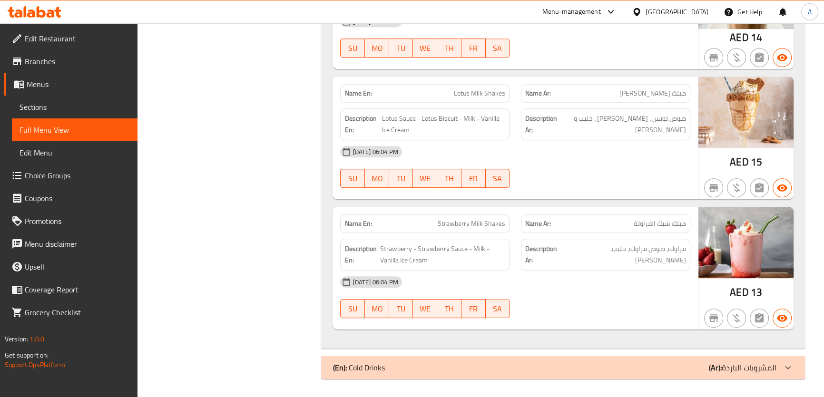
click at [498, 90] on span "Lotus Milk Shakes" at bounding box center [479, 93] width 51 height 10
click at [677, 128] on span "صوص لوتس ، [PERSON_NAME] ، حليب و [PERSON_NAME]" at bounding box center [622, 124] width 127 height 23
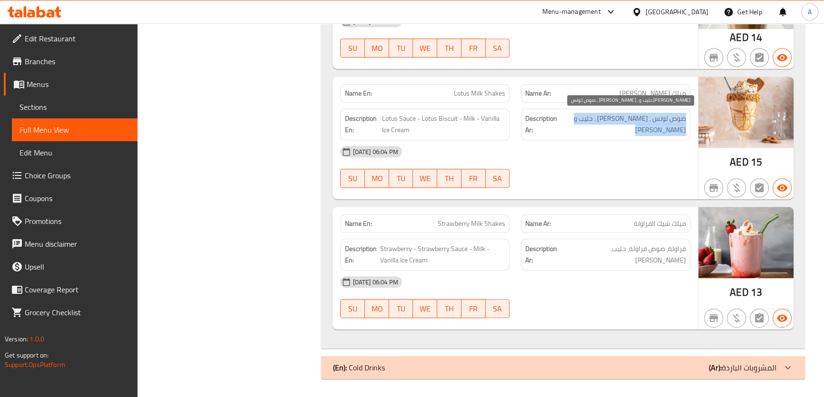
click at [677, 128] on span "صوص لوتس ، [PERSON_NAME] ، حليب و [PERSON_NAME]" at bounding box center [622, 124] width 127 height 23
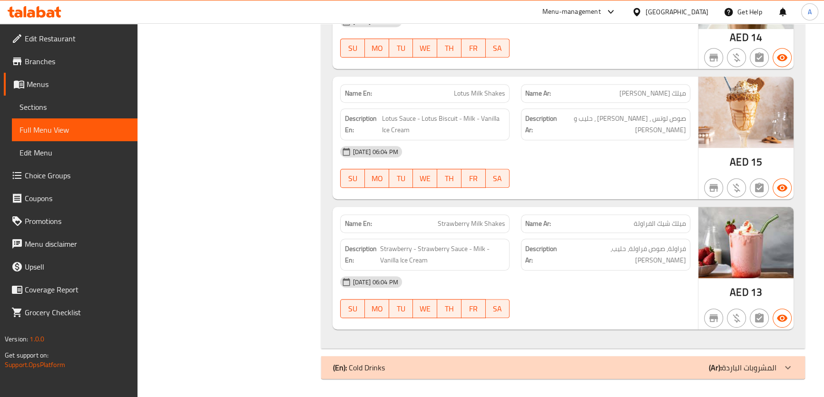
click at [668, 220] on span "ميلك شيك الفراولة" at bounding box center [660, 224] width 52 height 10
click at [599, 263] on span "فراولة، صوص فراولة، حليب، [PERSON_NAME]" at bounding box center [626, 254] width 120 height 23
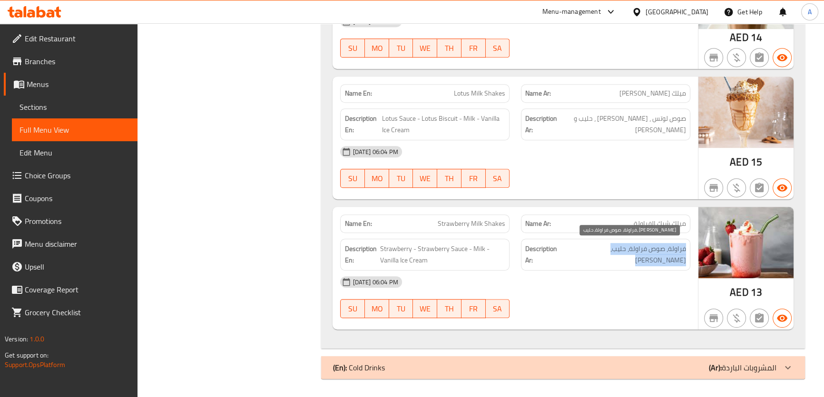
click at [599, 263] on span "فراولة، صوص فراولة، حليب، [PERSON_NAME]" at bounding box center [626, 254] width 120 height 23
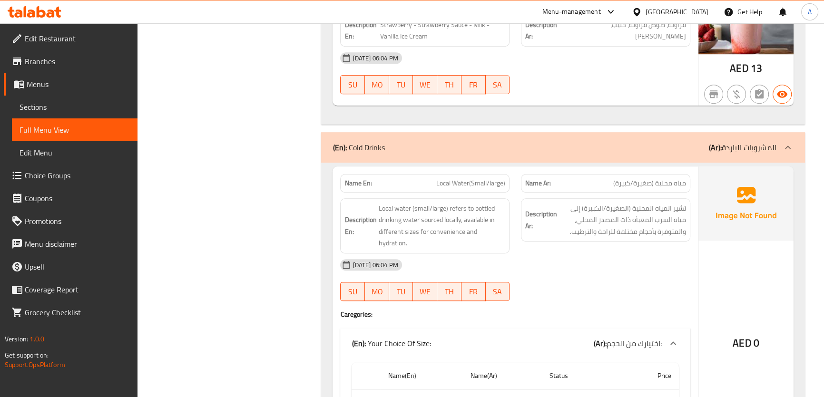
scroll to position [896, 0]
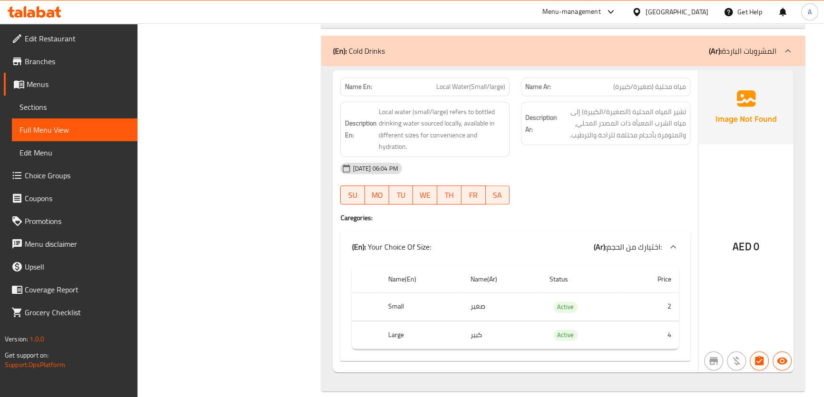
click at [418, 295] on th "Small" at bounding box center [422, 307] width 82 height 28
click at [599, 134] on span "تشير المياه المحلية (الصغيرة/الكبيرة) إلى مياه الشرب المعبأة ذات المصدر المحلي،…" at bounding box center [622, 123] width 127 height 35
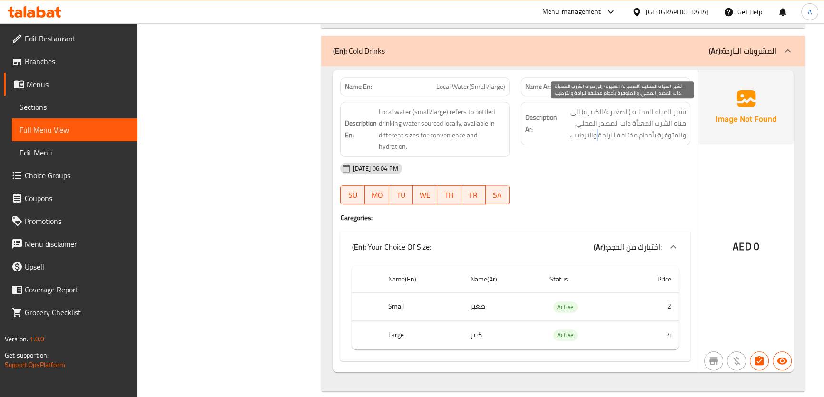
click at [599, 134] on span "تشير المياه المحلية (الصغيرة/الكبيرة) إلى مياه الشرب المعبأة ذات المصدر المحلي،…" at bounding box center [622, 123] width 127 height 35
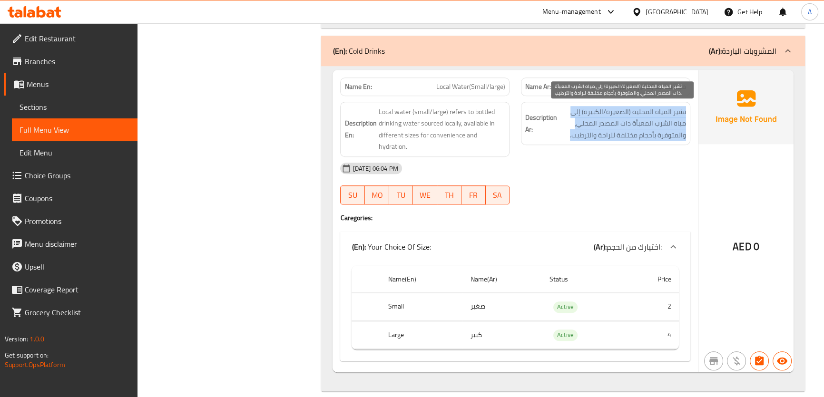
click at [599, 134] on span "تشير المياه المحلية (الصغيرة/الكبيرة) إلى مياه الشرب المعبأة ذات المصدر المحلي،…" at bounding box center [622, 123] width 127 height 35
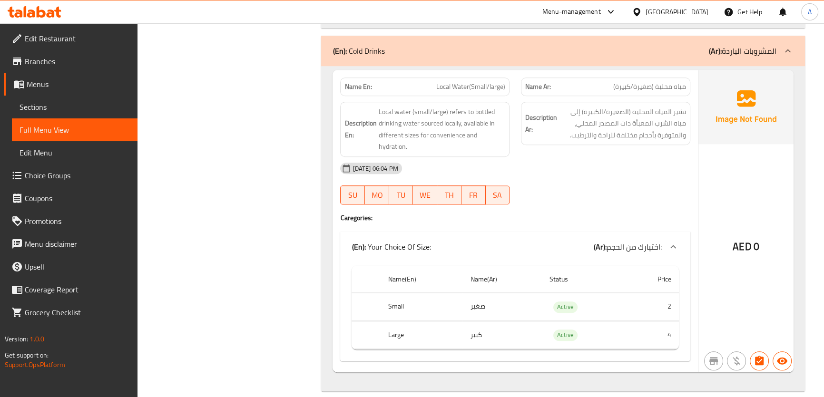
click at [461, 321] on th "Large" at bounding box center [422, 335] width 82 height 28
click at [626, 110] on span "تشير المياه المحلية (الصغيرة/الكبيرة) إلى مياه الشرب المعبأة ذات المصدر المحلي،…" at bounding box center [622, 123] width 127 height 35
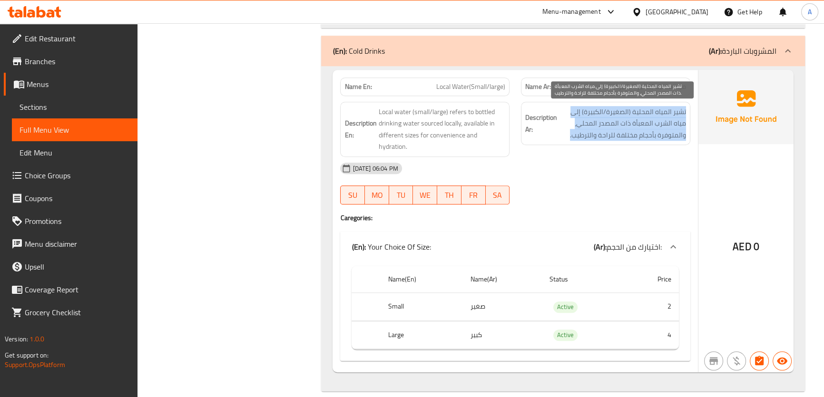
click at [626, 110] on span "تشير المياه المحلية (الصغيرة/الكبيرة) إلى مياه الشرب المعبأة ذات المصدر المحلي،…" at bounding box center [622, 123] width 127 height 35
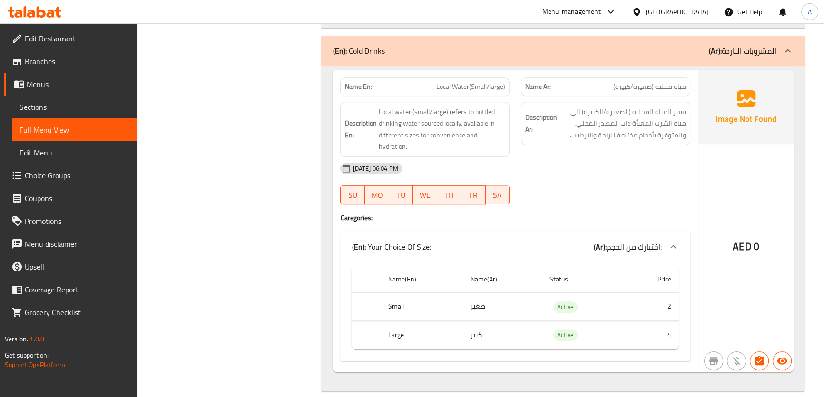
click at [541, 298] on td "صغير" at bounding box center [501, 307] width 79 height 28
click at [580, 321] on td "Active" at bounding box center [583, 335] width 82 height 28
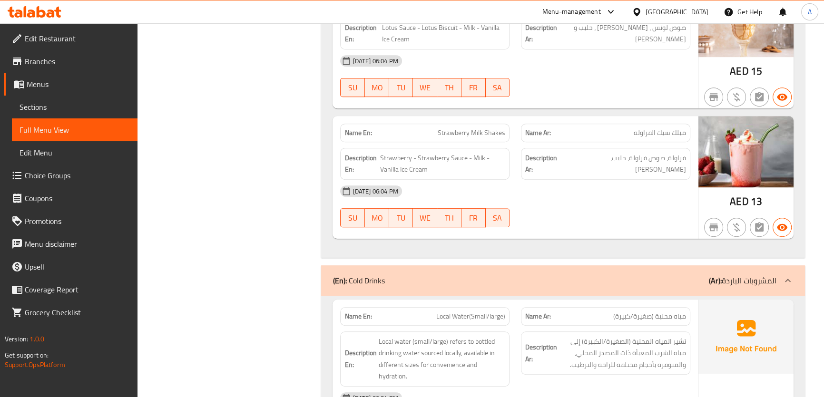
scroll to position [0, 0]
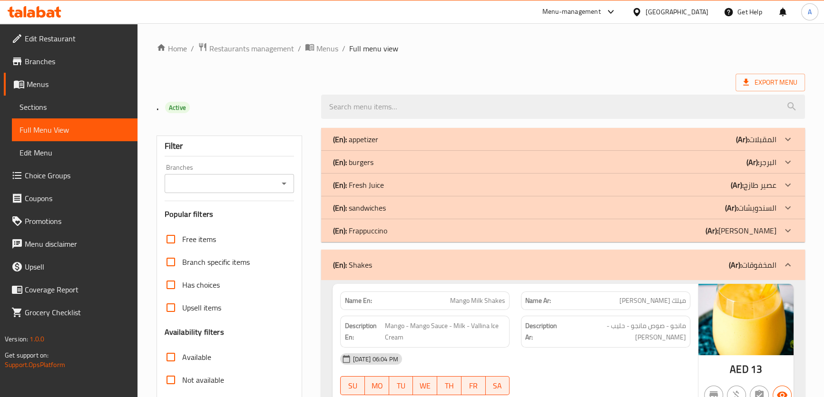
click at [750, 82] on icon at bounding box center [746, 83] width 10 height 10
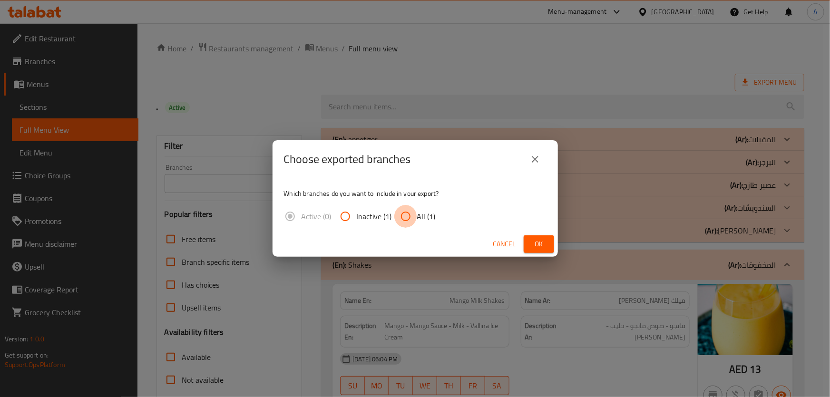
click at [413, 220] on input "All (1)" at bounding box center [405, 216] width 23 height 23
radio input "true"
click at [547, 239] on button "Ok" at bounding box center [539, 245] width 30 height 18
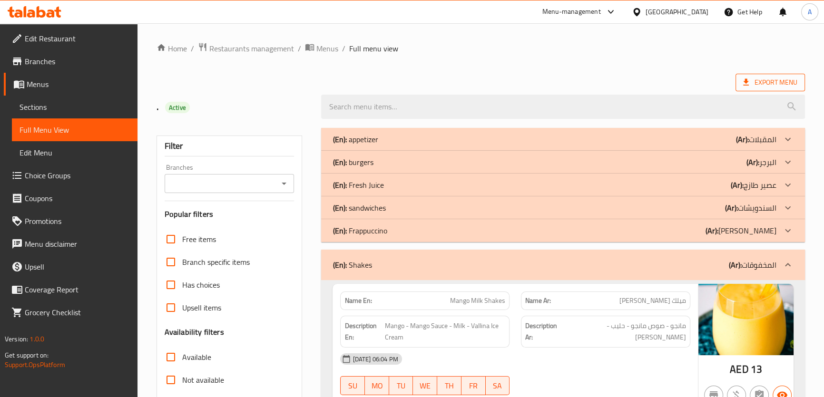
click at [770, 85] on span "Export Menu" at bounding box center [770, 83] width 54 height 12
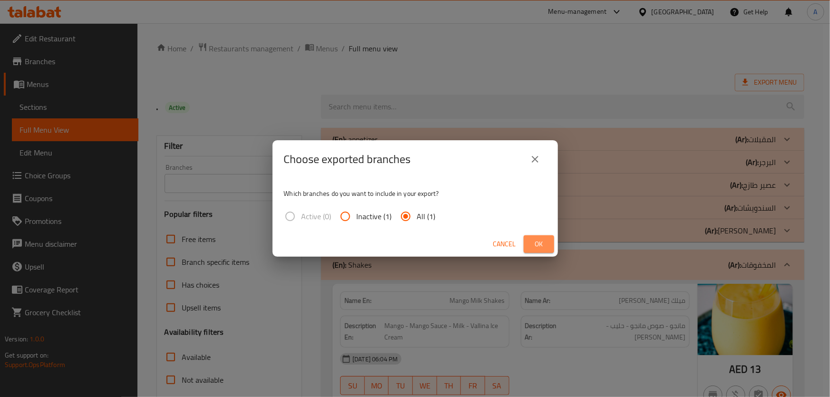
click at [539, 244] on span "Ok" at bounding box center [538, 244] width 15 height 12
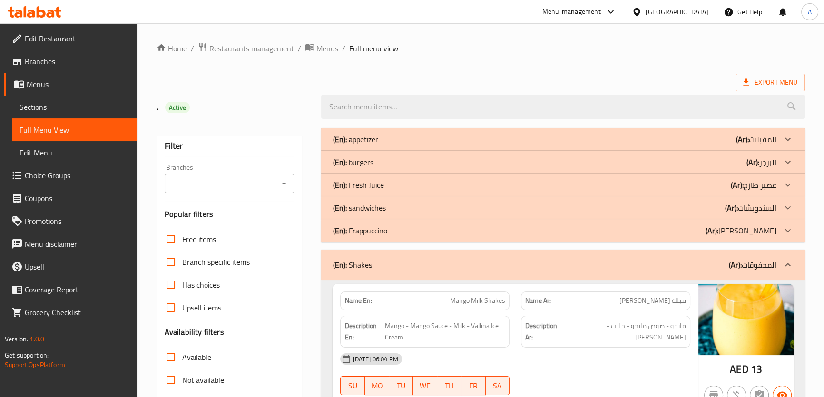
click at [53, 67] on span "Branches" at bounding box center [77, 61] width 105 height 11
